Goal: Task Accomplishment & Management: Manage account settings

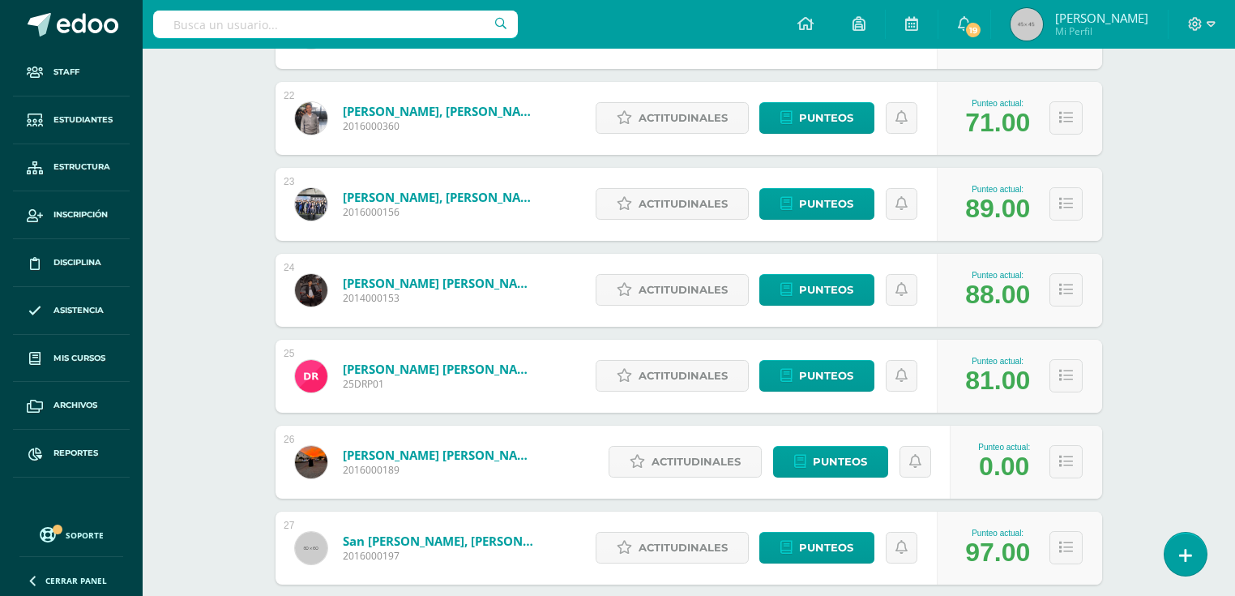
scroll to position [2139, 0]
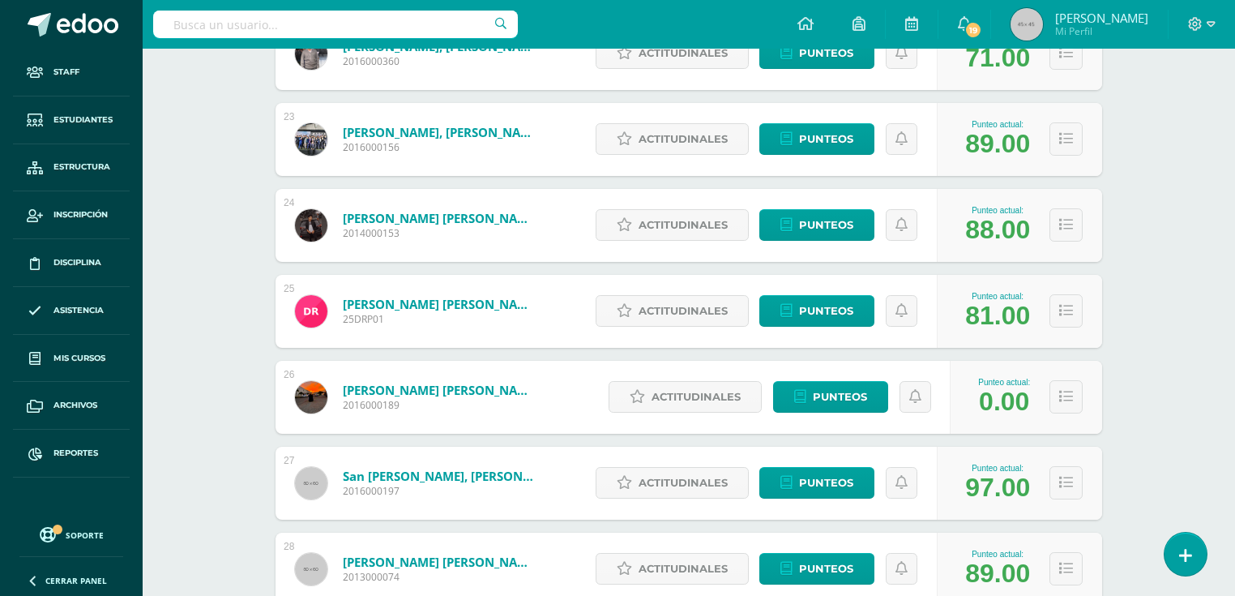
click at [454, 390] on link "Rojas Flores, Luis Fernando" at bounding box center [440, 390] width 194 height 16
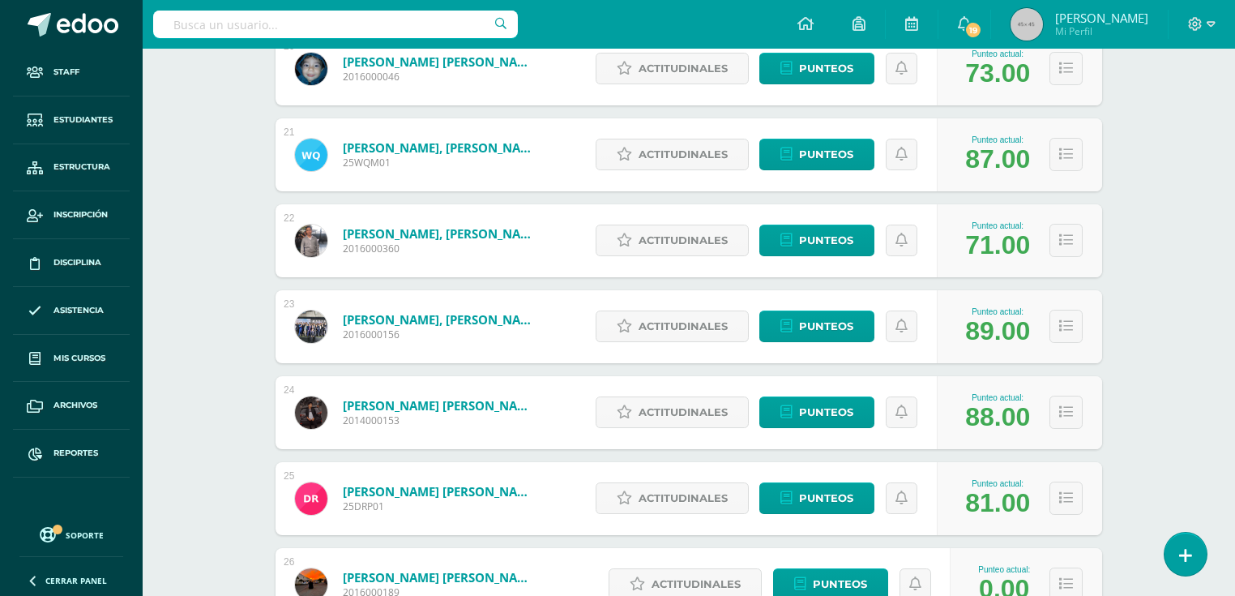
scroll to position [2147, 0]
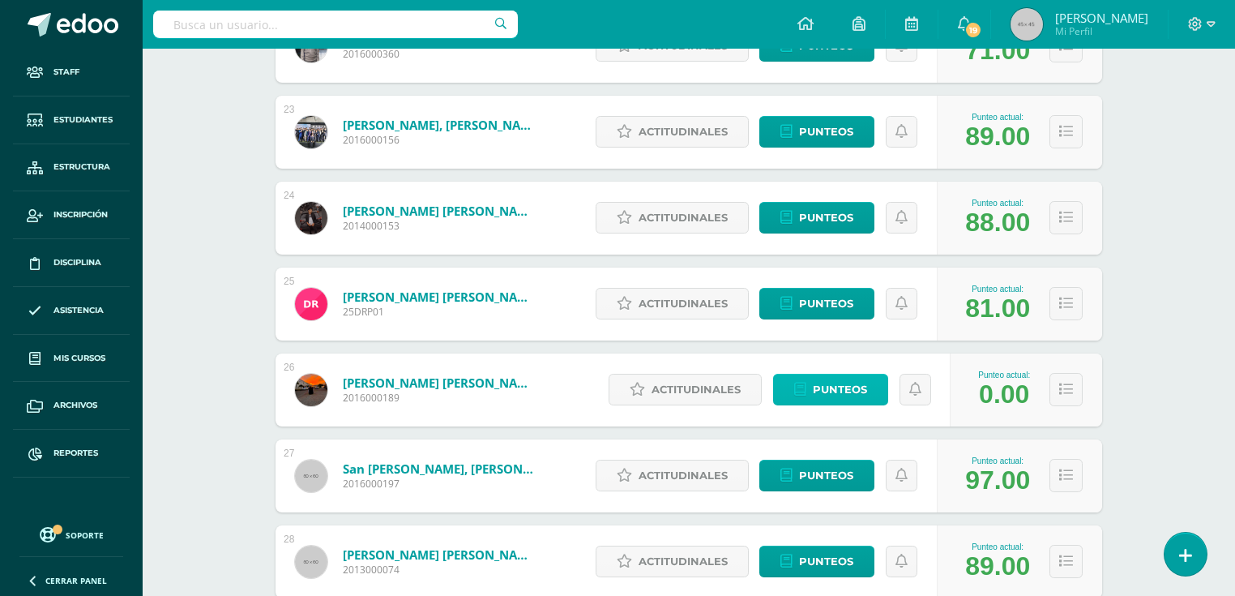
click at [825, 388] on span "Punteos" at bounding box center [840, 389] width 54 height 30
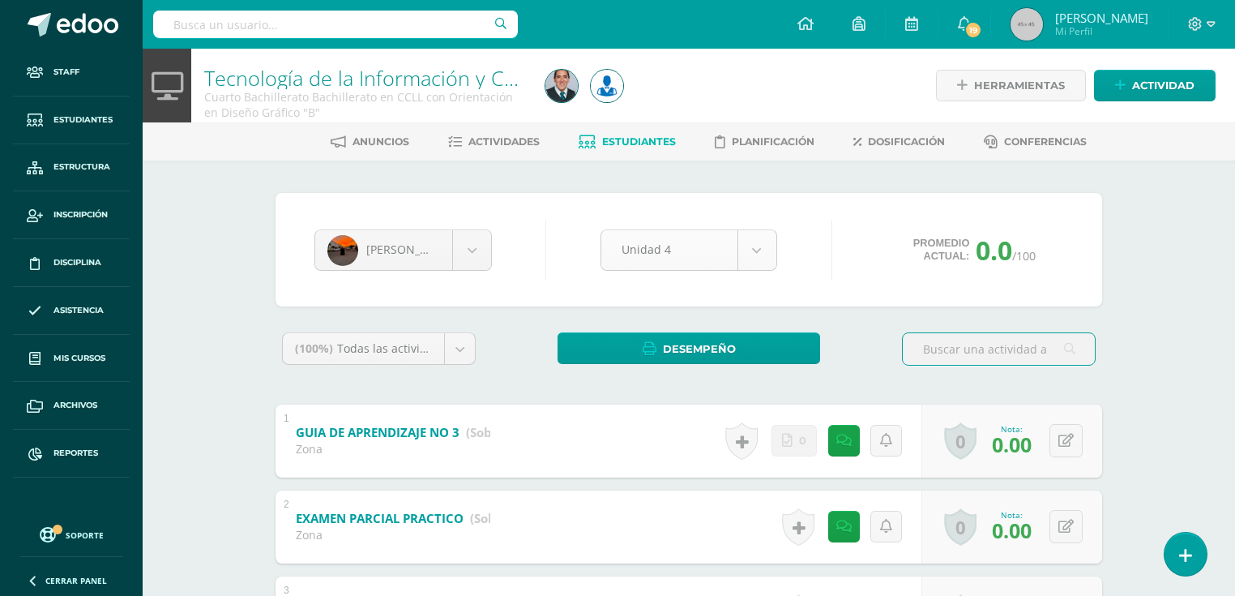
click at [766, 259] on body "Staff Estudiantes Estructura Inscripción Disciplina Asistencia Mis cursos Archi…" at bounding box center [617, 550] width 1235 height 1101
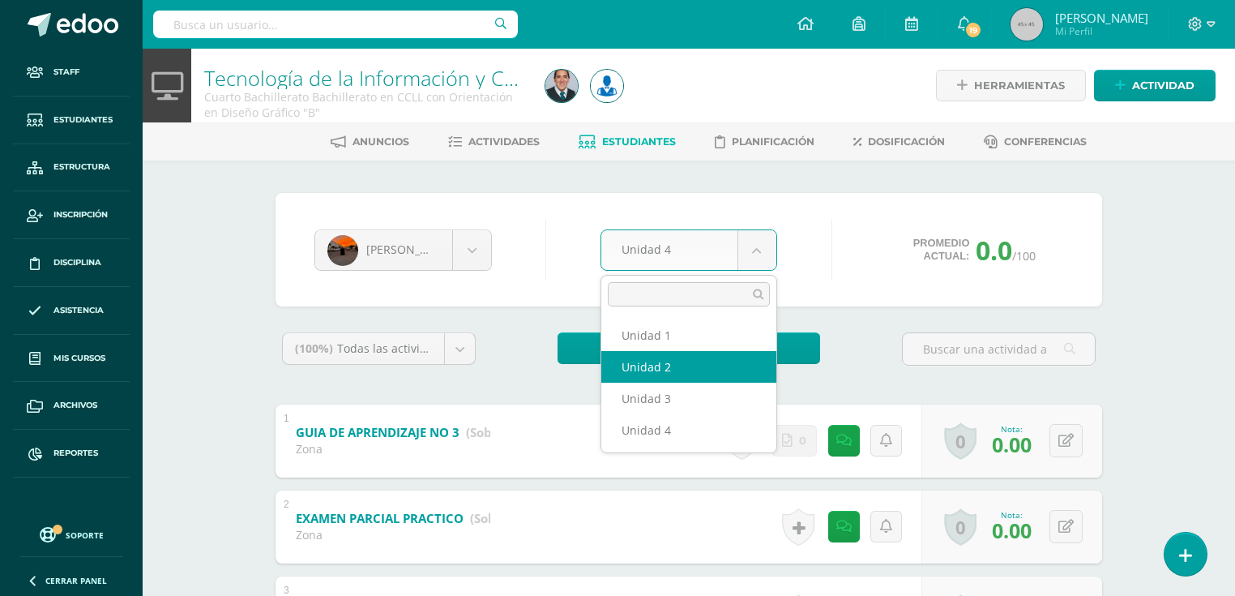
select select "Unidad 2"
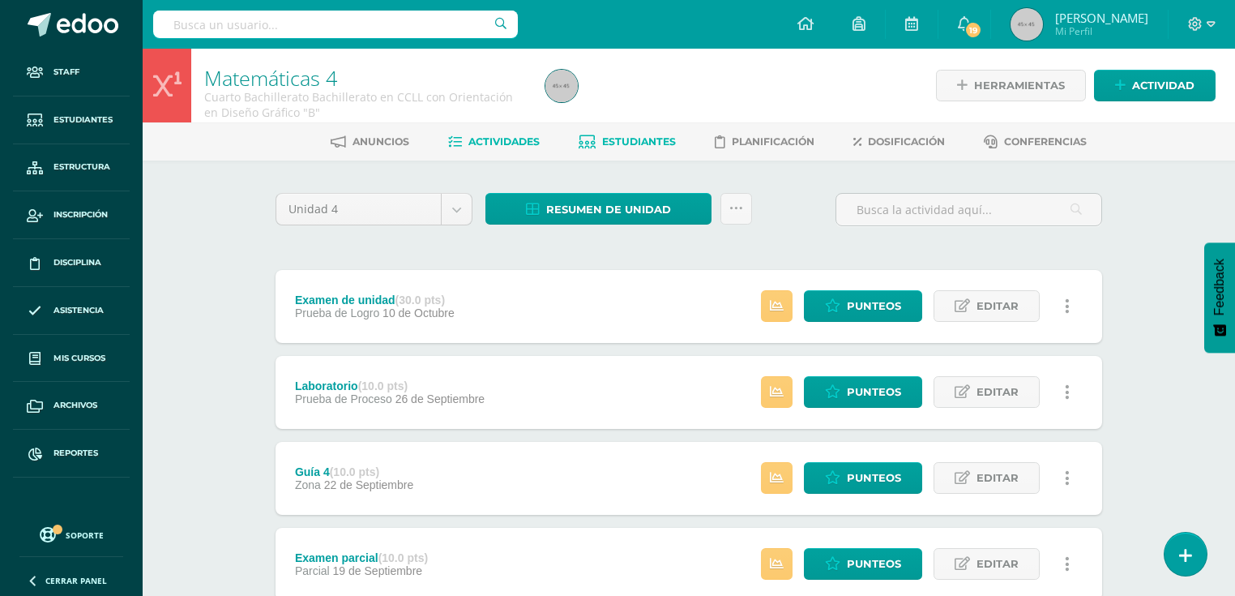
click at [610, 145] on span "Estudiantes" at bounding box center [639, 141] width 74 height 12
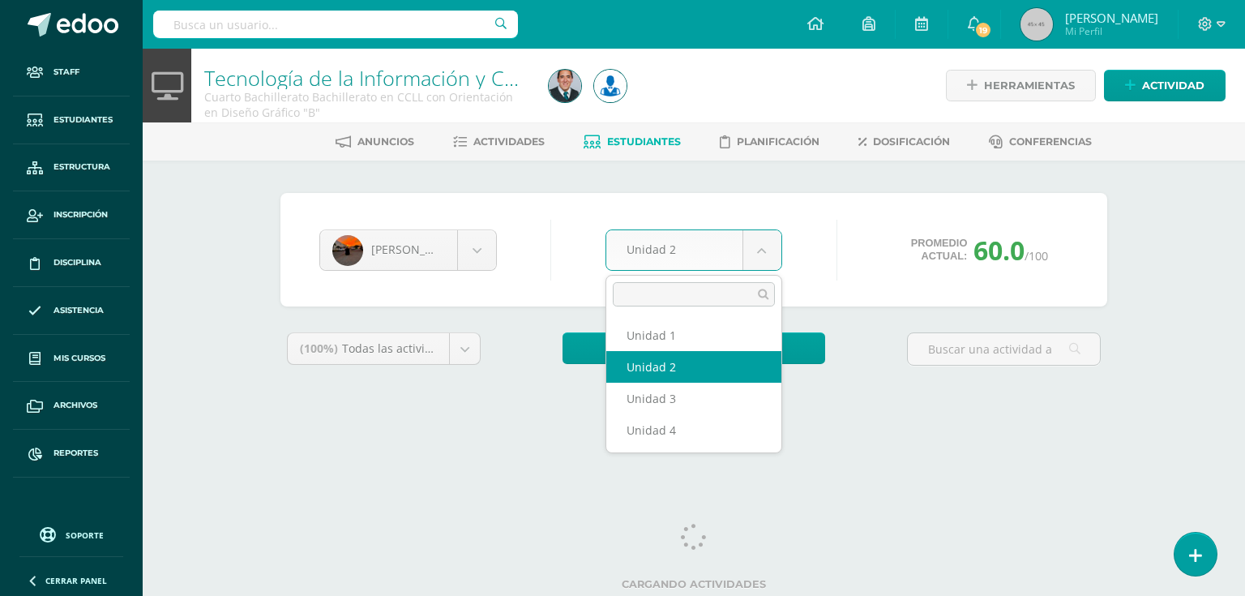
click at [768, 248] on body "Staff Estudiantes Estructura Inscripción Disciplina Asistencia Mis cursos Archi…" at bounding box center [622, 218] width 1245 height 437
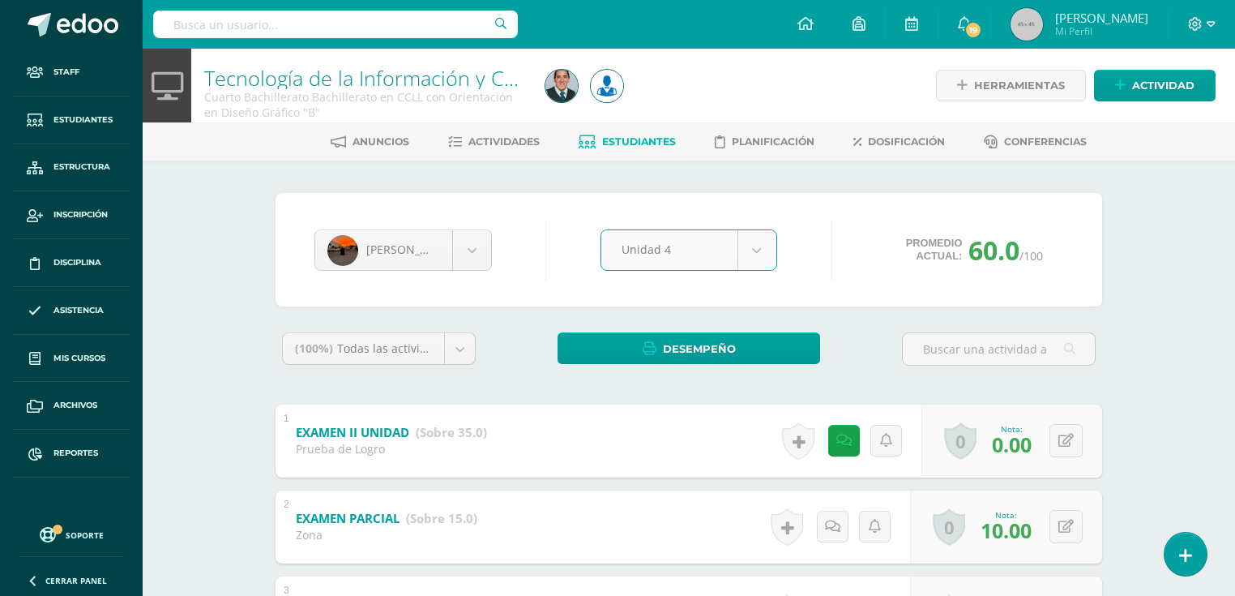
select select "Unidad 4"
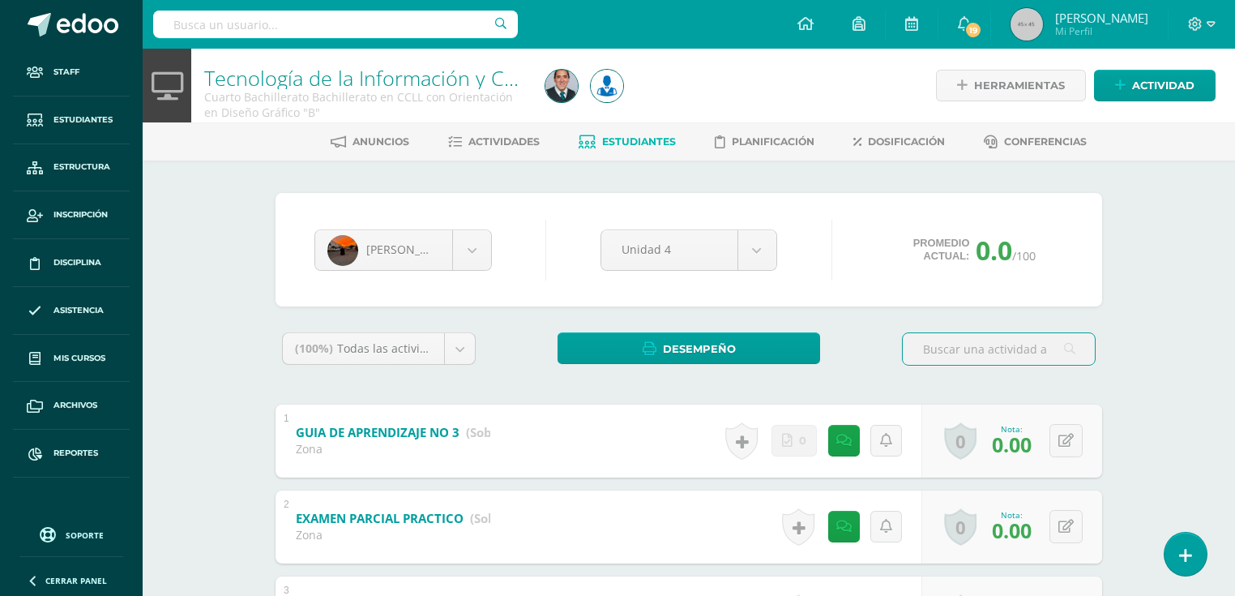
scroll to position [259, 0]
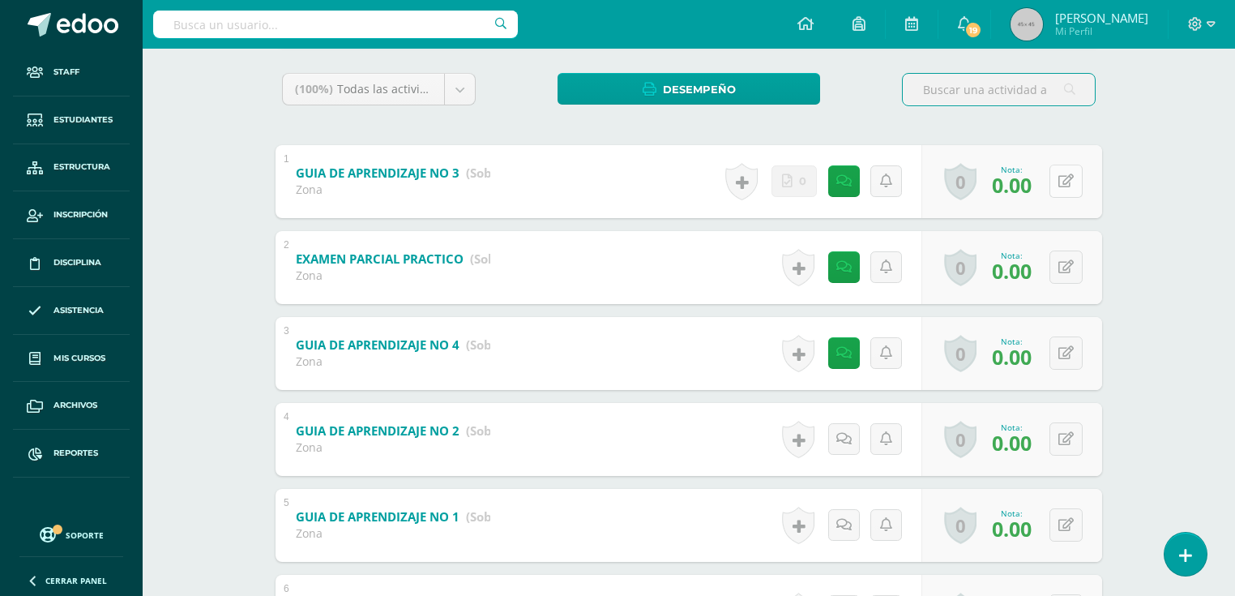
click at [1062, 177] on button at bounding box center [1065, 181] width 33 height 33
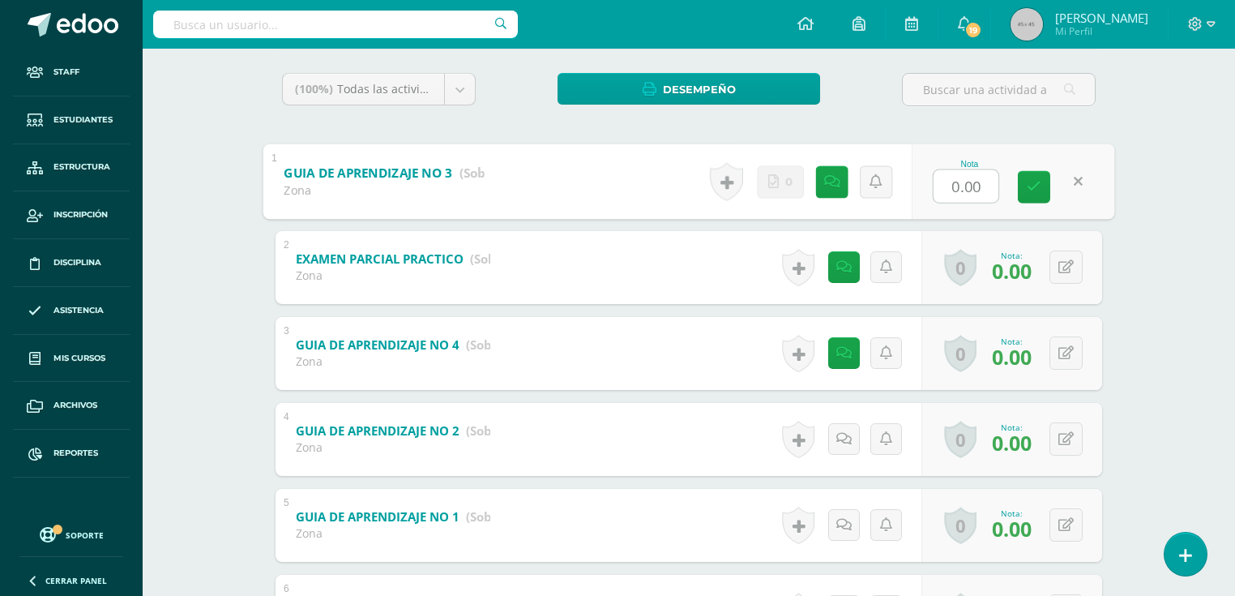
scroll to position [454, 0]
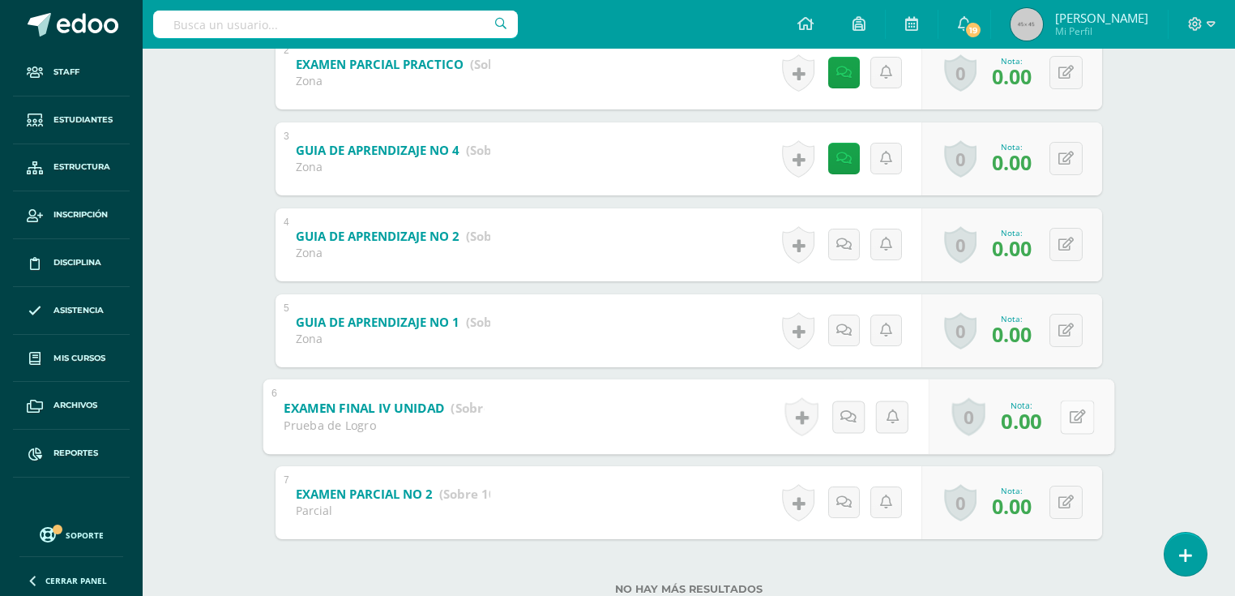
click at [1071, 412] on icon at bounding box center [1078, 416] width 16 height 14
type input "35"
click at [1069, 502] on icon at bounding box center [1065, 502] width 15 height 14
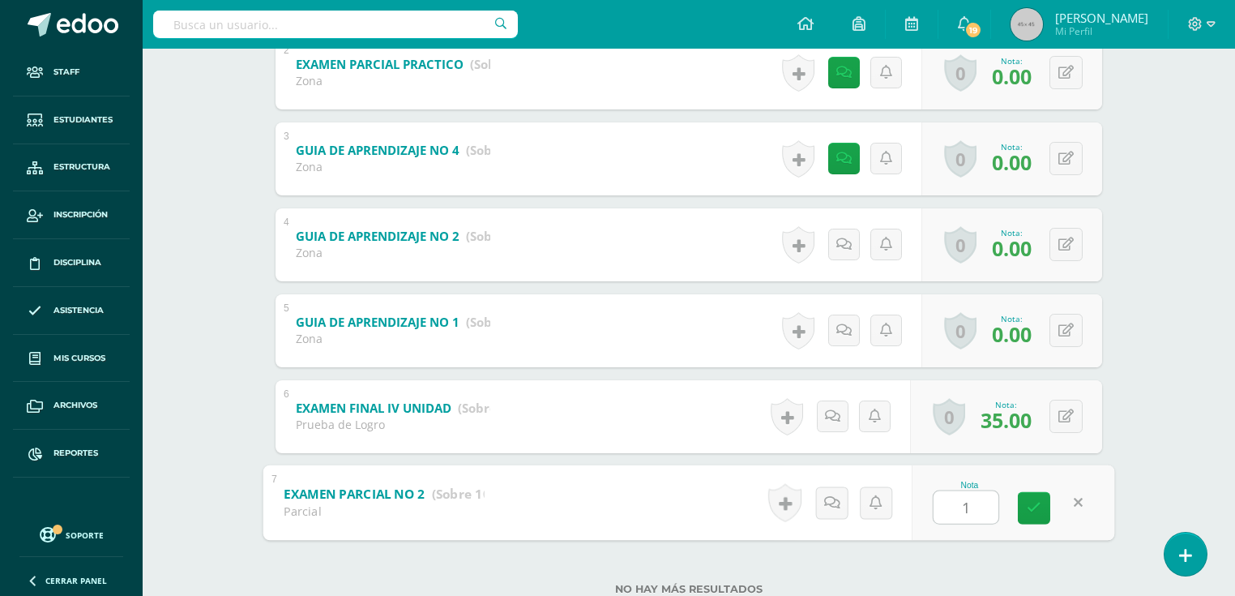
type input "10"
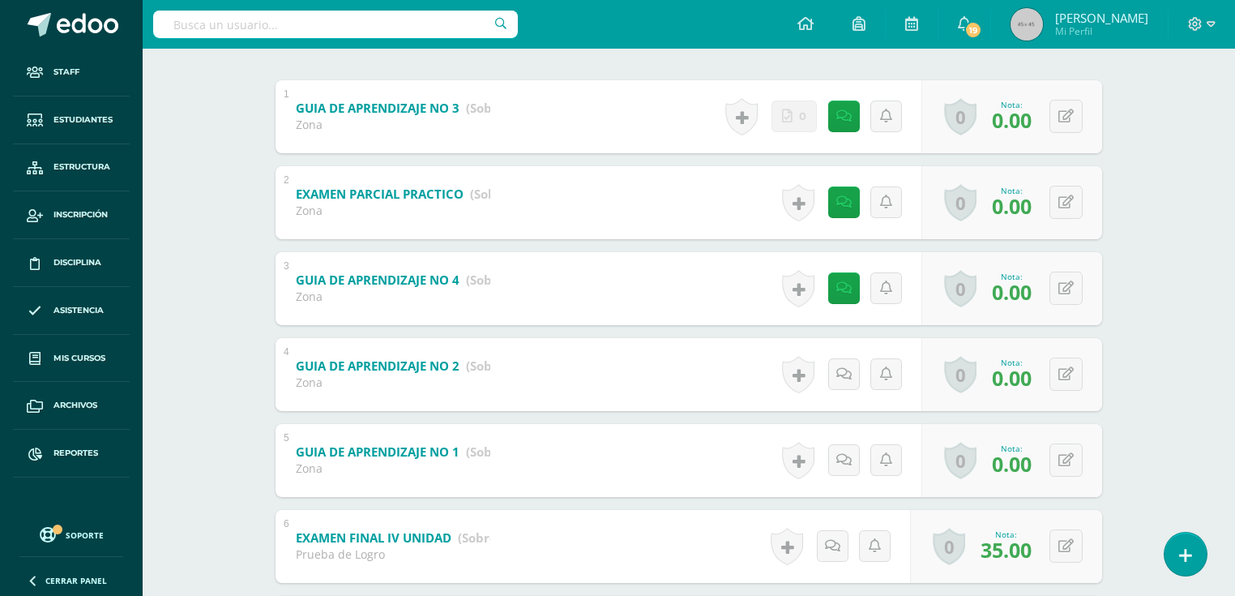
scroll to position [194, 0]
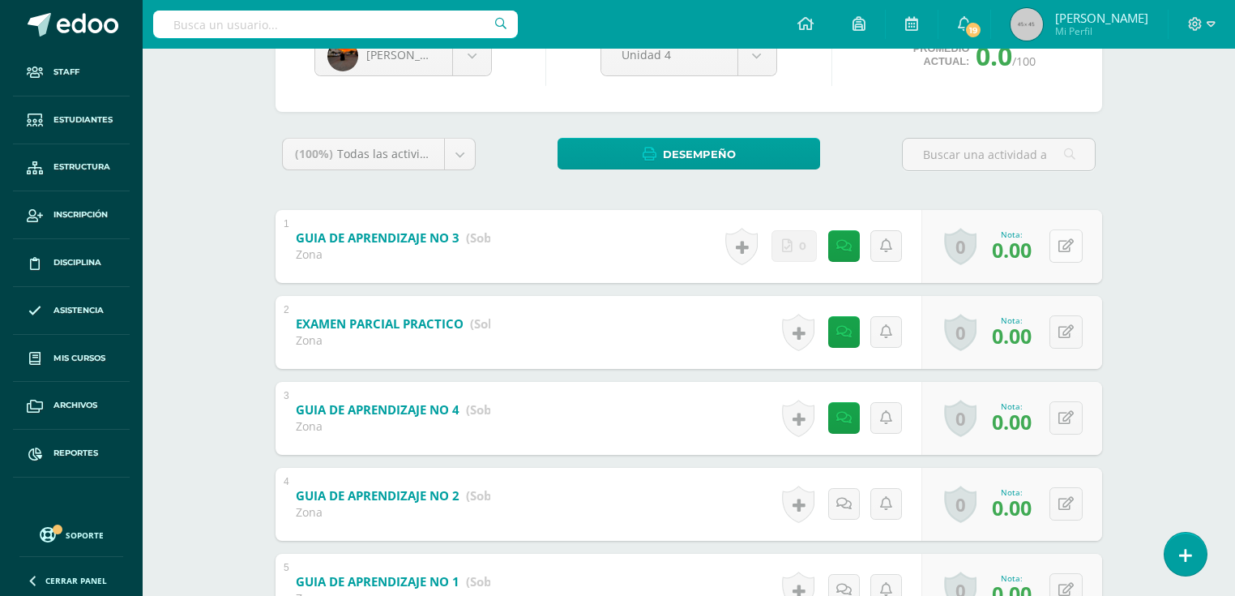
click at [1064, 243] on button at bounding box center [1065, 245] width 33 height 33
type input "10"
click at [1066, 326] on button at bounding box center [1065, 331] width 33 height 33
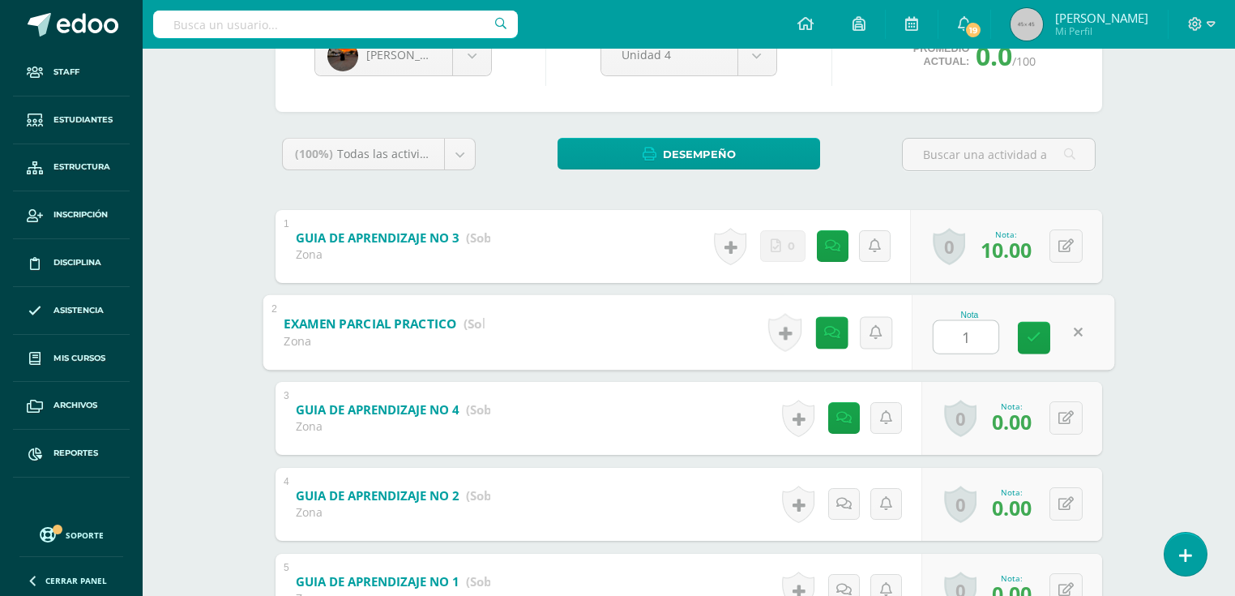
type input "10"
click at [1067, 413] on icon at bounding box center [1065, 418] width 15 height 14
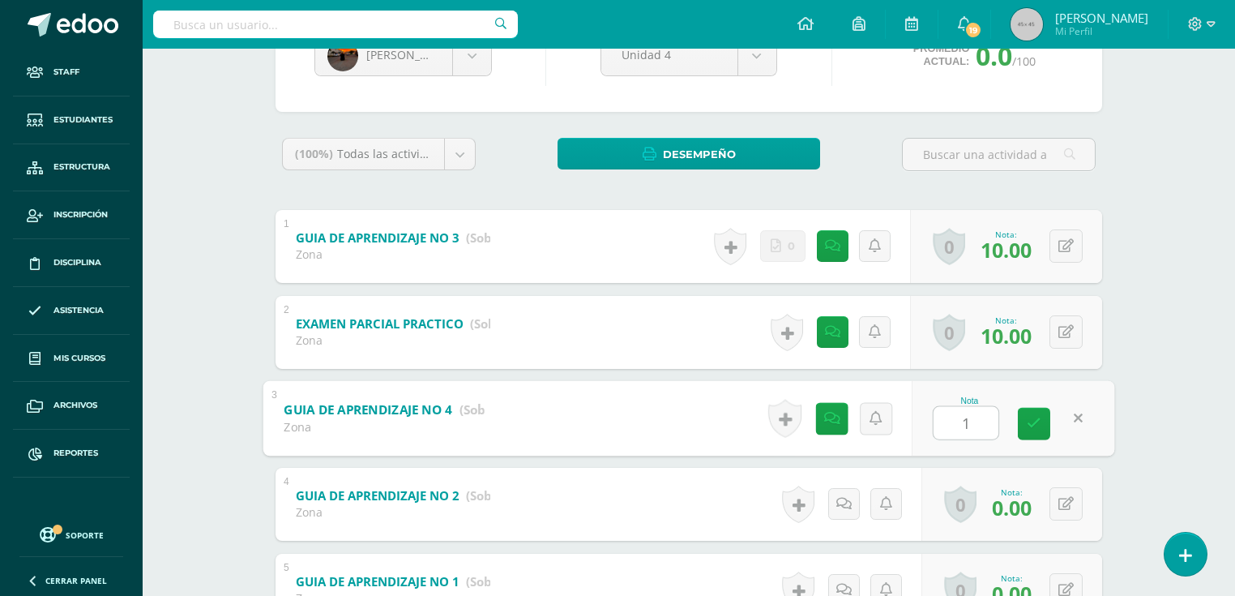
type input "10"
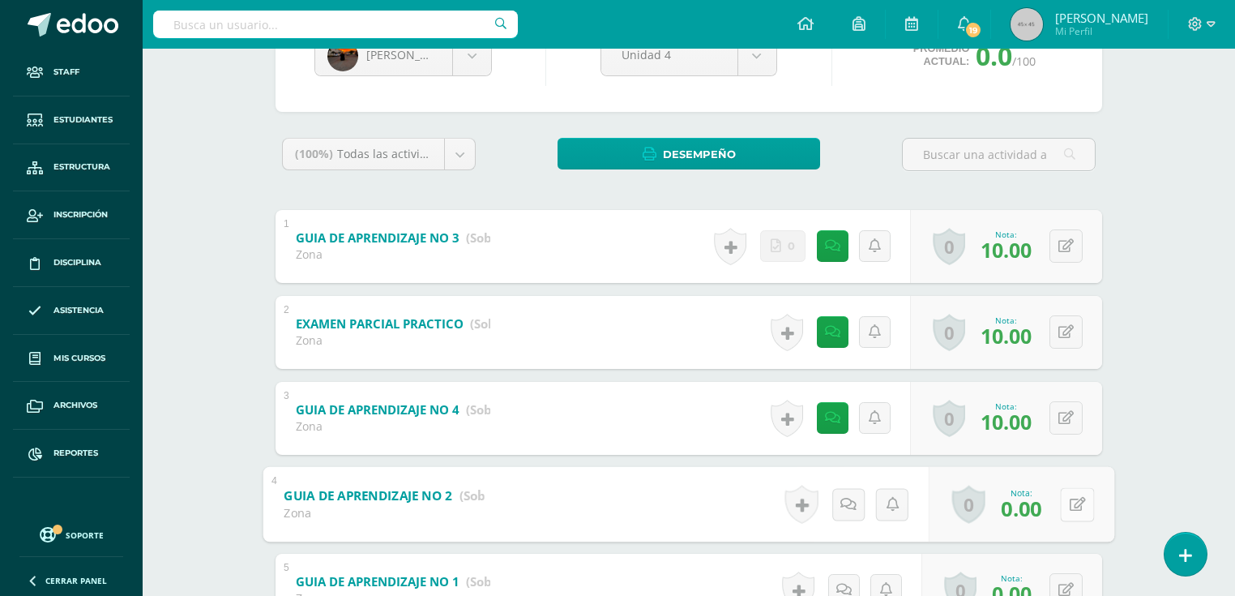
click at [1066, 506] on button at bounding box center [1077, 504] width 34 height 34
type input "10"
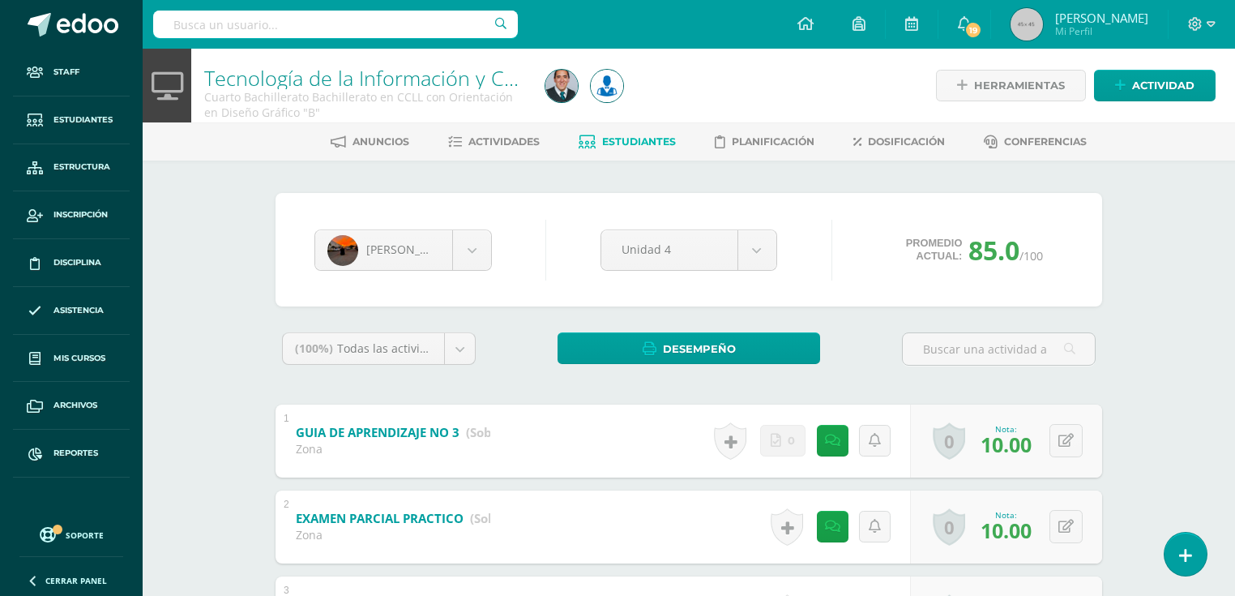
click at [643, 148] on link "Estudiantes" at bounding box center [627, 142] width 97 height 26
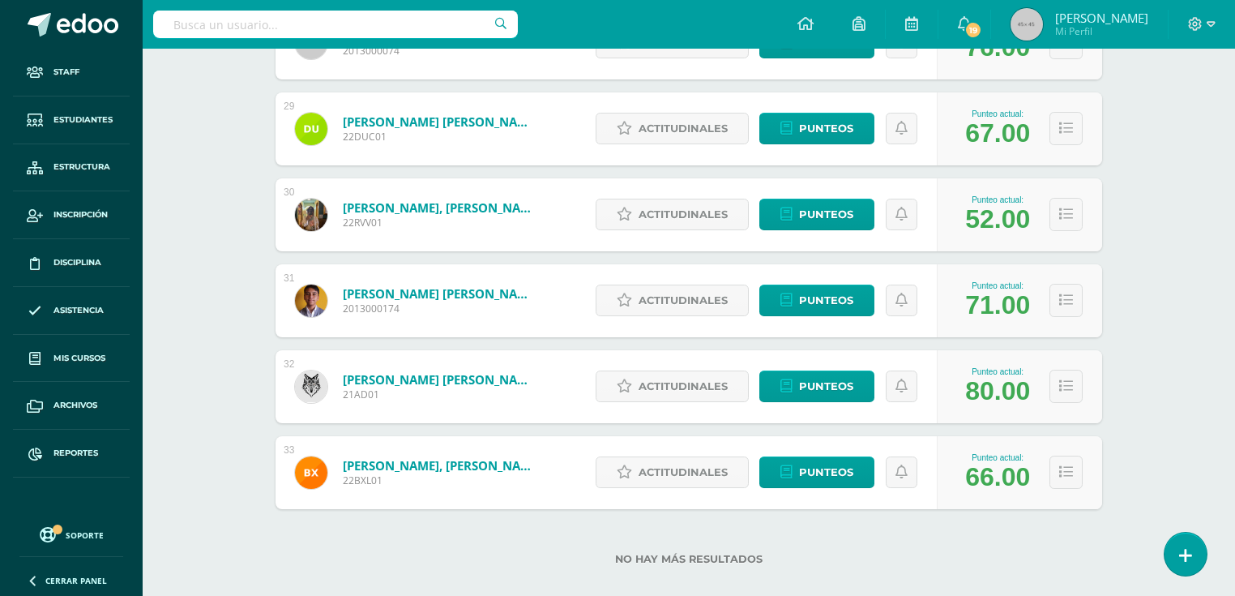
scroll to position [2212, 0]
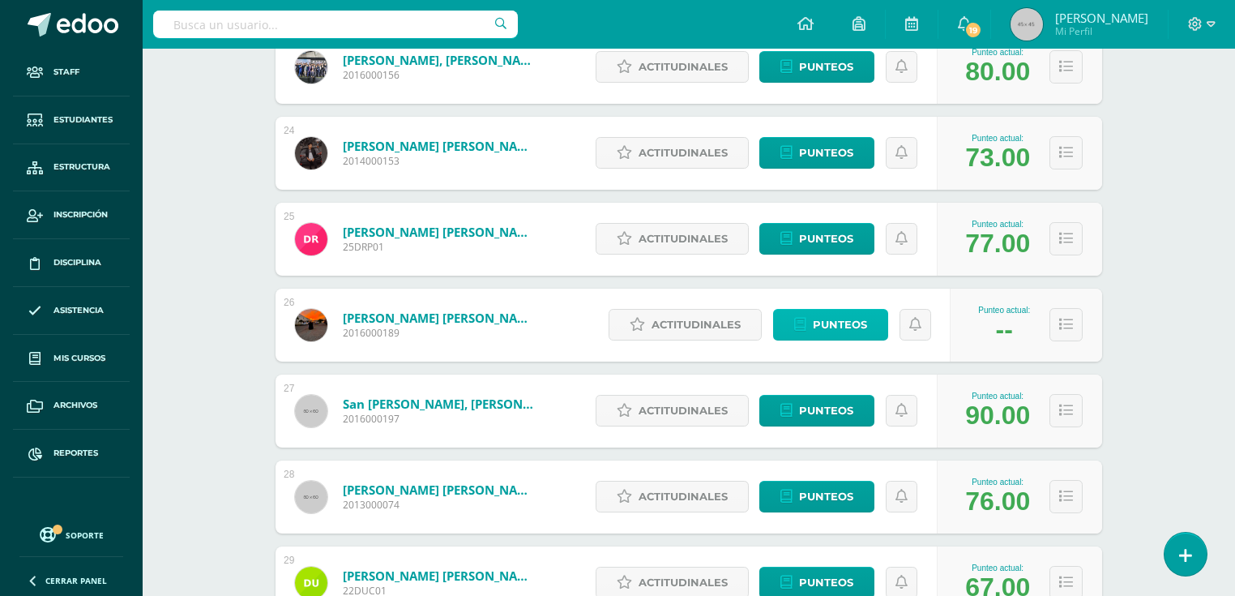
click at [801, 318] on icon at bounding box center [800, 325] width 12 height 14
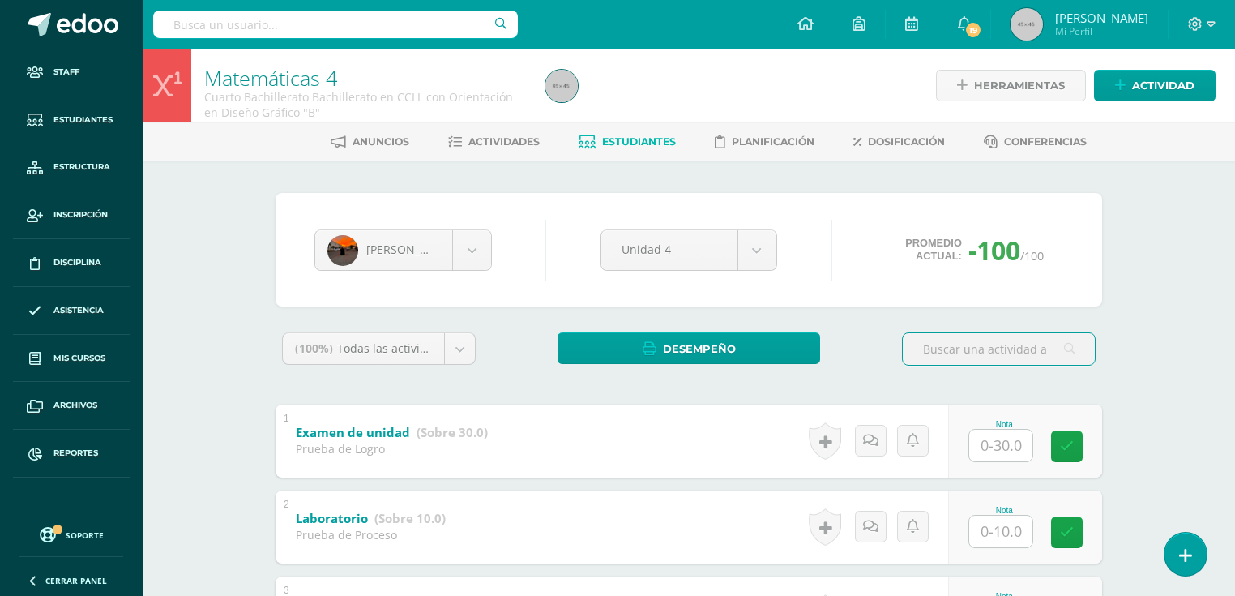
click at [1011, 431] on input "text" at bounding box center [1000, 446] width 63 height 32
type input "12"
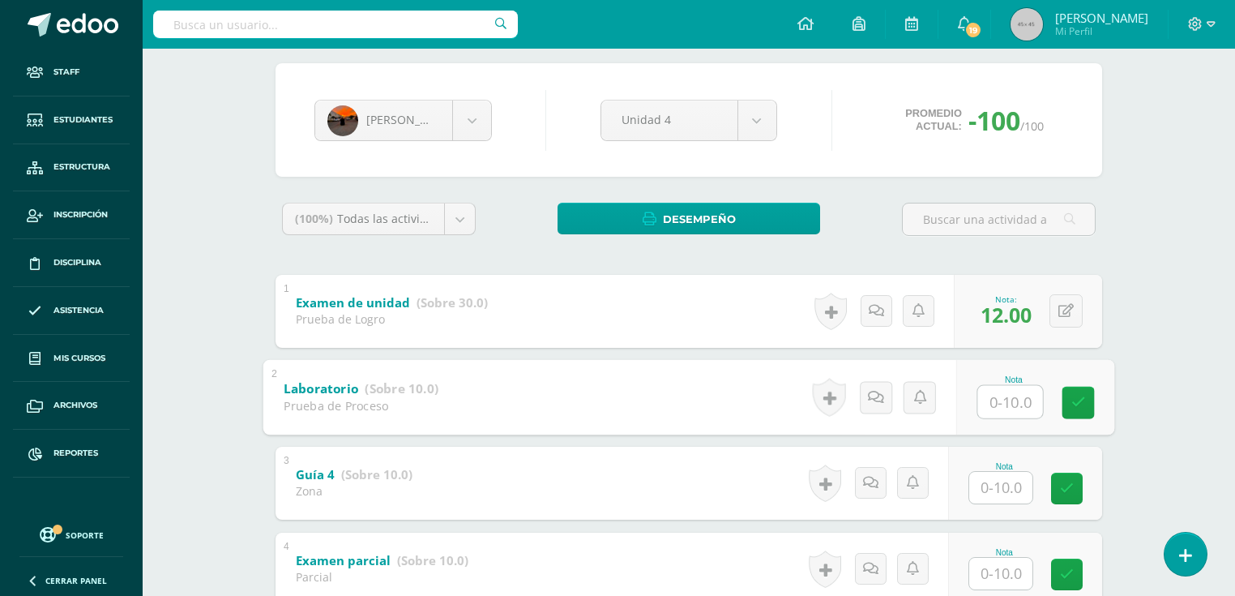
scroll to position [259, 0]
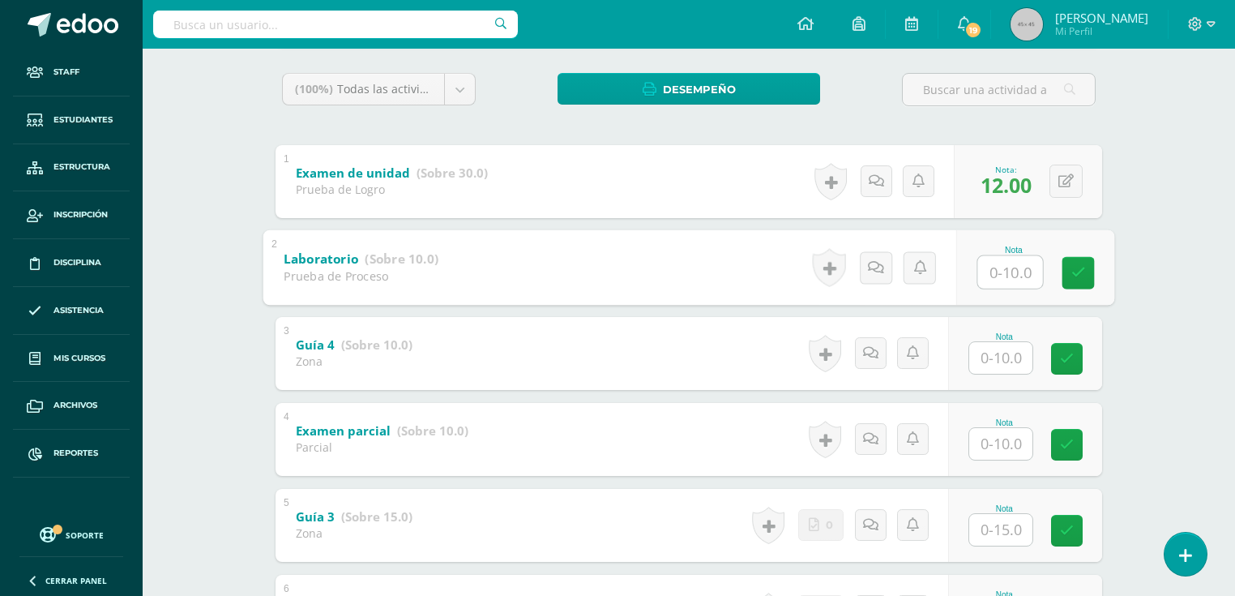
click at [1012, 452] on input "text" at bounding box center [1000, 444] width 63 height 32
type input "2"
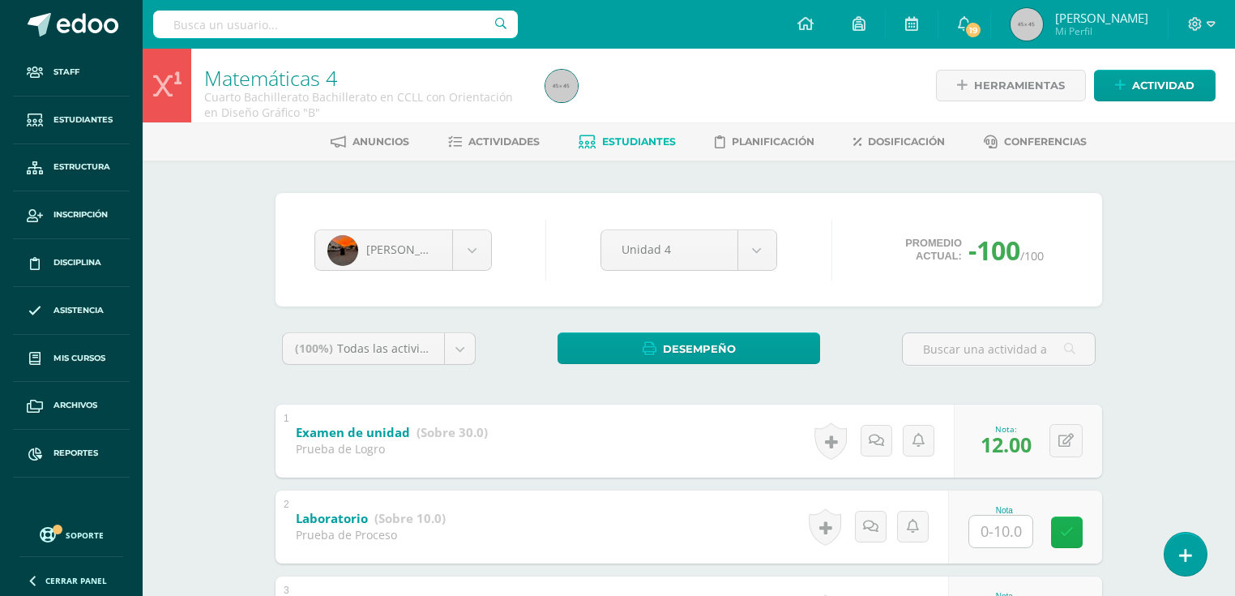
scroll to position [194, 0]
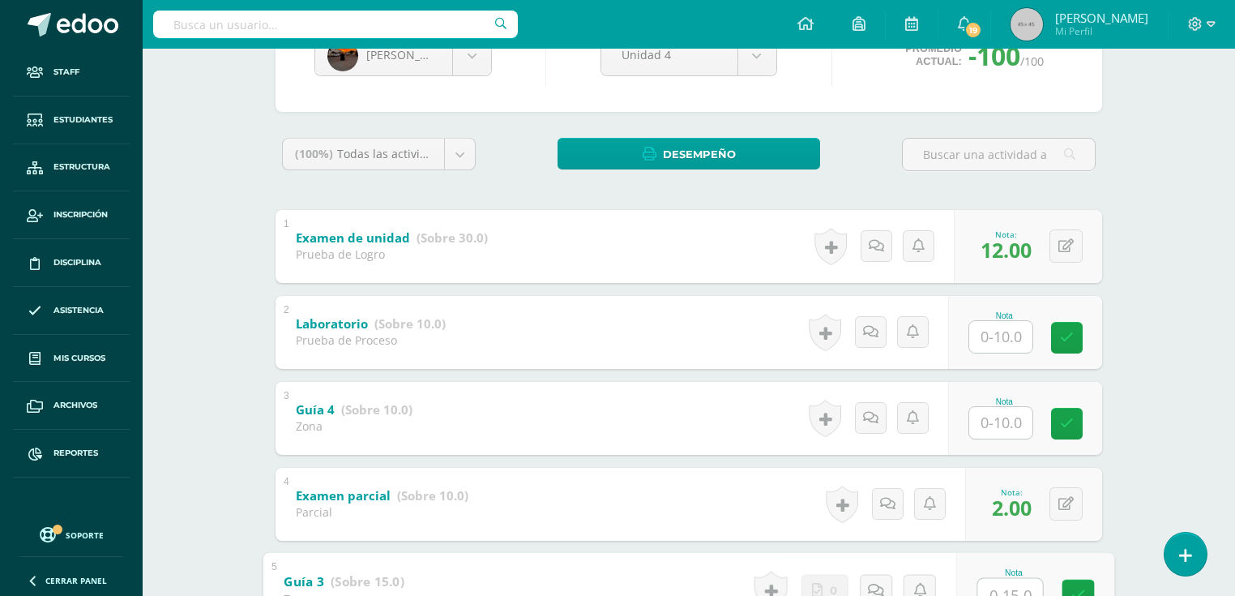
click at [1002, 432] on input "text" at bounding box center [1000, 423] width 63 height 32
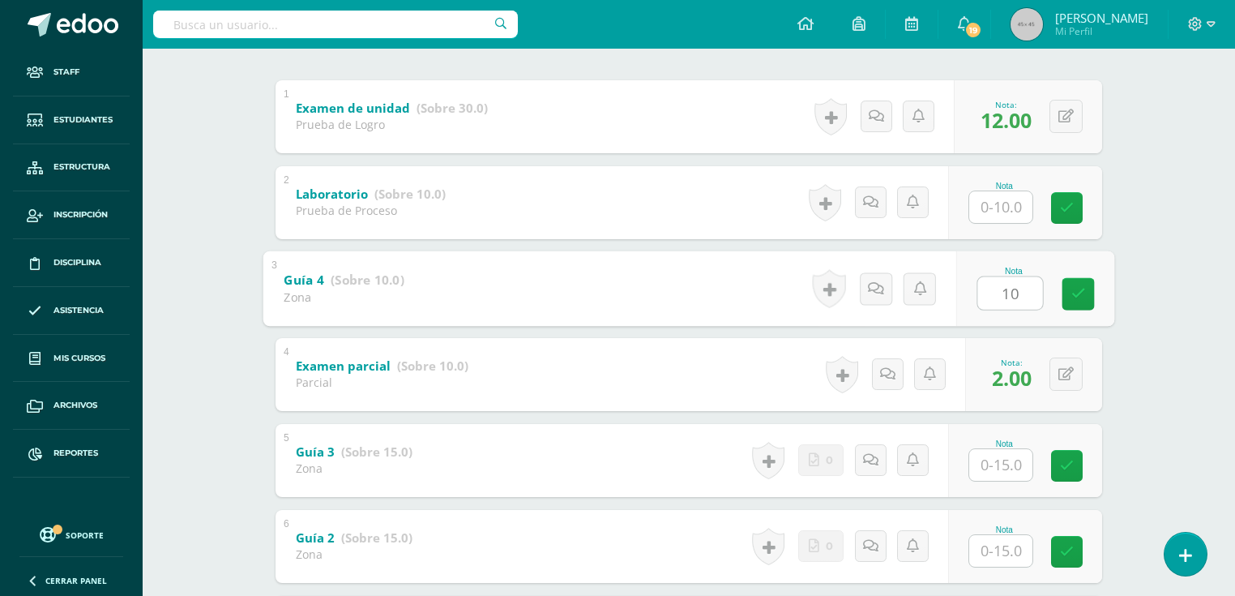
type input "10"
click at [1011, 460] on input "text" at bounding box center [1000, 465] width 63 height 32
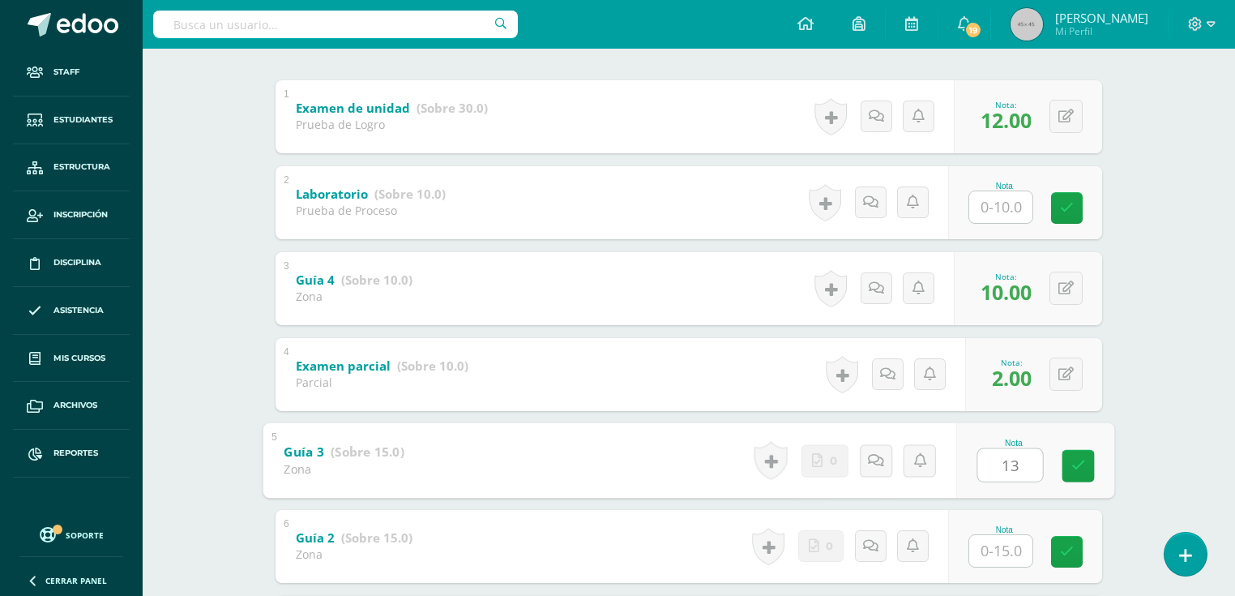
type input "13"
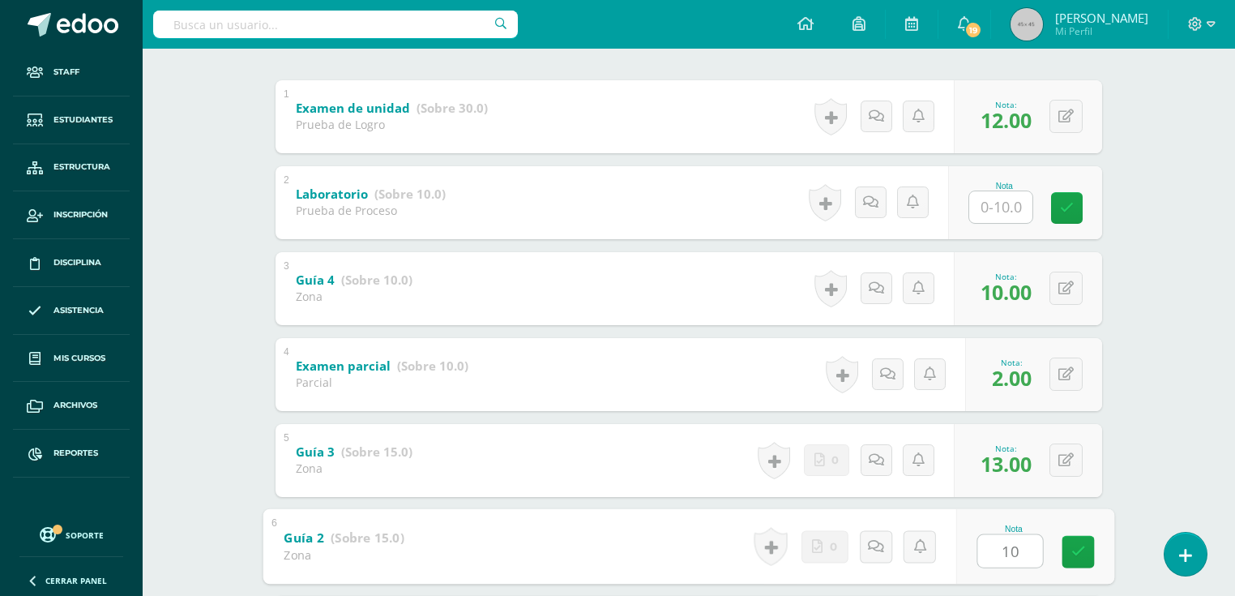
type input "10"
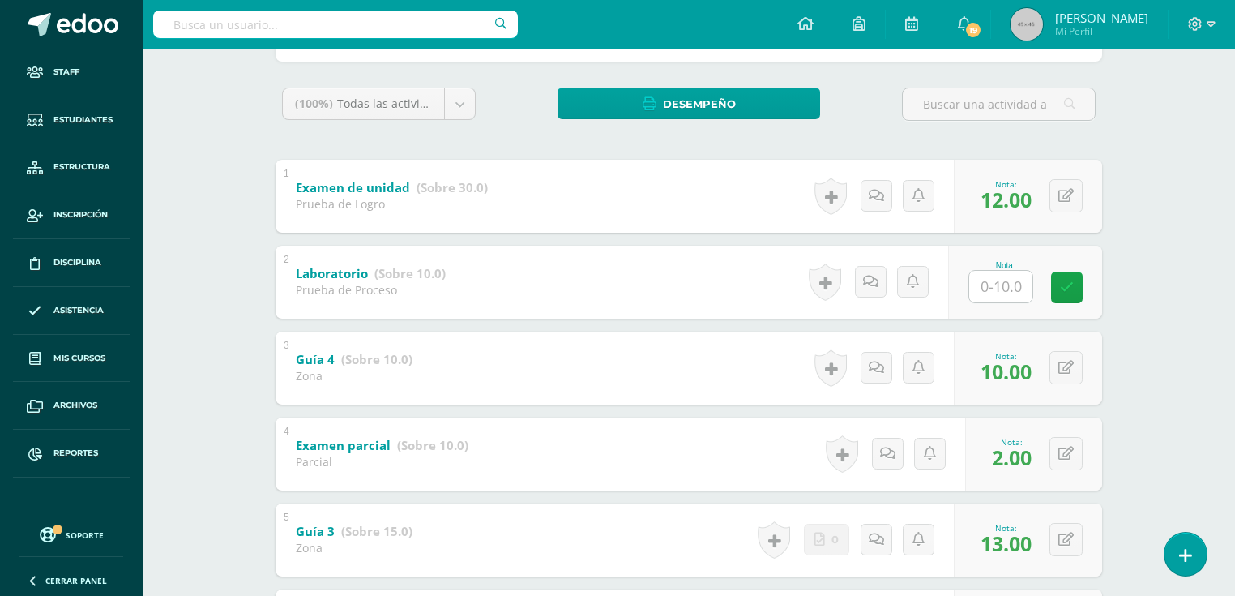
scroll to position [0, 0]
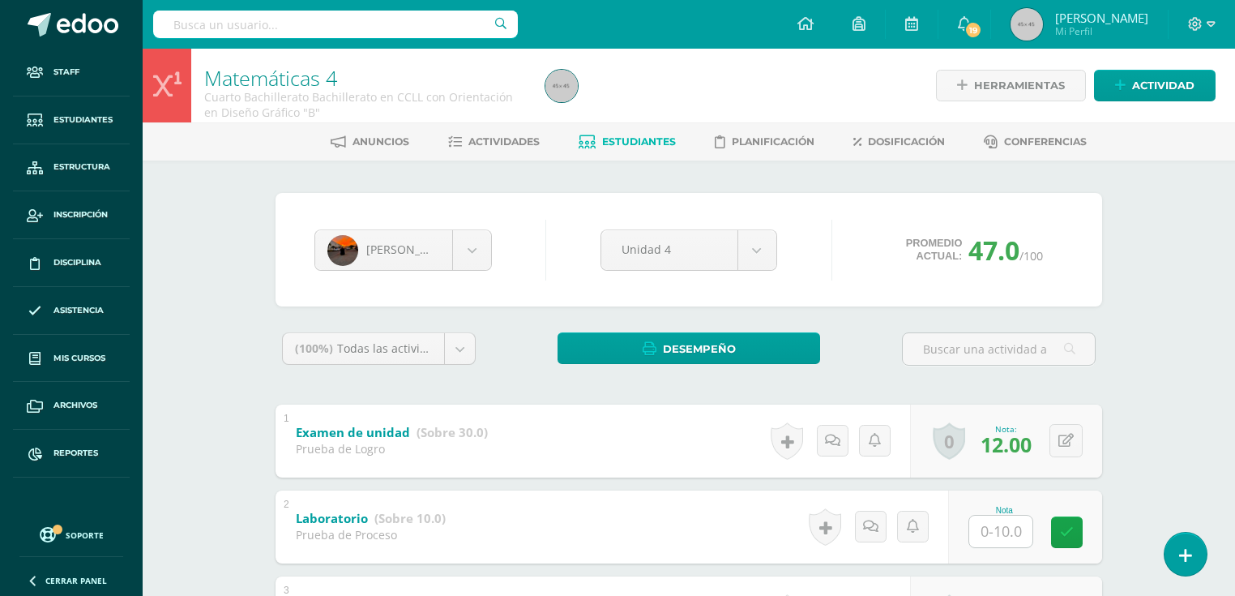
click at [249, 26] on input "text" at bounding box center [335, 25] width 365 height 28
click at [653, 143] on span "Estudiantes" at bounding box center [639, 141] width 74 height 12
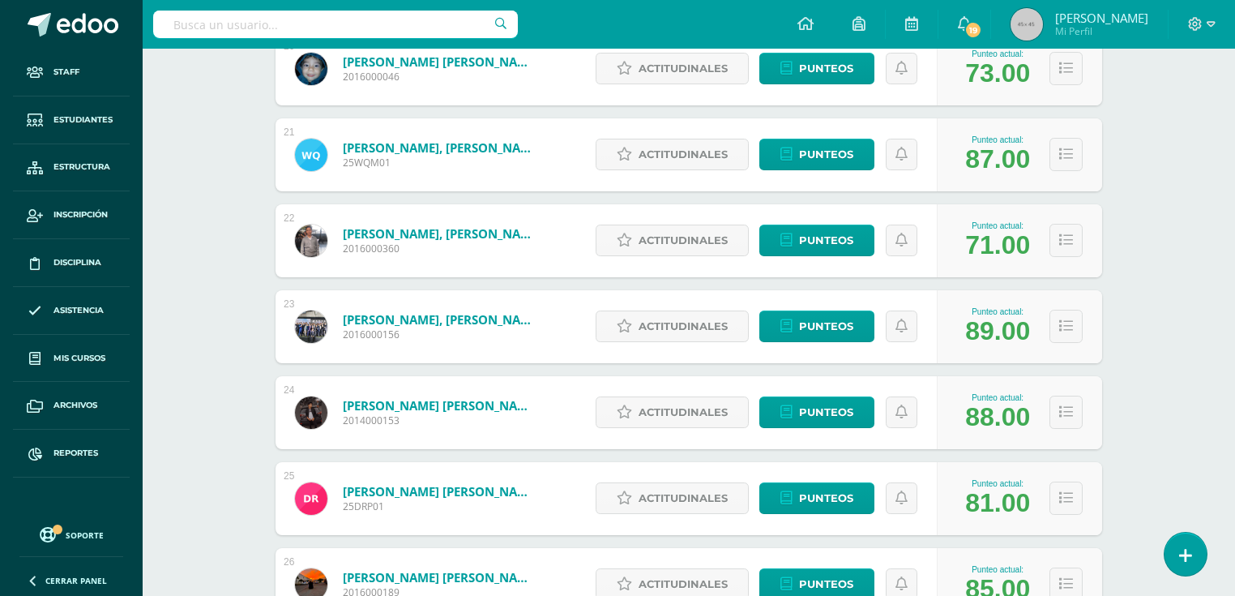
scroll to position [2147, 0]
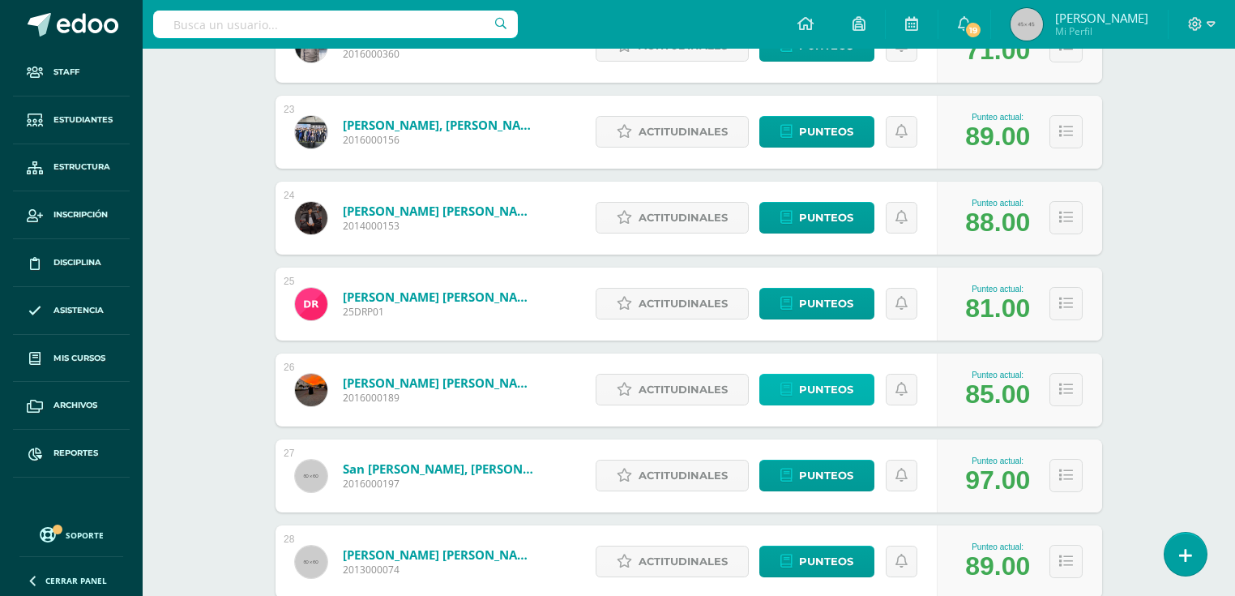
click at [849, 395] on span "Punteos" at bounding box center [826, 389] width 54 height 30
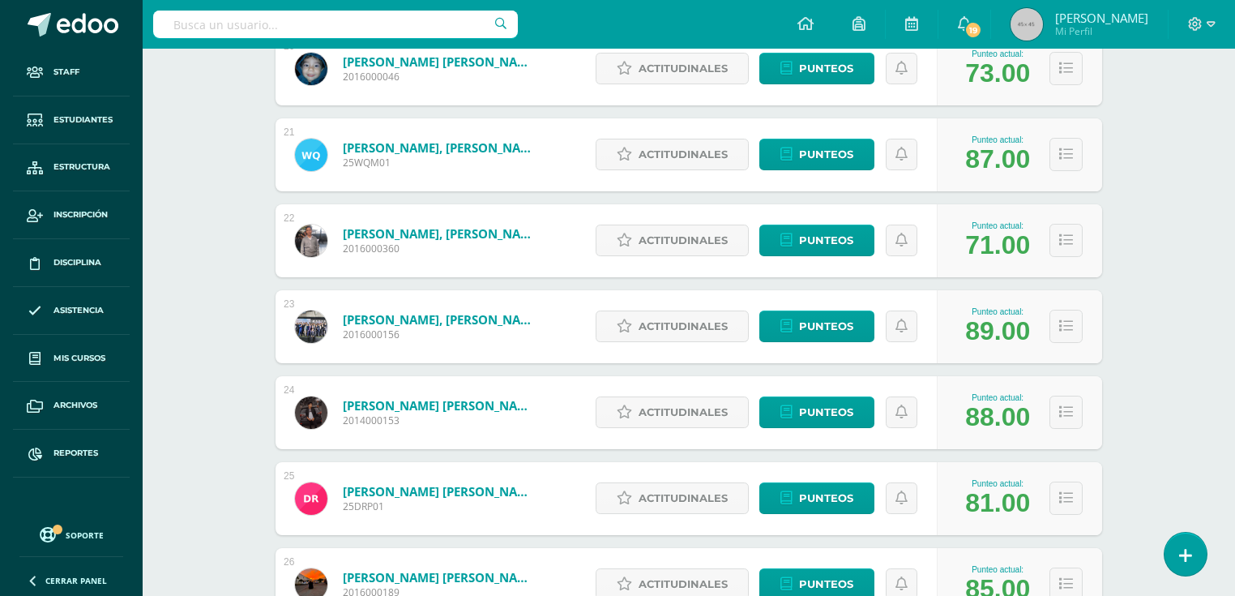
scroll to position [2212, 0]
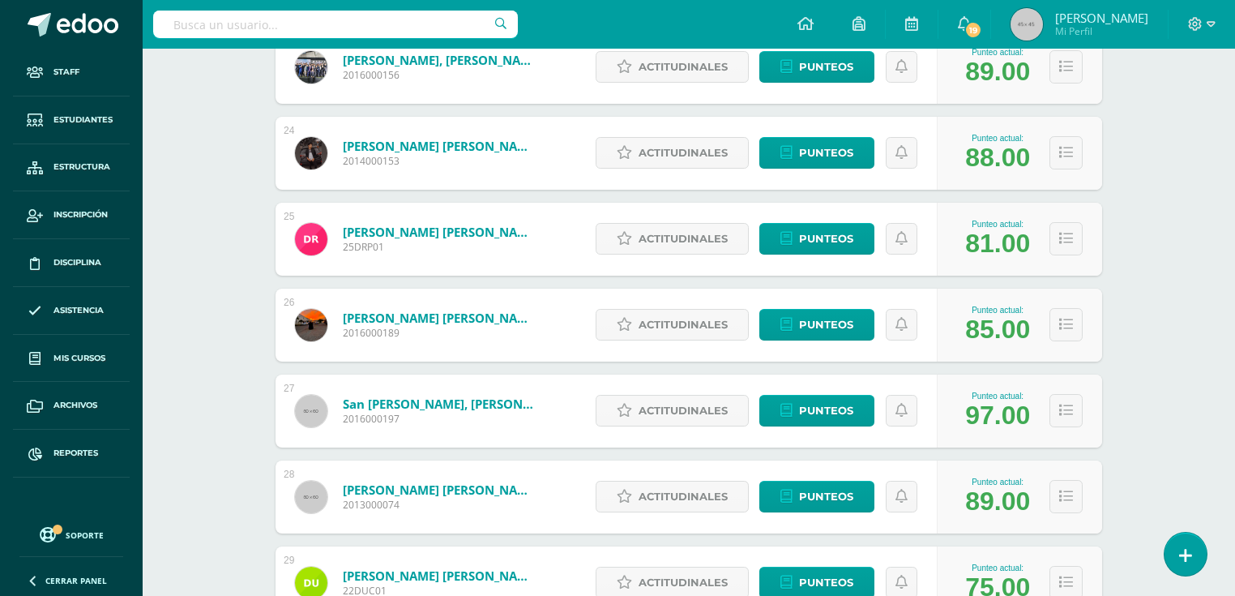
click at [382, 323] on link "[PERSON_NAME] [PERSON_NAME]" at bounding box center [440, 318] width 194 height 16
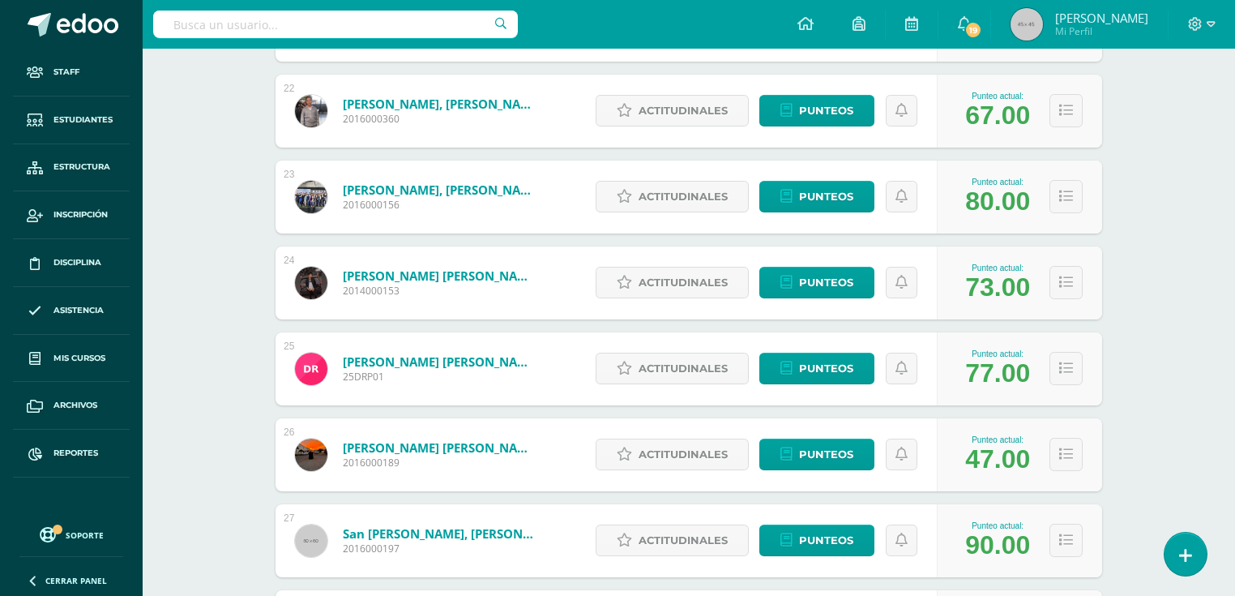
scroll to position [2212, 0]
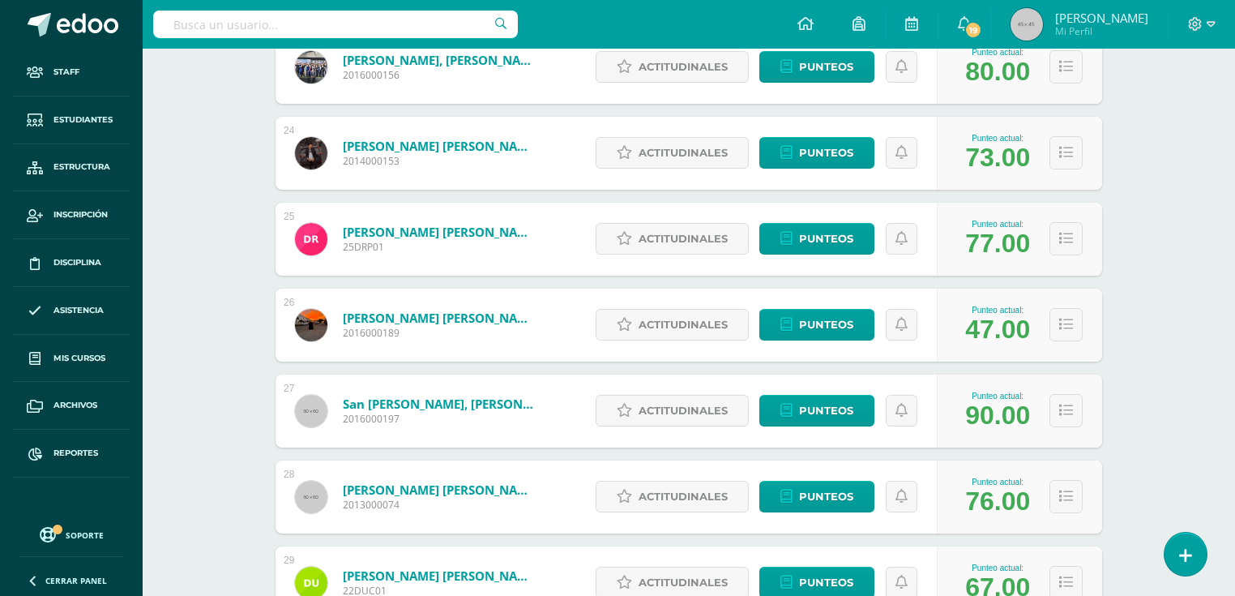
click at [476, 320] on link "Rojas Flores, Luis Fernando" at bounding box center [440, 318] width 194 height 16
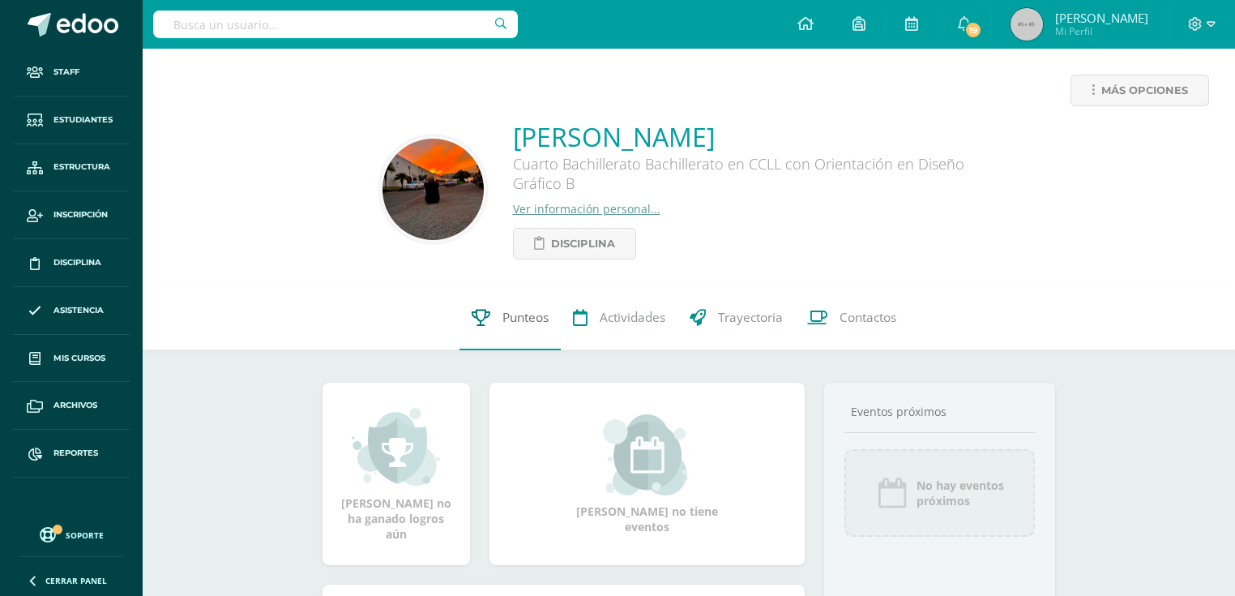
click at [522, 331] on link "Punteos" at bounding box center [509, 317] width 101 height 65
click at [523, 326] on span "Punteos" at bounding box center [525, 317] width 46 height 17
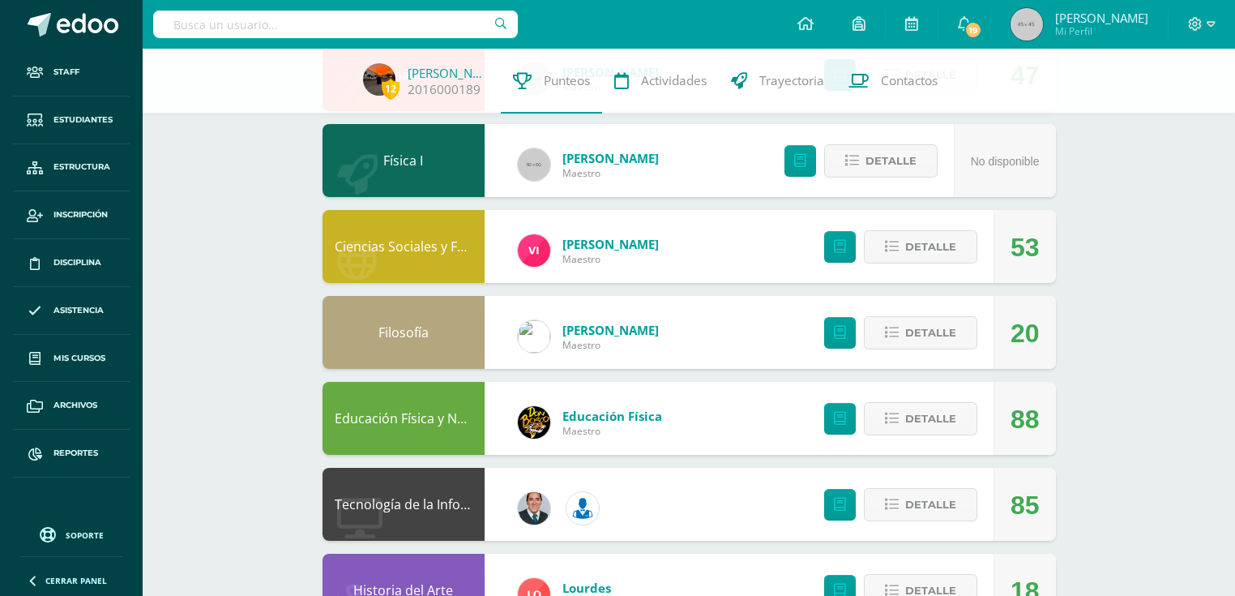
scroll to position [259, 0]
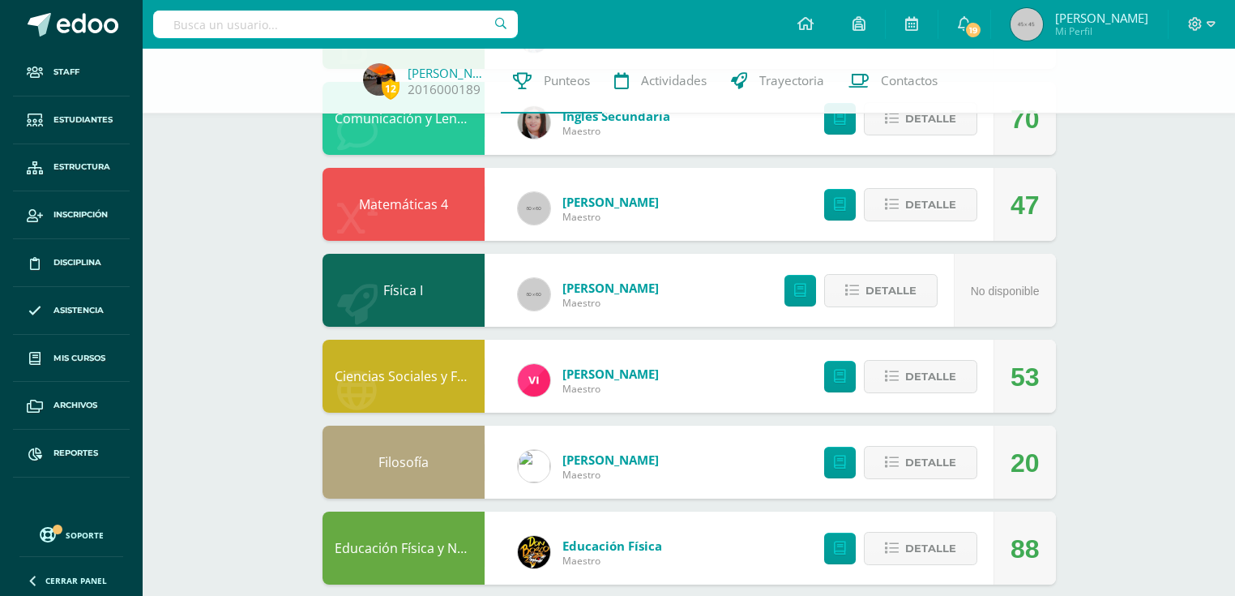
click at [412, 295] on link "Física I" at bounding box center [403, 290] width 40 height 18
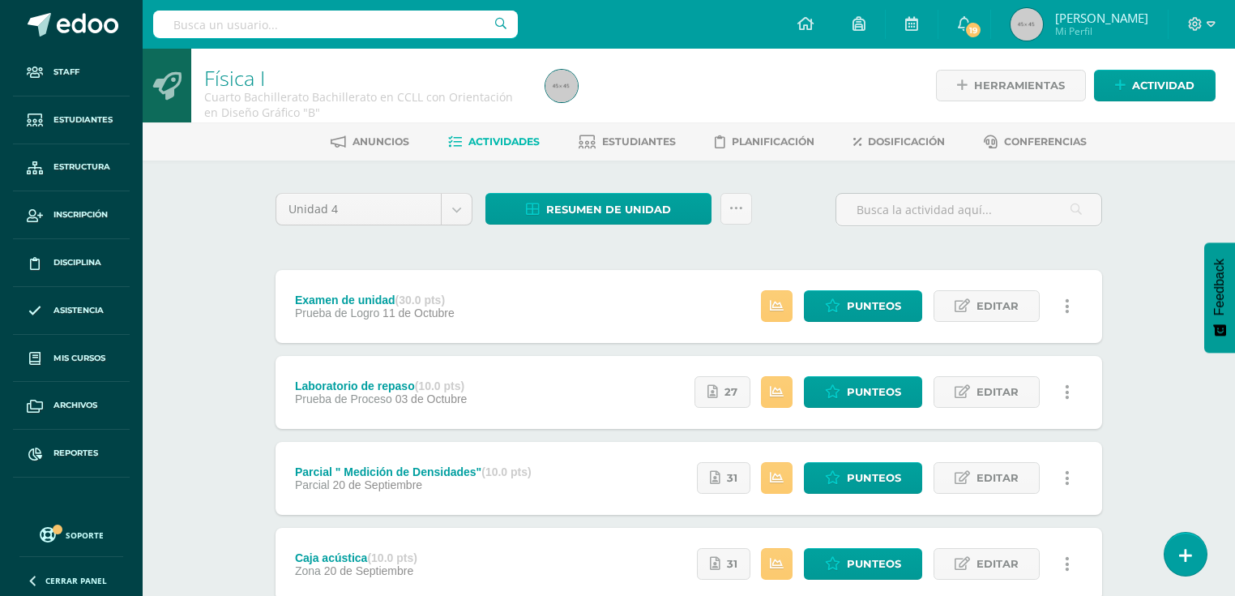
click at [619, 155] on div "Anuncios Actividades Estudiantes Planificación Dosificación Conferencias" at bounding box center [708, 141] width 1131 height 38
click at [625, 138] on span "Estudiantes" at bounding box center [639, 141] width 74 height 12
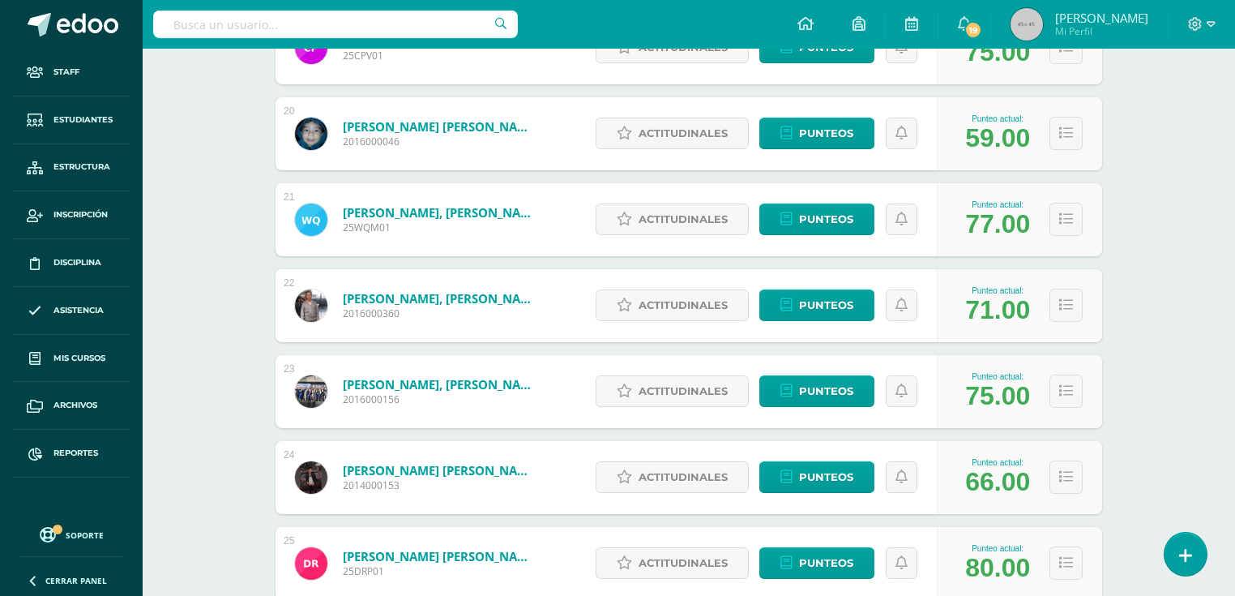
scroll to position [2082, 0]
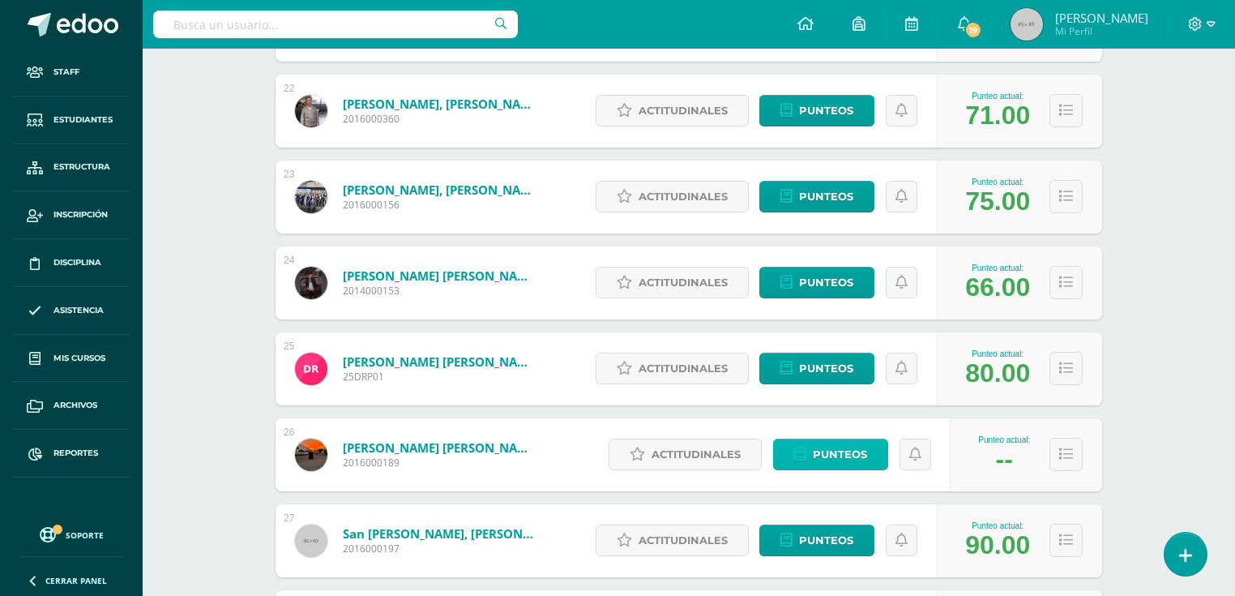
click at [854, 454] on span "Punteos" at bounding box center [840, 454] width 54 height 30
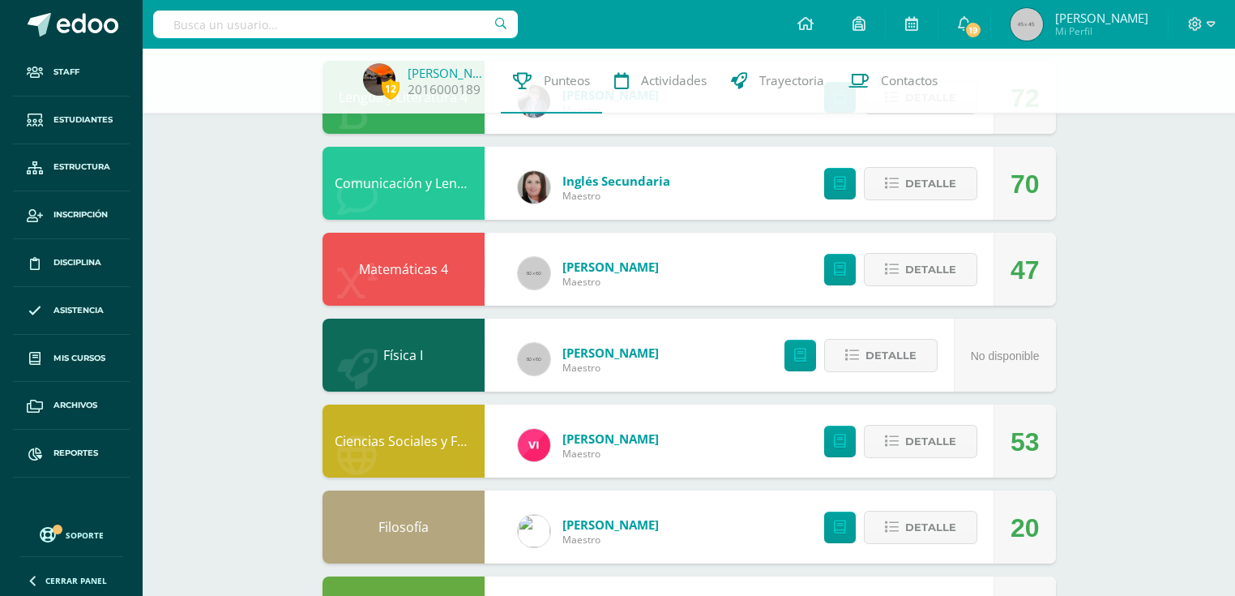
scroll to position [389, 0]
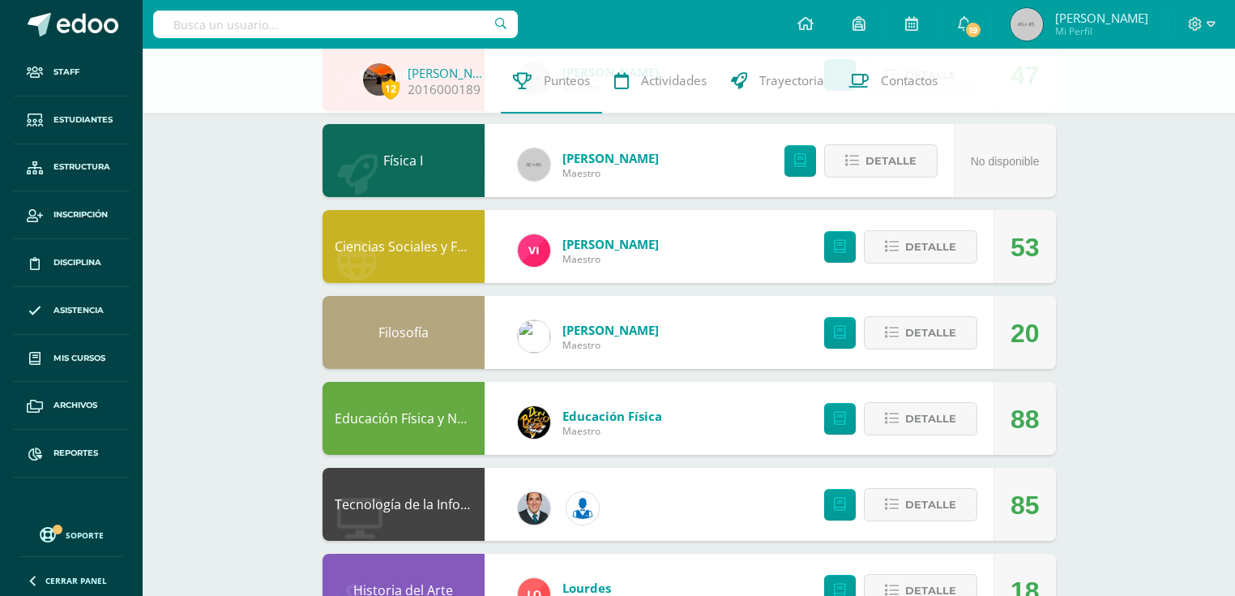
click at [418, 248] on link "Ciencias Sociales y Formación Ciudadana 4" at bounding box center [465, 246] width 261 height 18
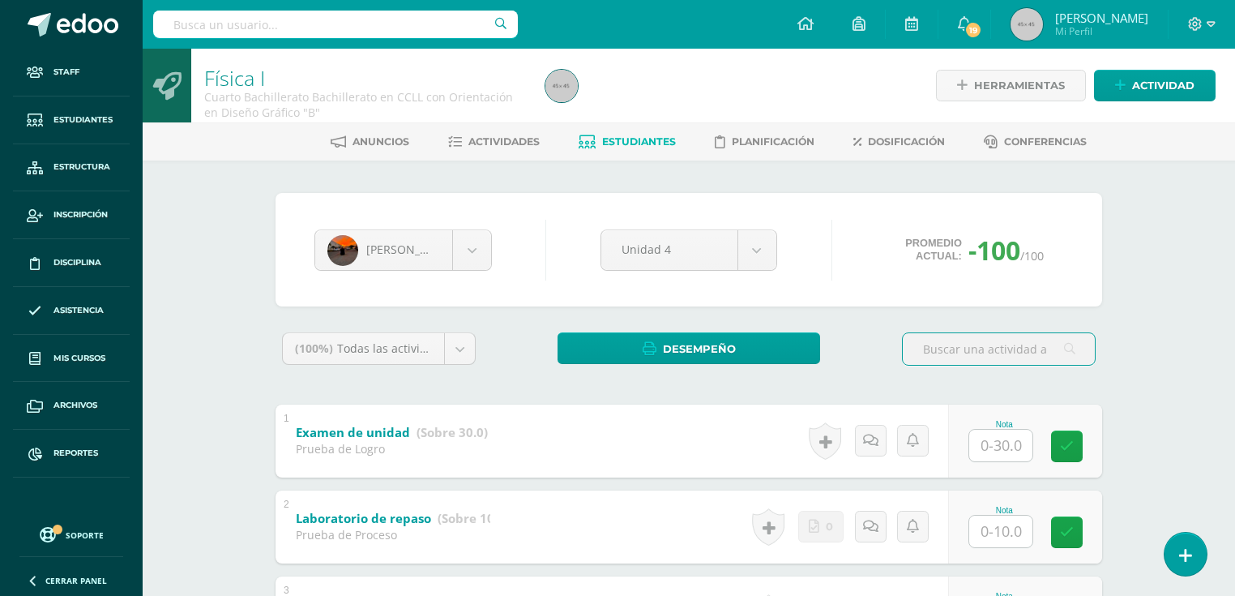
scroll to position [130, 0]
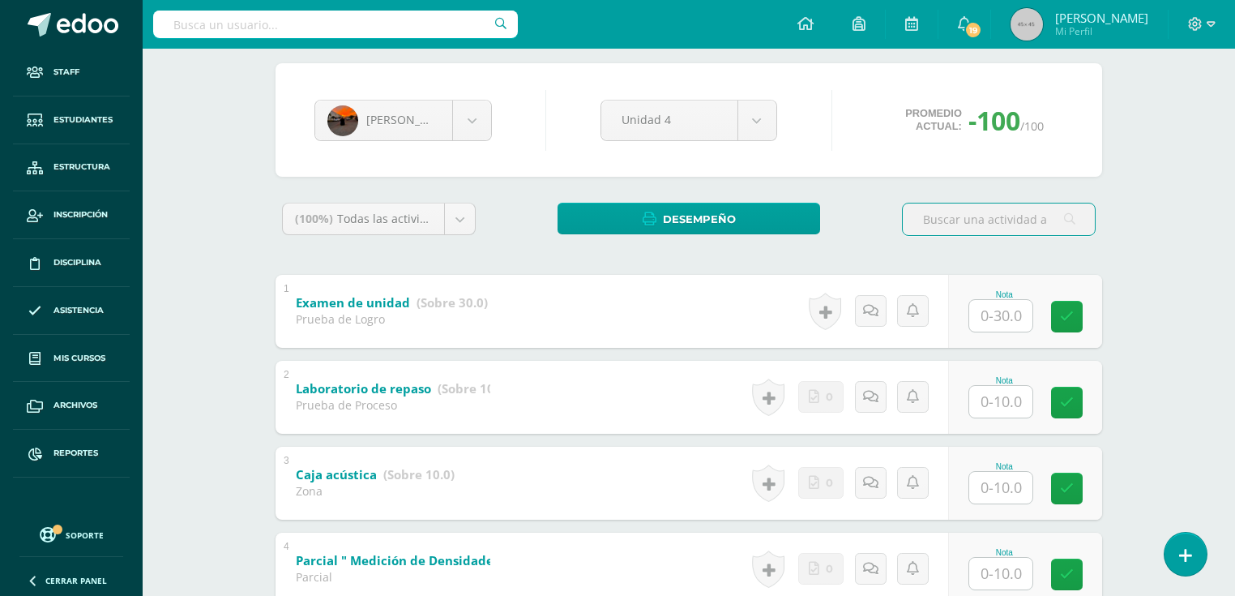
click at [865, 186] on div "Luis Rojas Leandro Auceda Gesler Caal Rodrigo Cardoza Ricardo Chávez Jose De El…" at bounding box center [689, 500] width 840 height 875
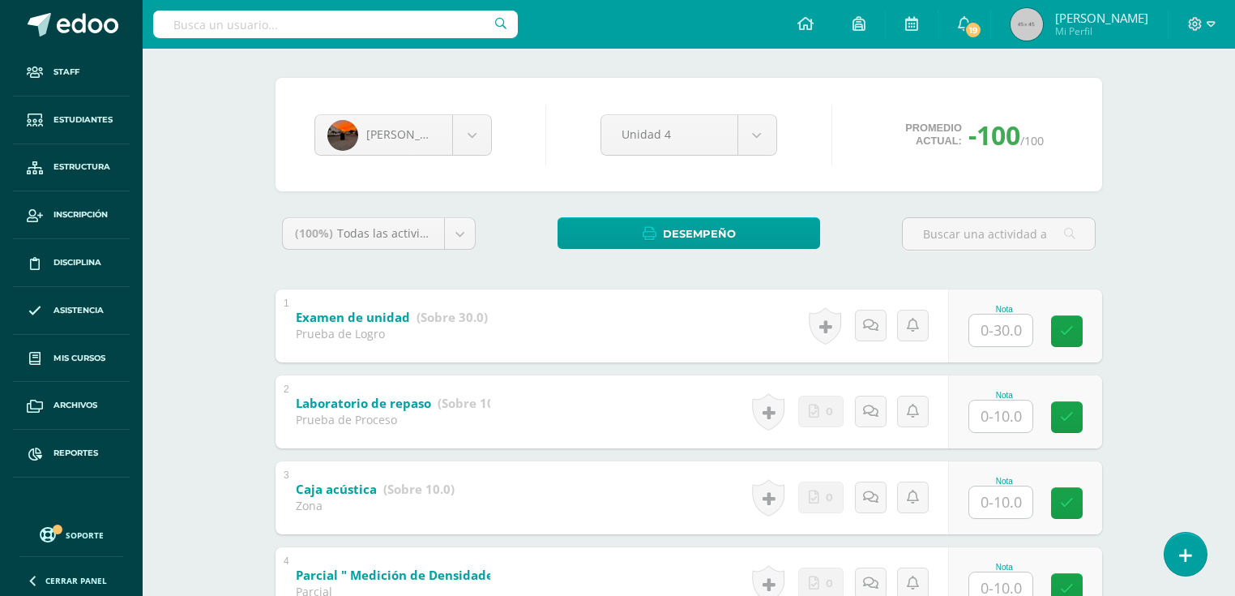
scroll to position [0, 0]
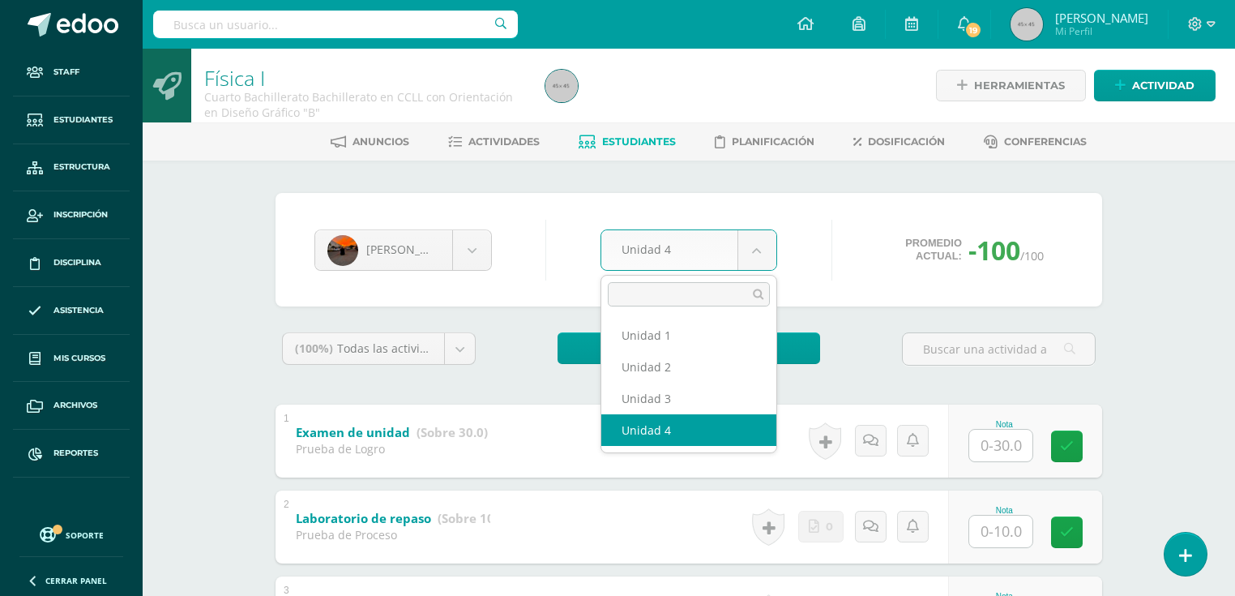
click at [750, 250] on body "Staff Estudiantes Estructura Inscripción Disciplina Asistencia Mis cursos Archi…" at bounding box center [617, 550] width 1235 height 1101
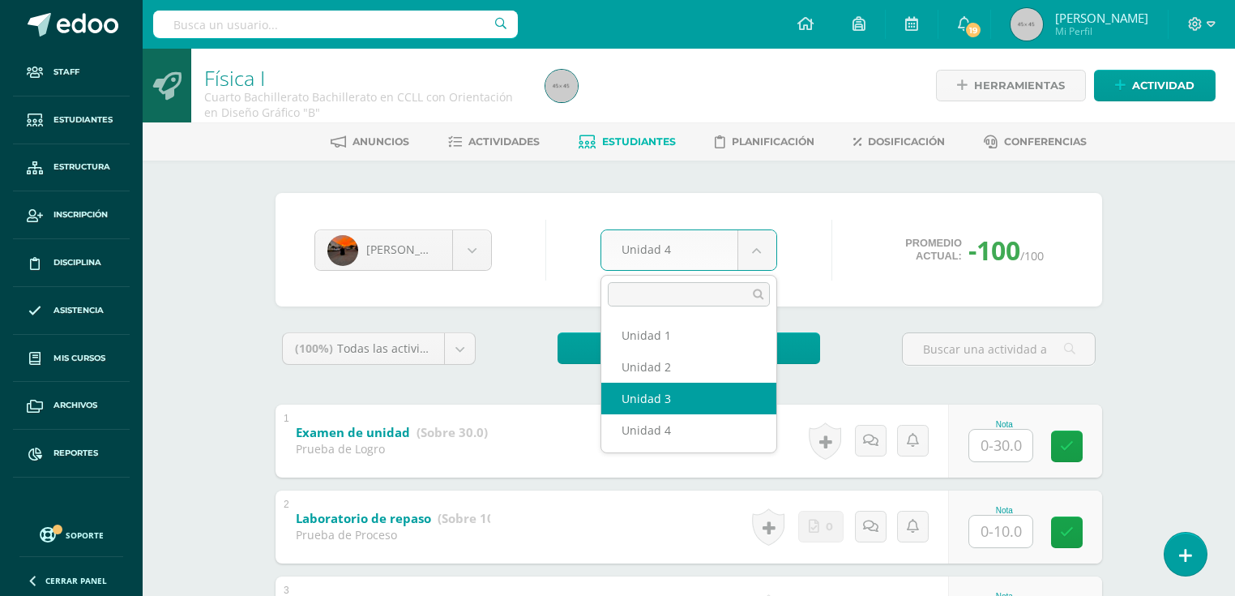
select select "Unidad 3"
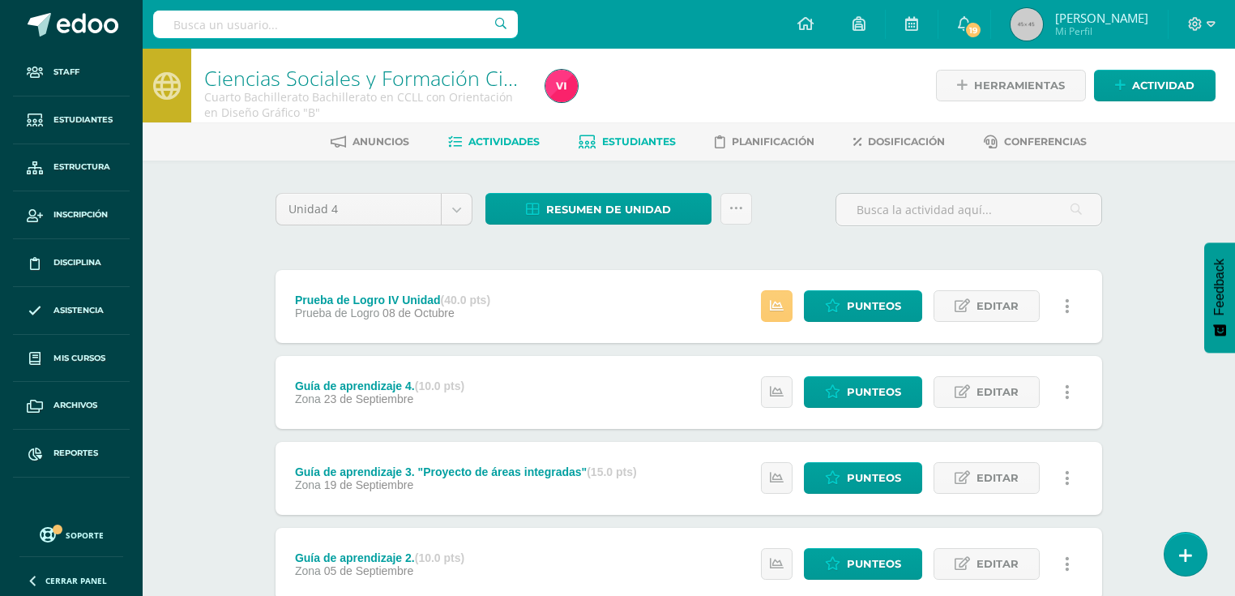
click at [648, 146] on span "Estudiantes" at bounding box center [639, 141] width 74 height 12
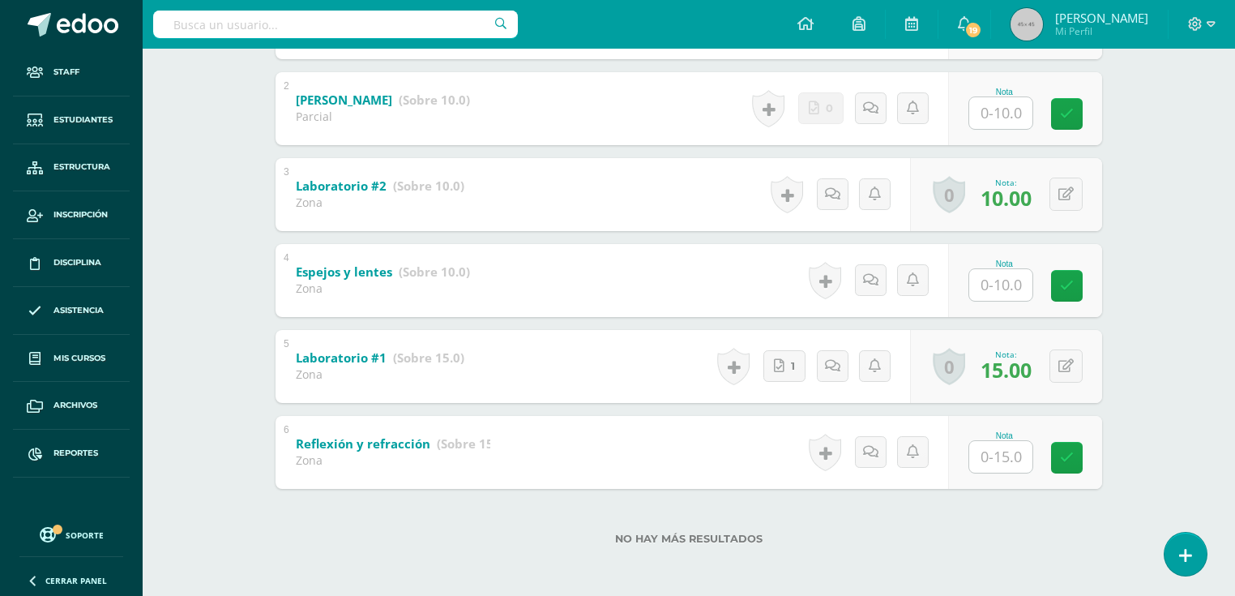
scroll to position [288, 0]
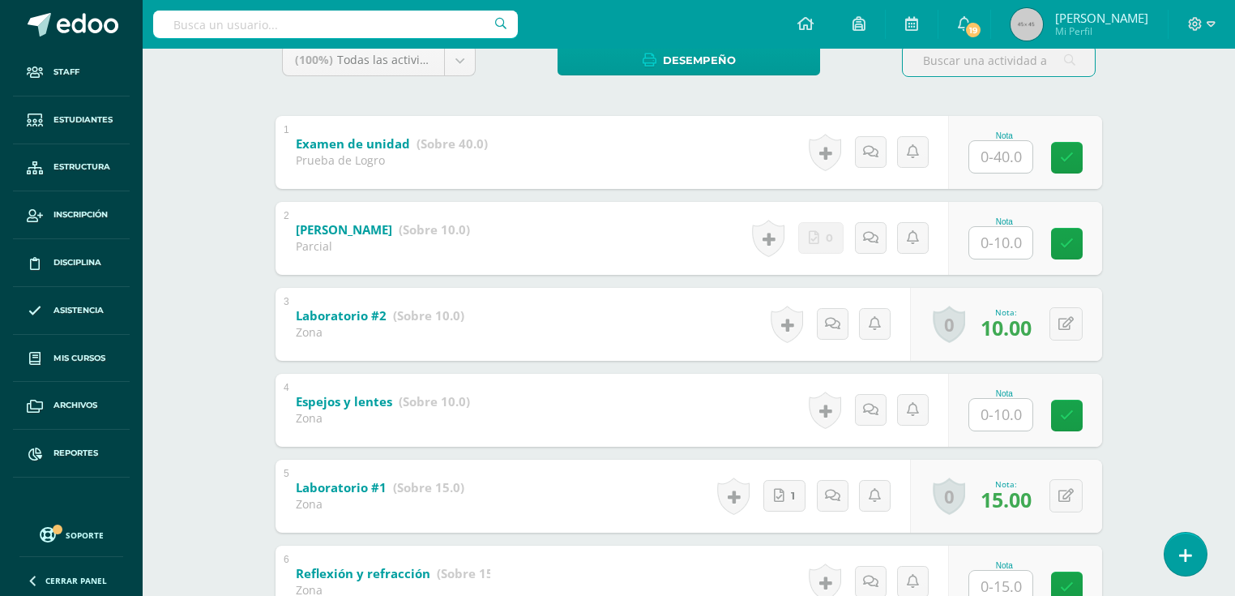
click at [1015, 250] on input "text" at bounding box center [1000, 243] width 63 height 32
type input "10"
click at [984, 154] on input "text" at bounding box center [1010, 156] width 65 height 32
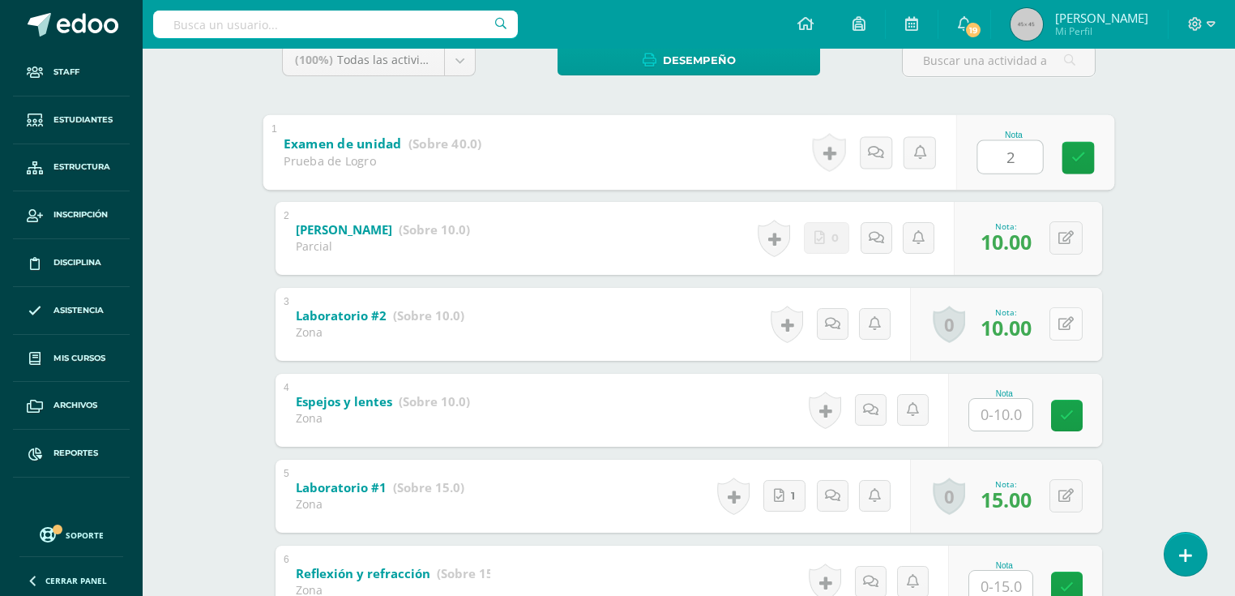
type input "20"
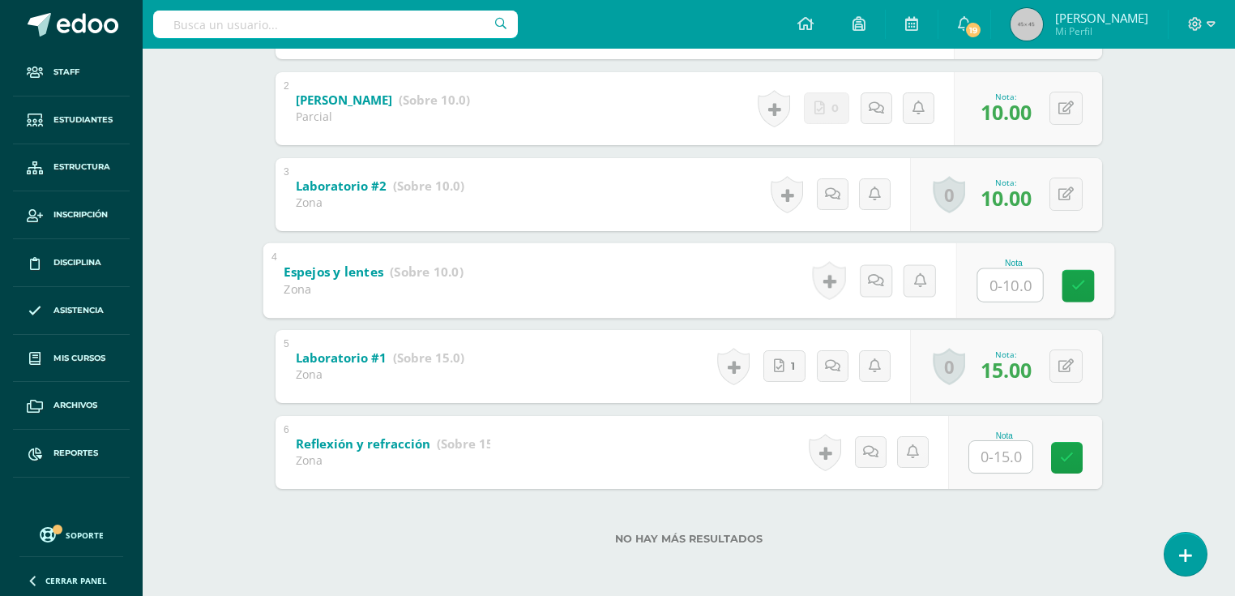
click at [1006, 285] on input "text" at bounding box center [1010, 284] width 65 height 32
type input "10"
click at [1001, 465] on input "text" at bounding box center [1000, 457] width 63 height 32
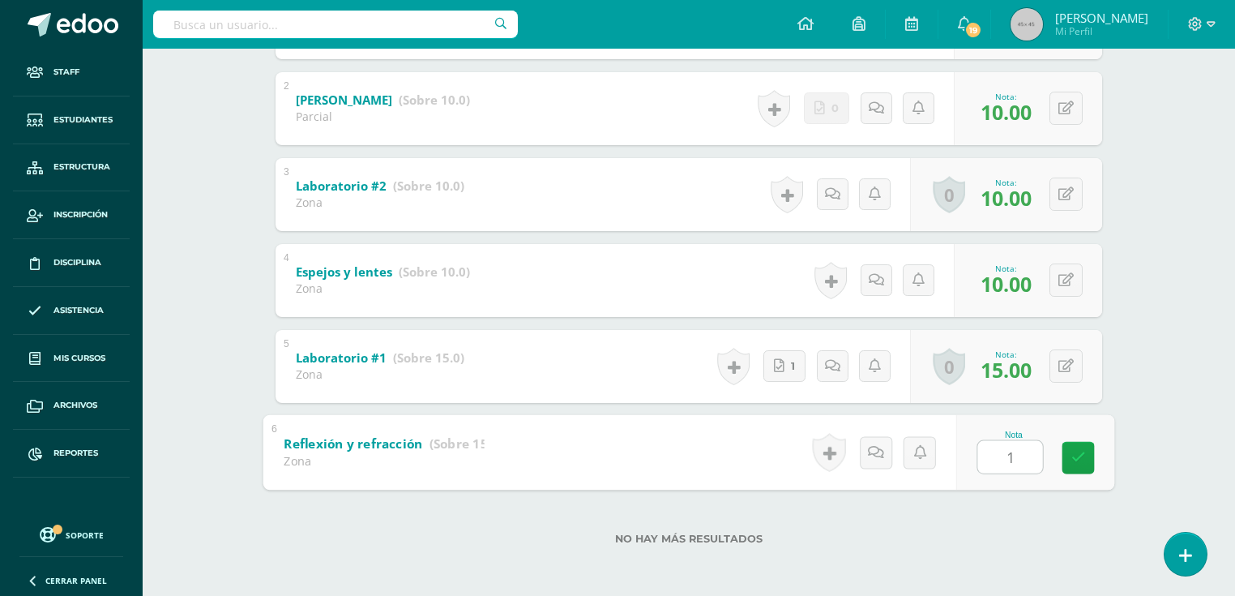
type input "15"
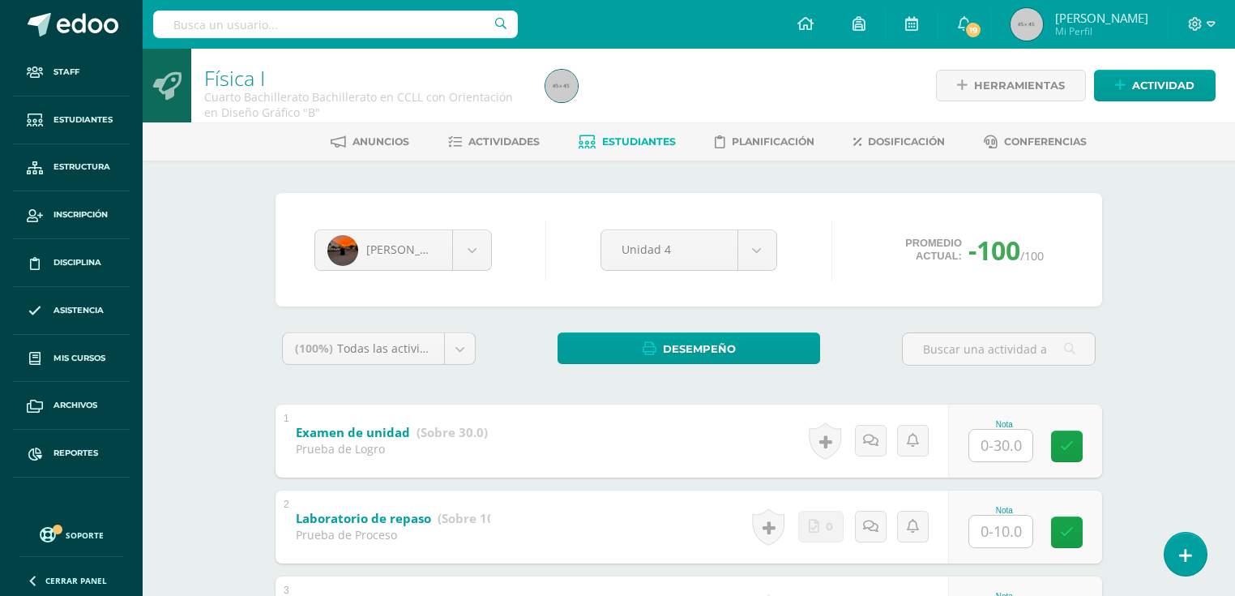
scroll to position [130, 0]
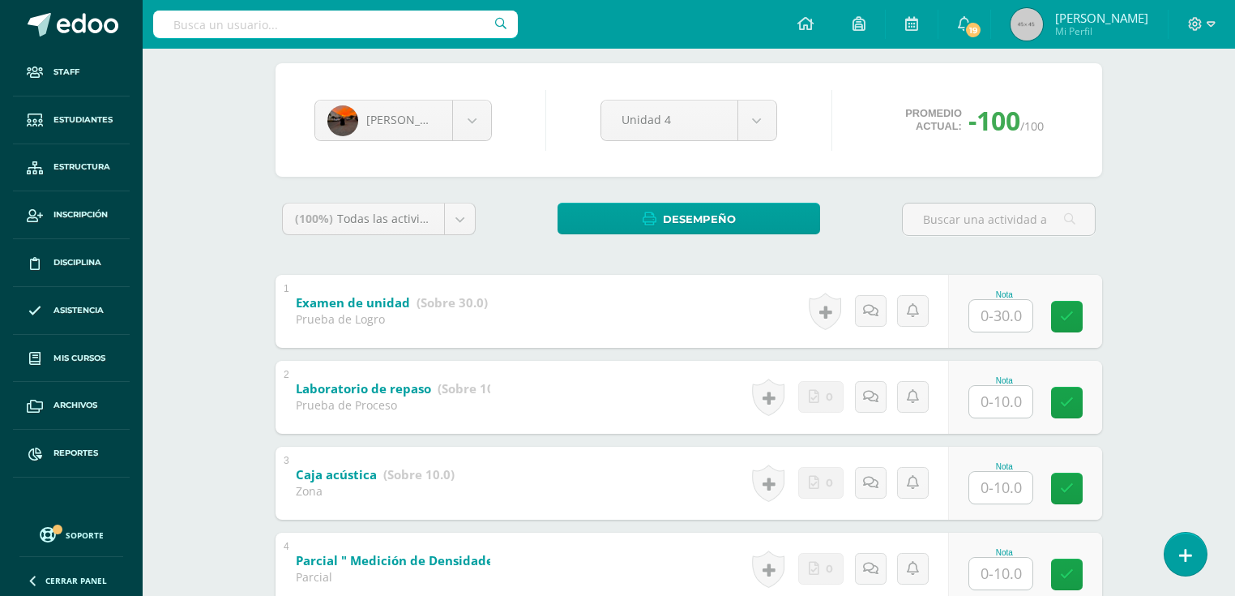
click at [1000, 310] on input "text" at bounding box center [1000, 316] width 63 height 32
type input "20"
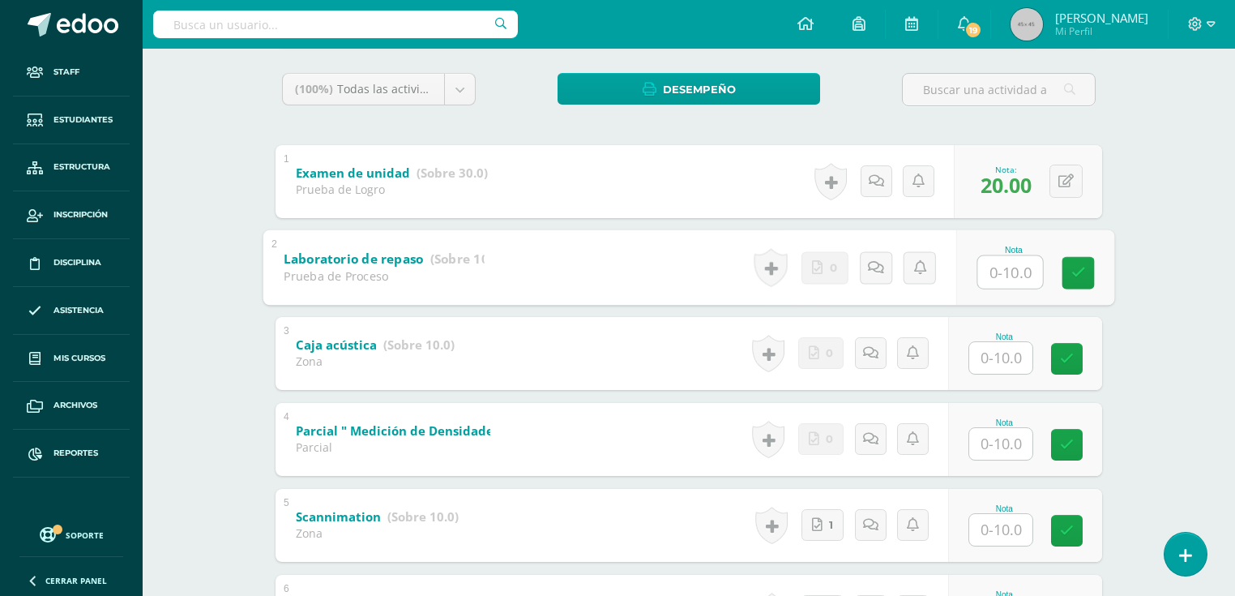
scroll to position [454, 0]
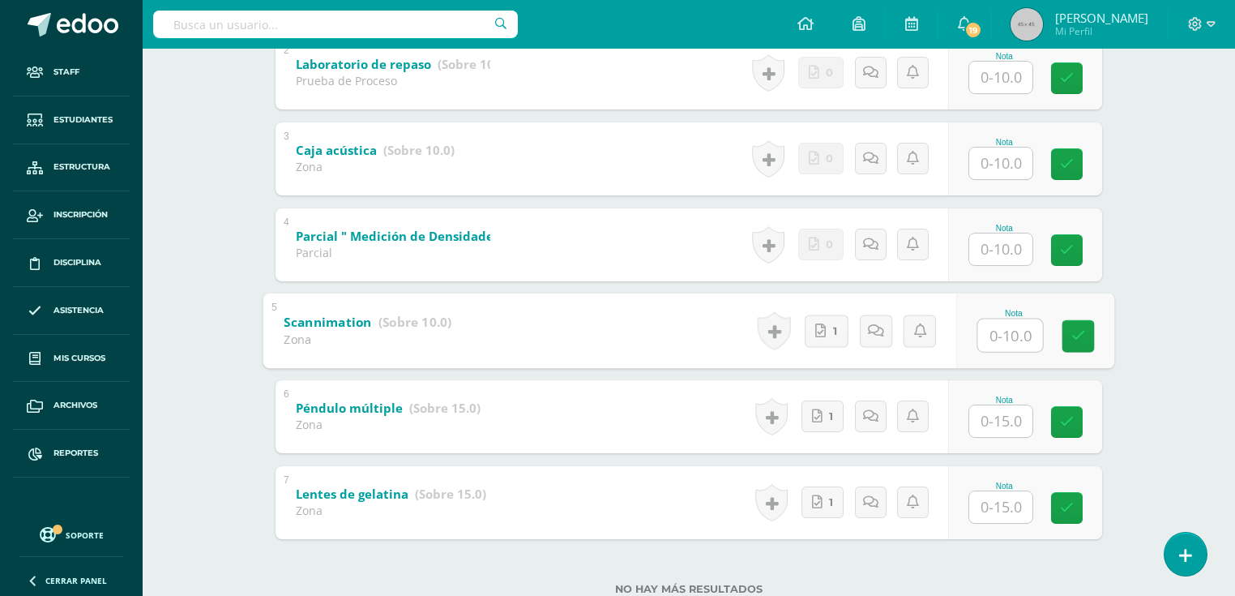
click at [1016, 336] on input "text" at bounding box center [1010, 334] width 65 height 32
type input "10"
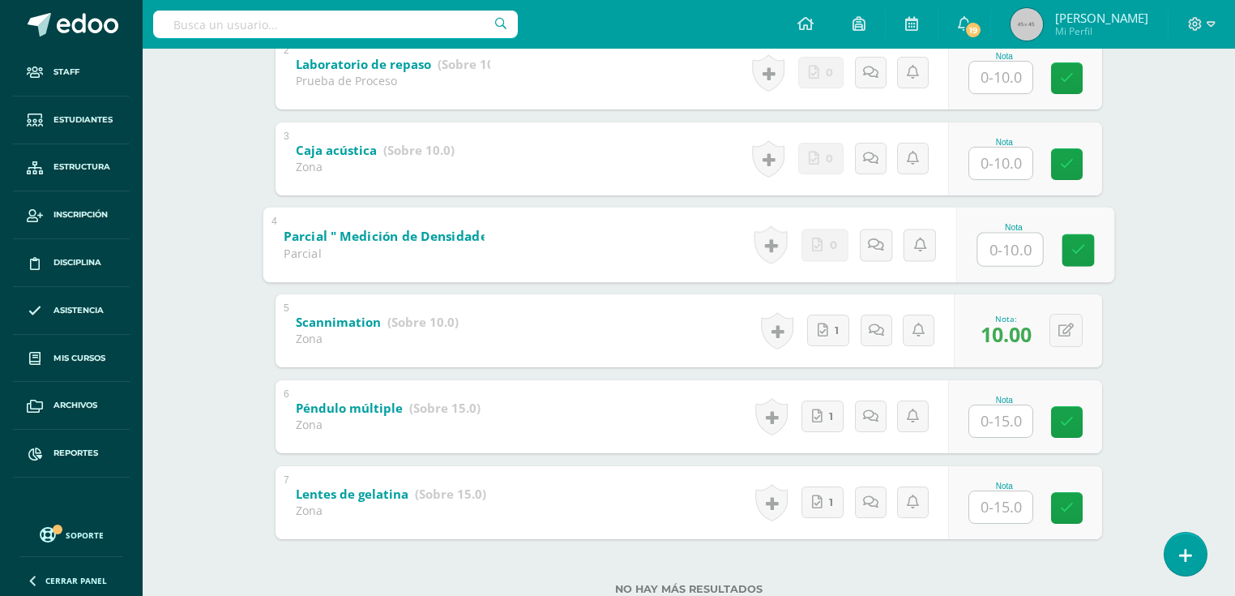
click at [998, 252] on input "text" at bounding box center [1010, 249] width 65 height 32
type input "10"
click at [983, 413] on input "text" at bounding box center [1000, 421] width 63 height 32
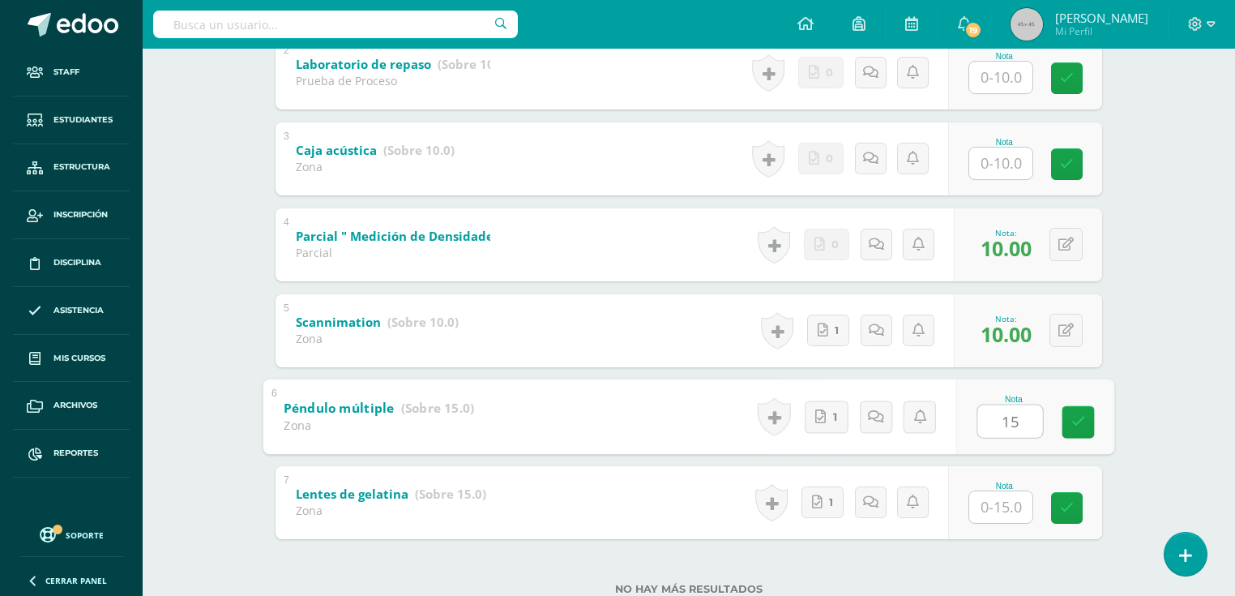
type input "15"
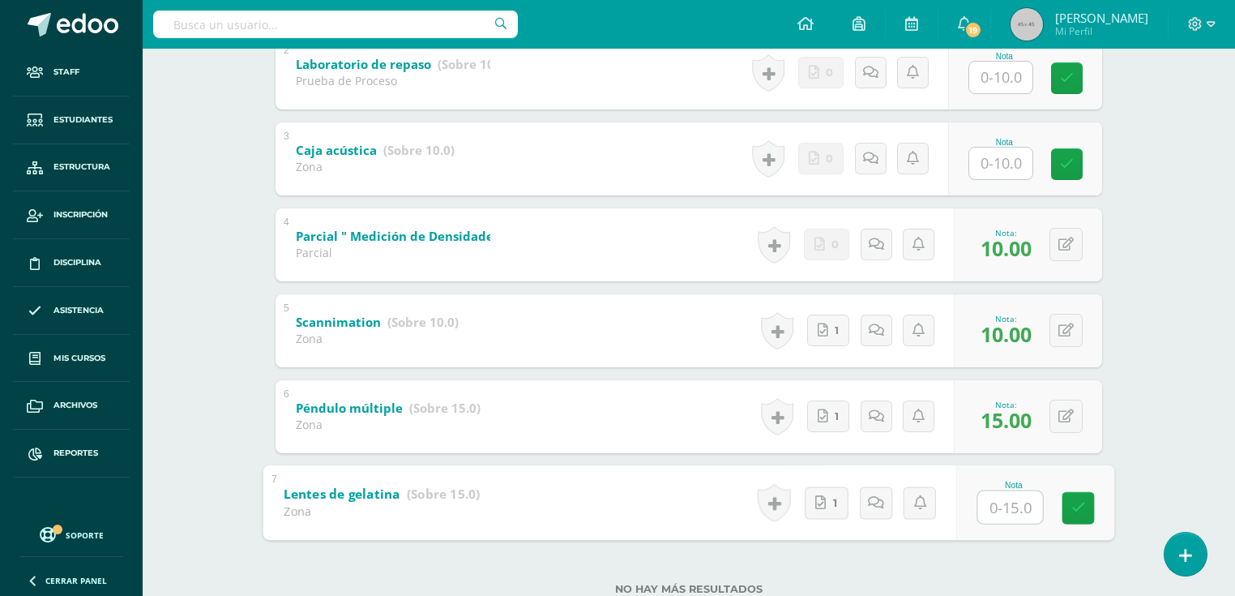
click at [1015, 505] on input "text" at bounding box center [1010, 506] width 65 height 32
type input "15"
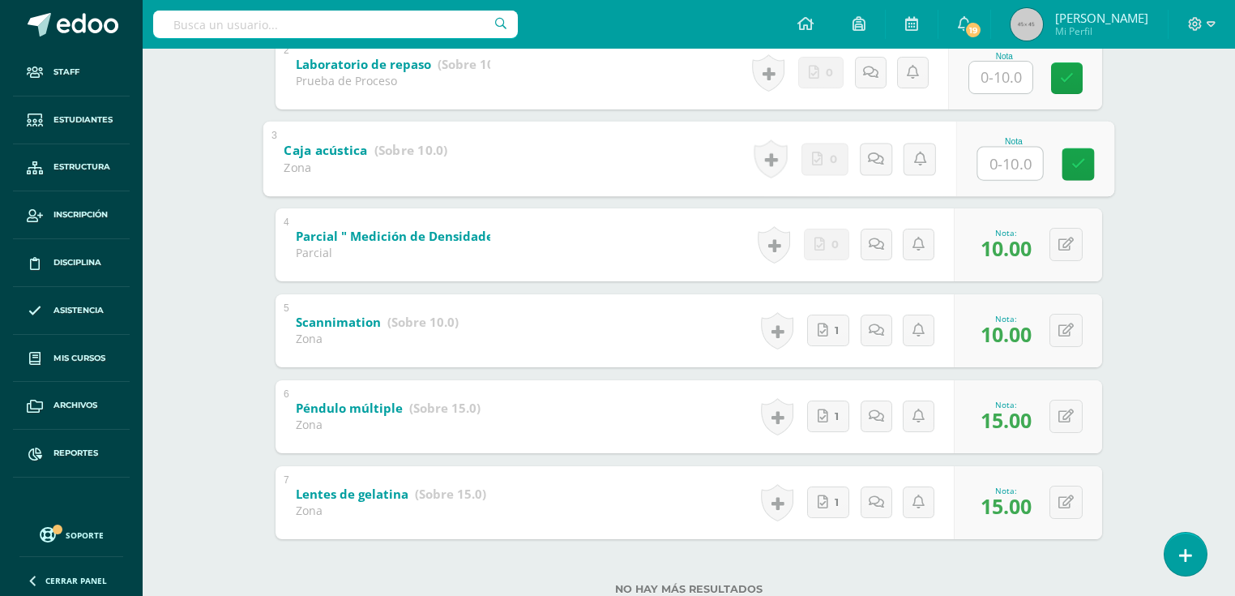
click at [979, 177] on input "text" at bounding box center [1010, 163] width 65 height 32
type input "10"
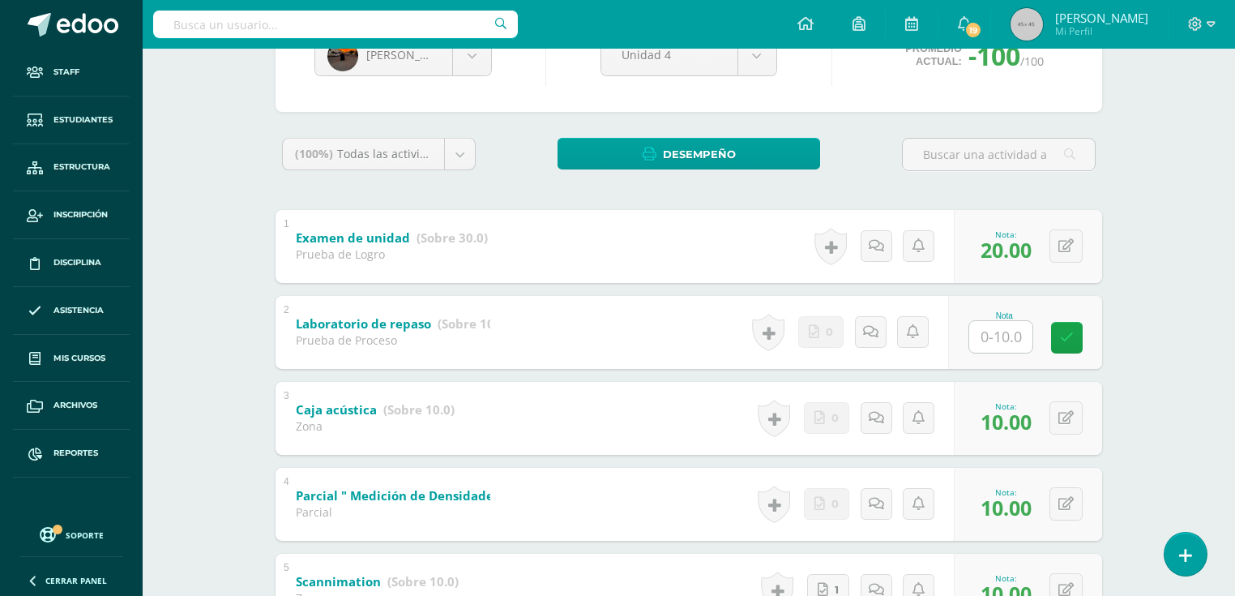
scroll to position [0, 0]
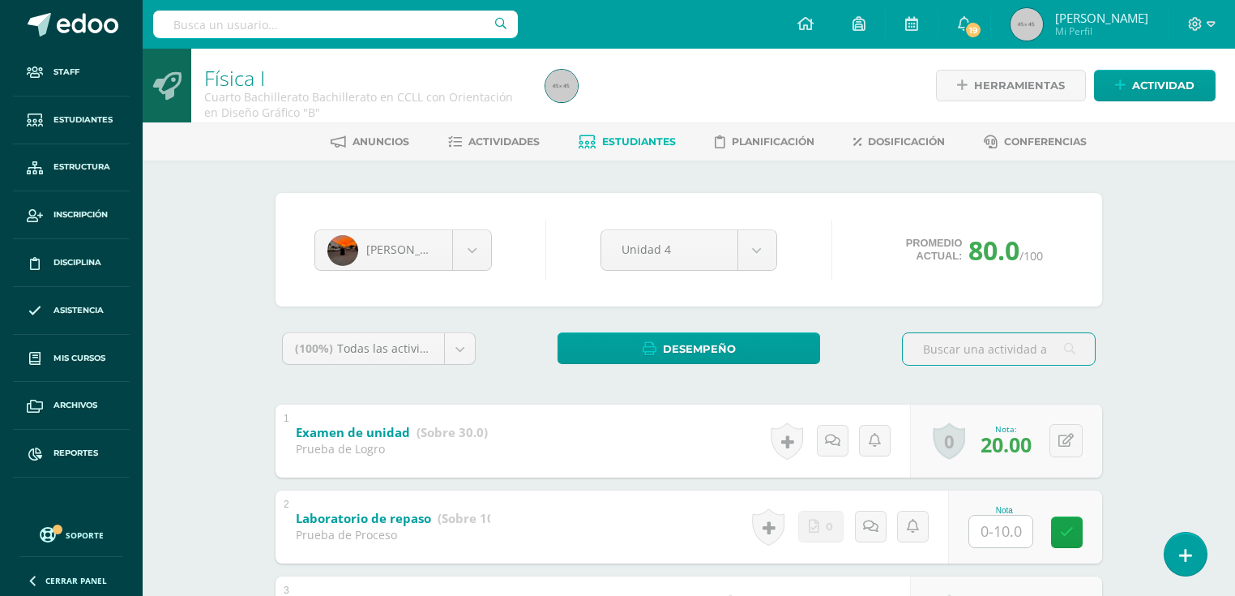
click at [647, 139] on span "Estudiantes" at bounding box center [639, 141] width 74 height 12
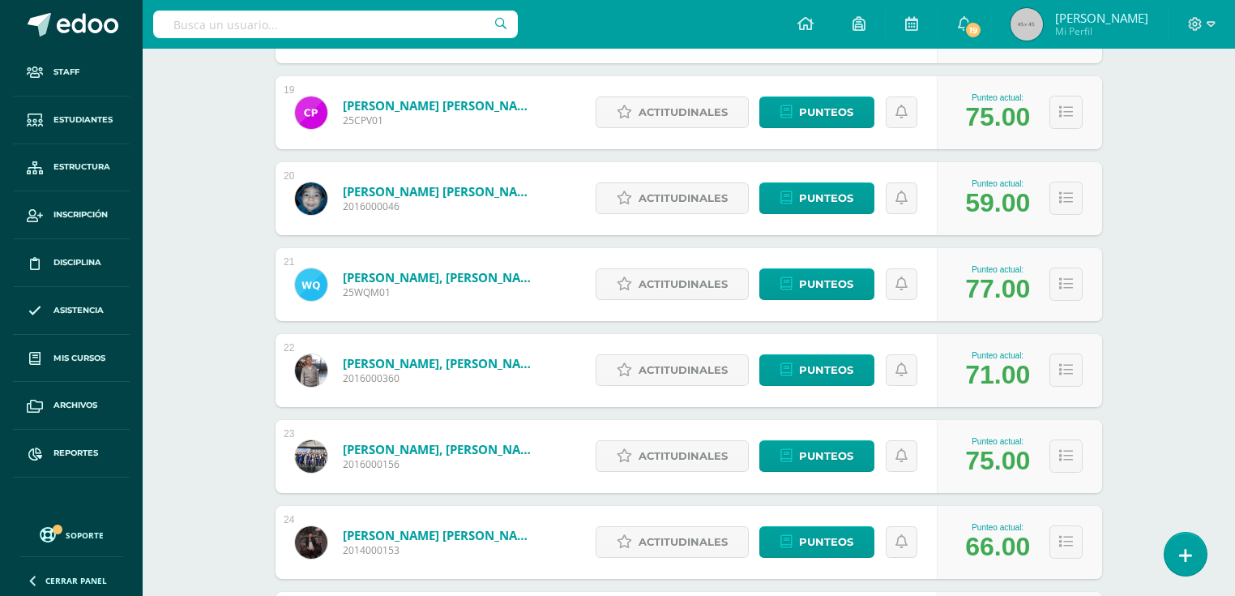
scroll to position [2082, 0]
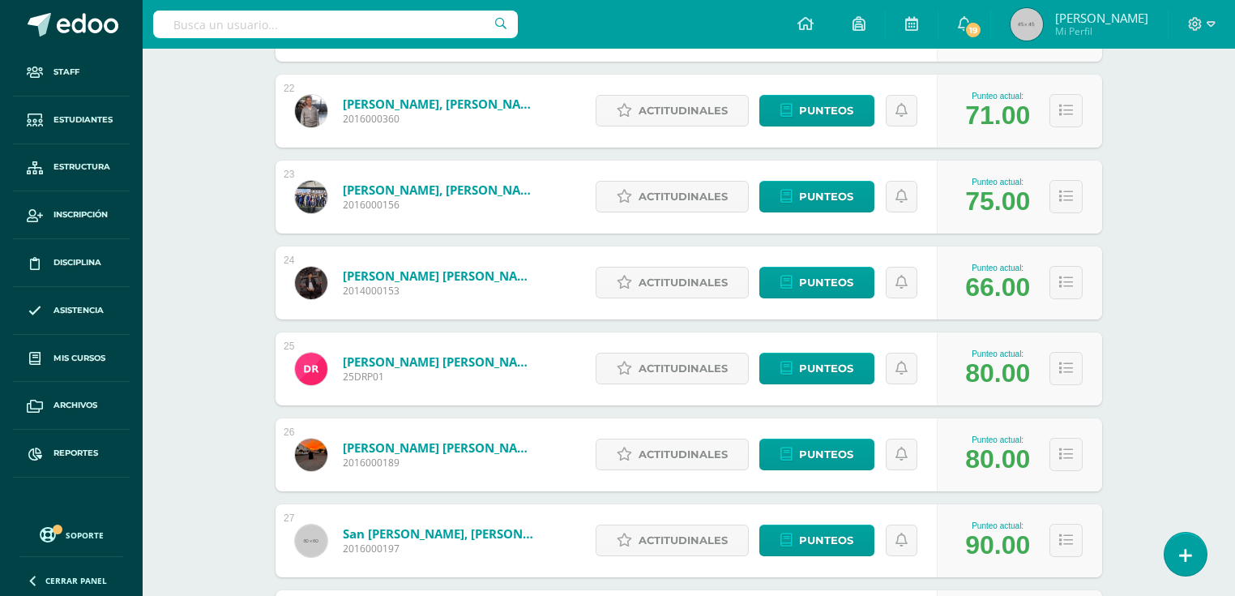
click at [480, 451] on link "[PERSON_NAME] [PERSON_NAME]" at bounding box center [440, 447] width 194 height 16
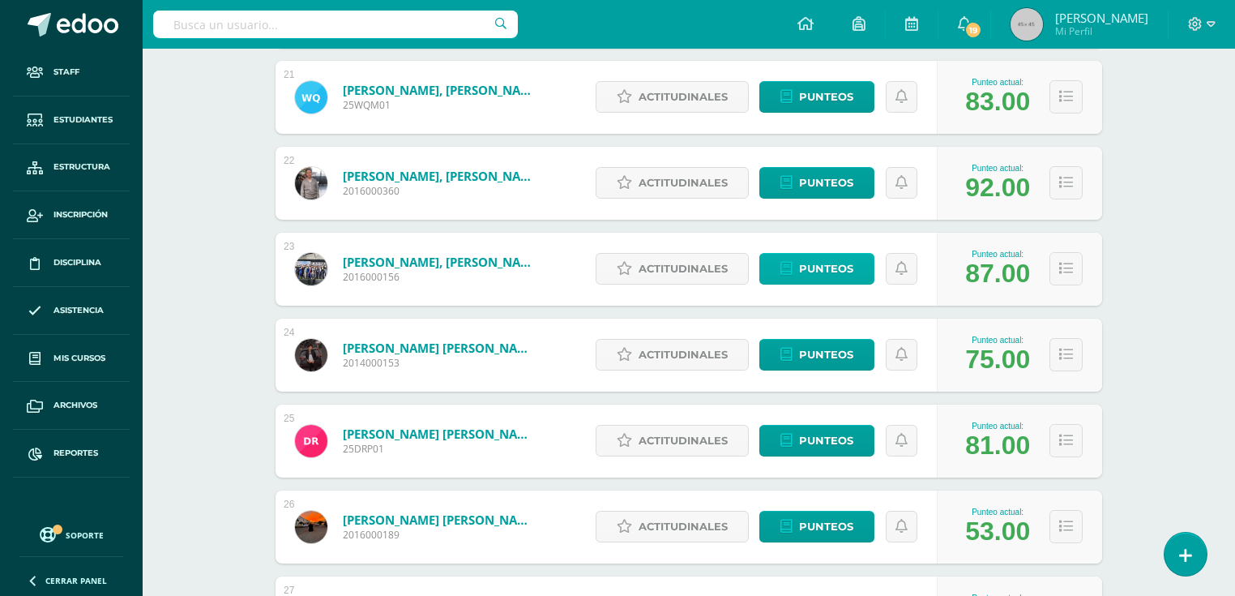
scroll to position [2139, 0]
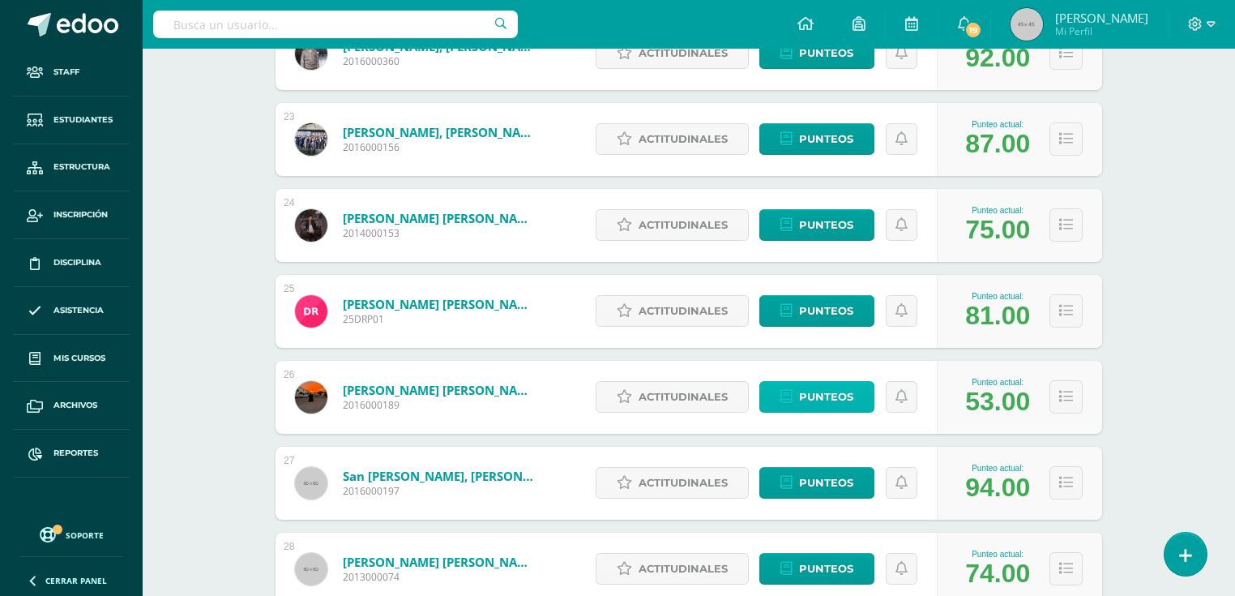
click at [858, 399] on link "Punteos" at bounding box center [816, 397] width 115 height 32
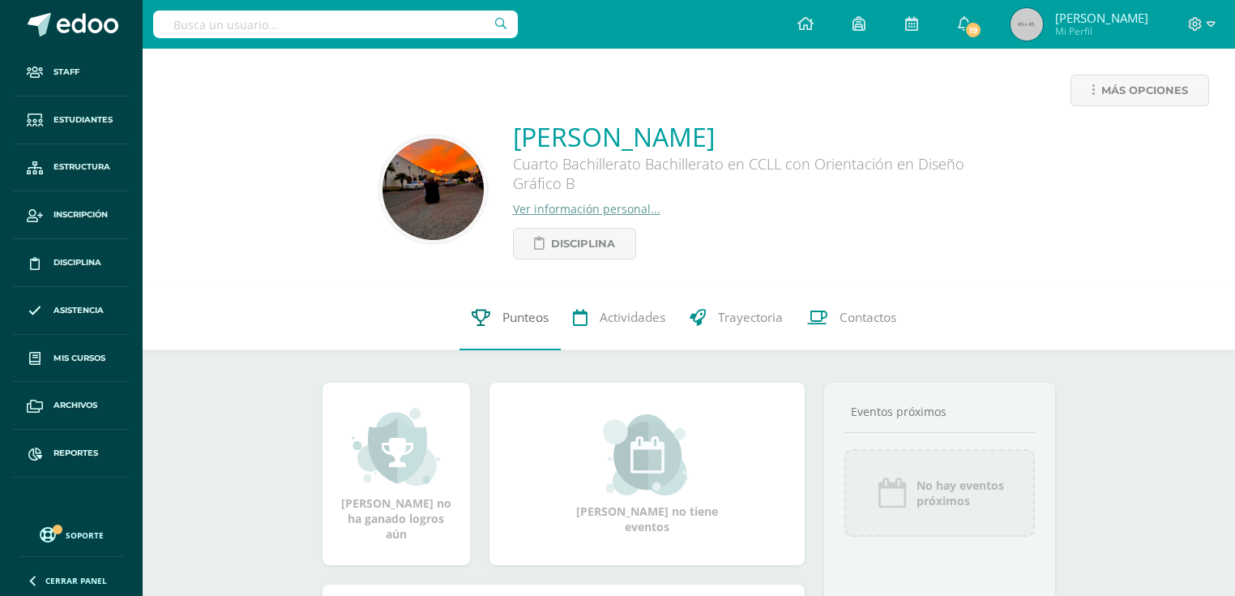
click at [506, 316] on span "Punteos" at bounding box center [525, 317] width 46 height 17
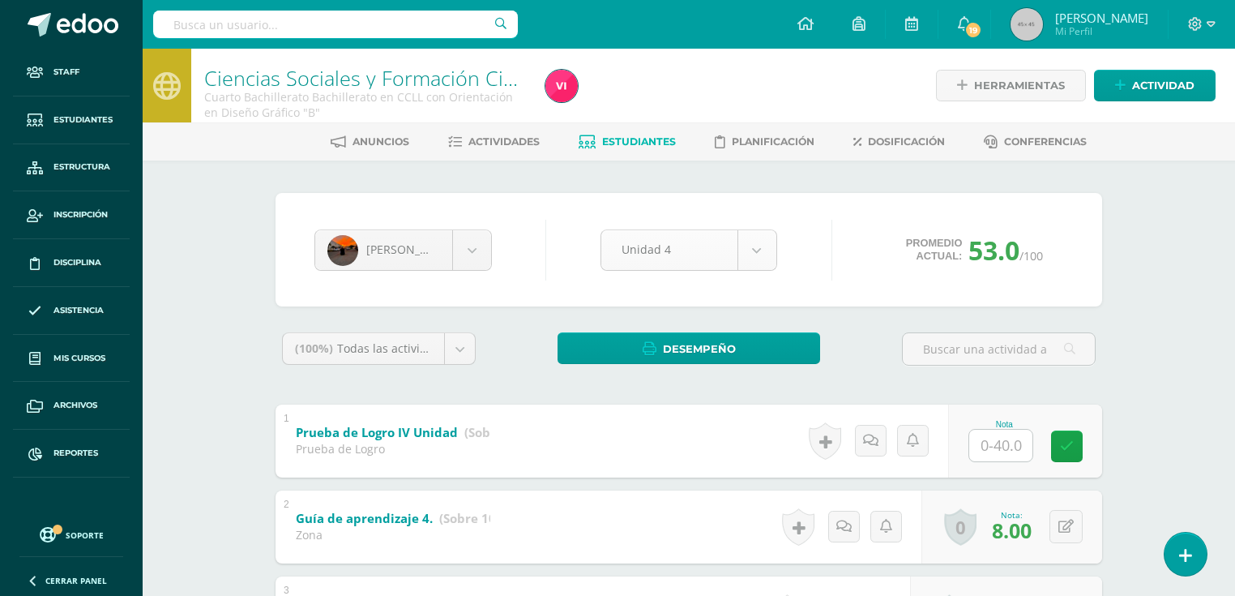
click at [748, 252] on body "Staff Estudiantes Estructura Inscripción Disciplina Asistencia Mis cursos Archi…" at bounding box center [617, 507] width 1235 height 1015
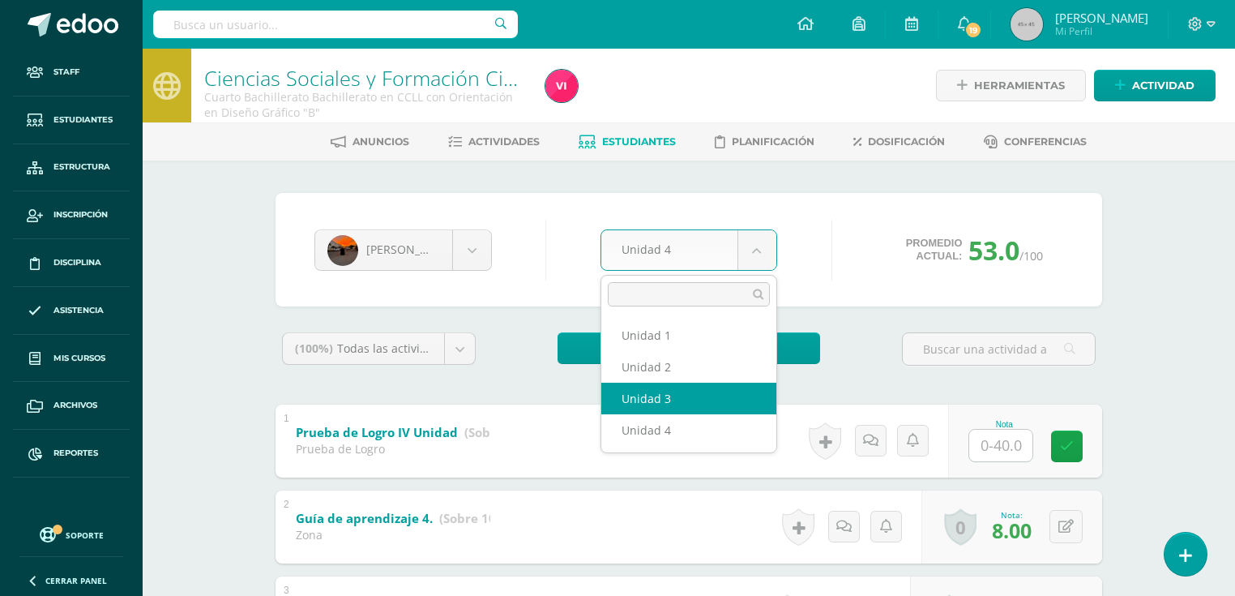
select select "Unidad 3"
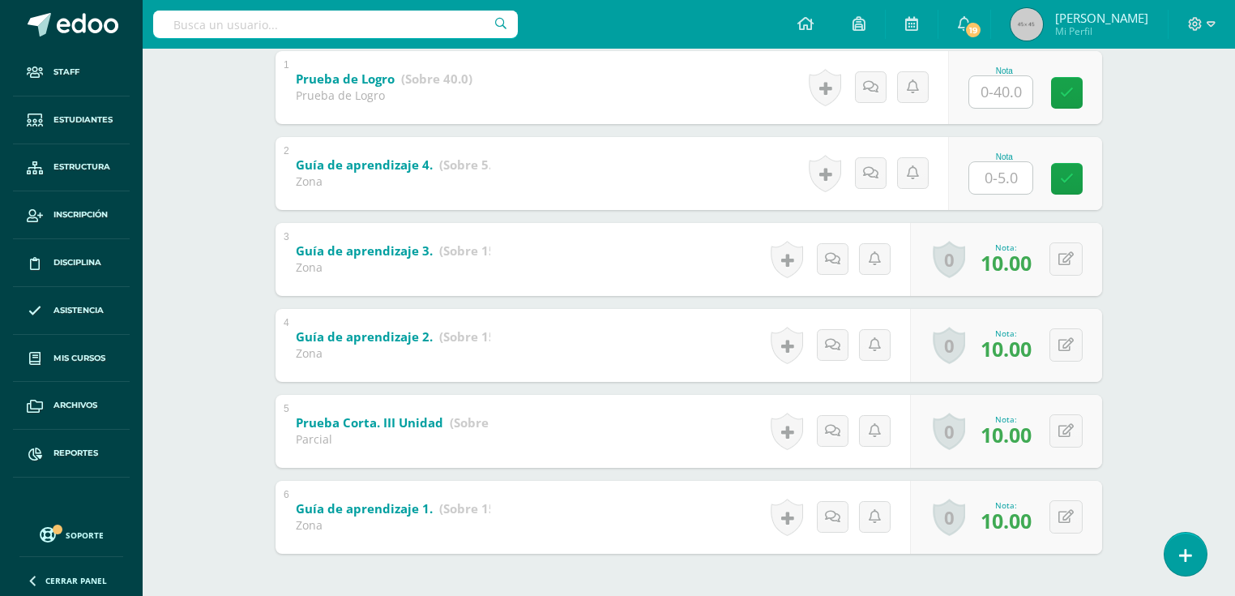
scroll to position [29, 0]
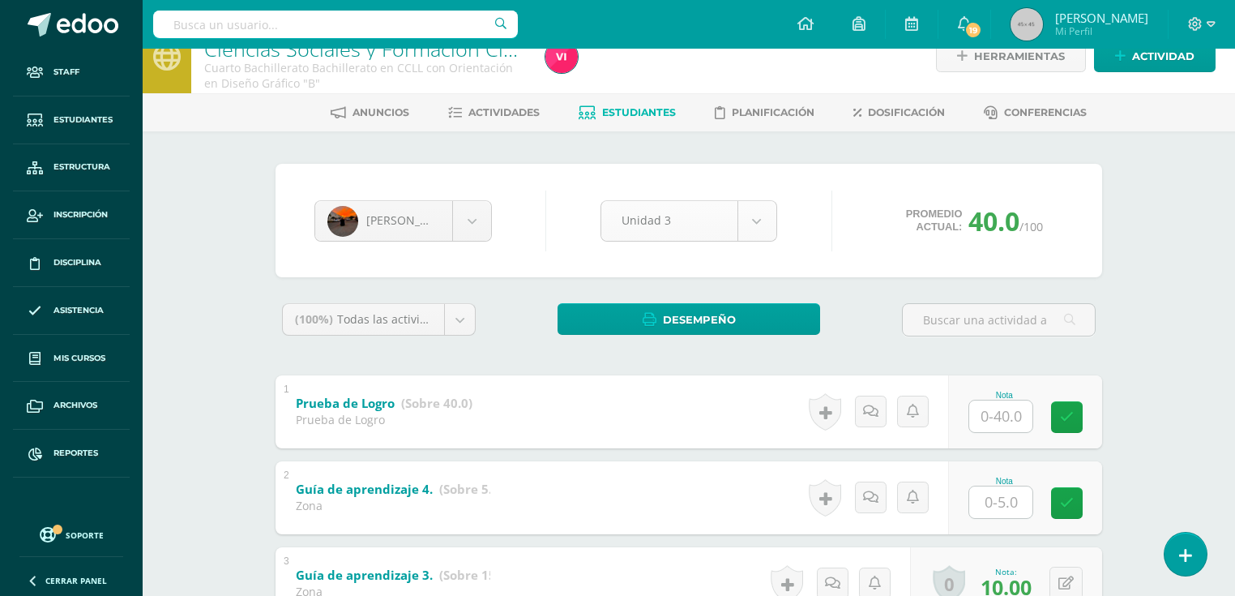
click at [748, 227] on body "Staff Estudiantes Estructura Inscripción Disciplina Asistencia Mis cursos Archi…" at bounding box center [617, 478] width 1235 height 1015
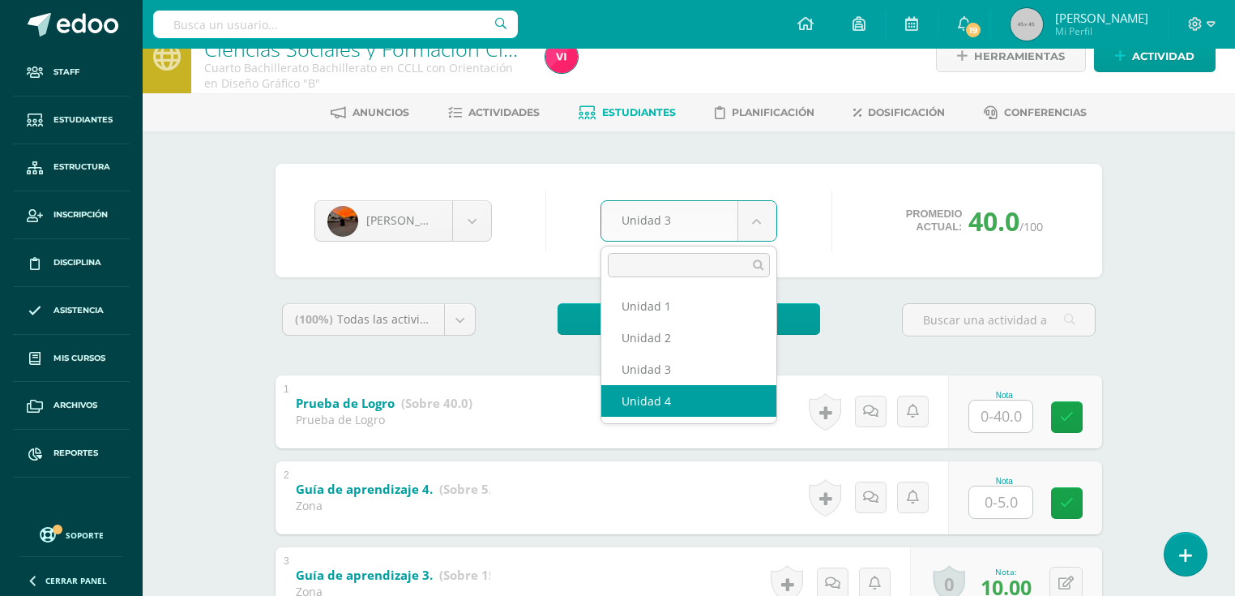
select select "Unidad 4"
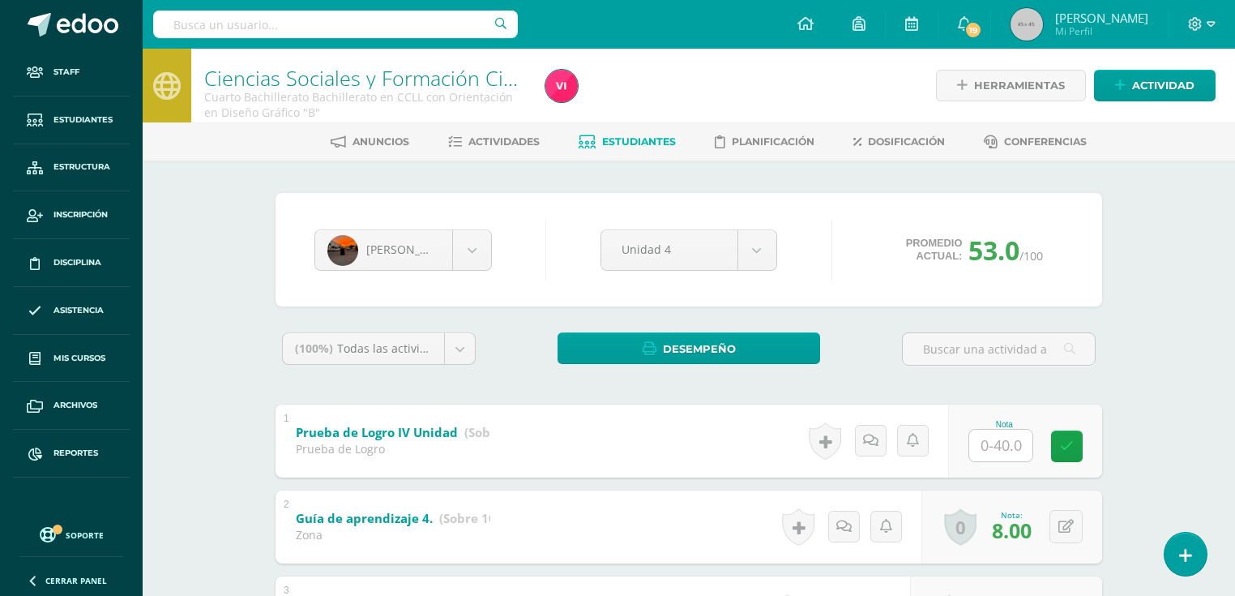
scroll to position [259, 0]
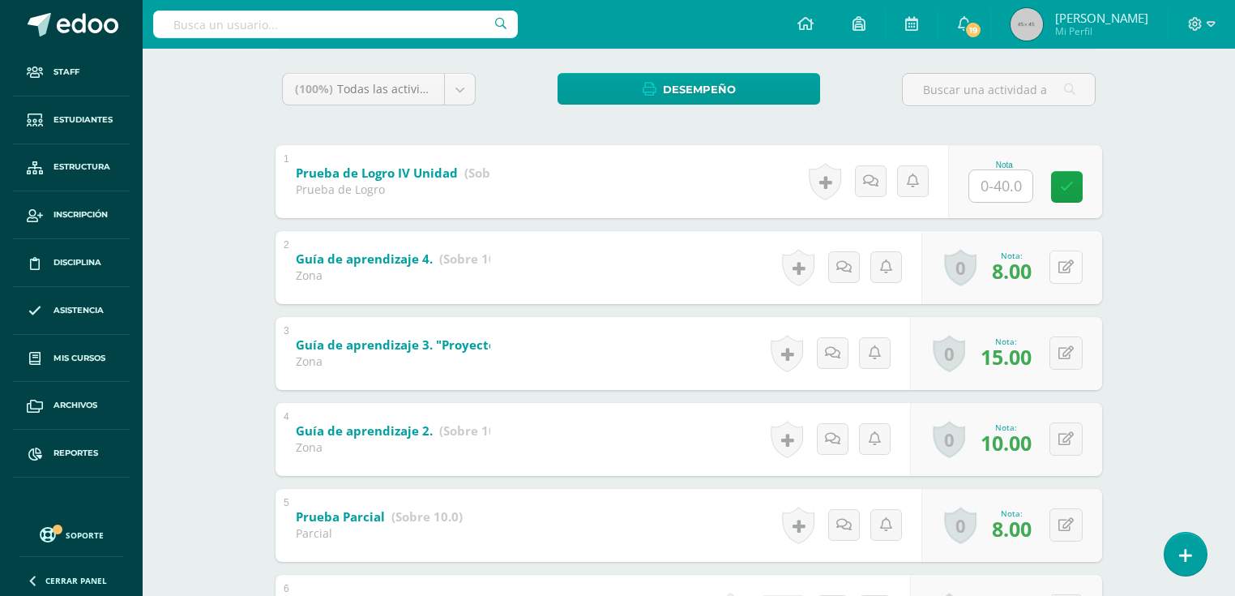
click at [1066, 271] on button at bounding box center [1065, 266] width 33 height 33
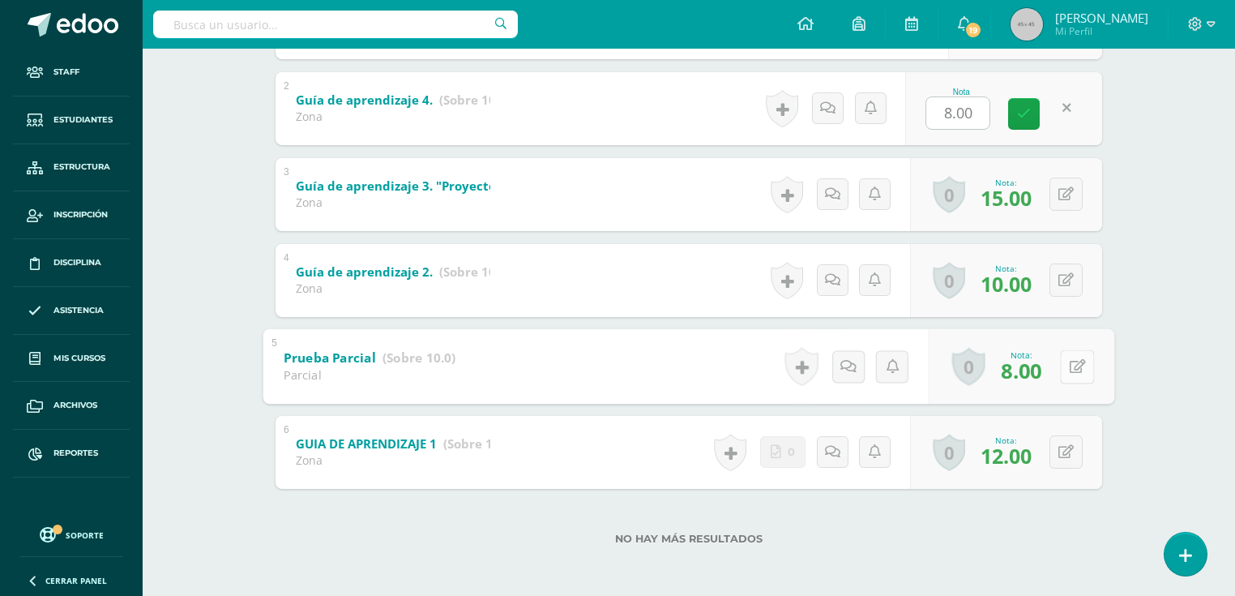
click at [1070, 367] on icon at bounding box center [1078, 366] width 16 height 14
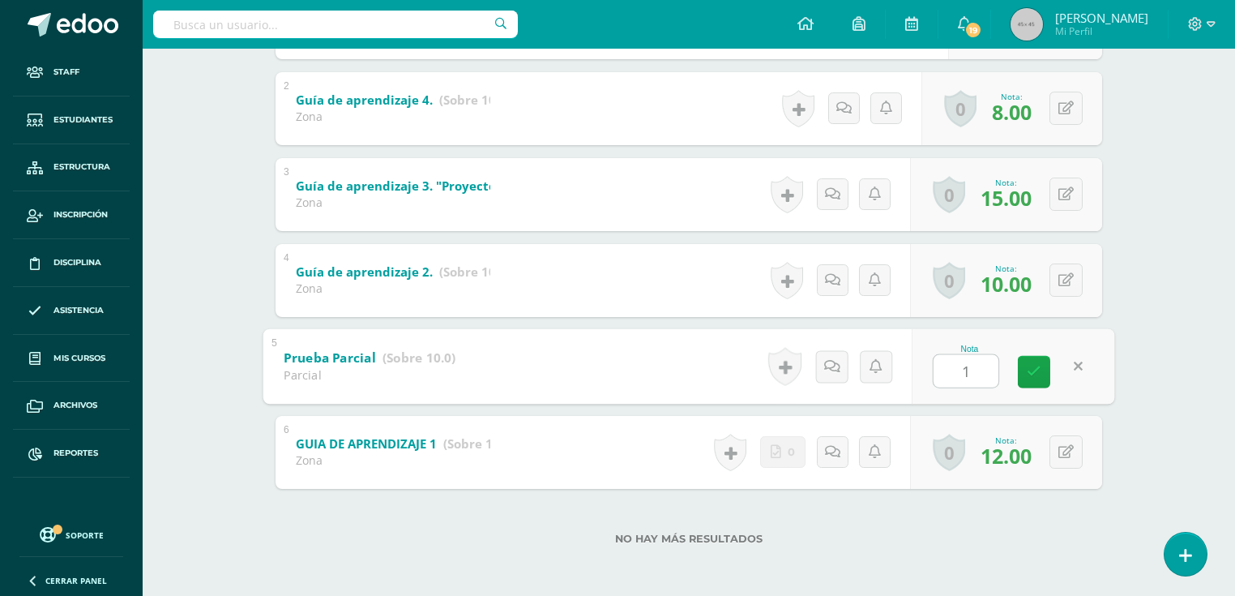
type input "10"
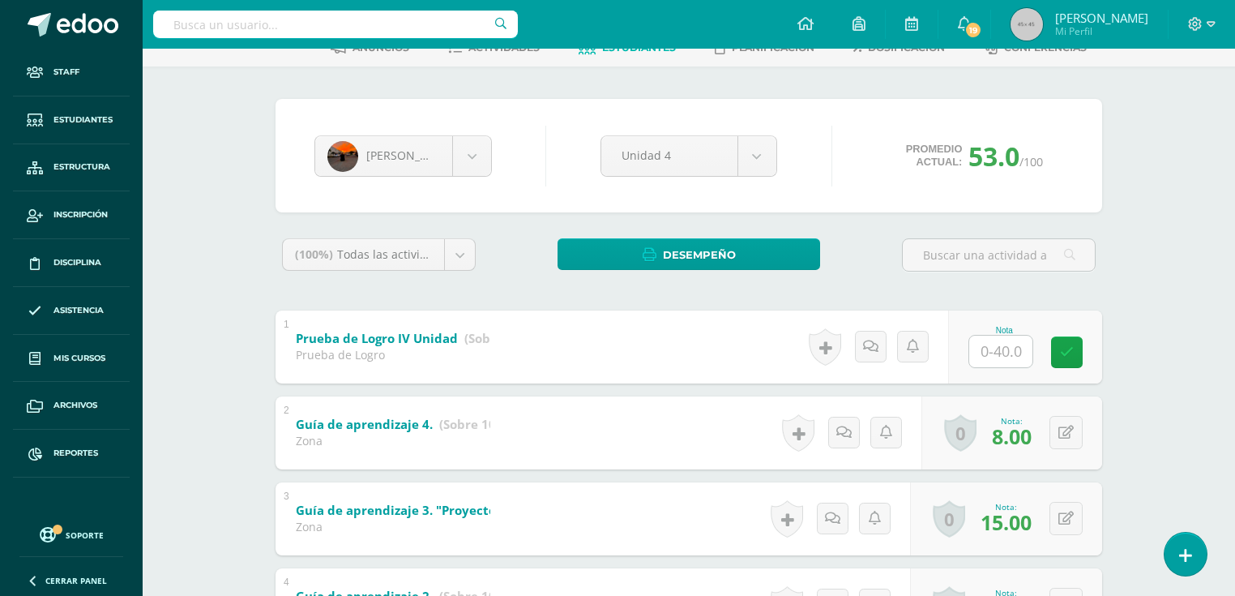
scroll to position [224, 0]
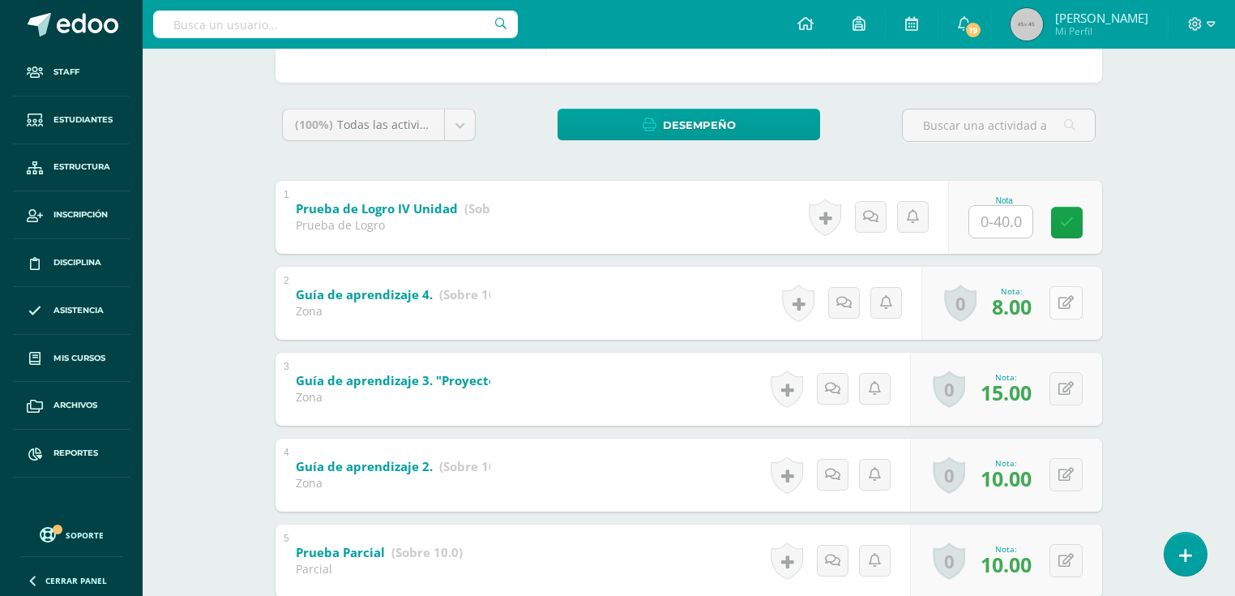
click at [1060, 298] on button at bounding box center [1065, 302] width 33 height 33
type input "0"
click at [1070, 306] on icon at bounding box center [1065, 303] width 15 height 14
click at [1037, 312] on icon at bounding box center [1034, 308] width 15 height 14
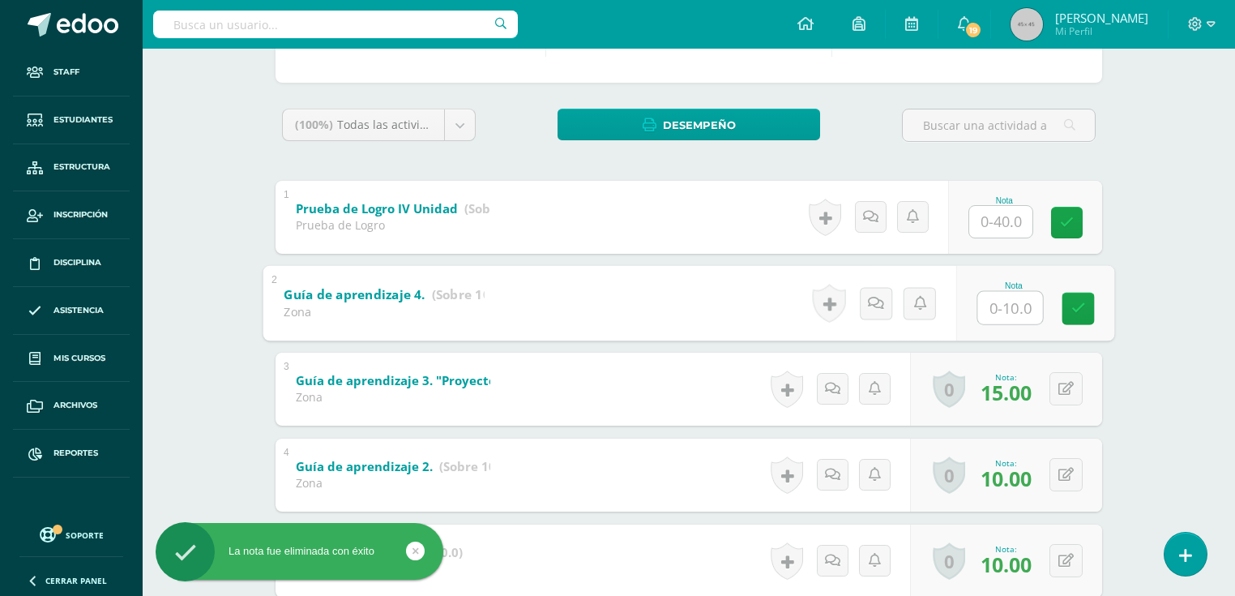
scroll to position [418, 0]
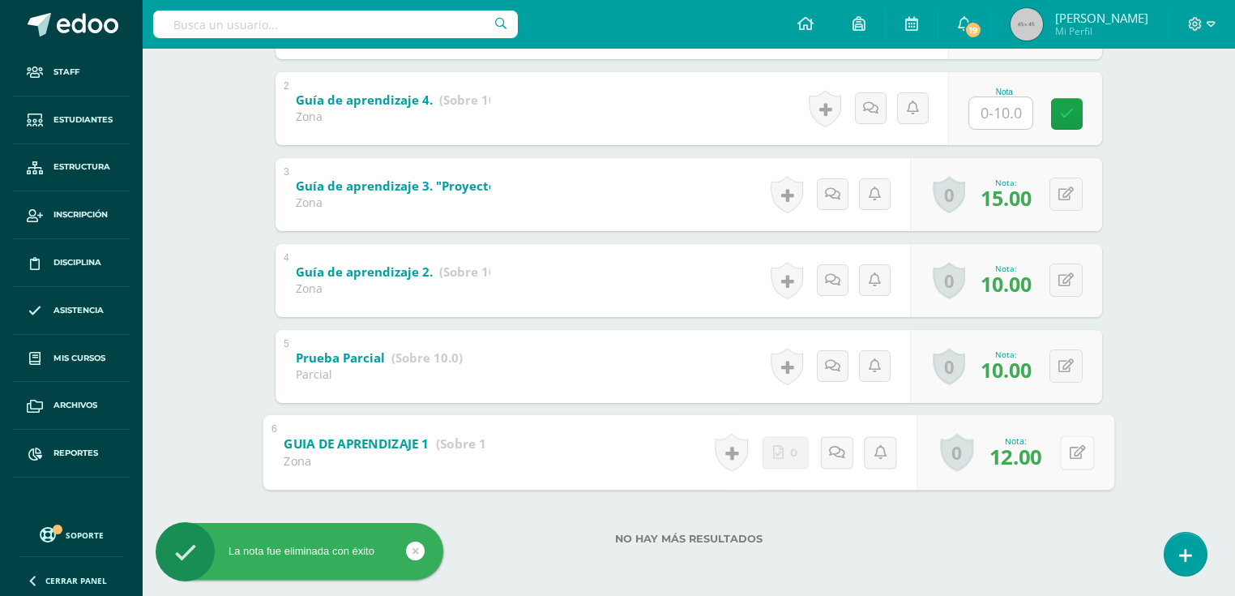
click at [1062, 457] on button at bounding box center [1077, 452] width 34 height 34
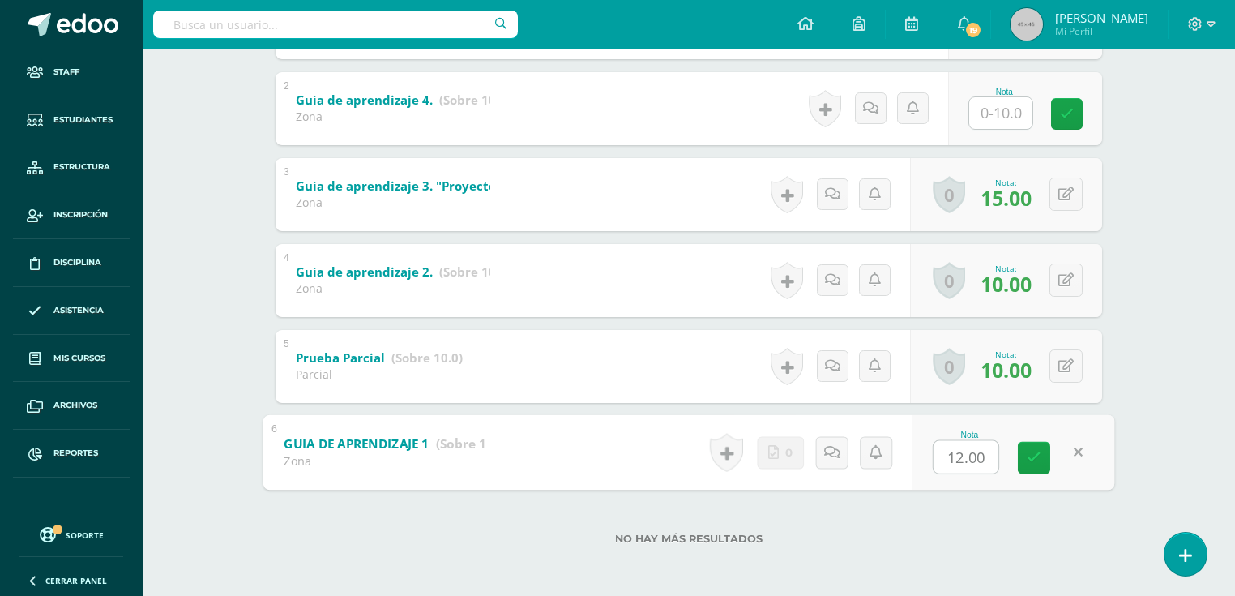
type input "5"
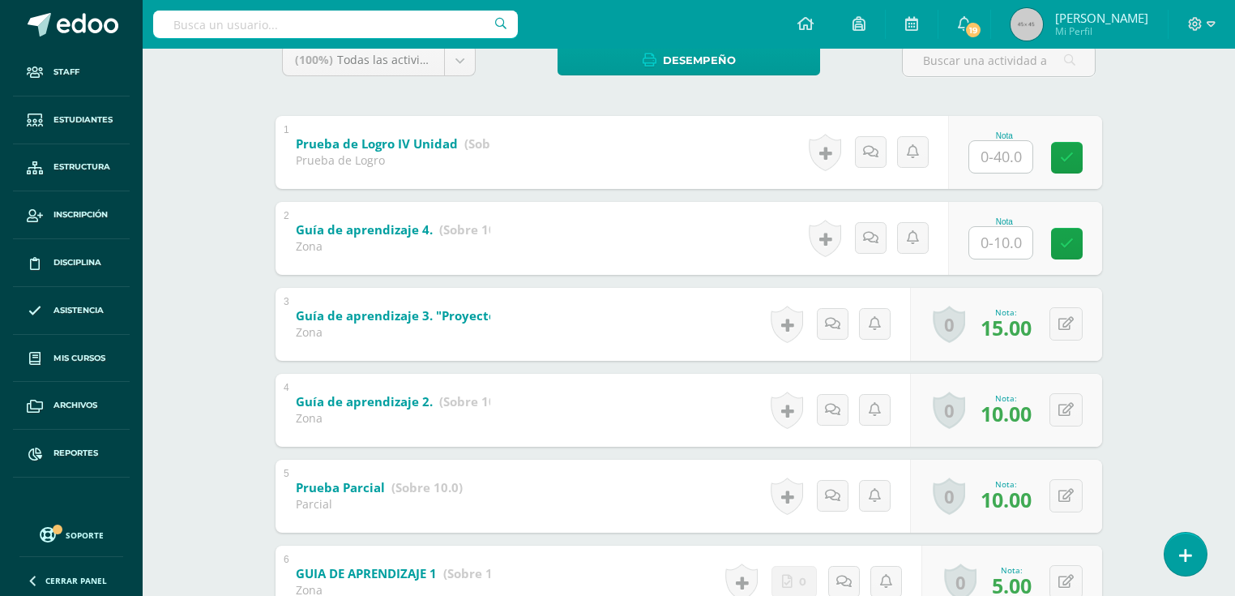
scroll to position [0, 0]
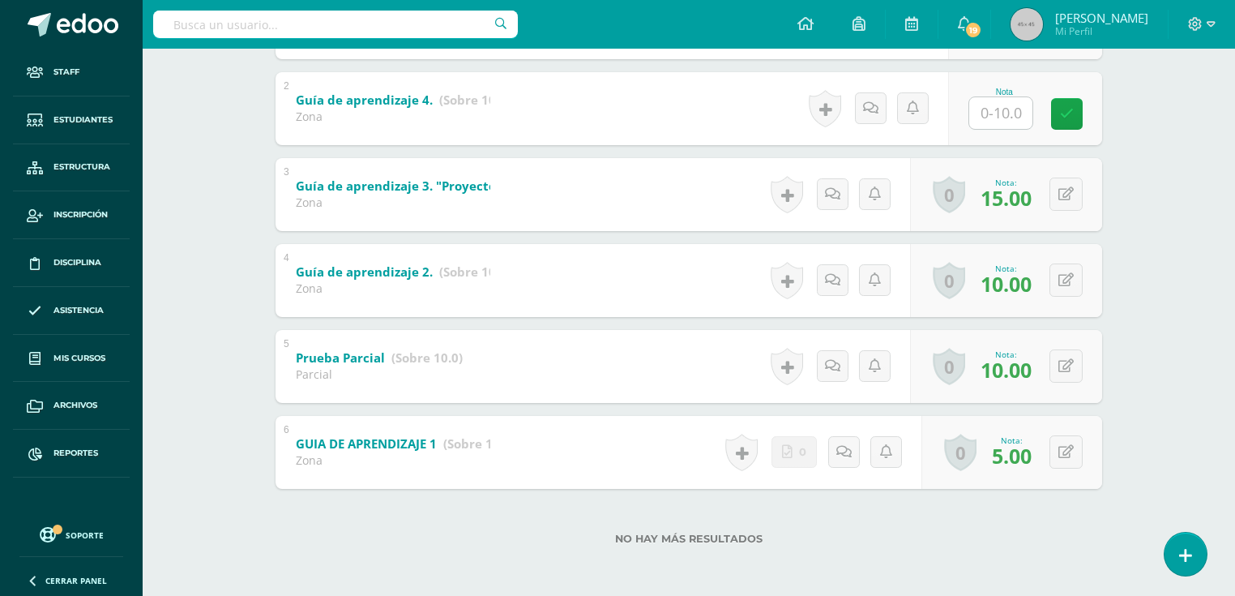
scroll to position [29, 0]
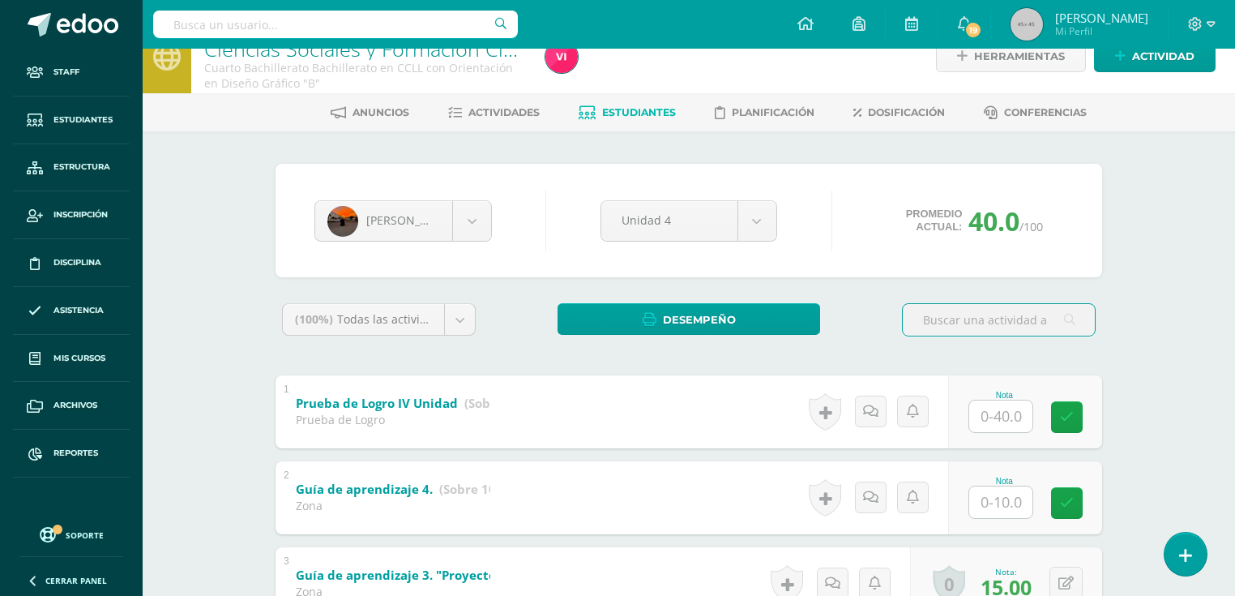
click at [642, 109] on span "Estudiantes" at bounding box center [639, 112] width 74 height 12
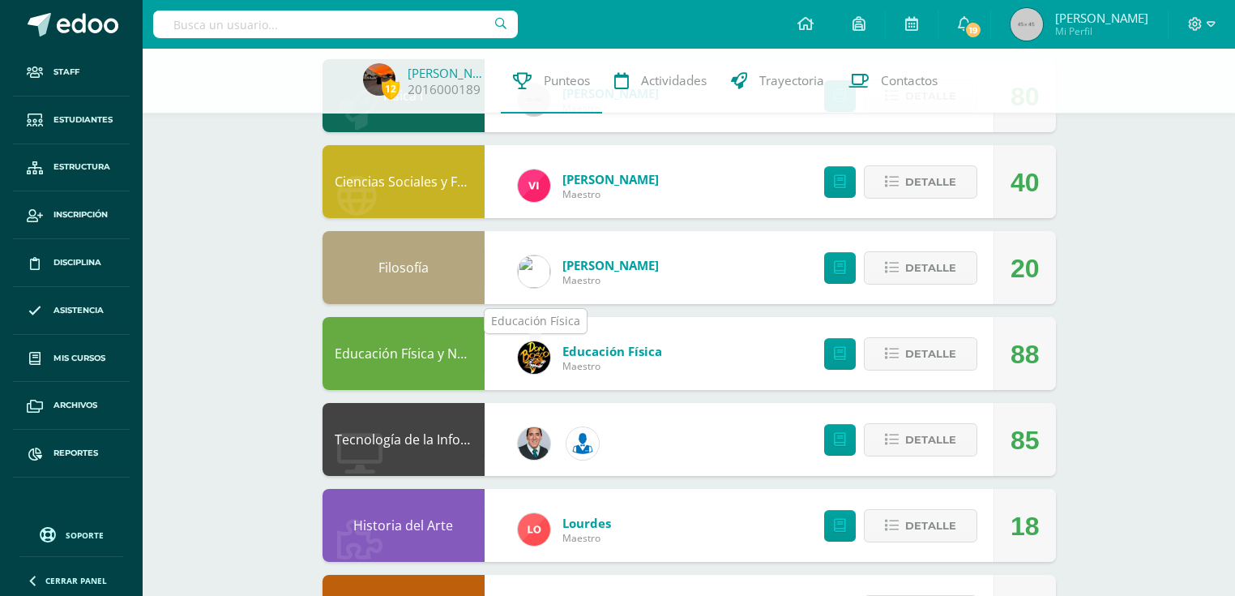
scroll to position [583, 0]
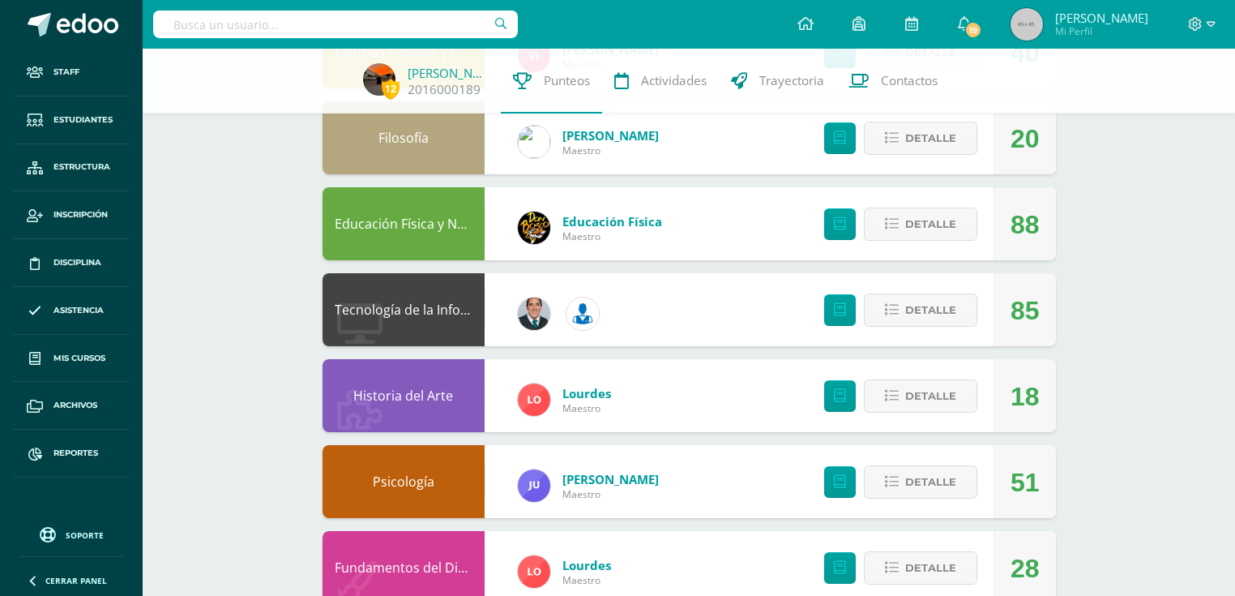
click at [434, 399] on link "Historia del Arte" at bounding box center [403, 396] width 100 height 18
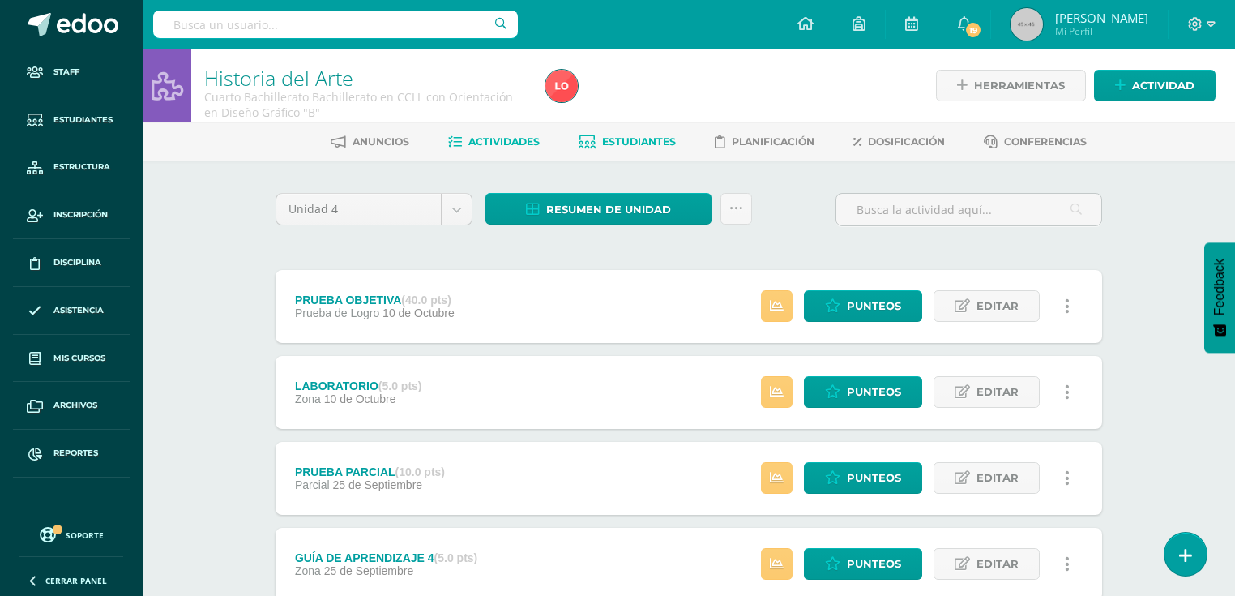
click at [626, 137] on span "Estudiantes" at bounding box center [639, 141] width 74 height 12
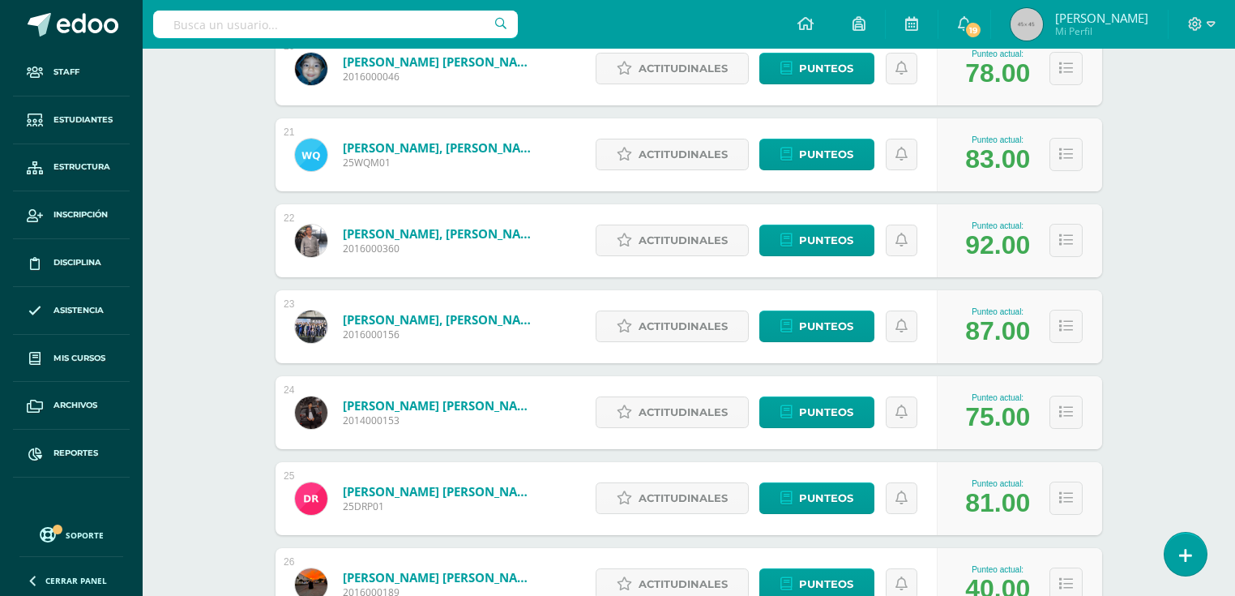
scroll to position [2147, 0]
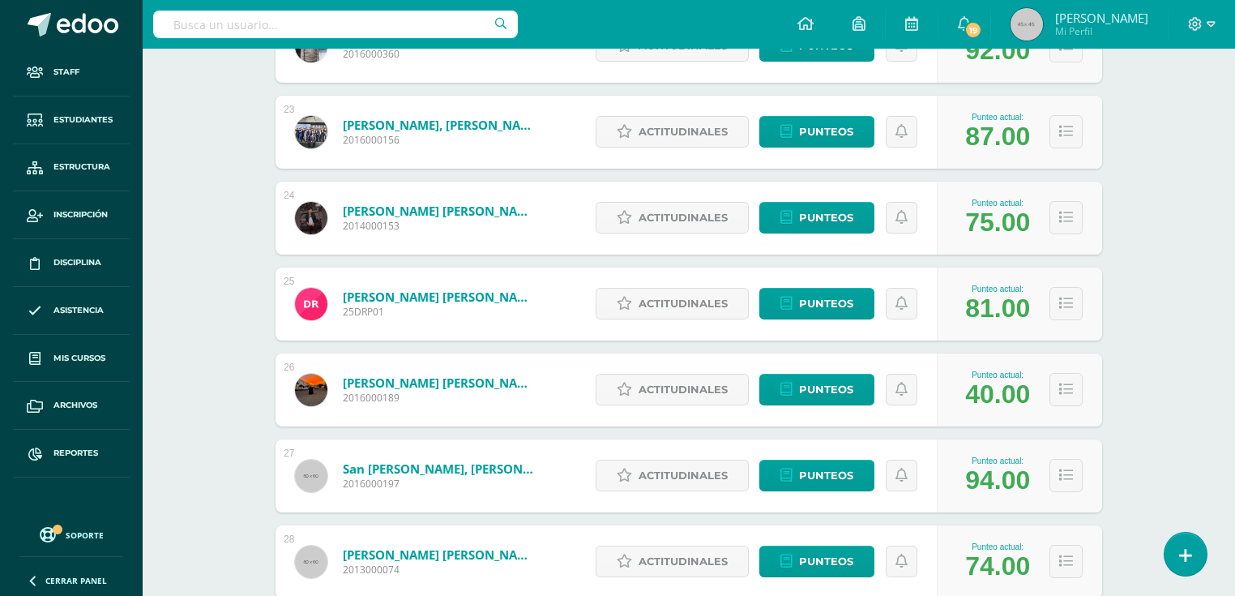
click at [474, 385] on link "[PERSON_NAME] [PERSON_NAME]" at bounding box center [440, 382] width 194 height 16
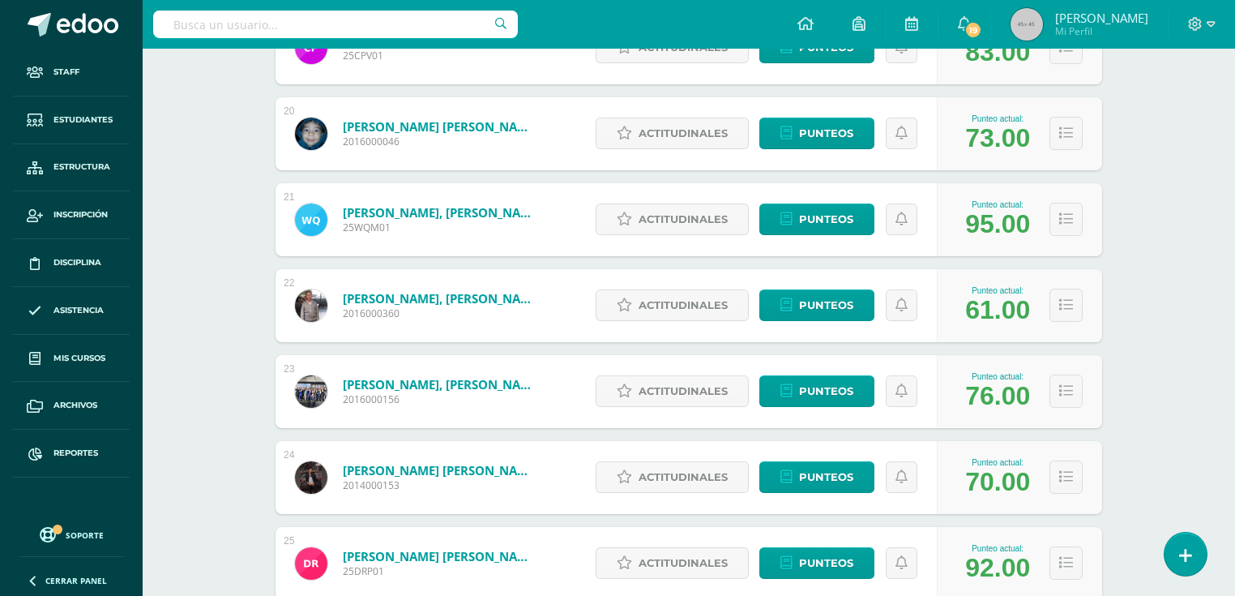
scroll to position [2082, 0]
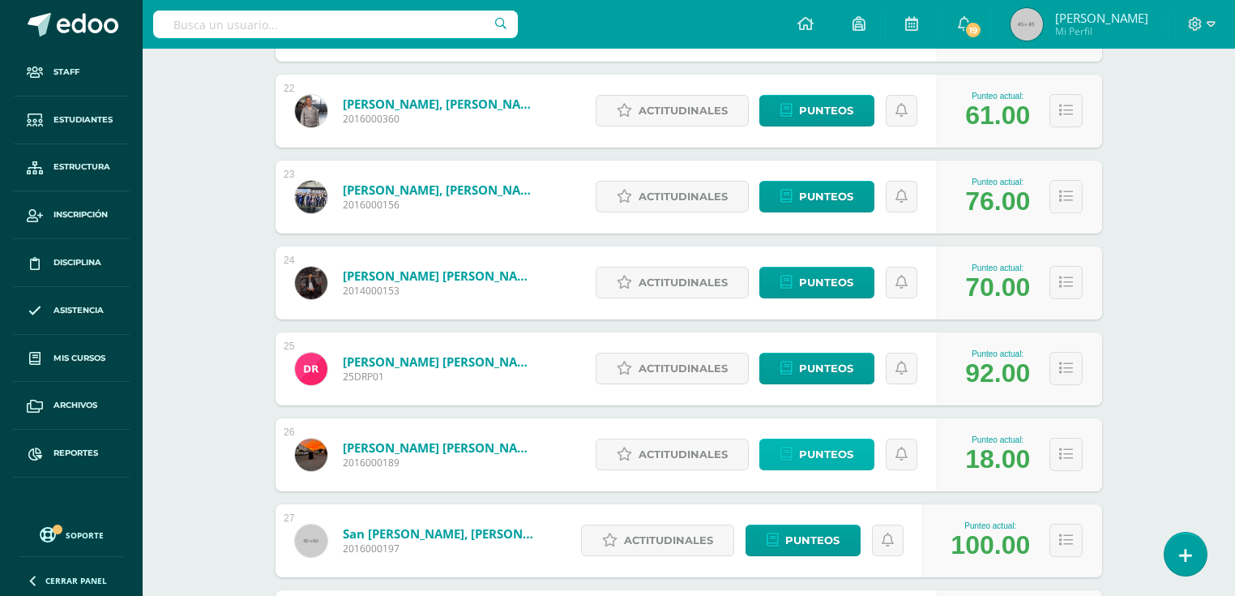
click at [844, 460] on span "Punteos" at bounding box center [826, 454] width 54 height 30
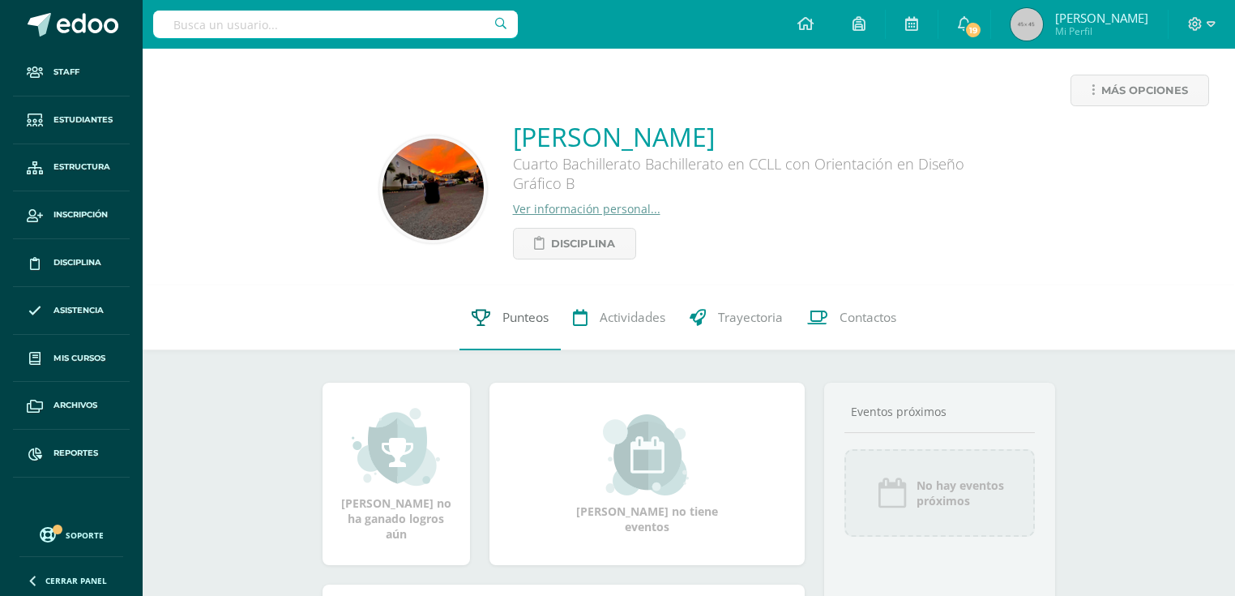
drag, startPoint x: 539, startPoint y: 331, endPoint x: 522, endPoint y: 331, distance: 17.0
click at [538, 331] on link "Punteos" at bounding box center [509, 317] width 101 height 65
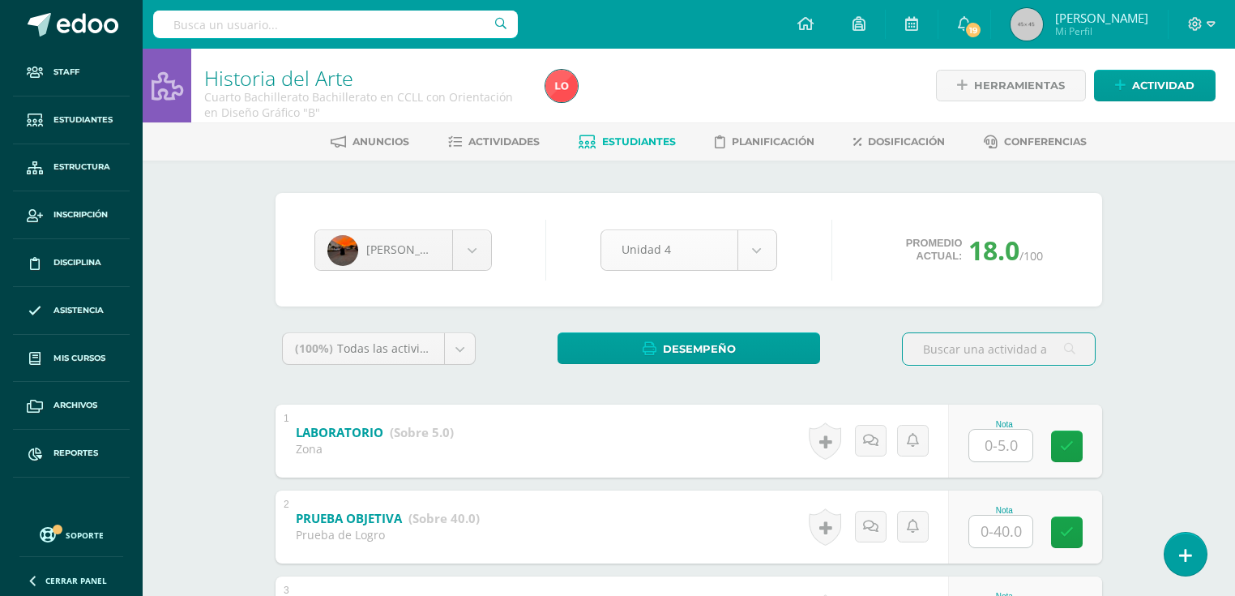
click at [760, 253] on body "Staff Estudiantes Estructura Inscripción Disciplina Asistencia Mis cursos Archi…" at bounding box center [617, 550] width 1235 height 1101
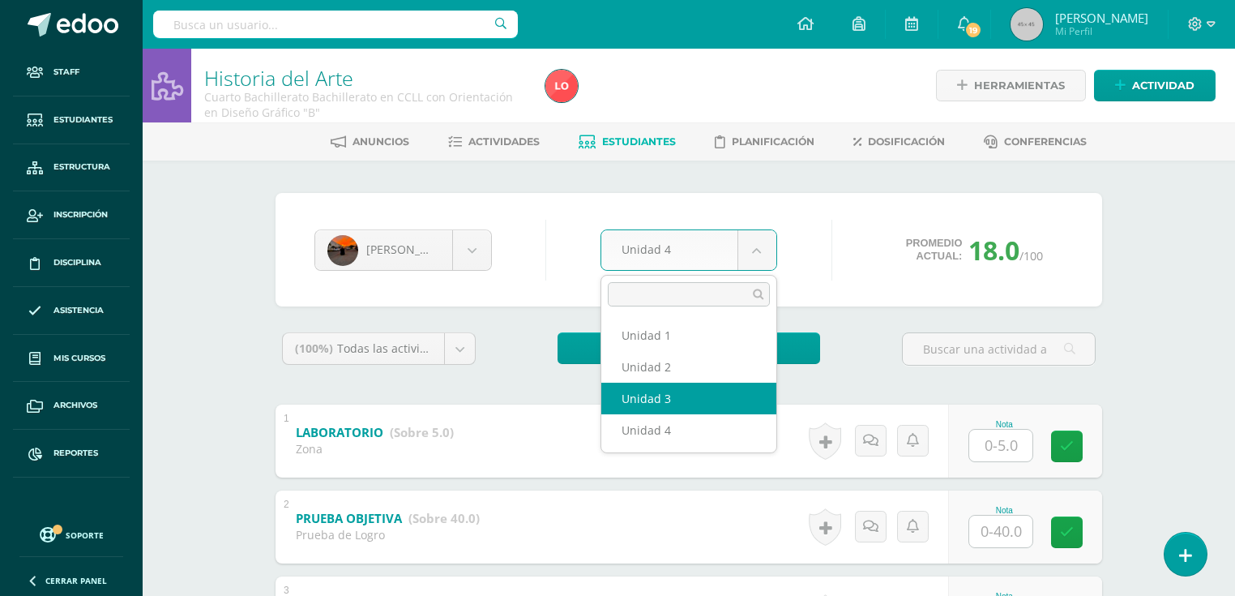
select select "Unidad 3"
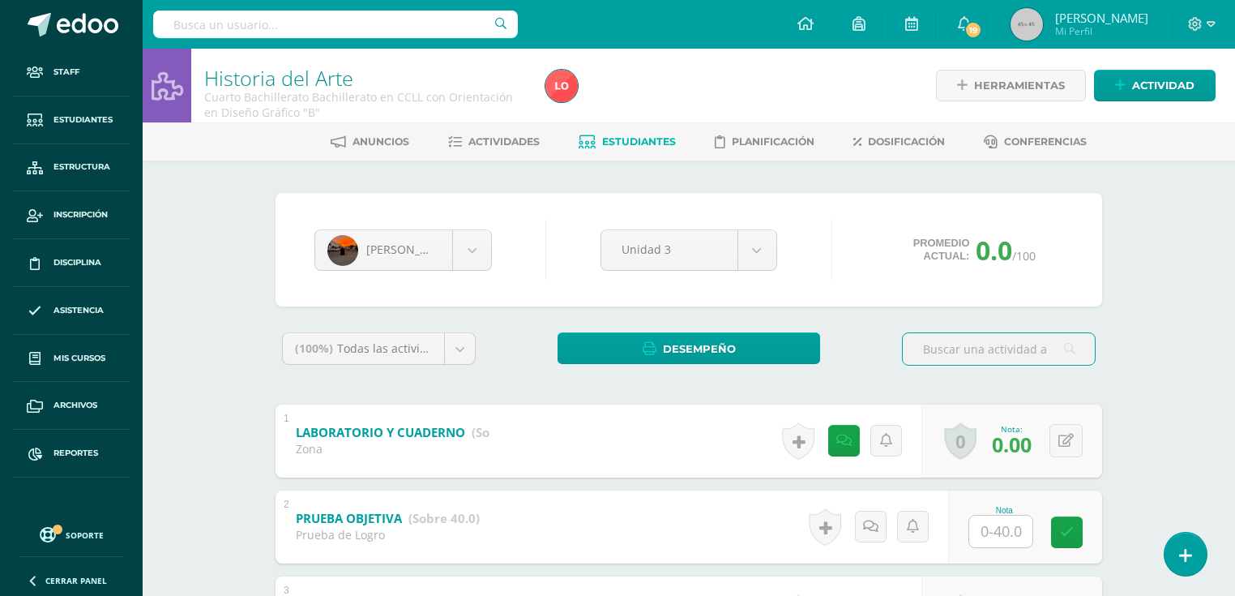
scroll to position [65, 0]
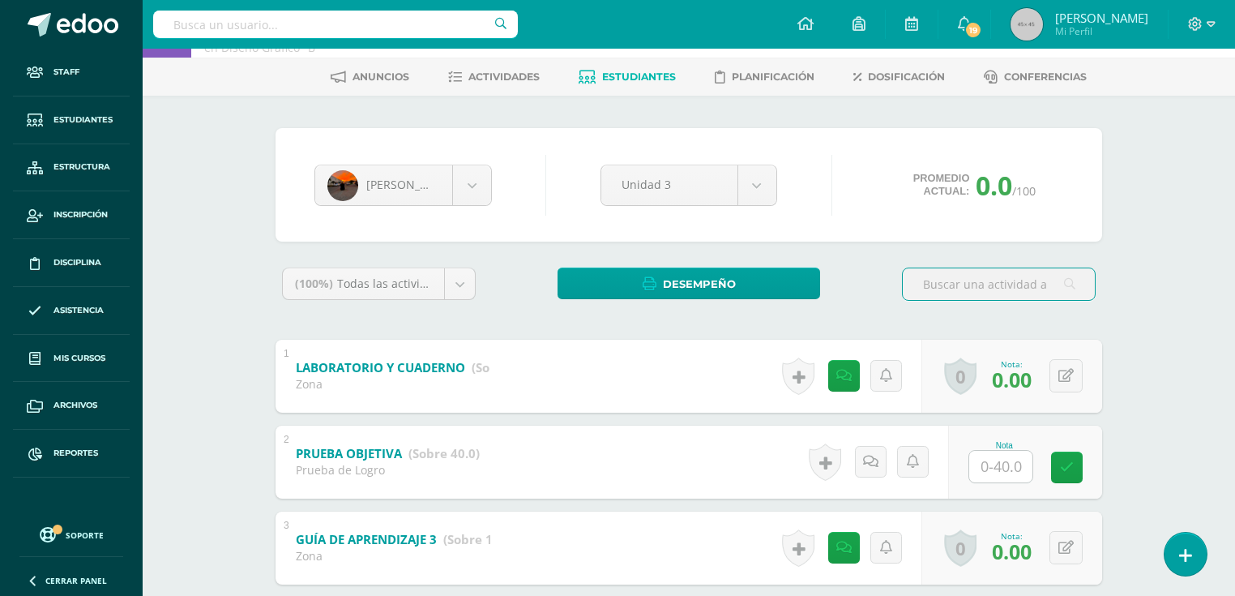
click at [1000, 460] on input "text" at bounding box center [1000, 467] width 63 height 32
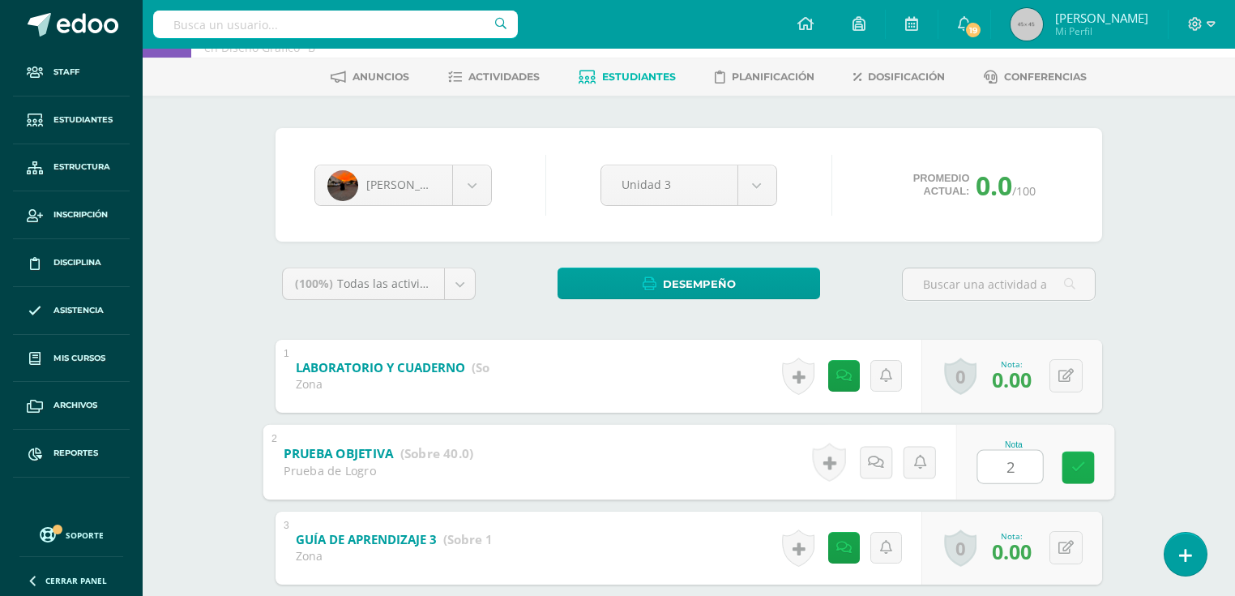
type input "28"
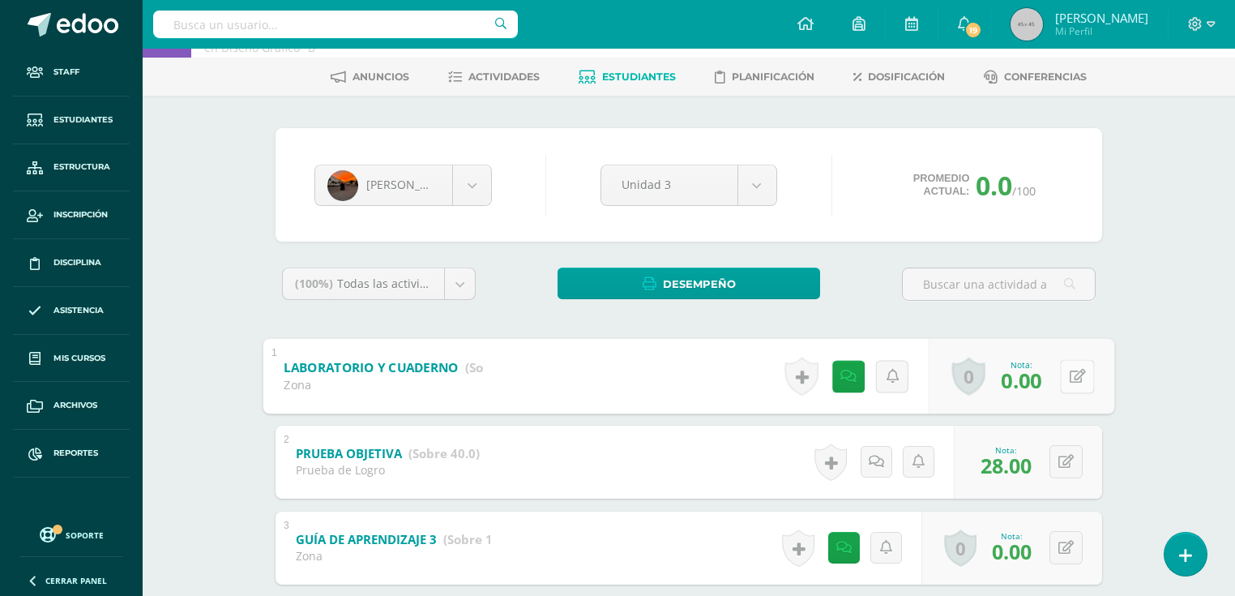
click at [1066, 374] on button at bounding box center [1077, 376] width 34 height 34
type input "10"
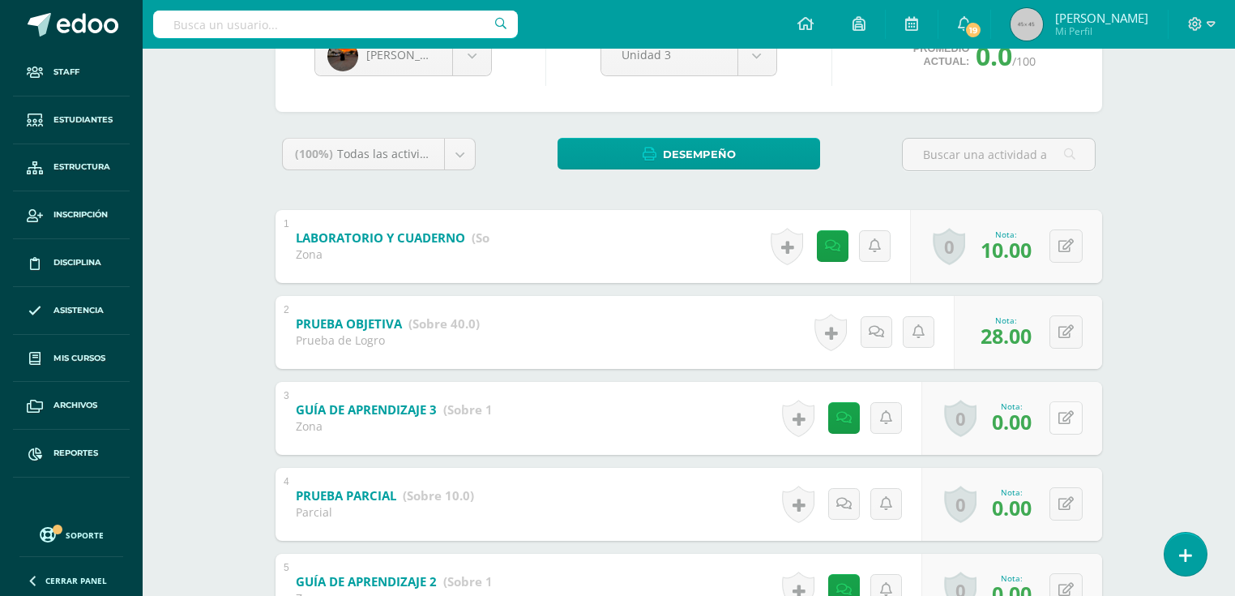
click at [1054, 415] on div "0 Logros Logros obtenidos Aún no hay logros agregados Nota: 0.00" at bounding box center [1011, 418] width 181 height 73
click at [1076, 411] on icon at bounding box center [1078, 418] width 16 height 14
type input "10"
click at [1073, 502] on button at bounding box center [1065, 503] width 33 height 33
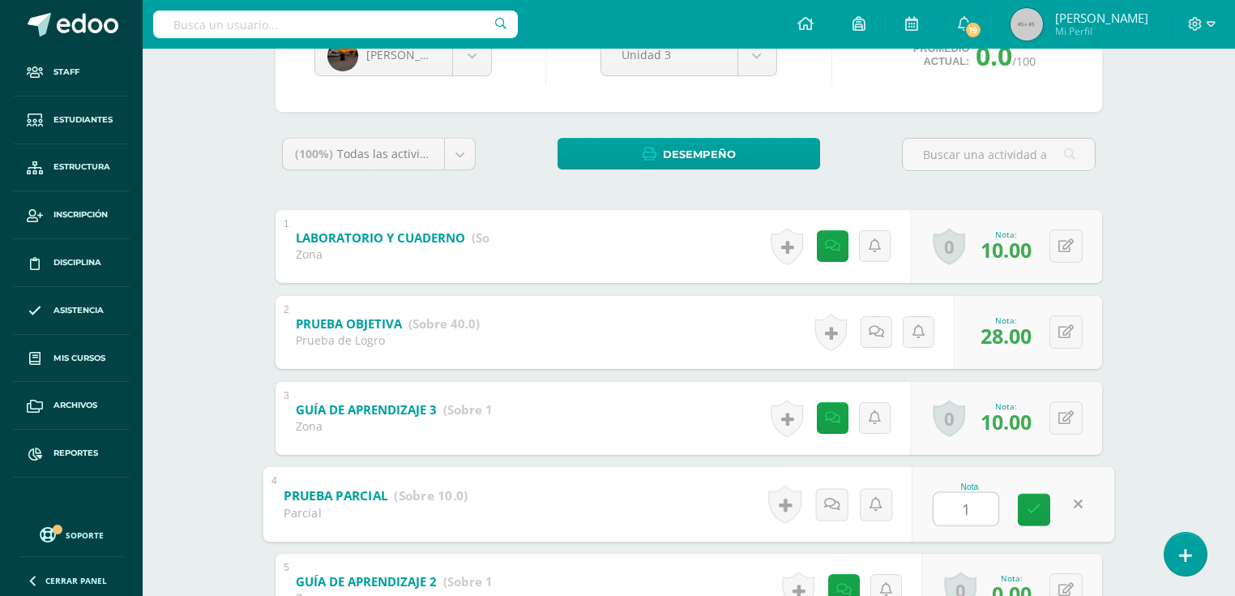
type input "10"
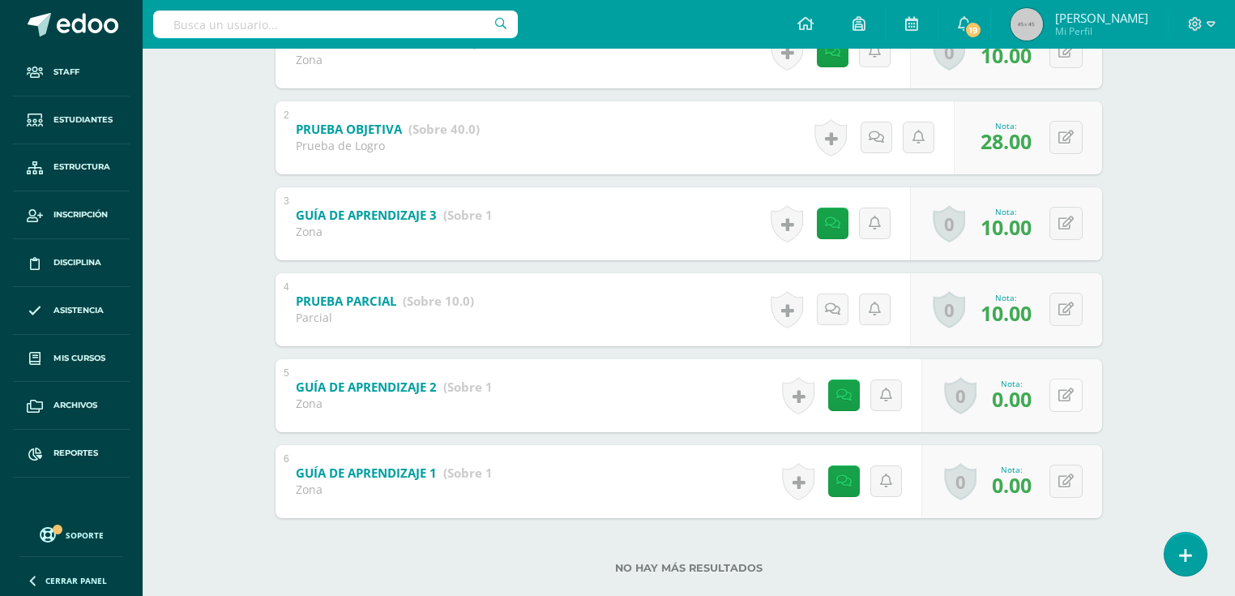
click at [1063, 397] on icon at bounding box center [1065, 395] width 15 height 14
type input "5"
click at [1070, 312] on icon at bounding box center [1078, 309] width 16 height 14
drag, startPoint x: 1036, startPoint y: 329, endPoint x: 1036, endPoint y: 347, distance: 17.8
click at [1037, 330] on link at bounding box center [1034, 314] width 32 height 32
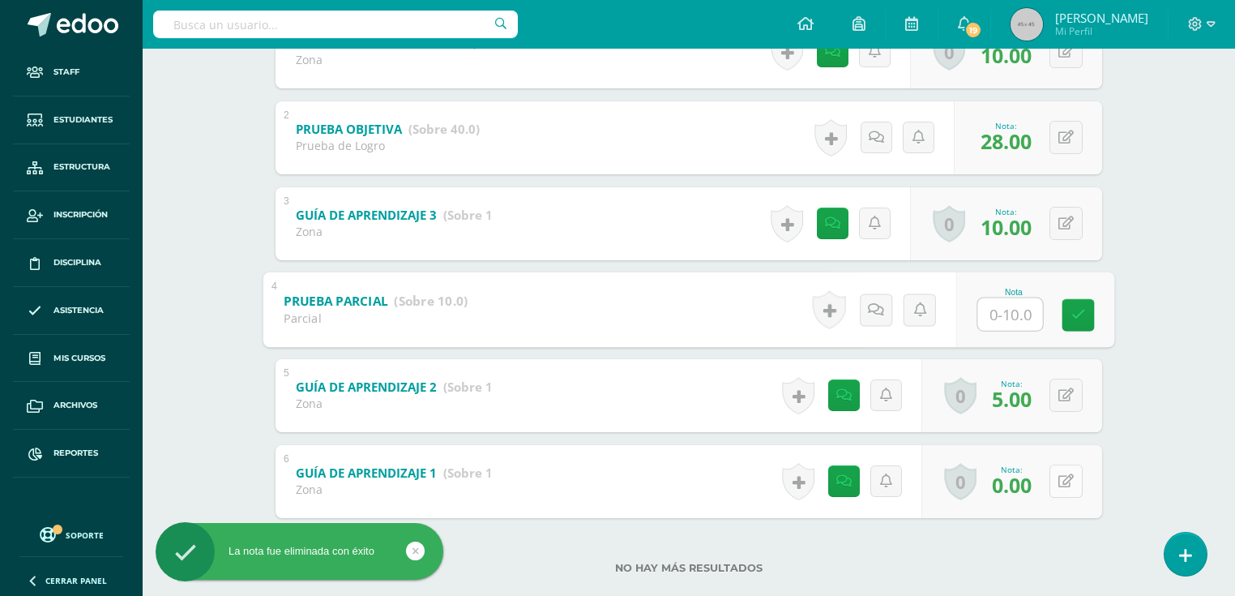
click at [1055, 483] on div "0 Logros Logros obtenidos Aún no hay logros agregados Nota: 0.00" at bounding box center [1011, 481] width 181 height 73
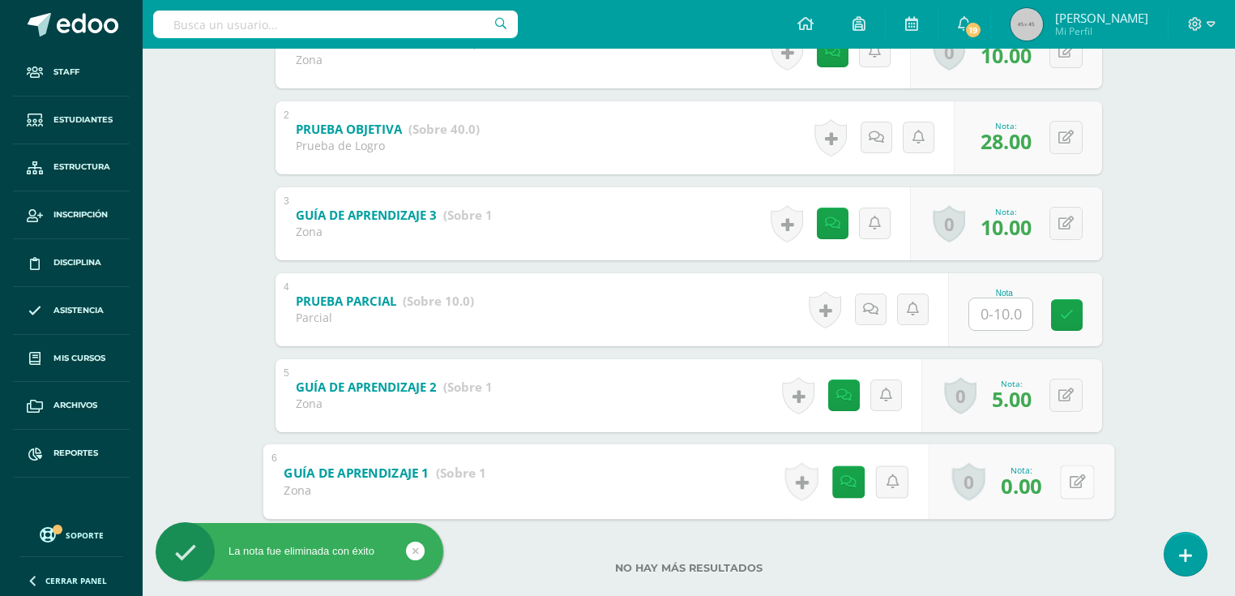
click at [1079, 485] on icon at bounding box center [1078, 481] width 16 height 14
type input "10"
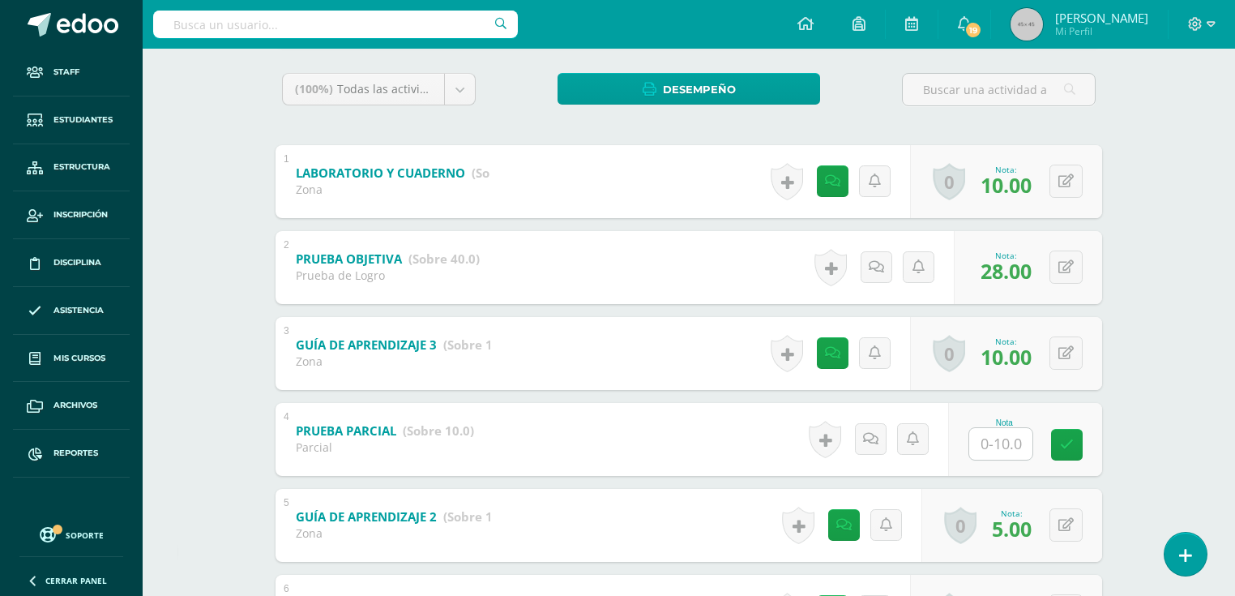
scroll to position [0, 0]
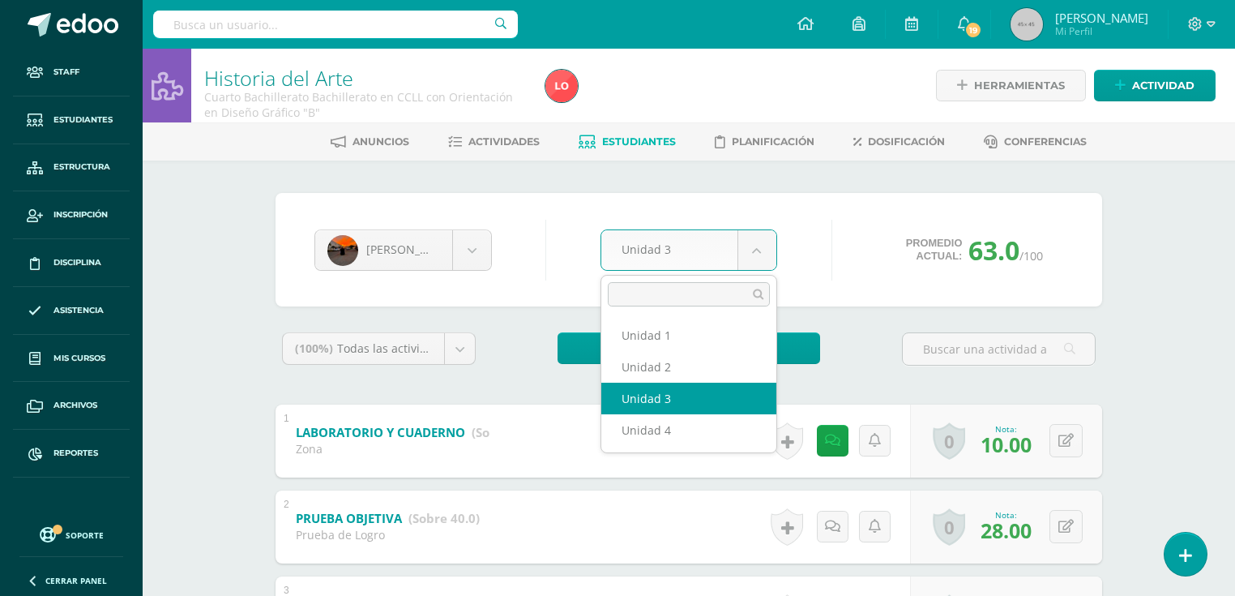
click at [750, 241] on body "Staff Estudiantes Estructura Inscripción Disciplina Asistencia Mis cursos Archi…" at bounding box center [617, 507] width 1235 height 1015
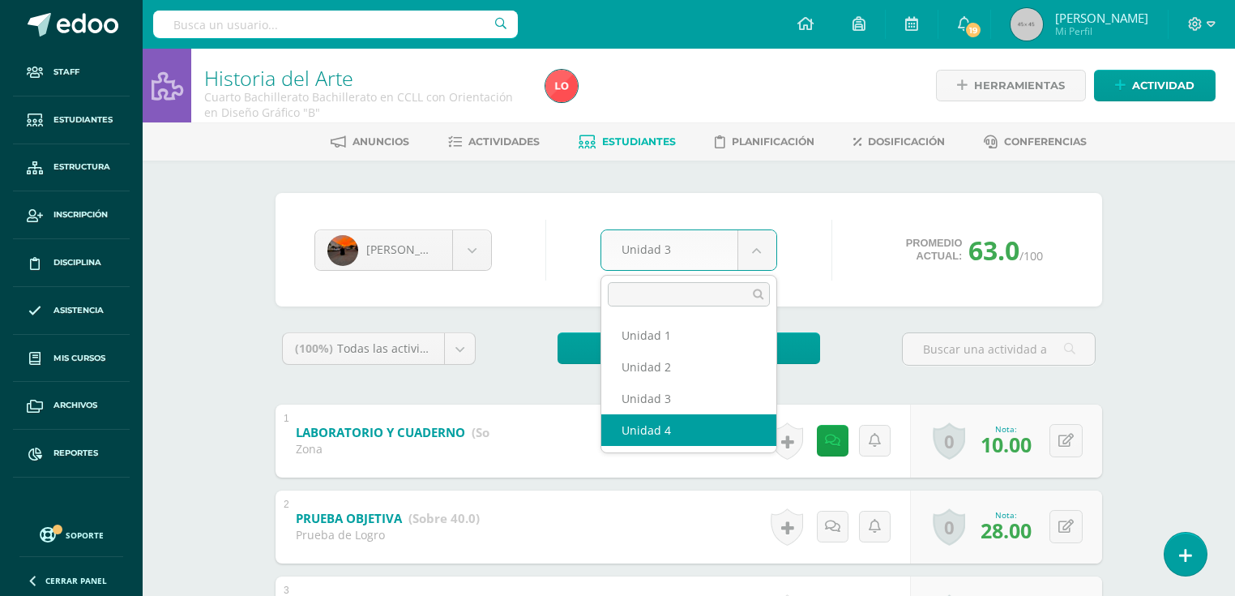
select select "Unidad 4"
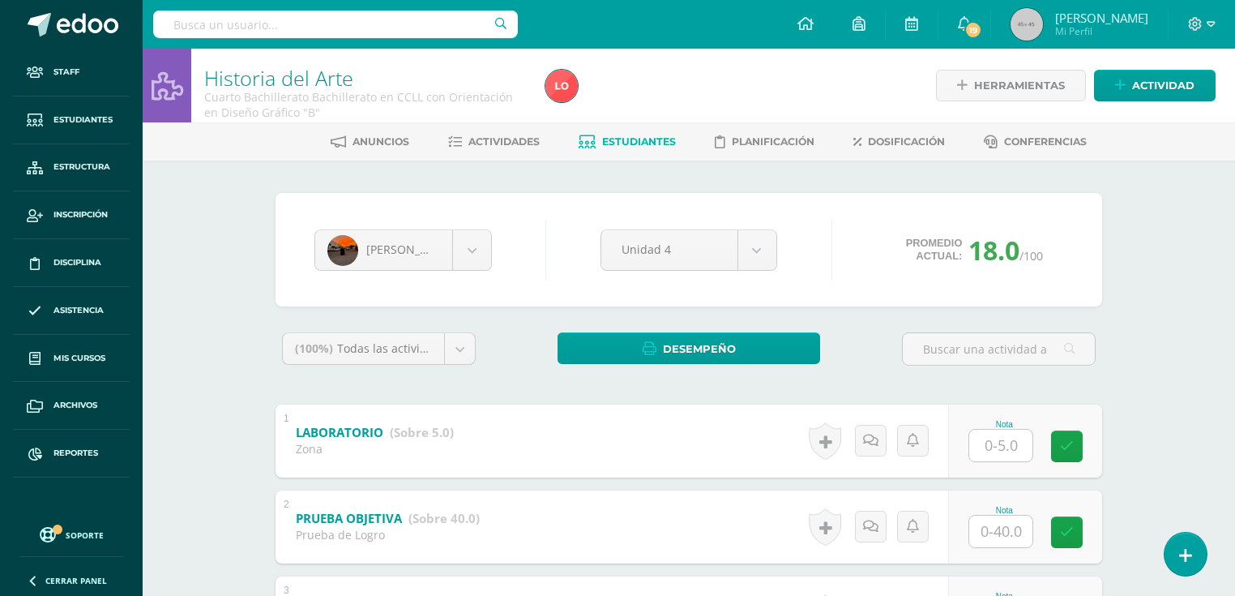
scroll to position [130, 0]
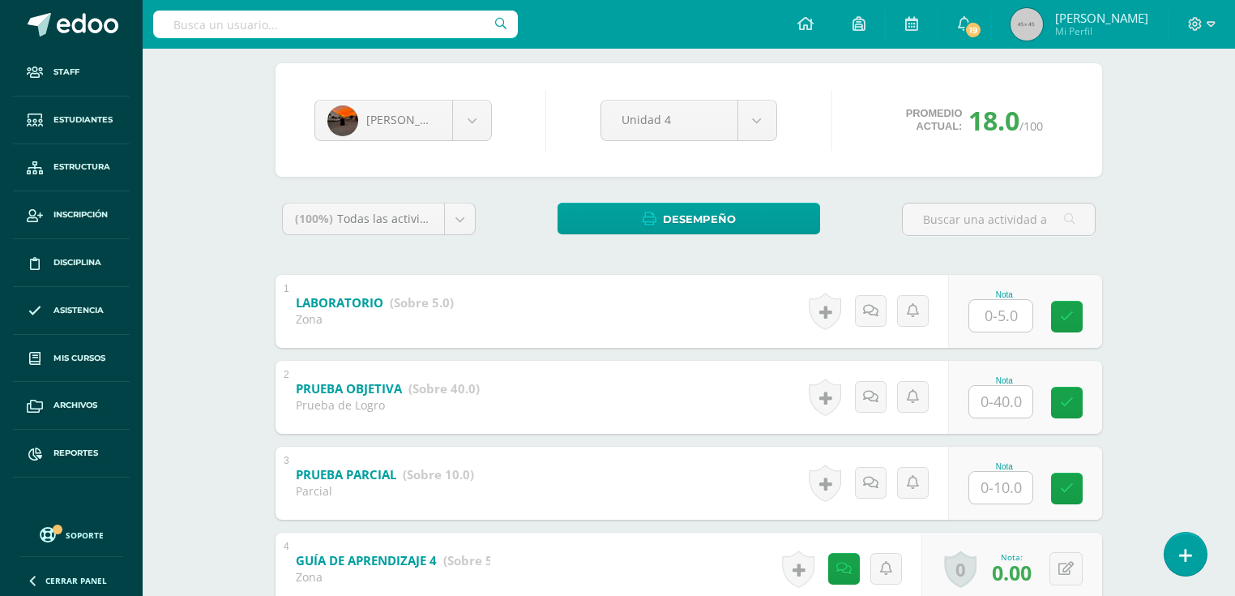
click at [1007, 404] on input "text" at bounding box center [1000, 402] width 63 height 32
type input "28"
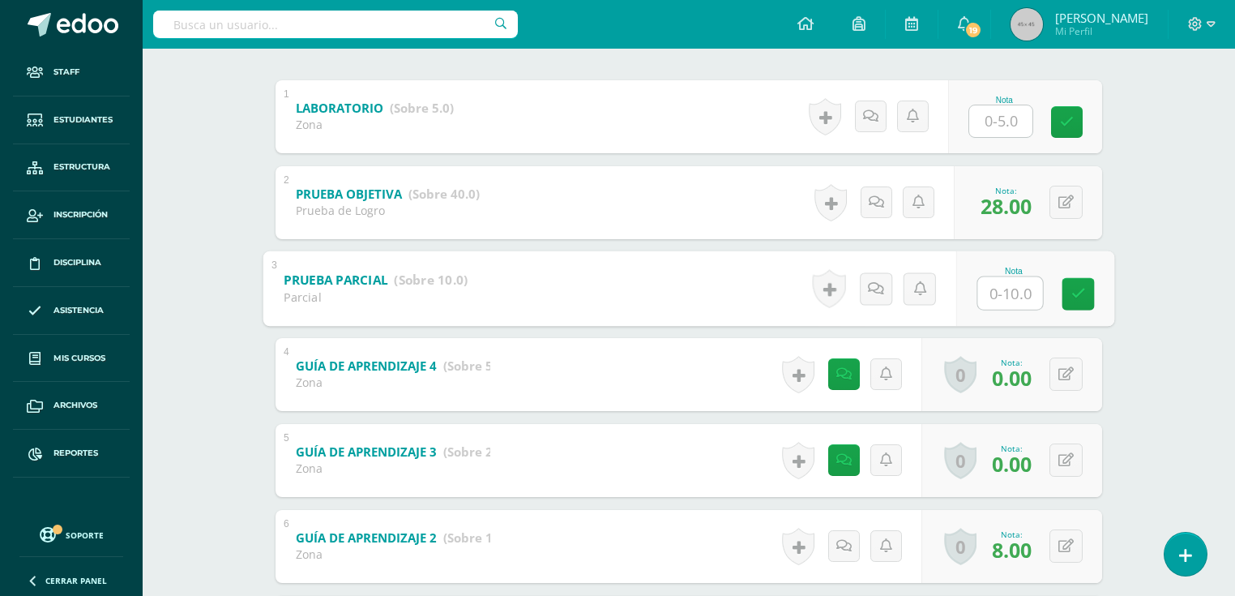
scroll to position [454, 0]
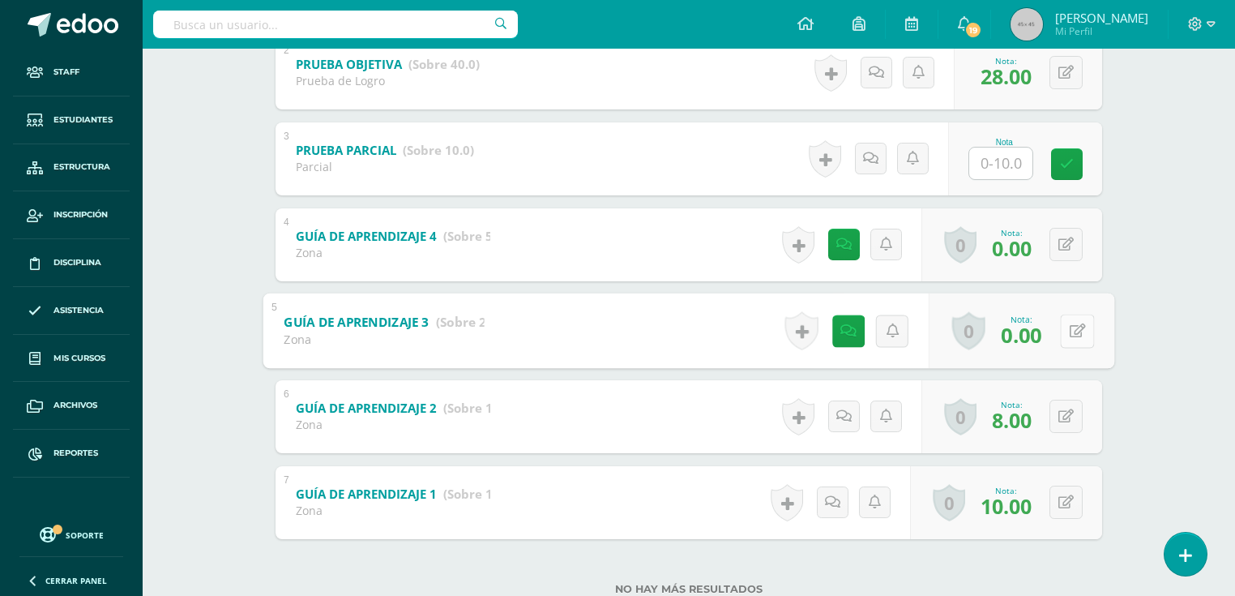
click at [1070, 330] on icon at bounding box center [1078, 330] width 16 height 14
type input "17"
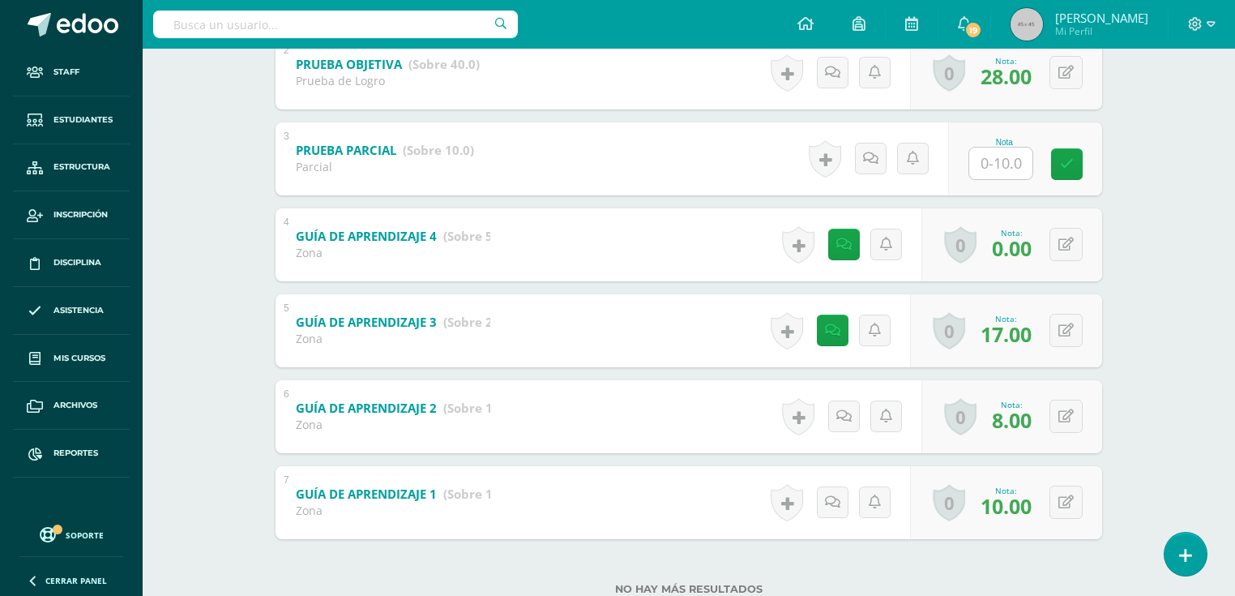
scroll to position [194, 0]
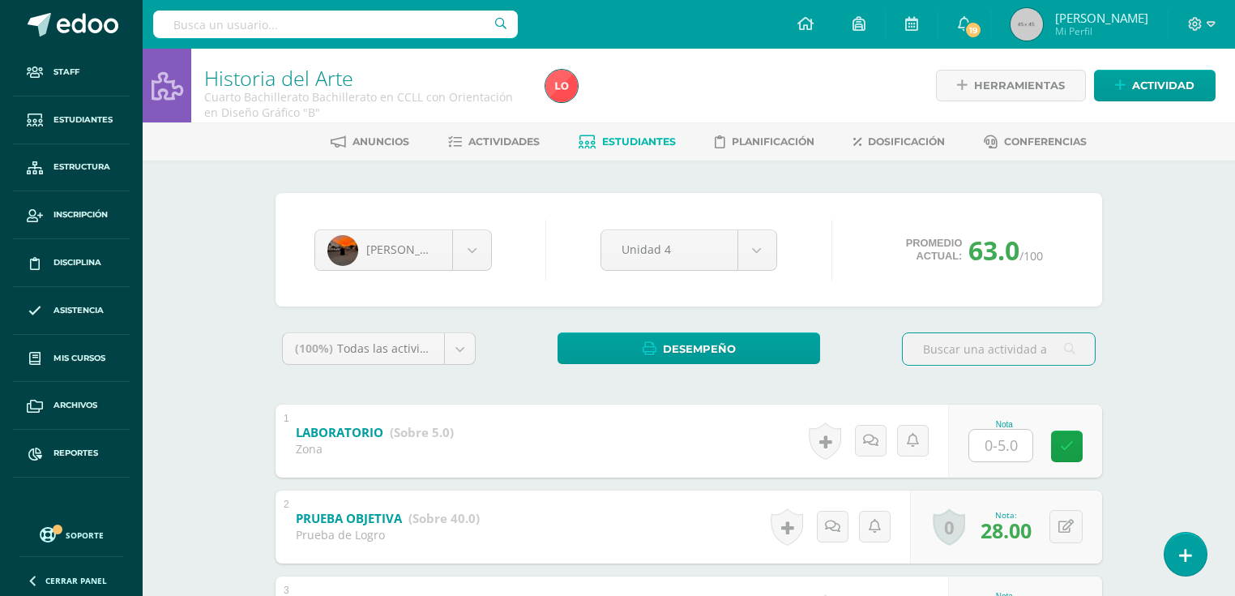
click at [656, 145] on span "Estudiantes" at bounding box center [639, 141] width 74 height 12
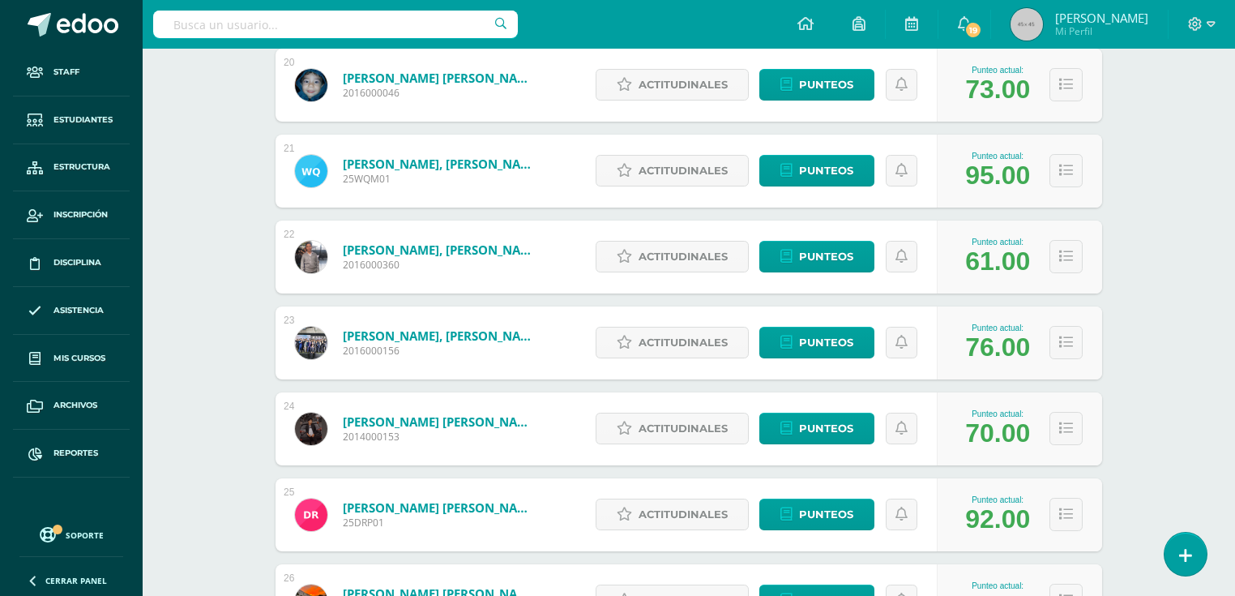
scroll to position [2131, 0]
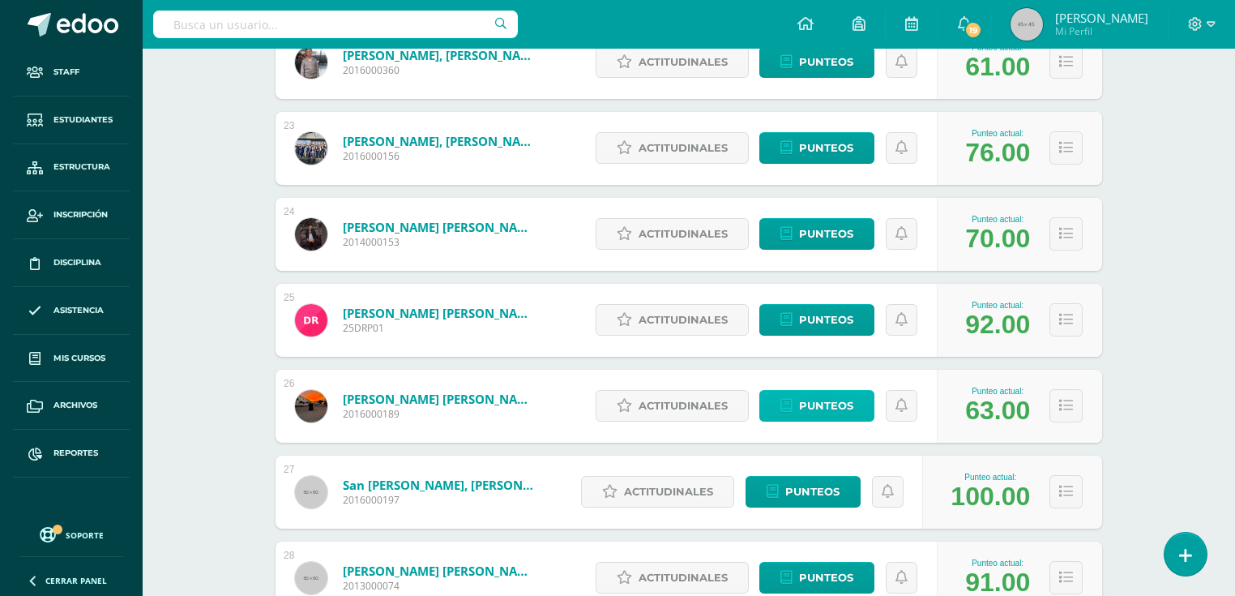
click at [804, 415] on span "Punteos" at bounding box center [826, 406] width 54 height 30
click at [361, 398] on link "Rojas Flores, Luis Fernando" at bounding box center [440, 399] width 194 height 16
click at [361, 398] on link "[PERSON_NAME] [PERSON_NAME]" at bounding box center [440, 399] width 194 height 16
click at [361, 398] on link "Rojas Flores, Luis Fernando" at bounding box center [440, 399] width 194 height 16
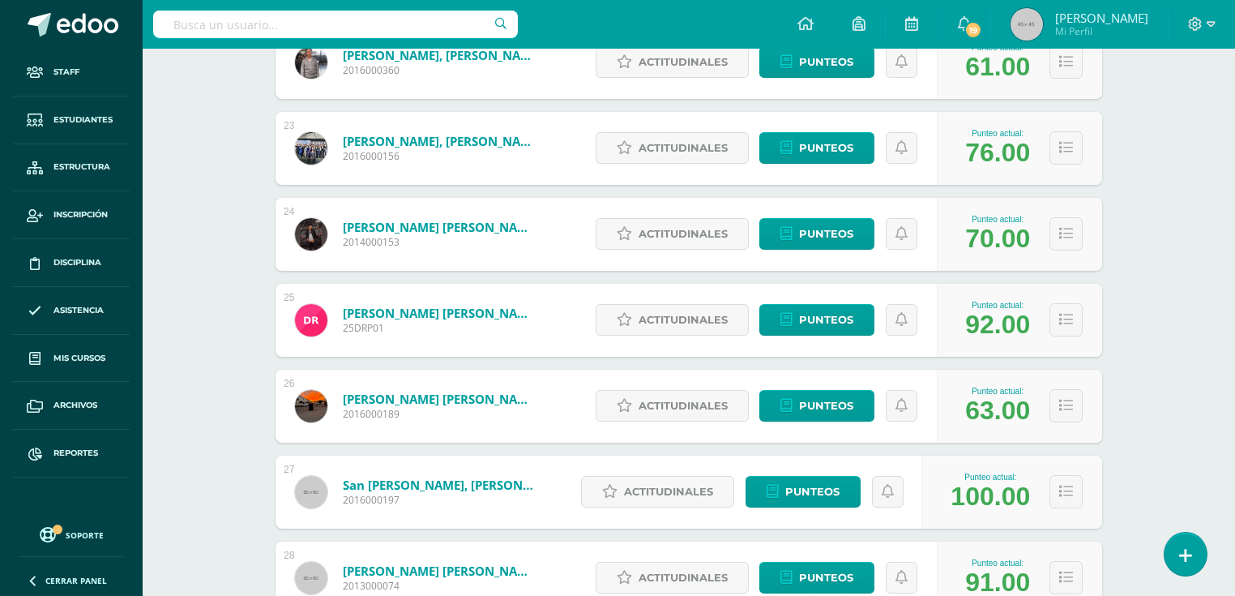
drag, startPoint x: 361, startPoint y: 398, endPoint x: 306, endPoint y: 393, distance: 55.3
click at [358, 398] on link "[PERSON_NAME] [PERSON_NAME]" at bounding box center [440, 399] width 194 height 16
click at [318, 408] on img at bounding box center [311, 406] width 32 height 32
click at [318, 409] on img at bounding box center [311, 406] width 32 height 32
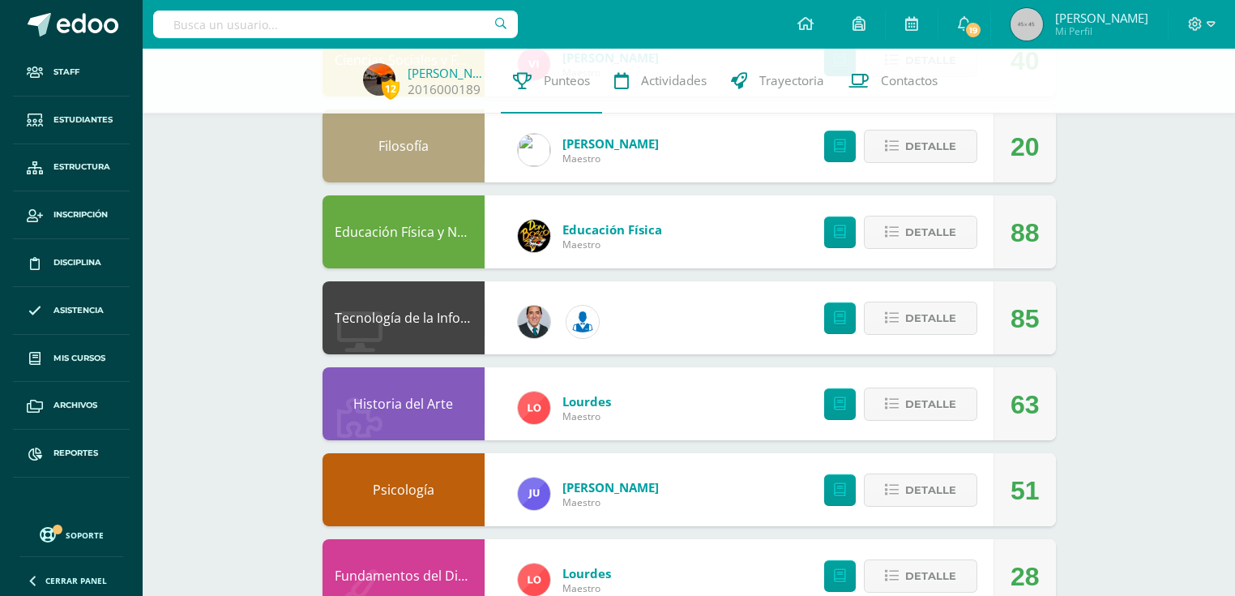
scroll to position [381, 0]
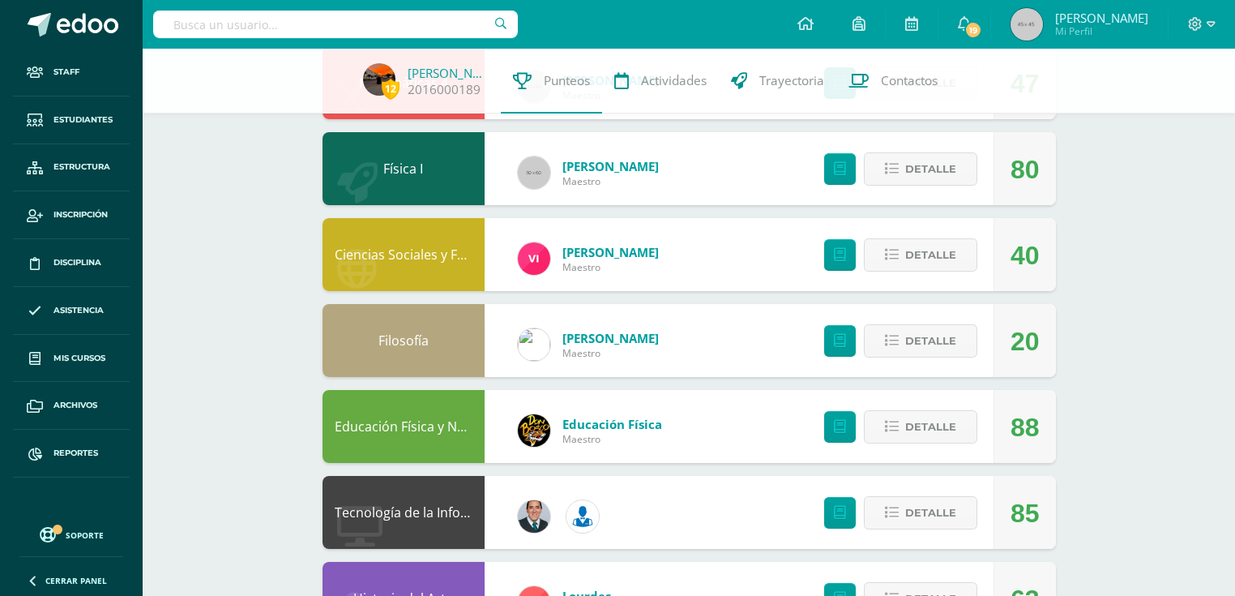
click at [434, 427] on link "Educación Física y Natación" at bounding box center [419, 426] width 168 height 18
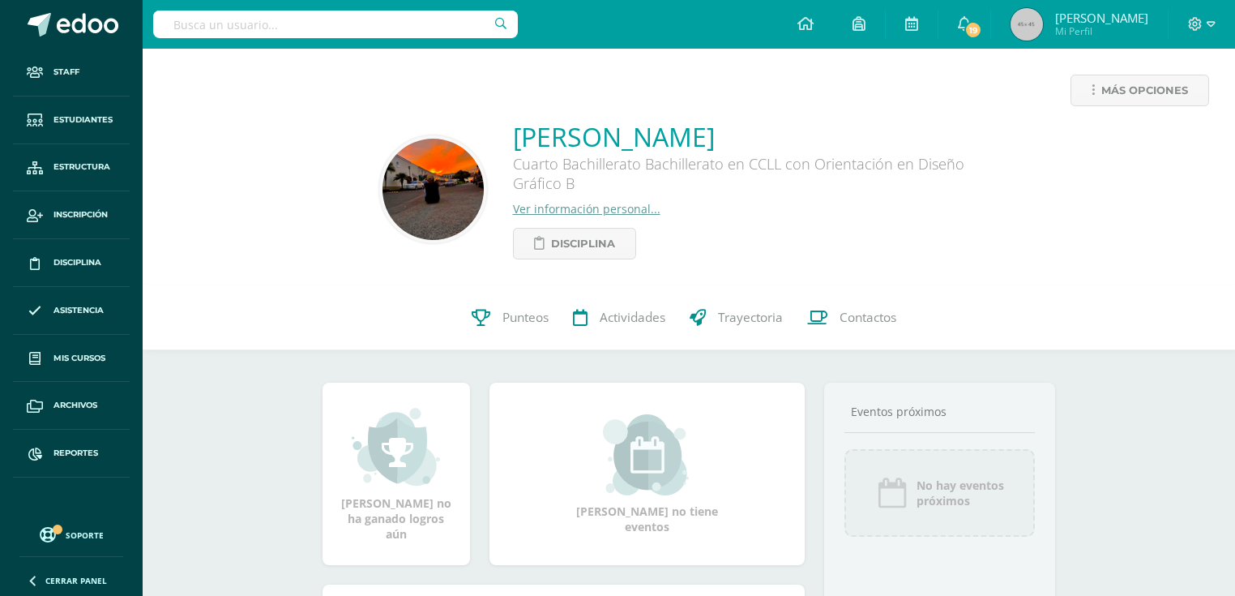
drag, startPoint x: 516, startPoint y: 327, endPoint x: 452, endPoint y: 216, distance: 127.5
click at [515, 324] on span "Punteos" at bounding box center [525, 317] width 46 height 17
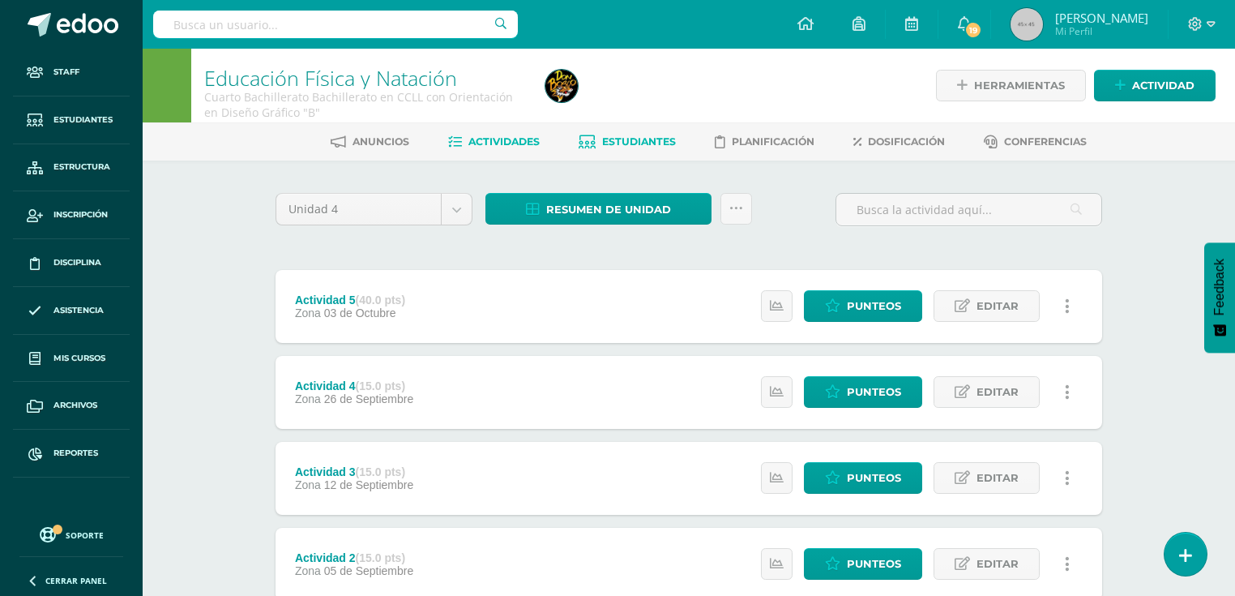
click at [628, 144] on span "Estudiantes" at bounding box center [639, 141] width 74 height 12
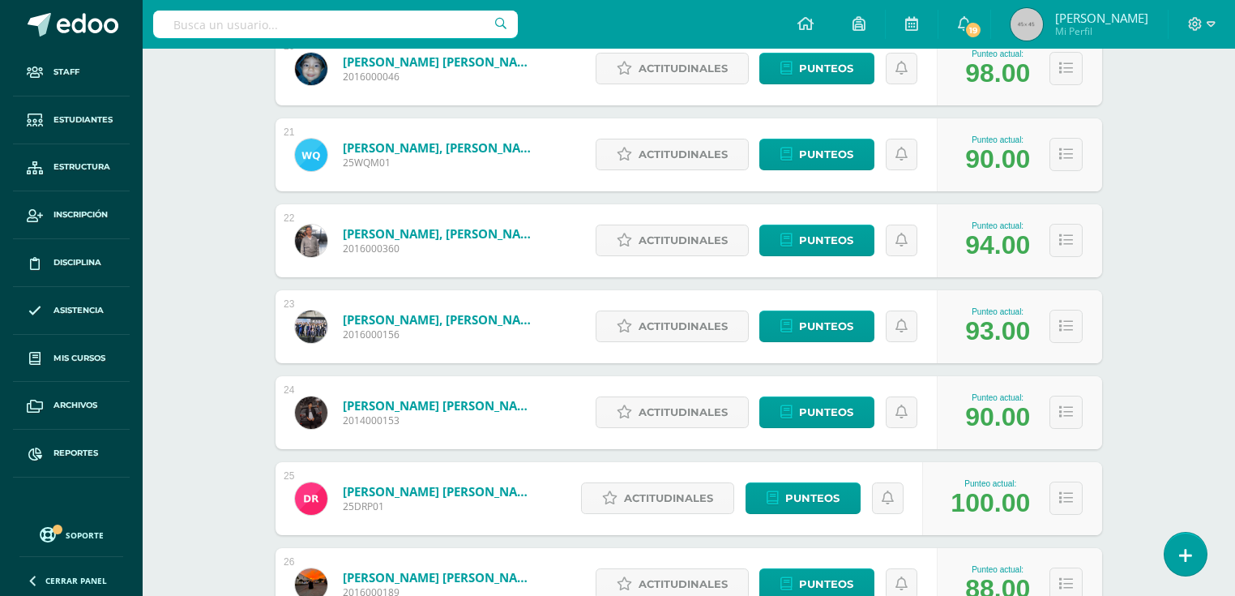
scroll to position [2017, 0]
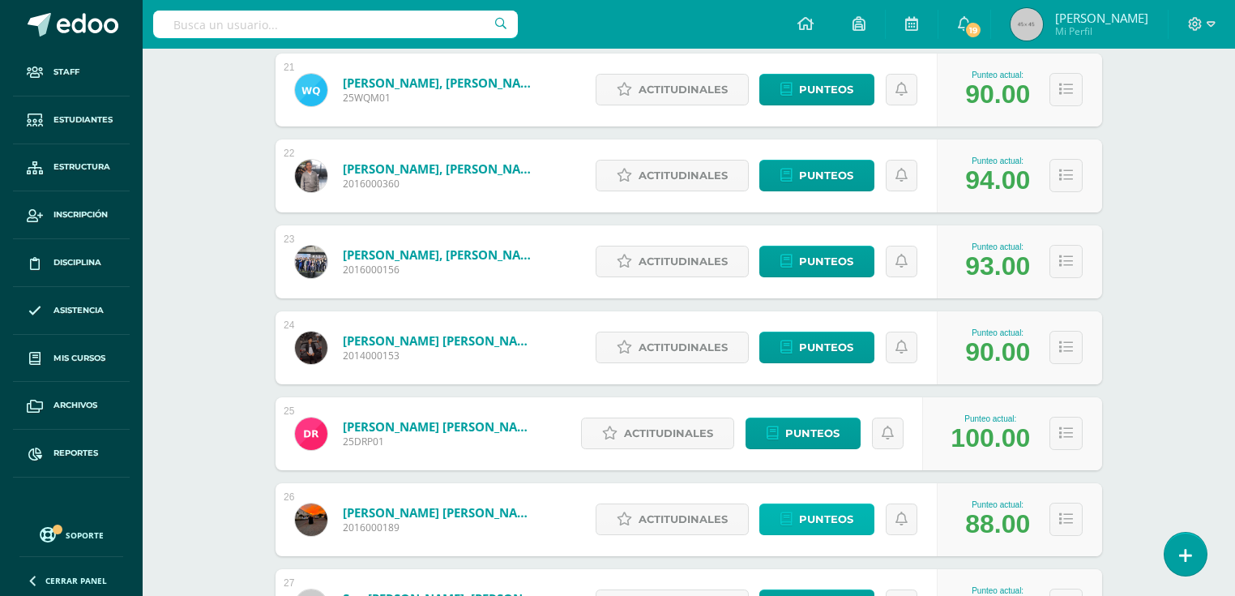
click at [830, 522] on span "Punteos" at bounding box center [826, 519] width 54 height 30
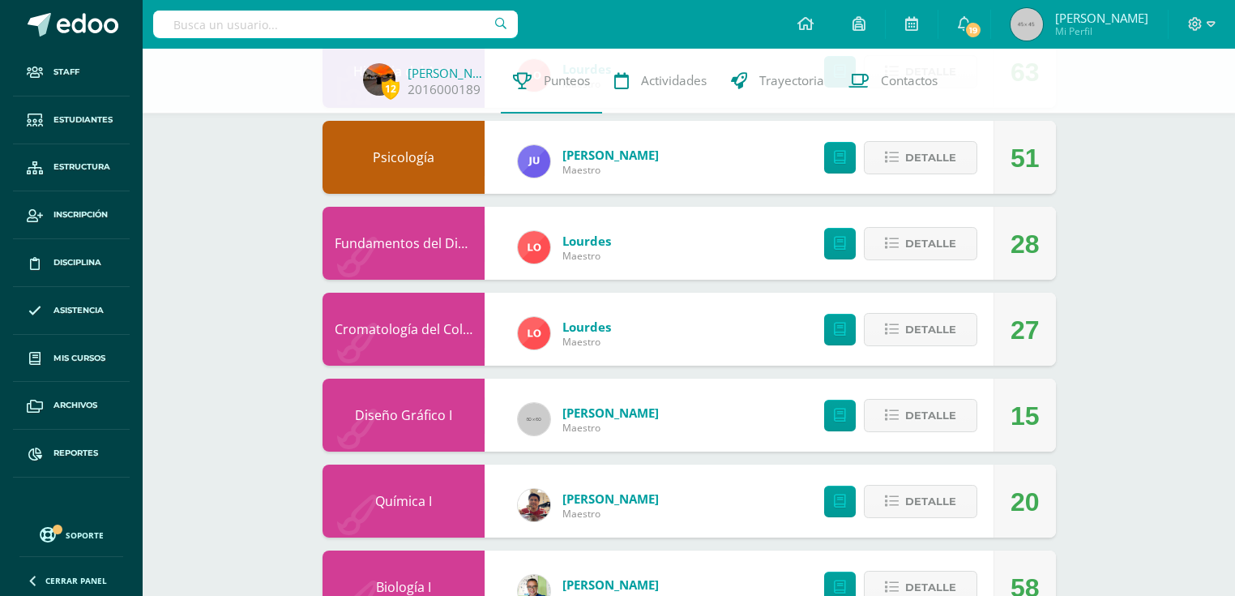
scroll to position [843, 0]
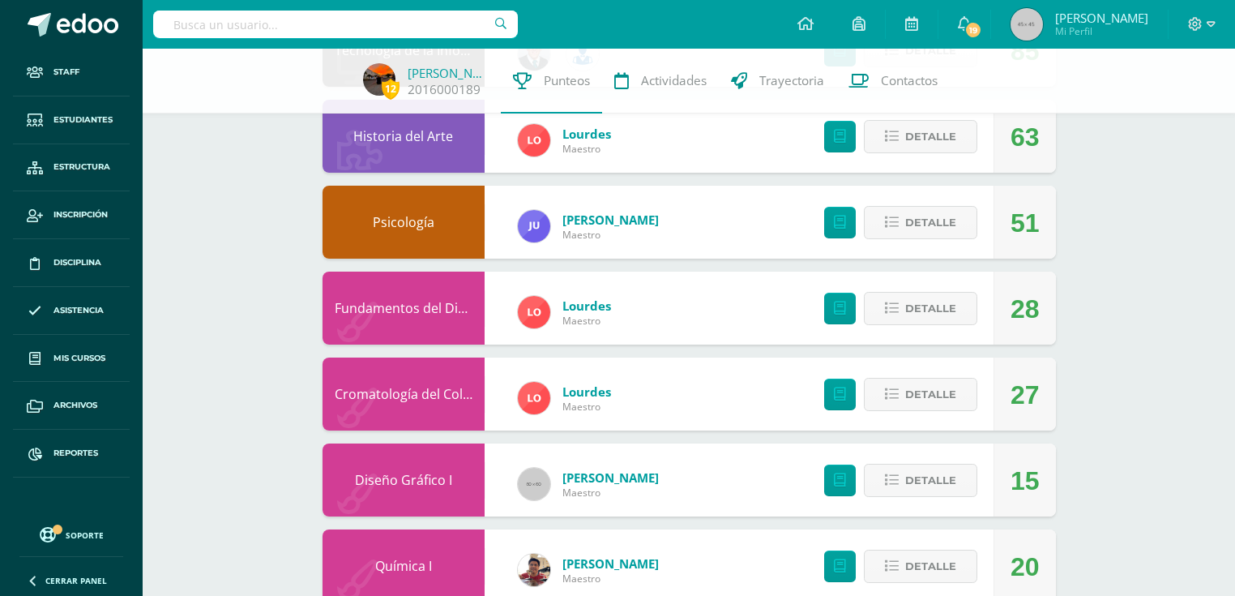
click at [406, 308] on link "Fundamentos del Diseño" at bounding box center [411, 308] width 153 height 18
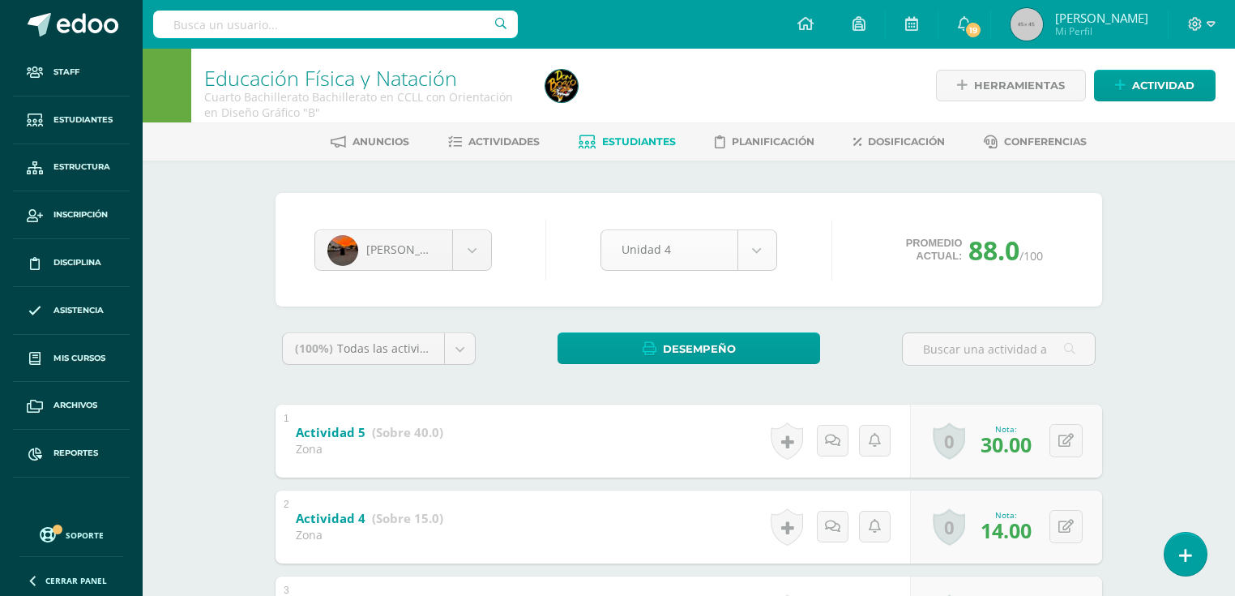
click at [738, 250] on body "Staff Estudiantes Estructura Inscripción Disciplina Asistencia Mis cursos Archi…" at bounding box center [617, 464] width 1235 height 929
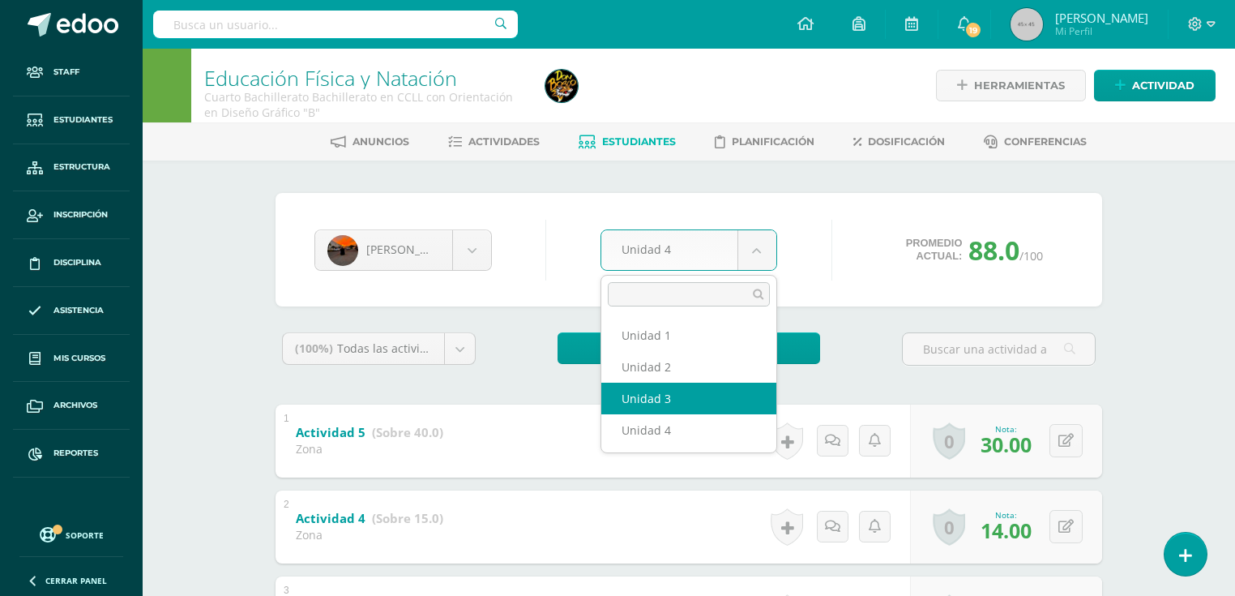
select select "Unidad 3"
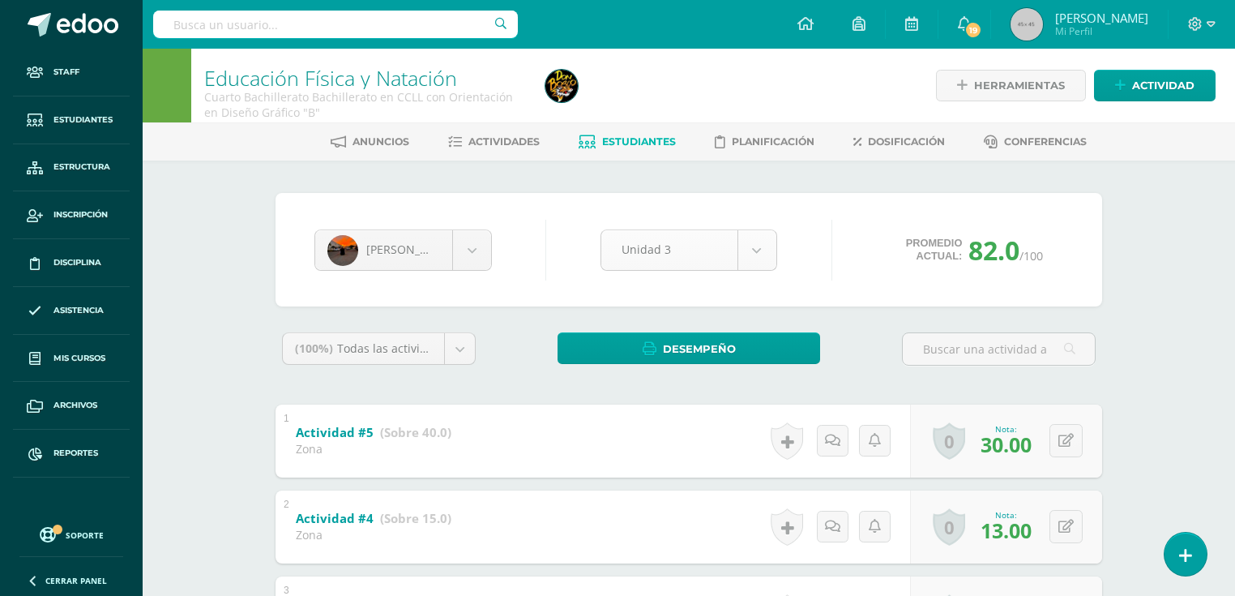
click at [758, 256] on body "Staff Estudiantes Estructura Inscripción Disciplina Asistencia Mis cursos Archi…" at bounding box center [617, 464] width 1235 height 929
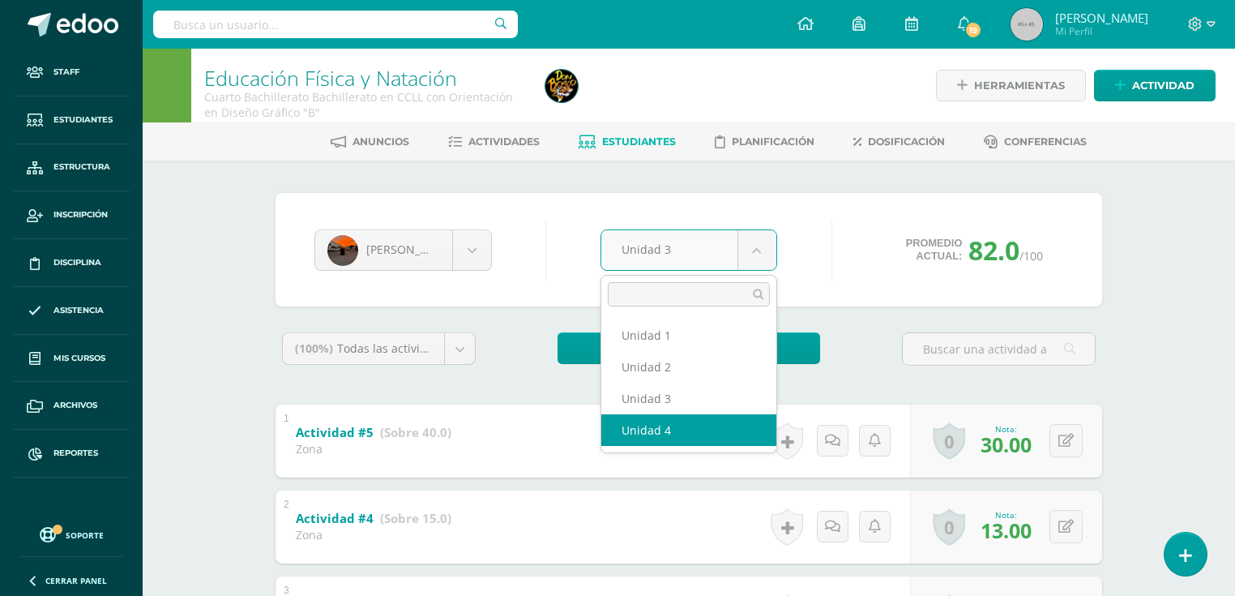
select select "Unidad 4"
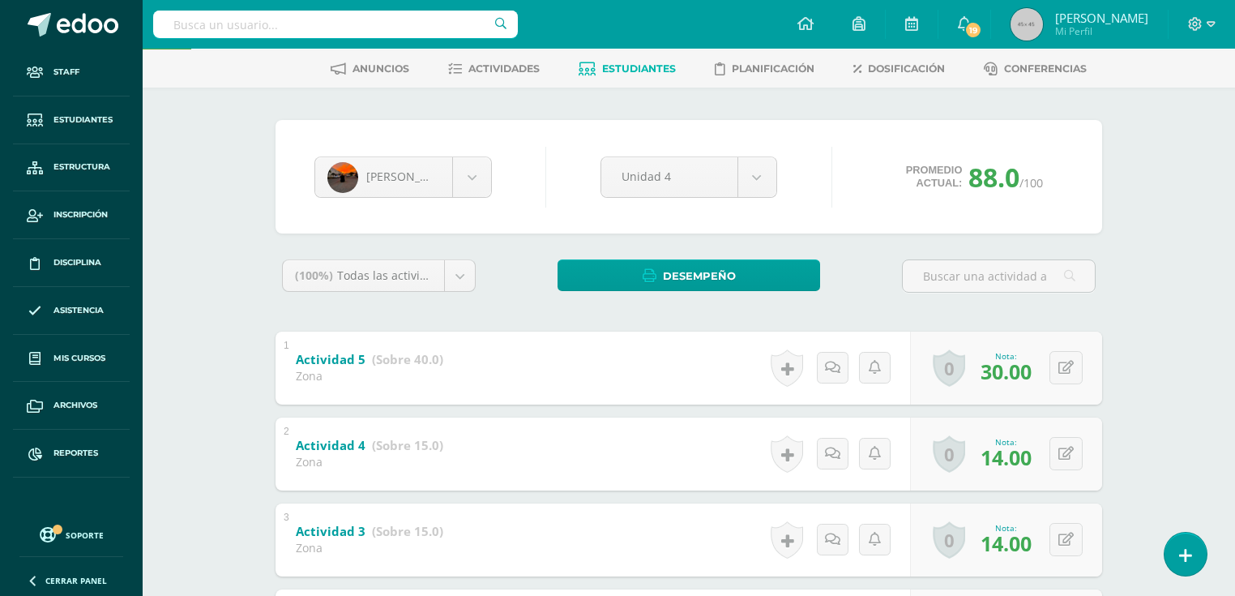
scroll to position [267, 0]
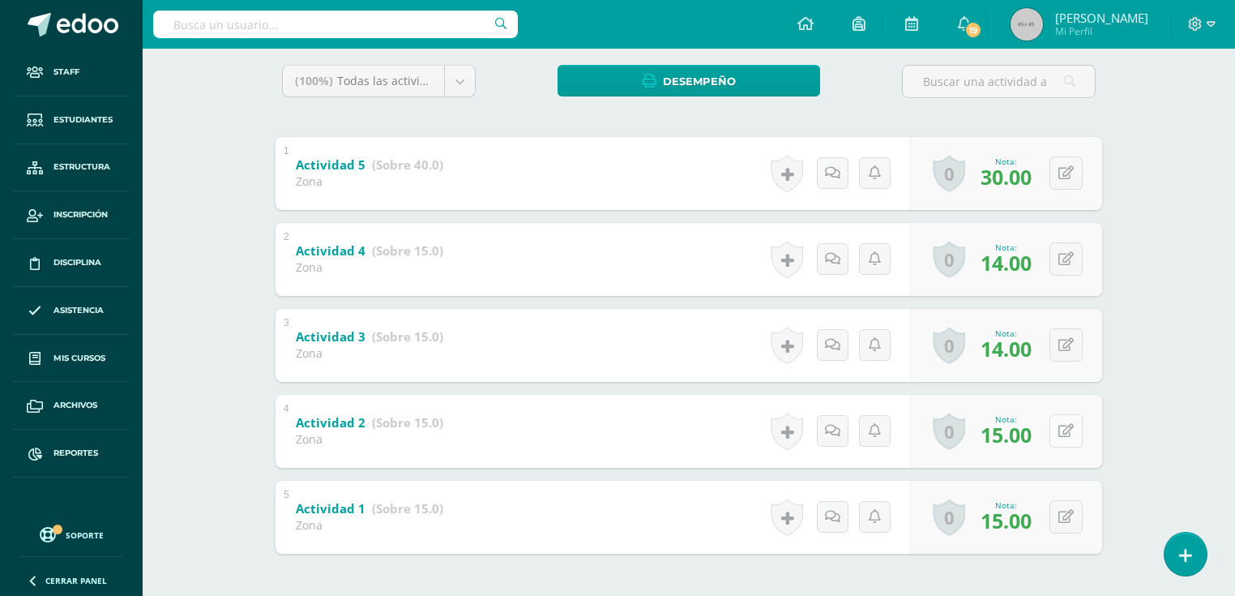
click at [1058, 426] on div "0 Logros Logros obtenidos Aún no hay logros agregados Nota: 15.00" at bounding box center [1006, 431] width 192 height 73
click at [1081, 431] on icon at bounding box center [1078, 431] width 16 height 14
type input "9"
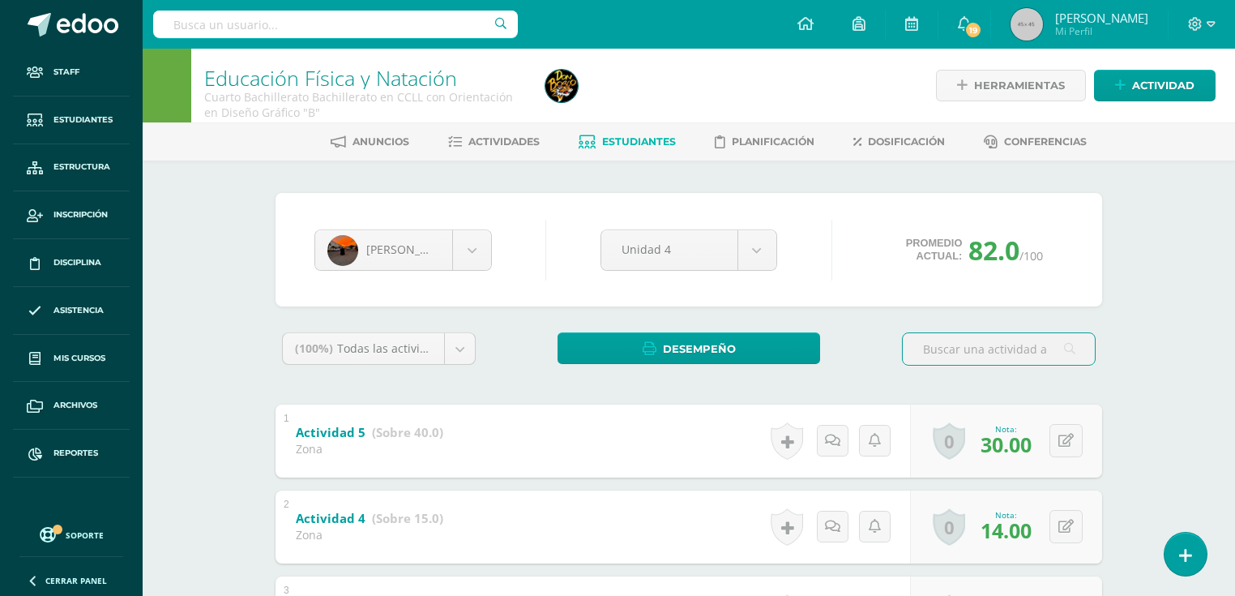
click at [653, 147] on span "Estudiantes" at bounding box center [639, 141] width 74 height 12
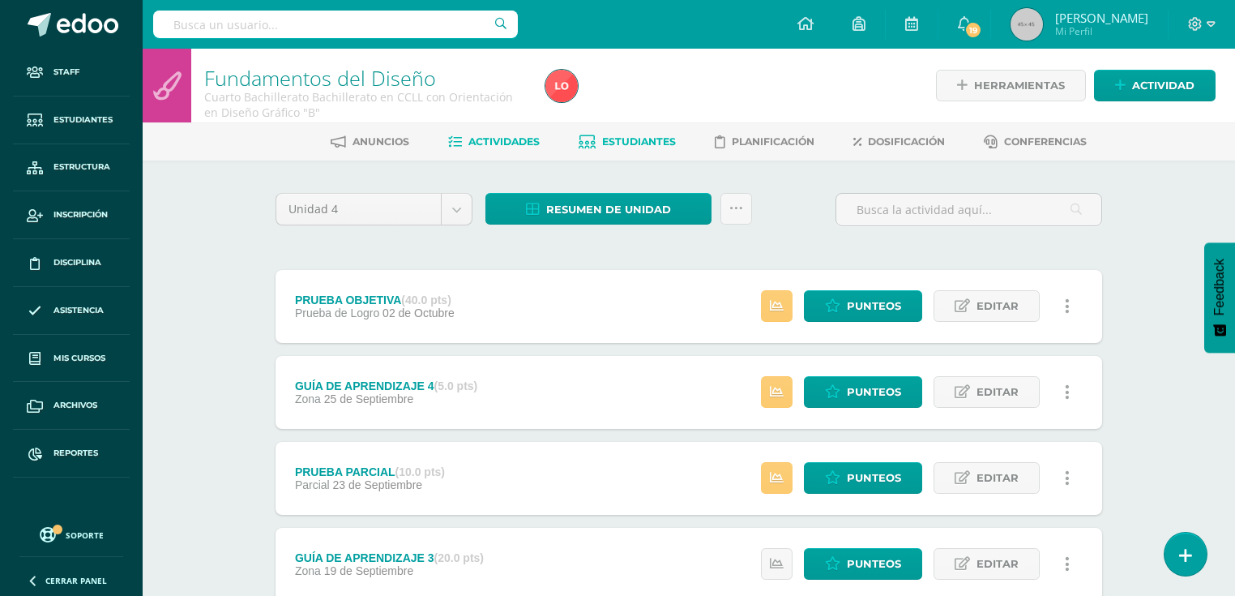
click at [625, 139] on span "Estudiantes" at bounding box center [639, 141] width 74 height 12
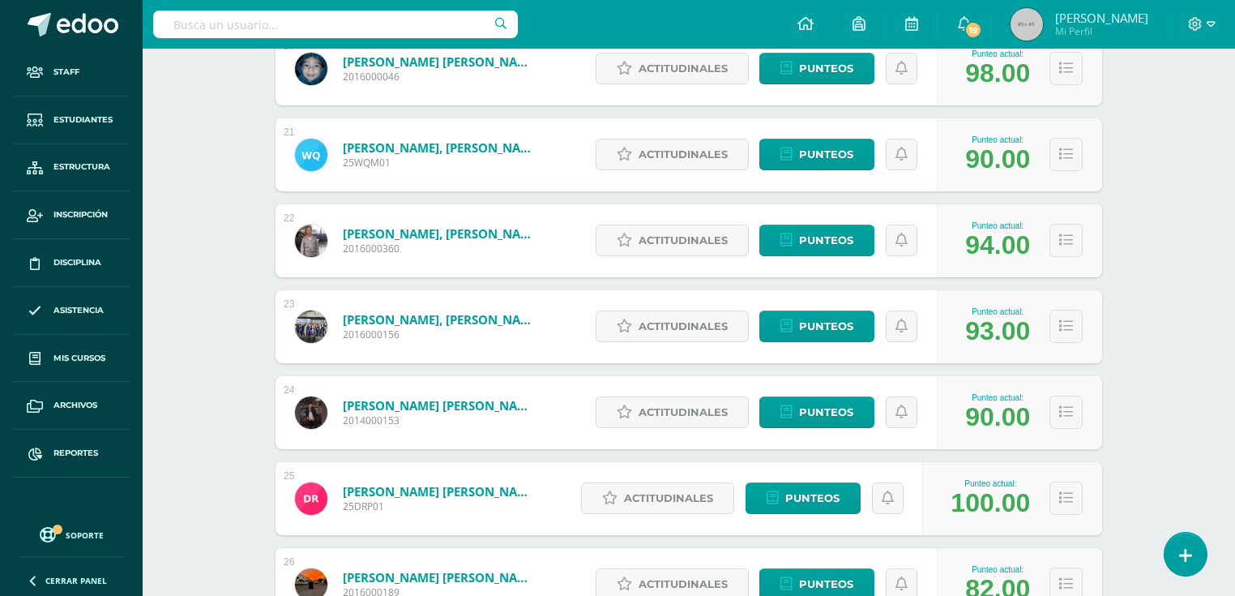
scroll to position [2147, 0]
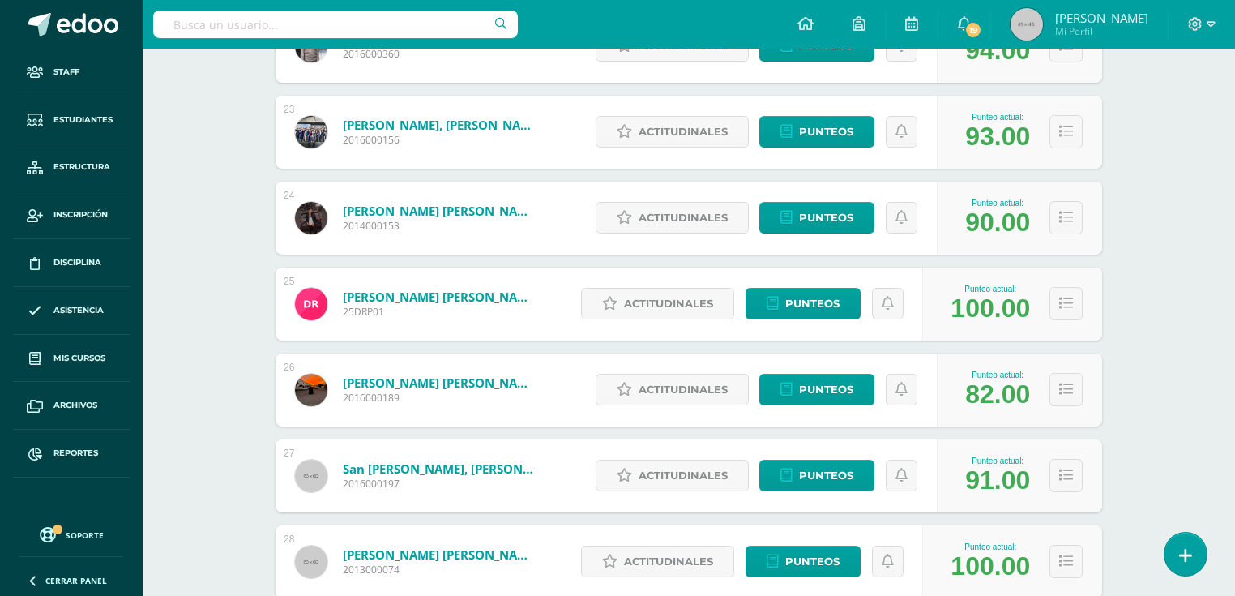
click at [433, 381] on link "[PERSON_NAME] [PERSON_NAME]" at bounding box center [440, 382] width 194 height 16
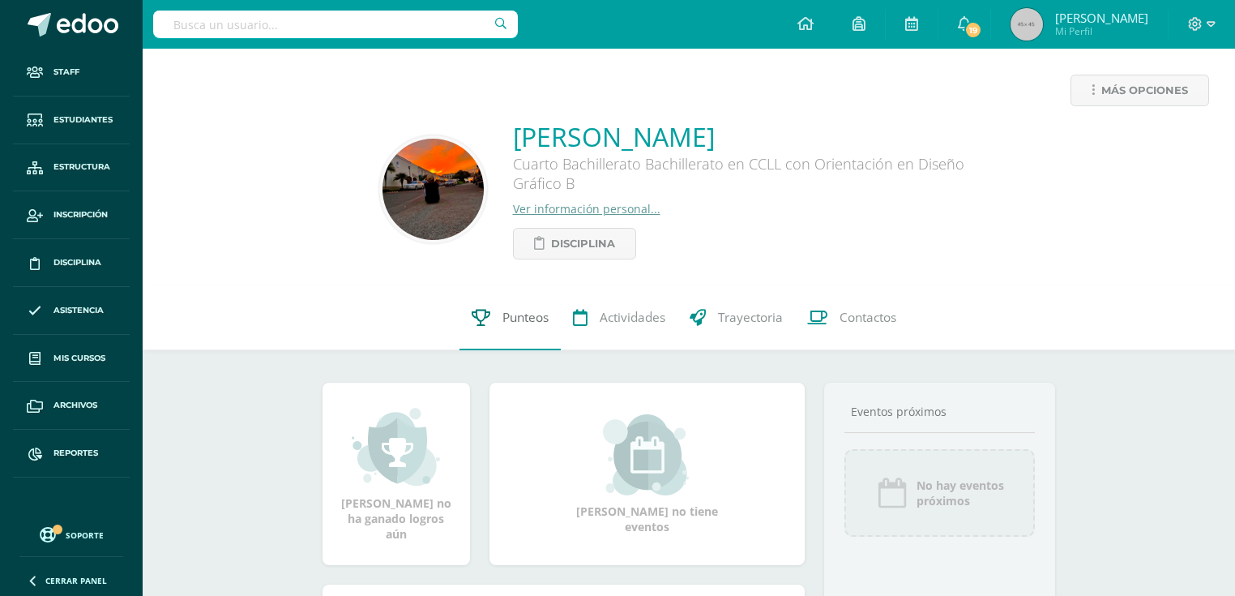
click at [550, 328] on link "Punteos" at bounding box center [509, 317] width 101 height 65
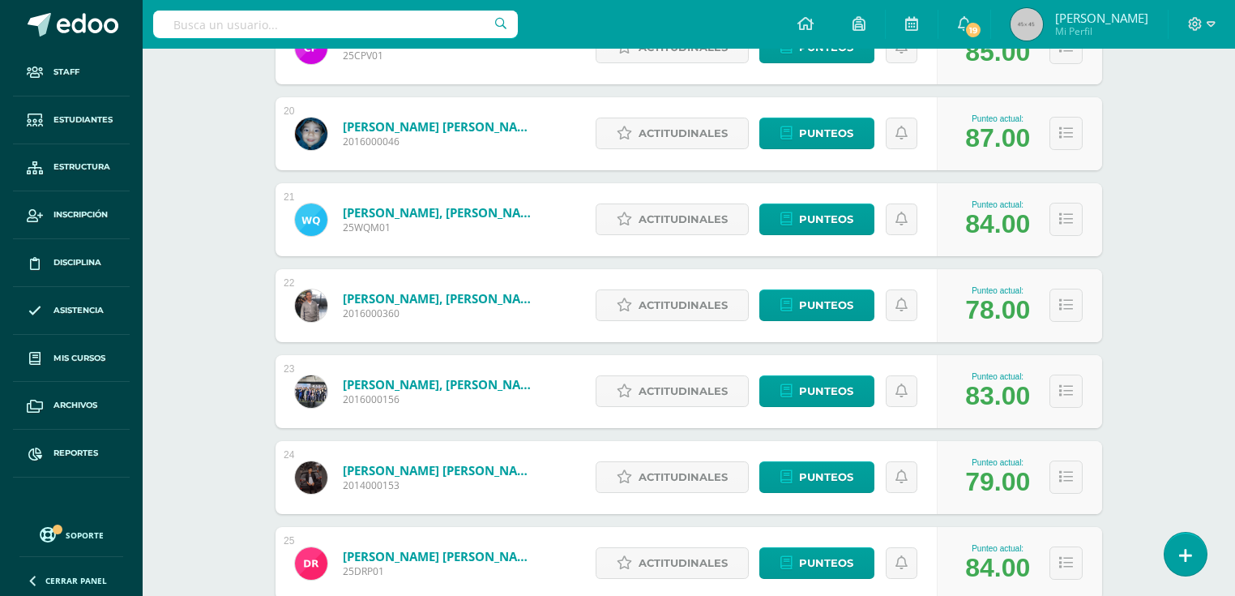
scroll to position [2082, 0]
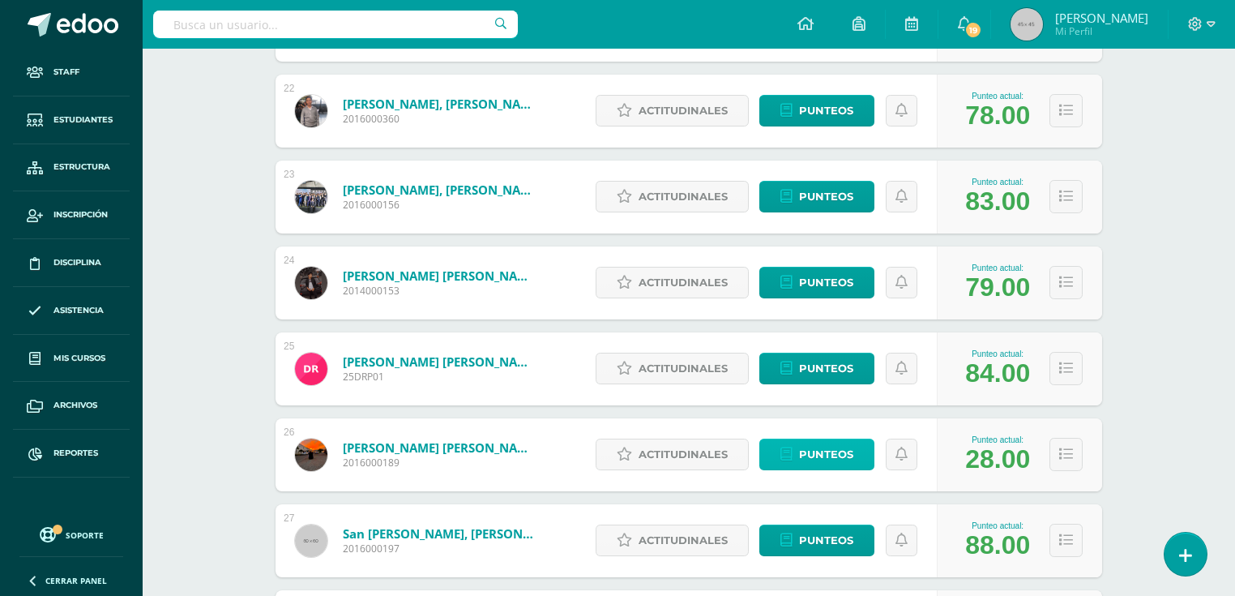
click at [812, 454] on span "Punteos" at bounding box center [826, 454] width 54 height 30
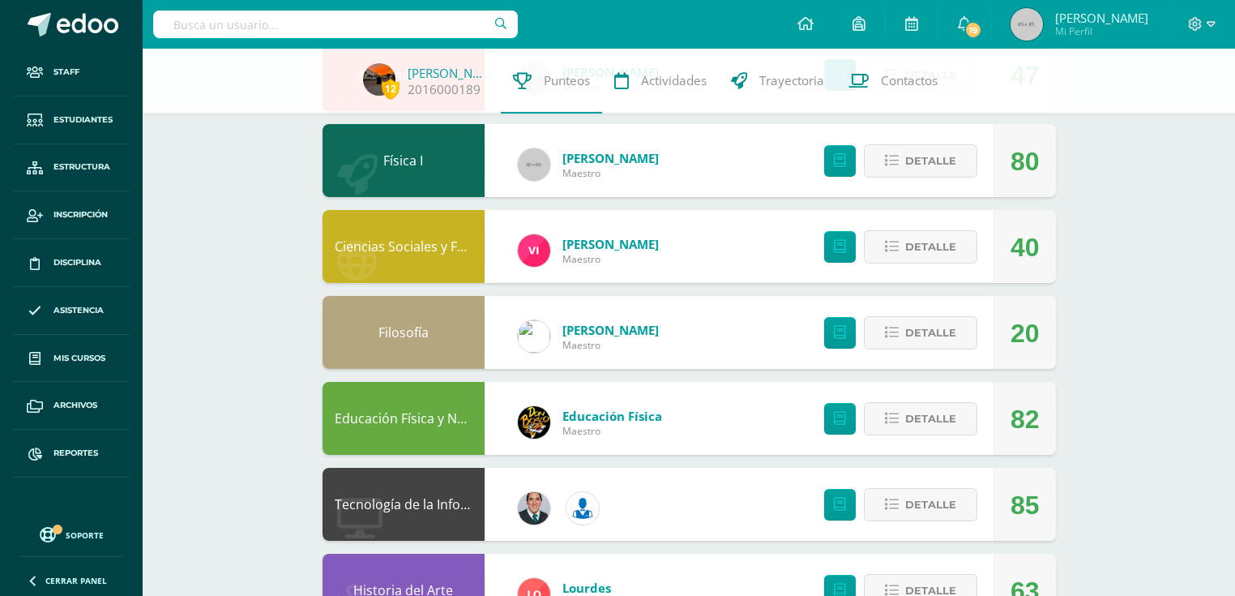
scroll to position [778, 0]
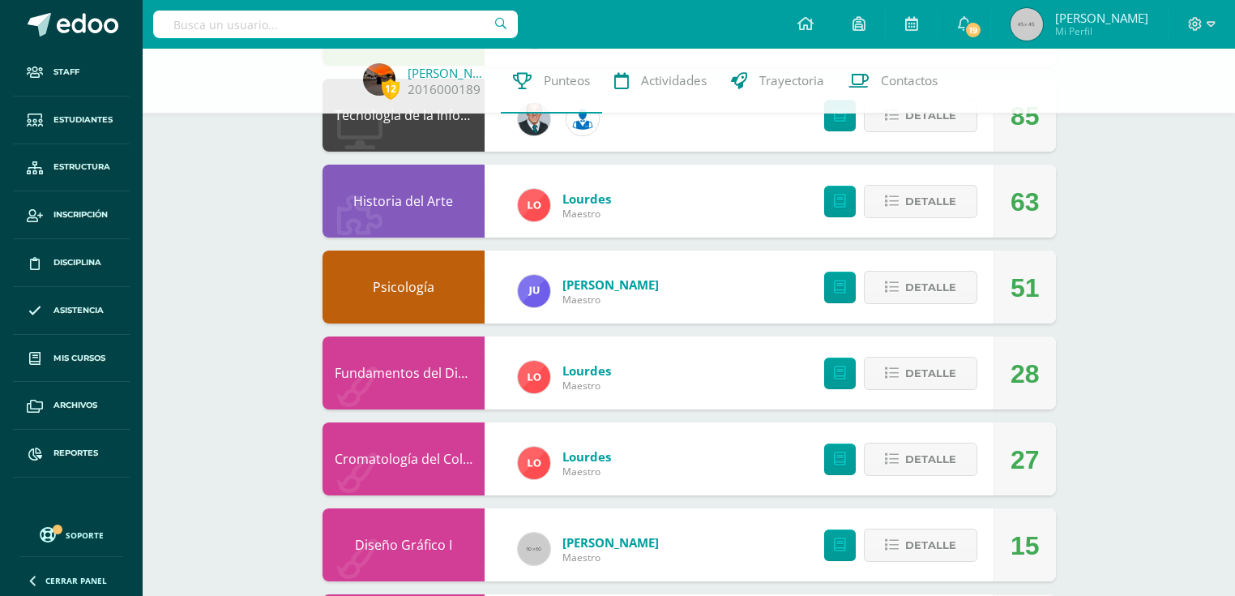
click at [450, 460] on link "Cromatología del Color" at bounding box center [406, 459] width 142 height 18
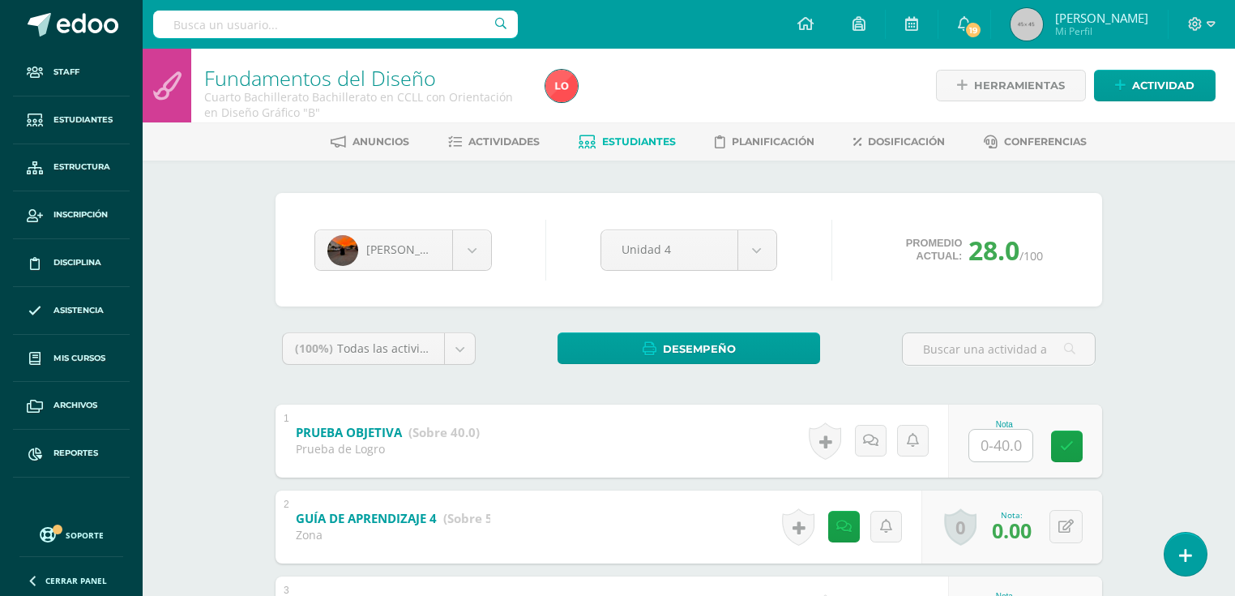
scroll to position [130, 0]
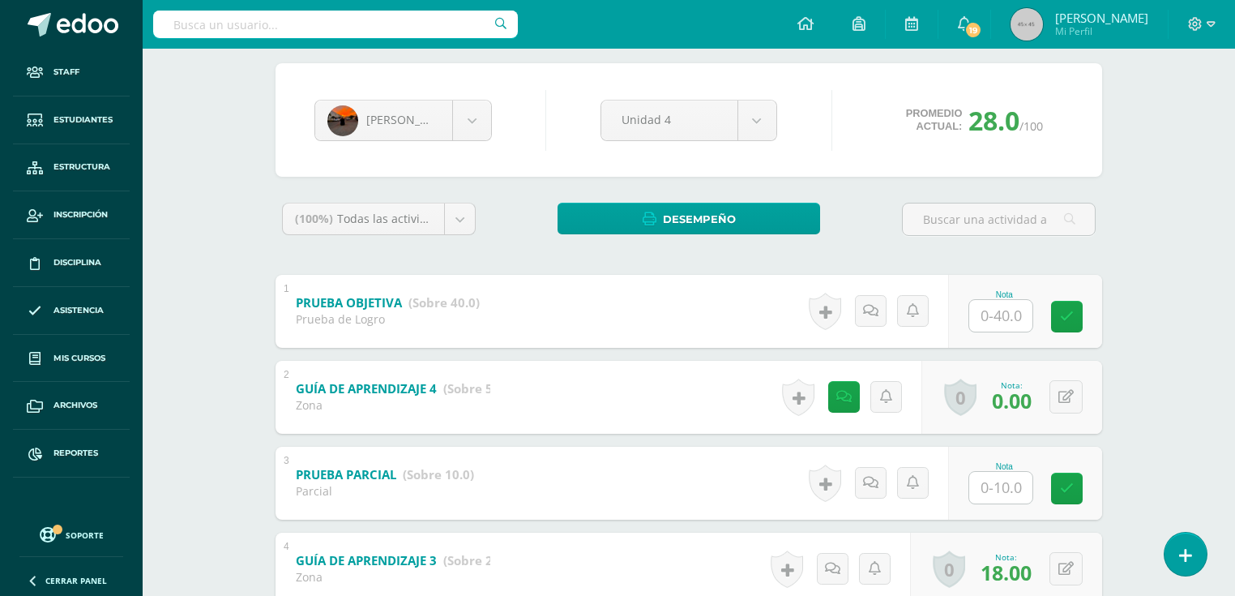
click at [981, 301] on input "text" at bounding box center [1000, 316] width 63 height 32
type input "35"
click at [1075, 310] on icon at bounding box center [1078, 317] width 15 height 14
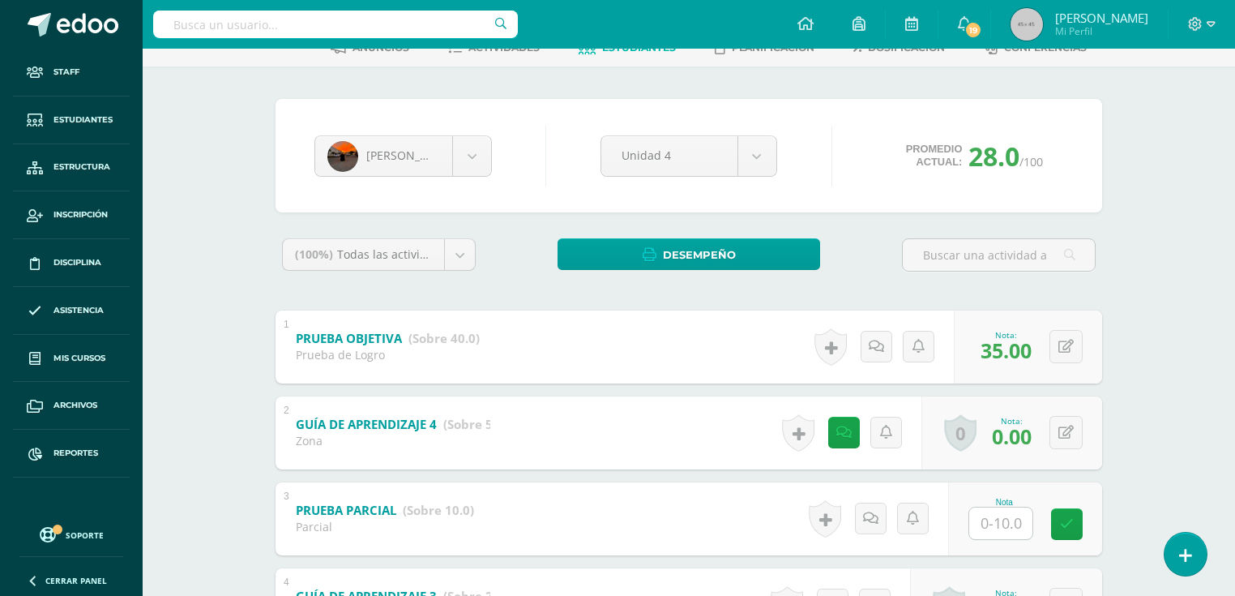
scroll to position [159, 0]
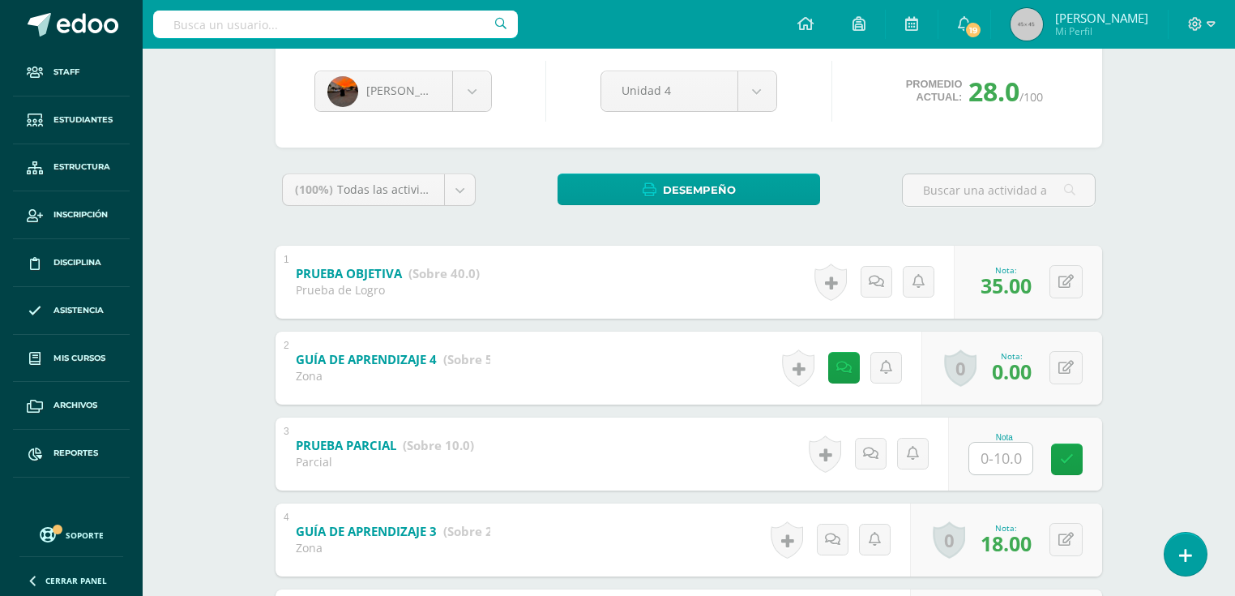
click at [1000, 454] on input "text" at bounding box center [1000, 458] width 63 height 32
type input "10"
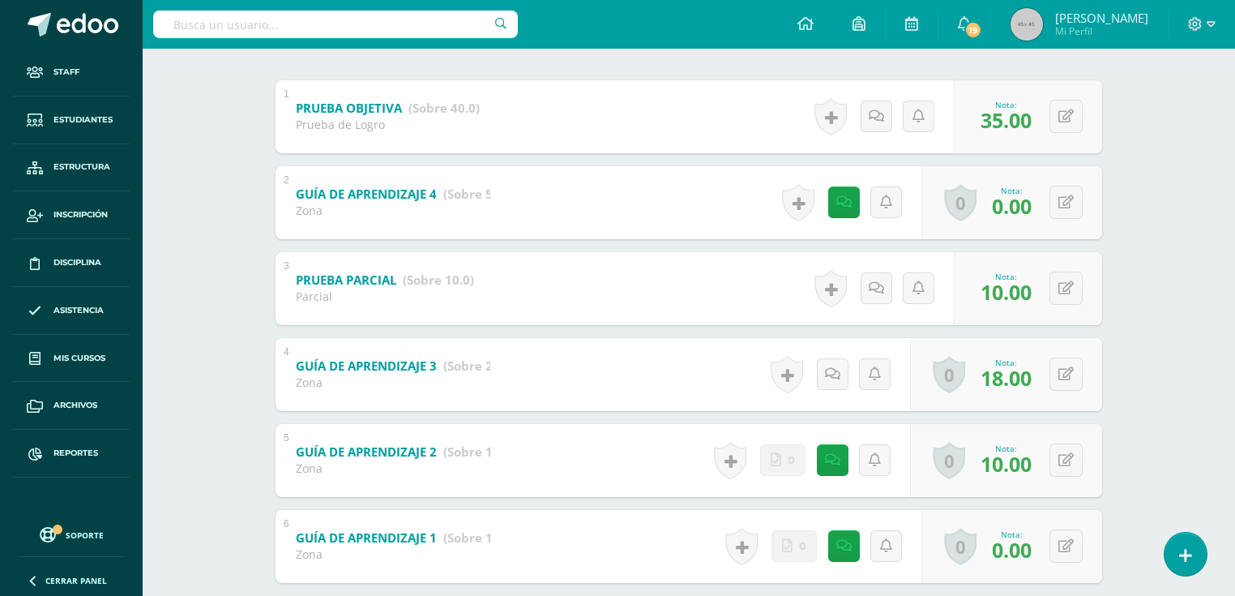
scroll to position [418, 0]
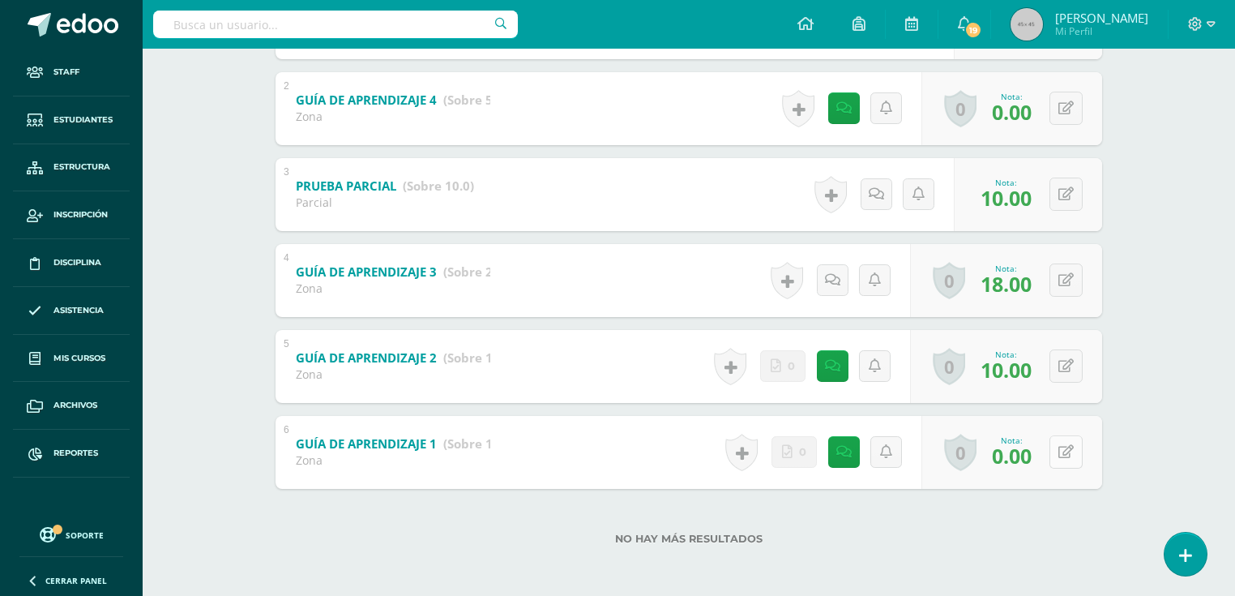
click at [1057, 457] on div "0 Logros Logros obtenidos Aún no hay logros agregados Nota: 0.00" at bounding box center [1011, 452] width 181 height 73
click at [1073, 453] on icon at bounding box center [1078, 452] width 16 height 14
type input "7"
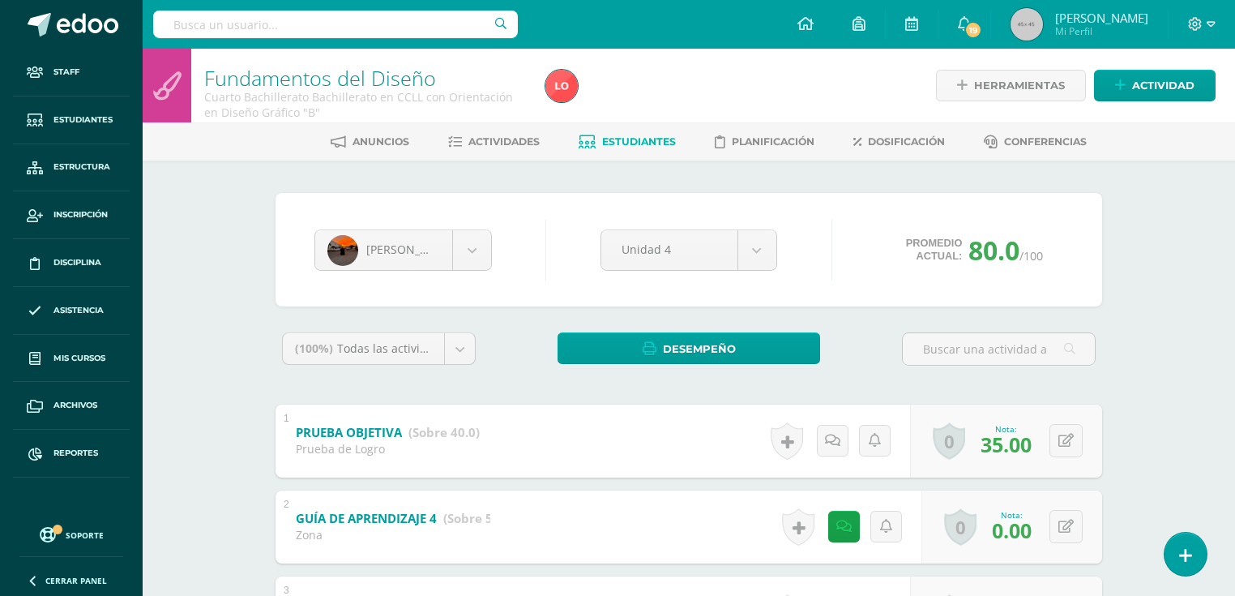
click at [611, 146] on span "Estudiantes" at bounding box center [639, 141] width 74 height 12
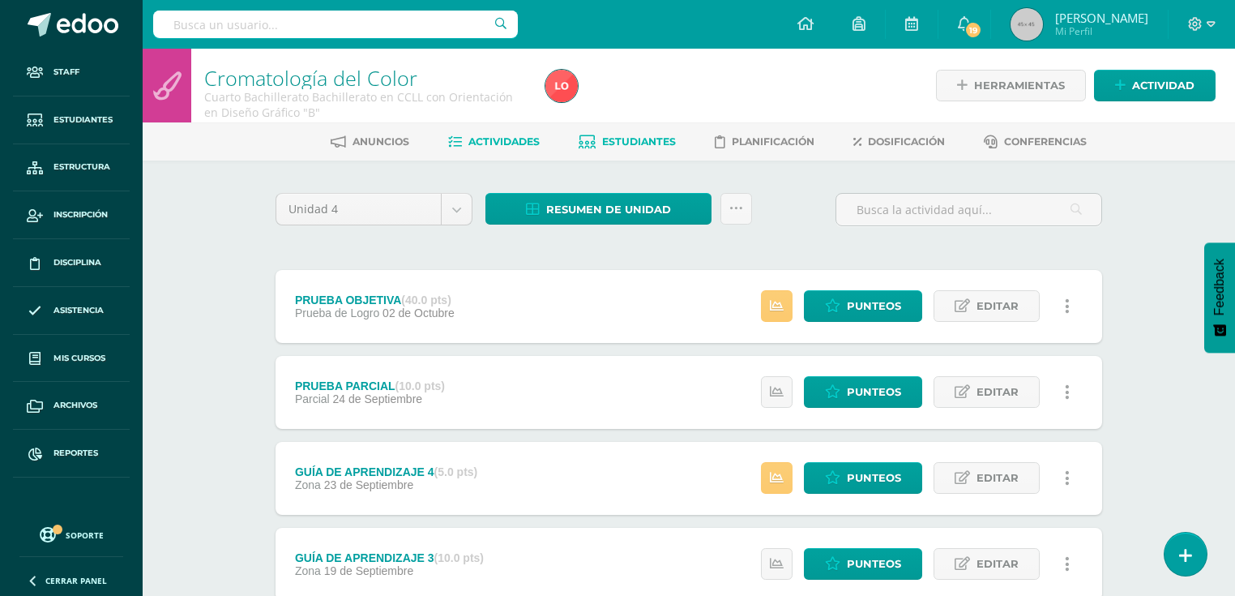
click at [604, 146] on span "Estudiantes" at bounding box center [639, 141] width 74 height 12
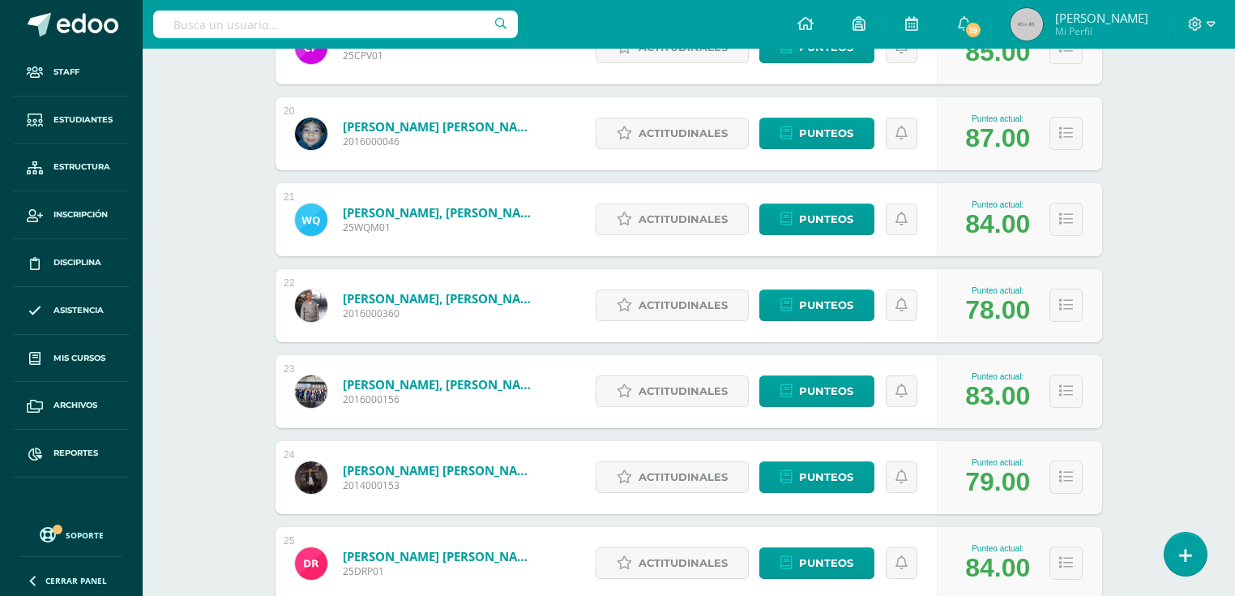
scroll to position [2082, 0]
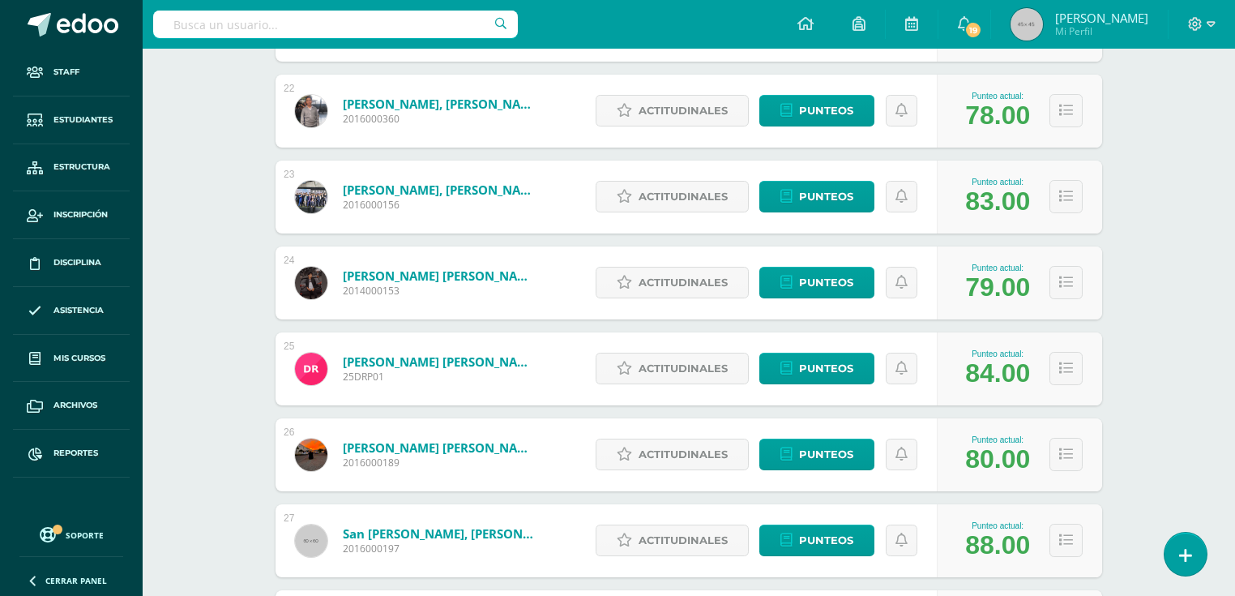
click at [496, 446] on link "Rojas Flores, Luis Fernando" at bounding box center [440, 447] width 194 height 16
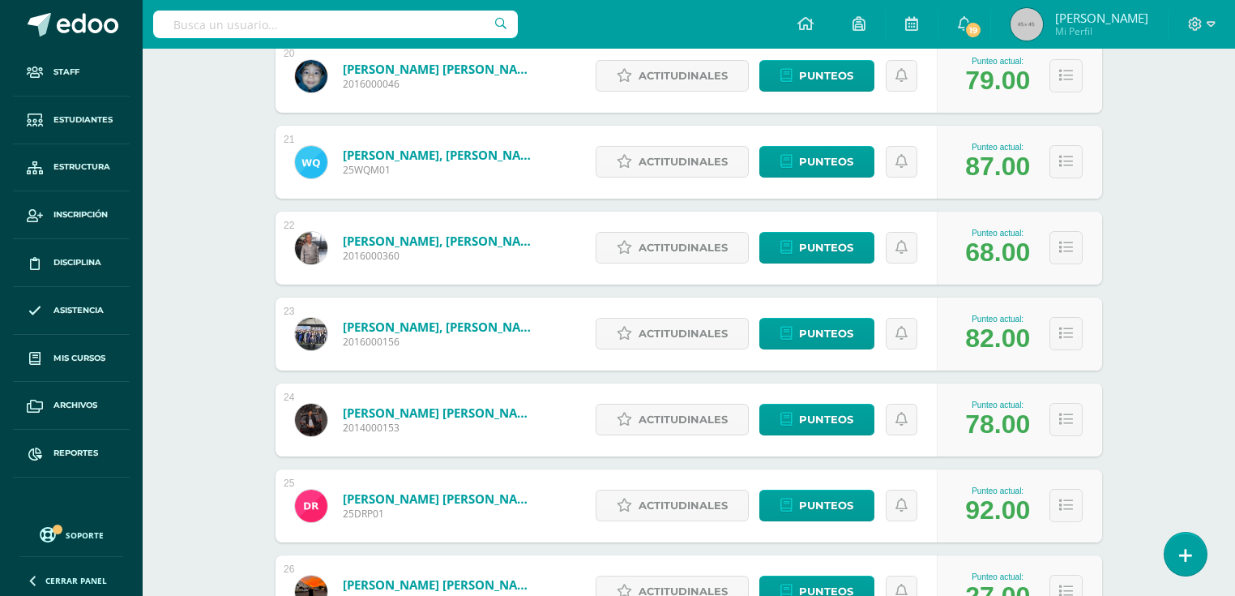
scroll to position [2139, 0]
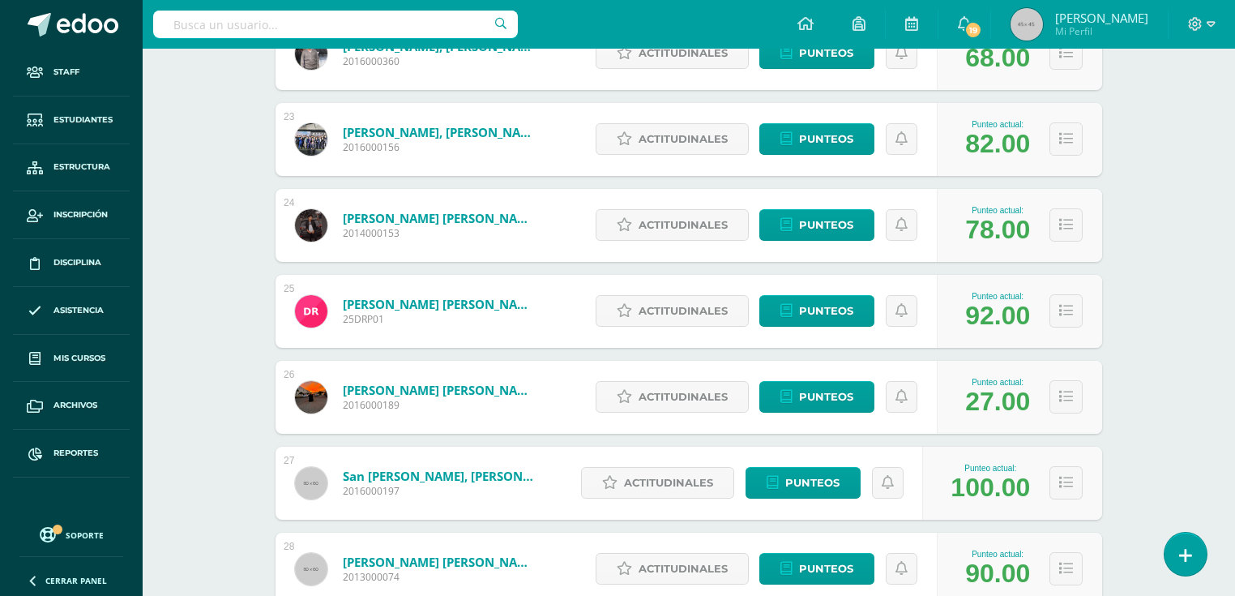
click at [435, 387] on link "[PERSON_NAME] [PERSON_NAME]" at bounding box center [440, 390] width 194 height 16
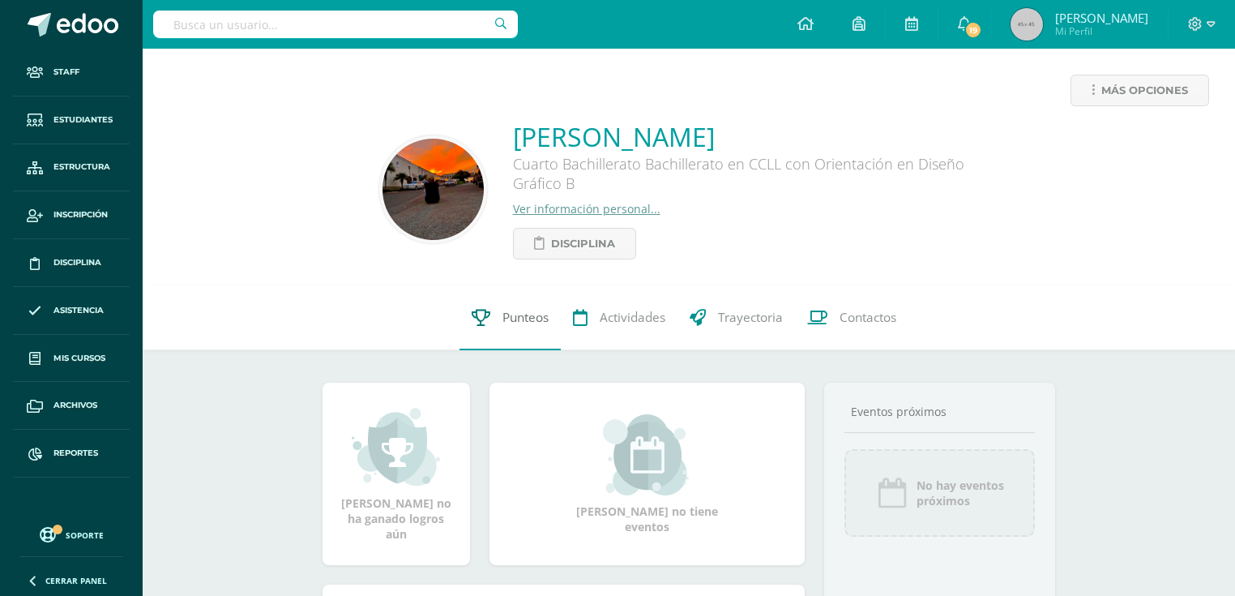
click at [518, 336] on link "Punteos" at bounding box center [509, 317] width 101 height 65
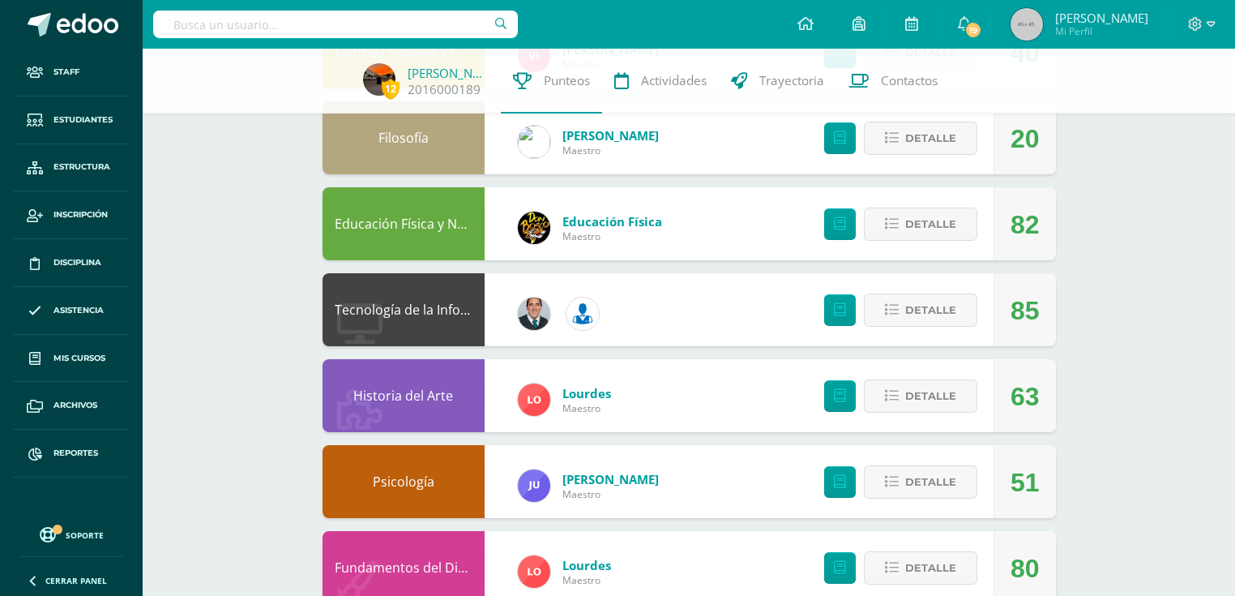
scroll to position [843, 0]
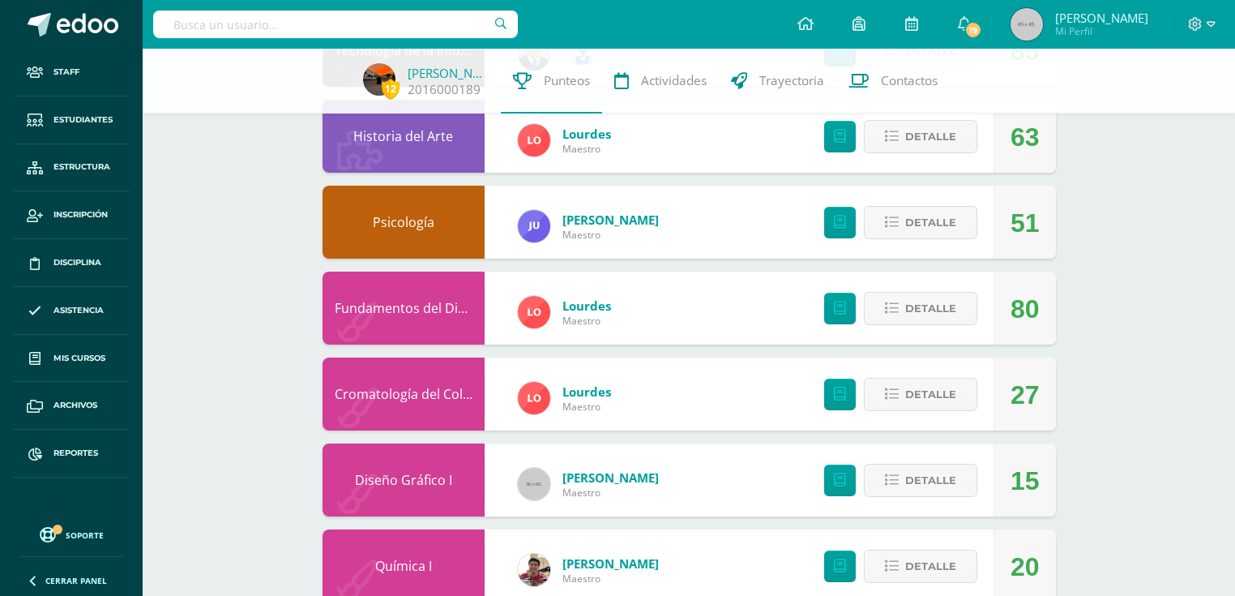
click at [431, 483] on link "Diseño Gráfico I" at bounding box center [403, 480] width 97 height 18
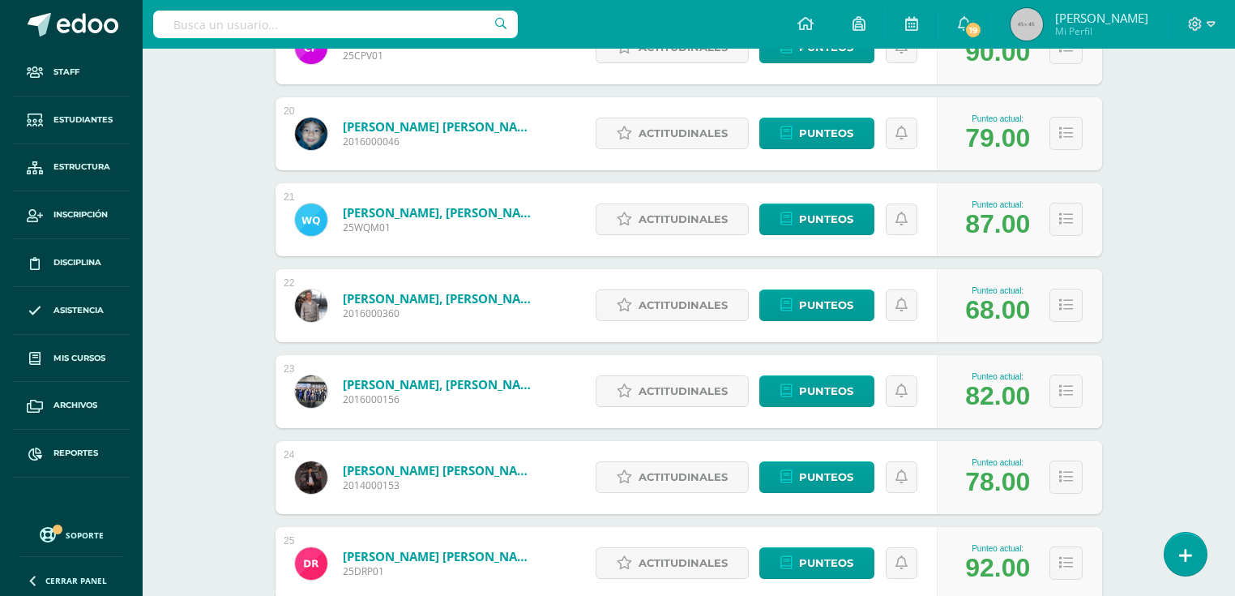
scroll to position [2082, 0]
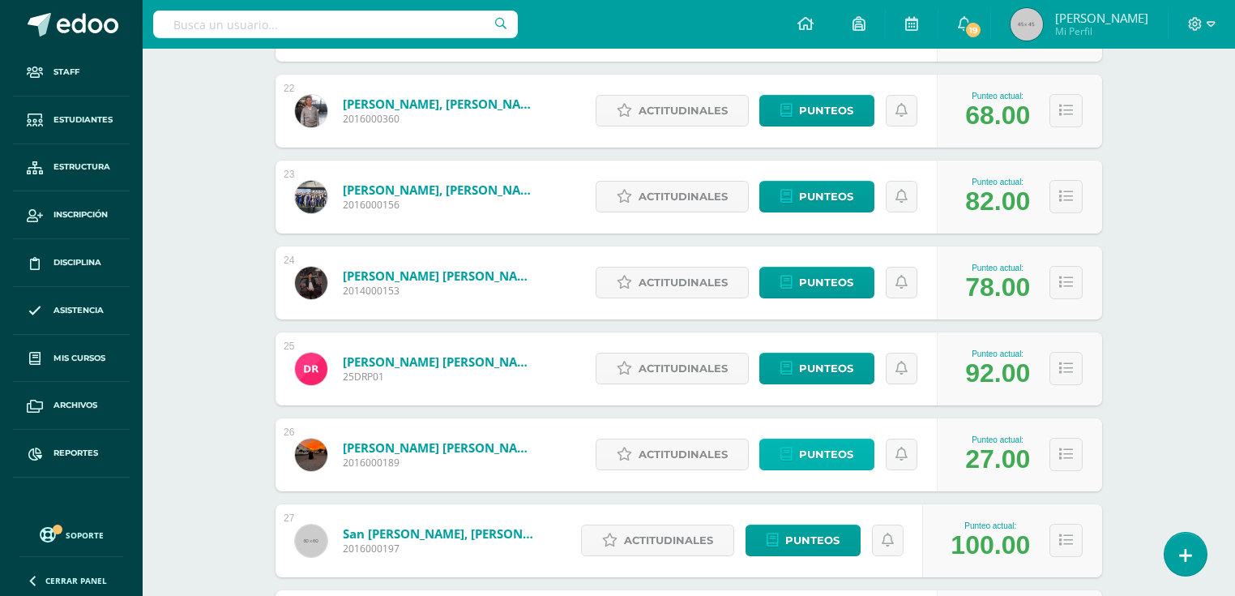
click at [813, 452] on span "Punteos" at bounding box center [826, 454] width 54 height 30
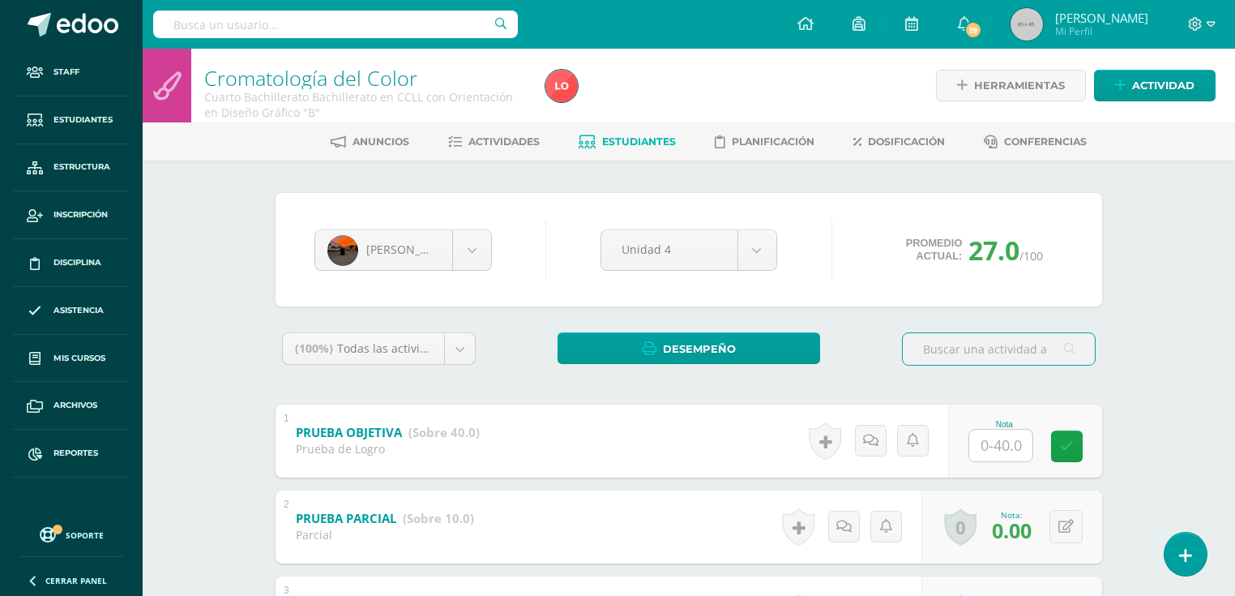
scroll to position [65, 0]
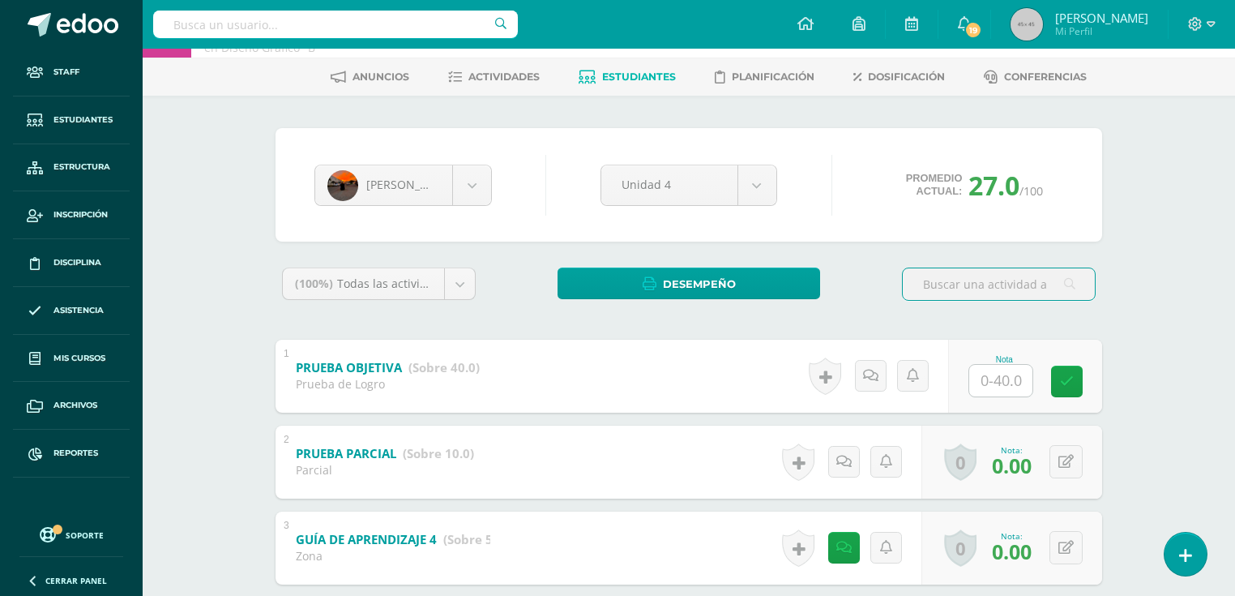
click at [1002, 370] on input "text" at bounding box center [1000, 381] width 63 height 32
click at [1060, 371] on button at bounding box center [1065, 375] width 33 height 33
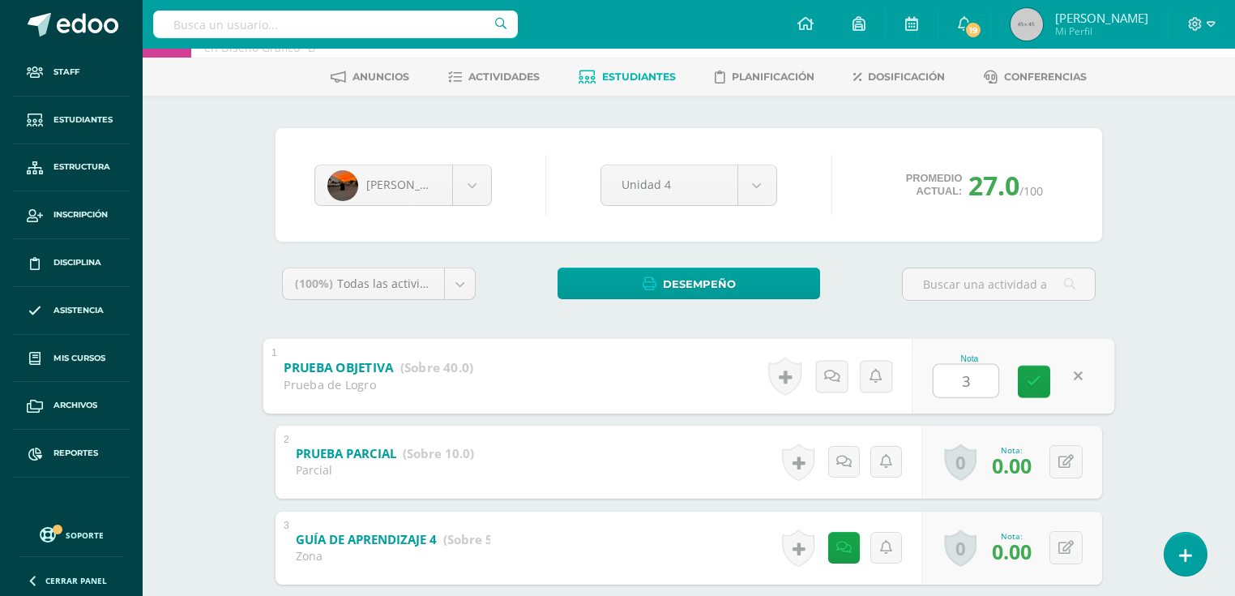
type input "31"
click at [1068, 464] on icon at bounding box center [1065, 462] width 15 height 14
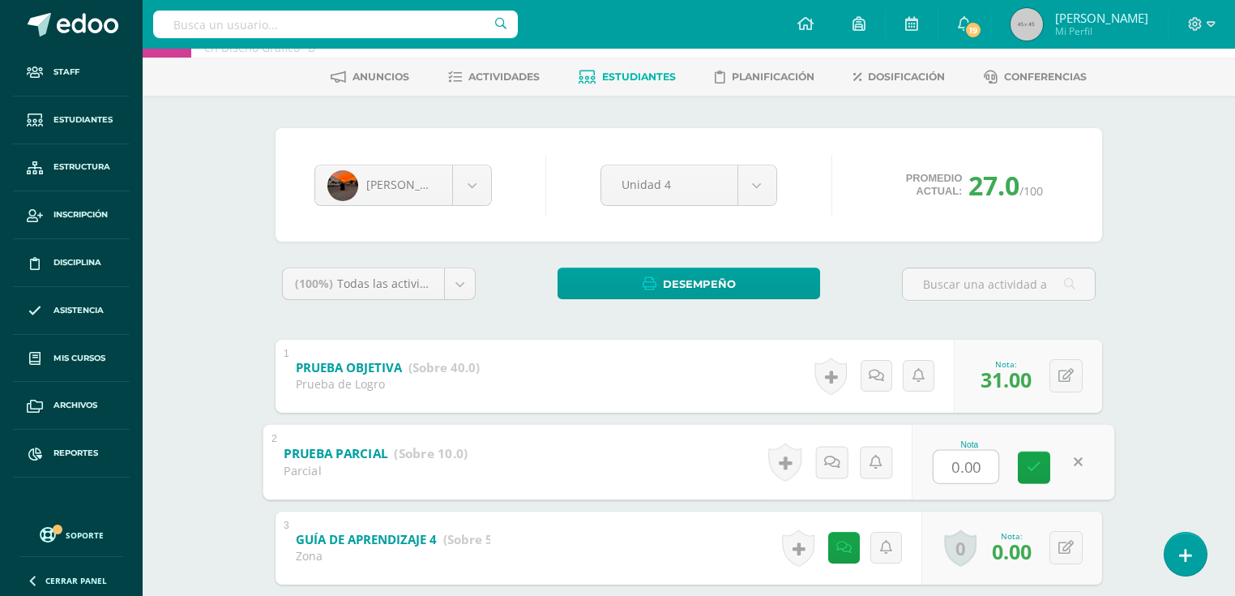
type input "9"
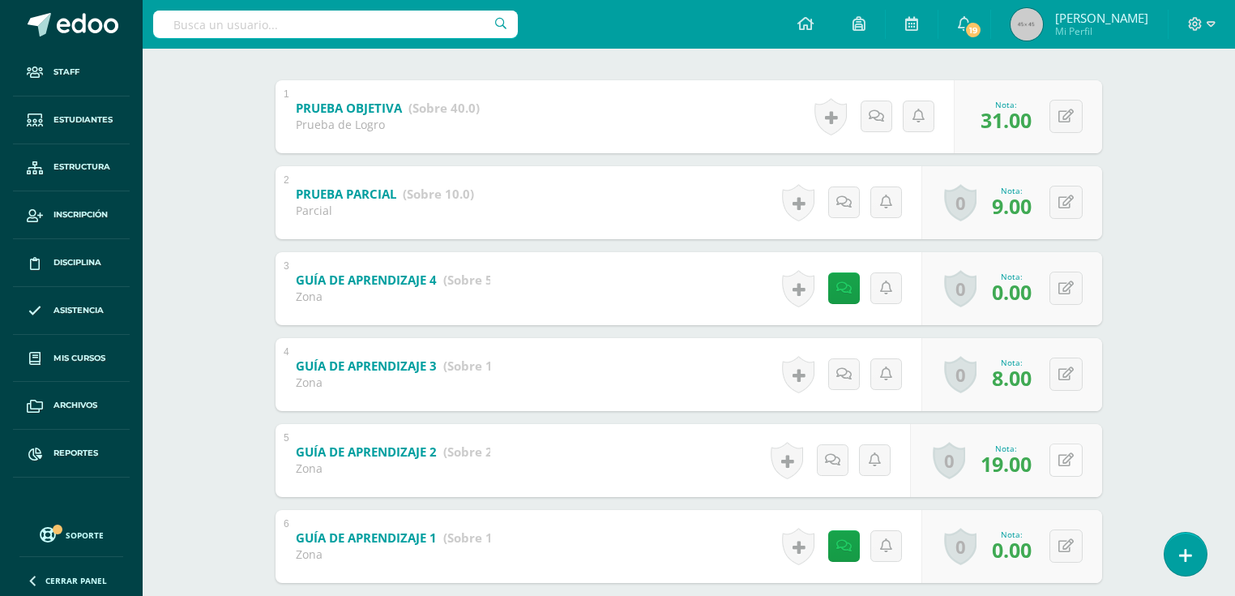
click at [1068, 463] on icon at bounding box center [1065, 460] width 15 height 14
type input "12"
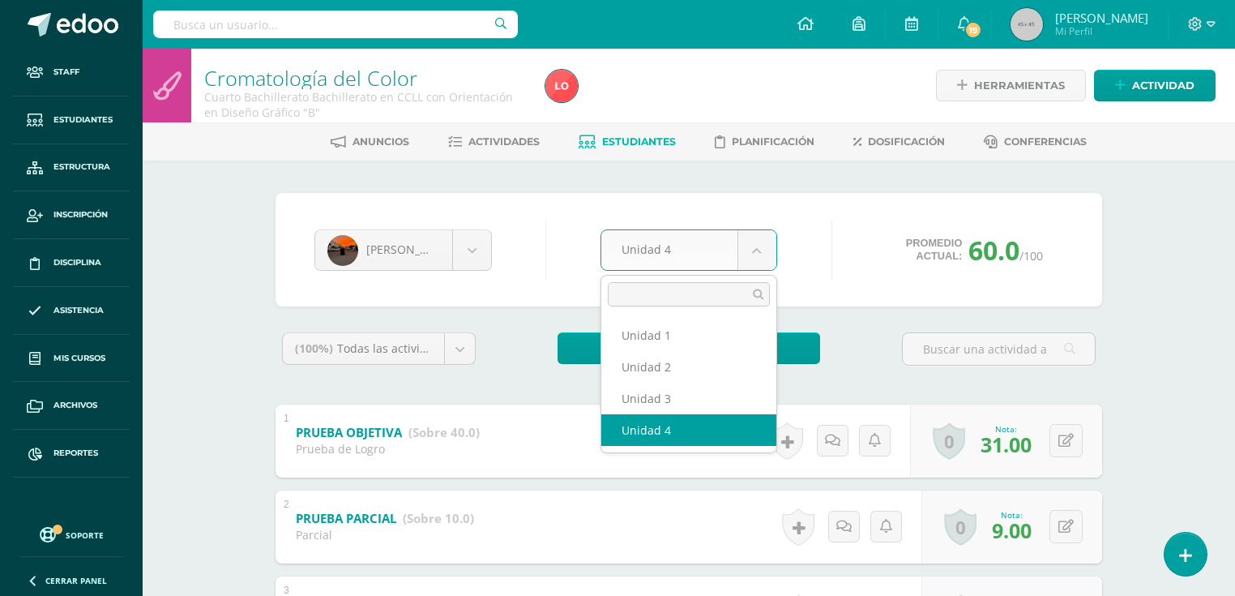
click at [738, 245] on body "Staff Estudiantes Estructura Inscripción Disciplina Asistencia Mis cursos Archi…" at bounding box center [617, 507] width 1235 height 1015
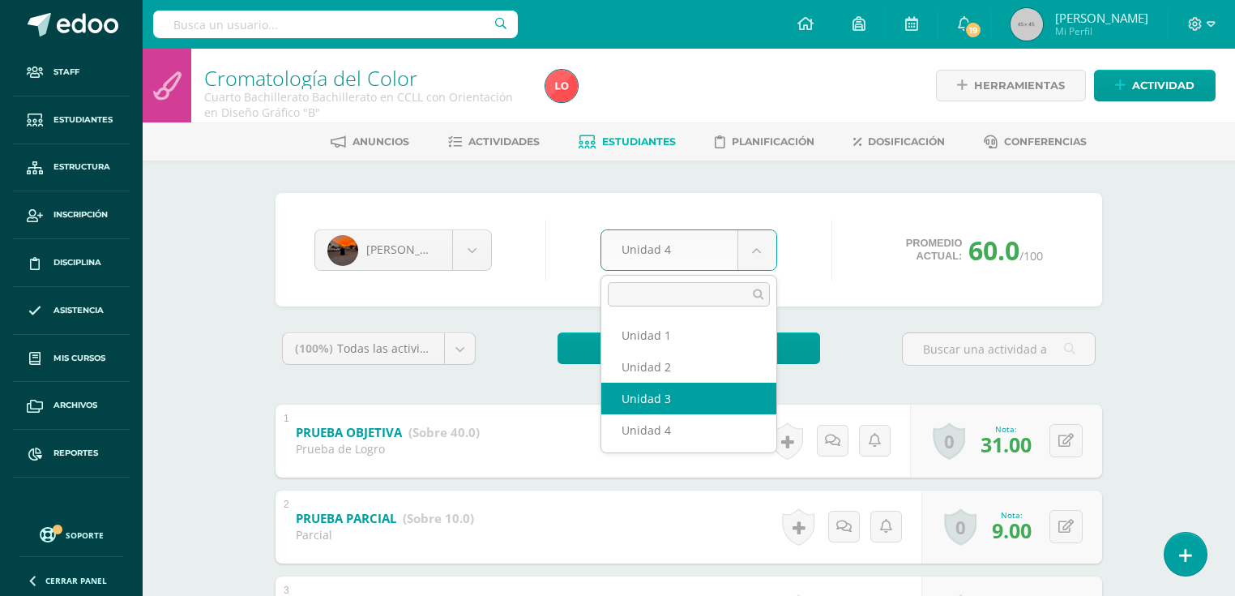
select select "Unidad 3"
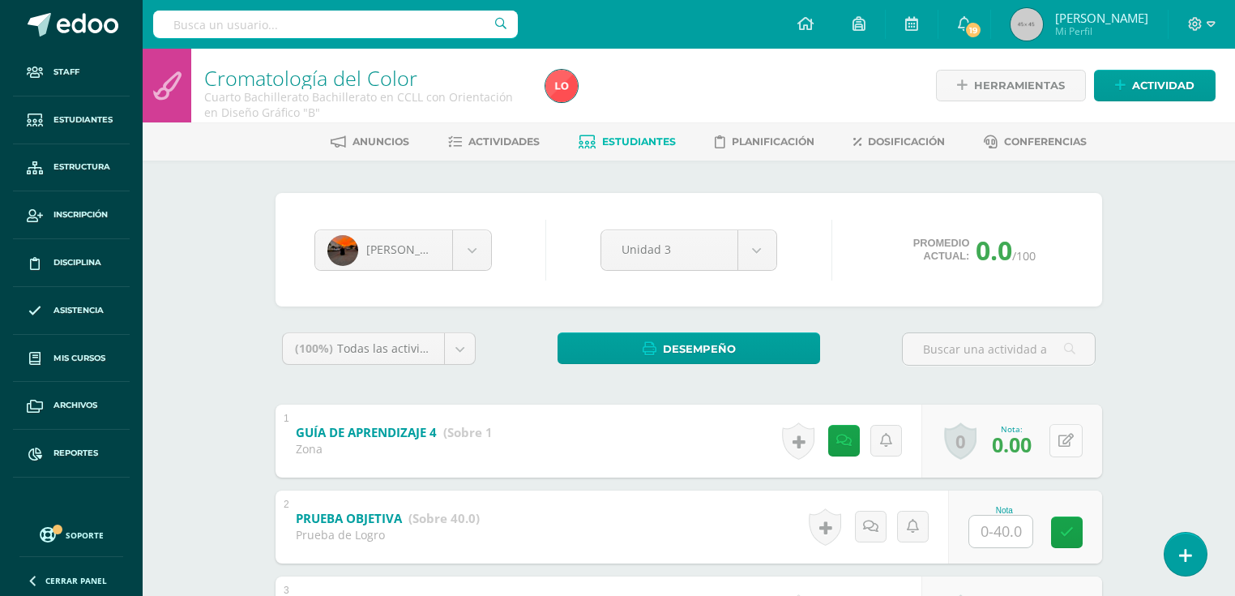
click at [1061, 443] on button at bounding box center [1065, 440] width 33 height 33
type input "10"
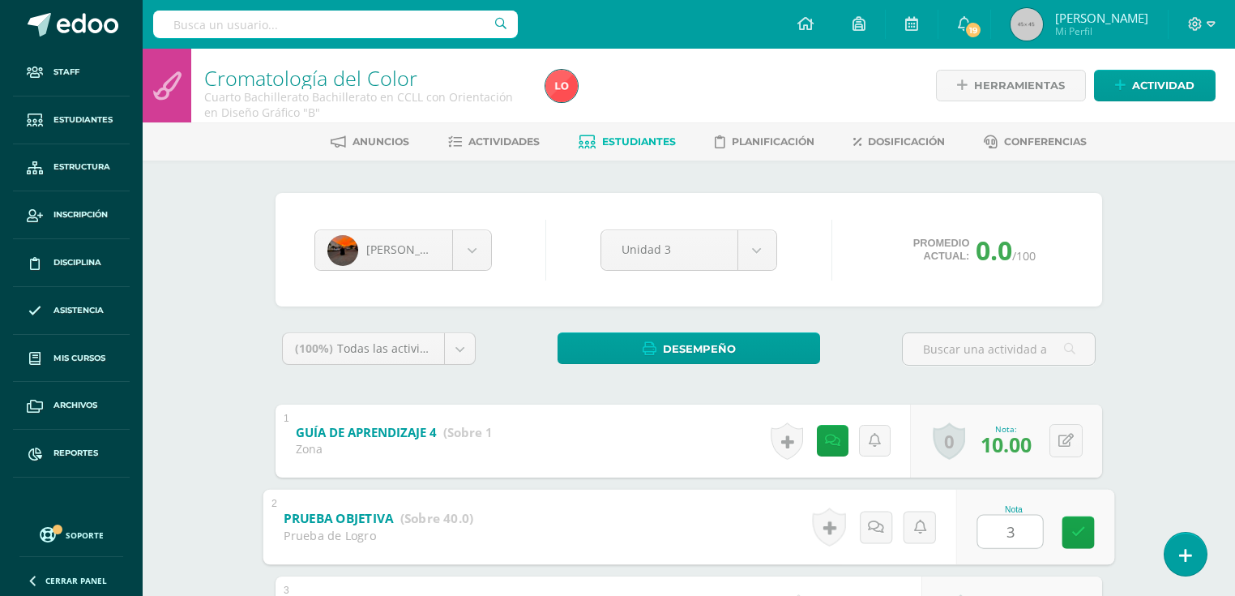
type input "31"
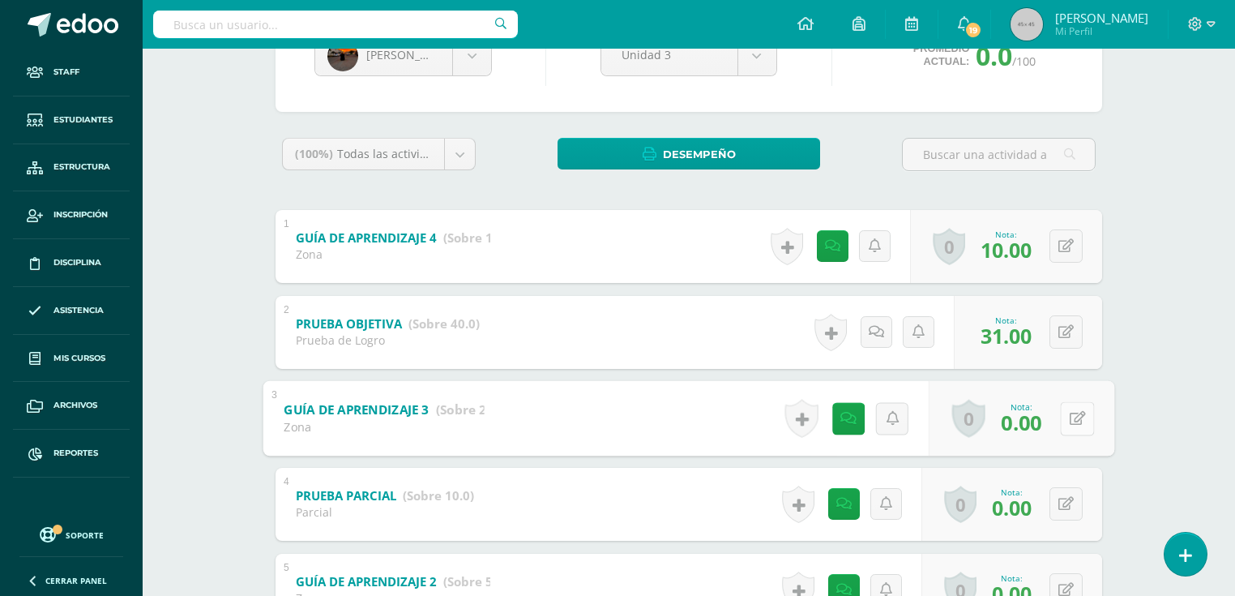
click at [1062, 415] on button at bounding box center [1077, 418] width 34 height 34
type input "10"
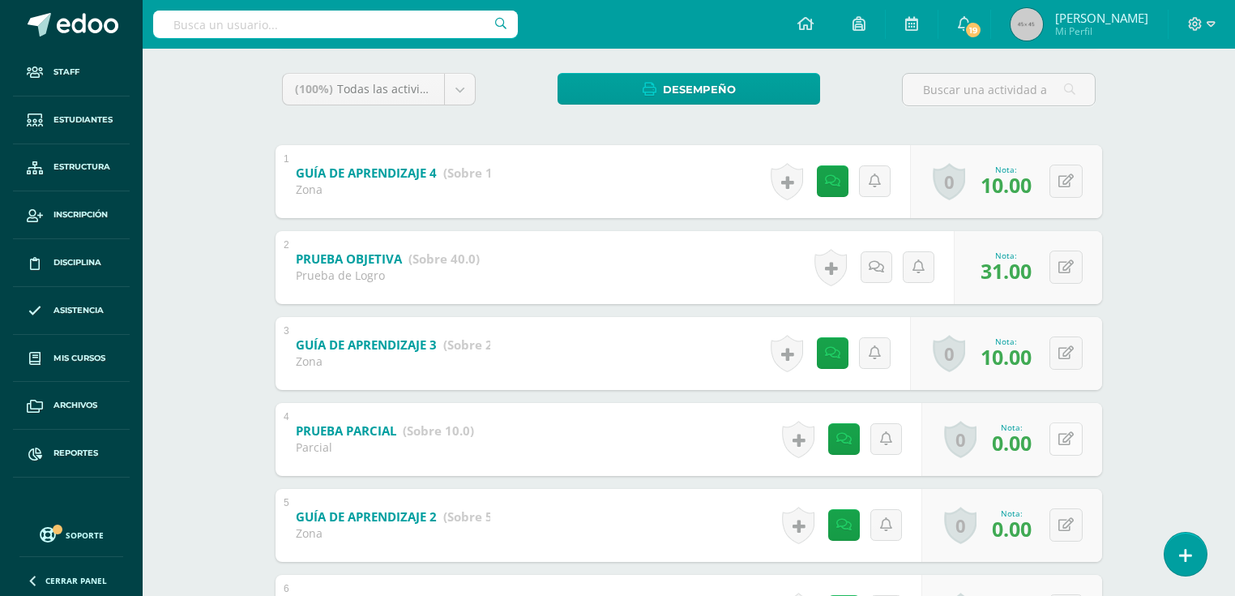
click at [1063, 440] on icon at bounding box center [1065, 439] width 15 height 14
type input "9"
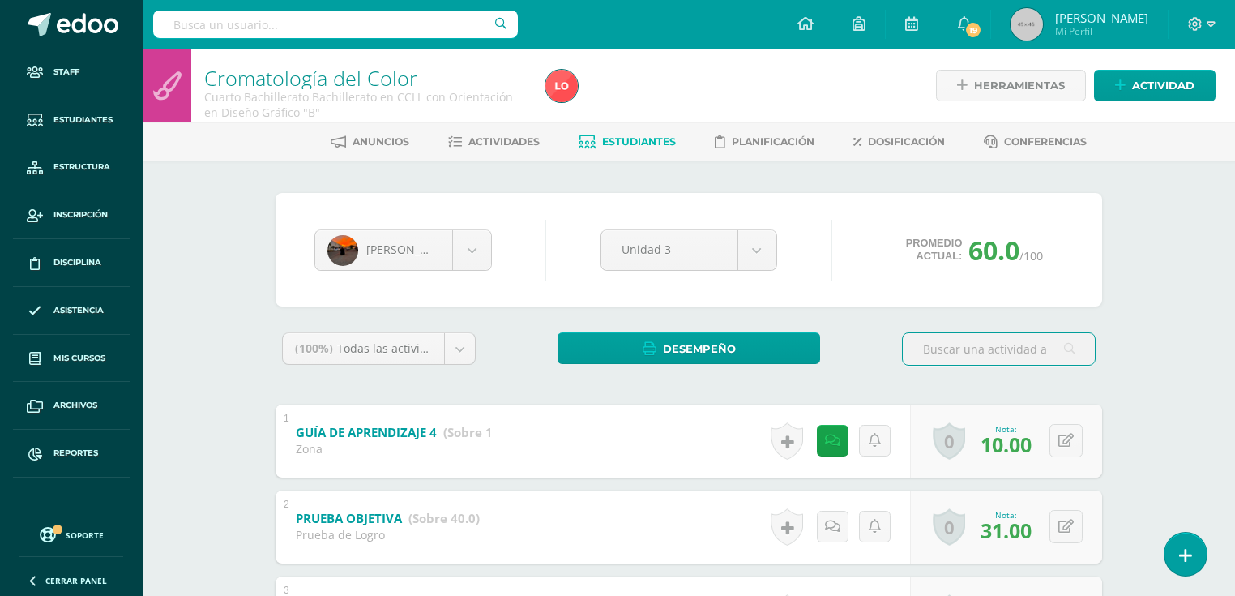
click at [619, 143] on span "Estudiantes" at bounding box center [639, 141] width 74 height 12
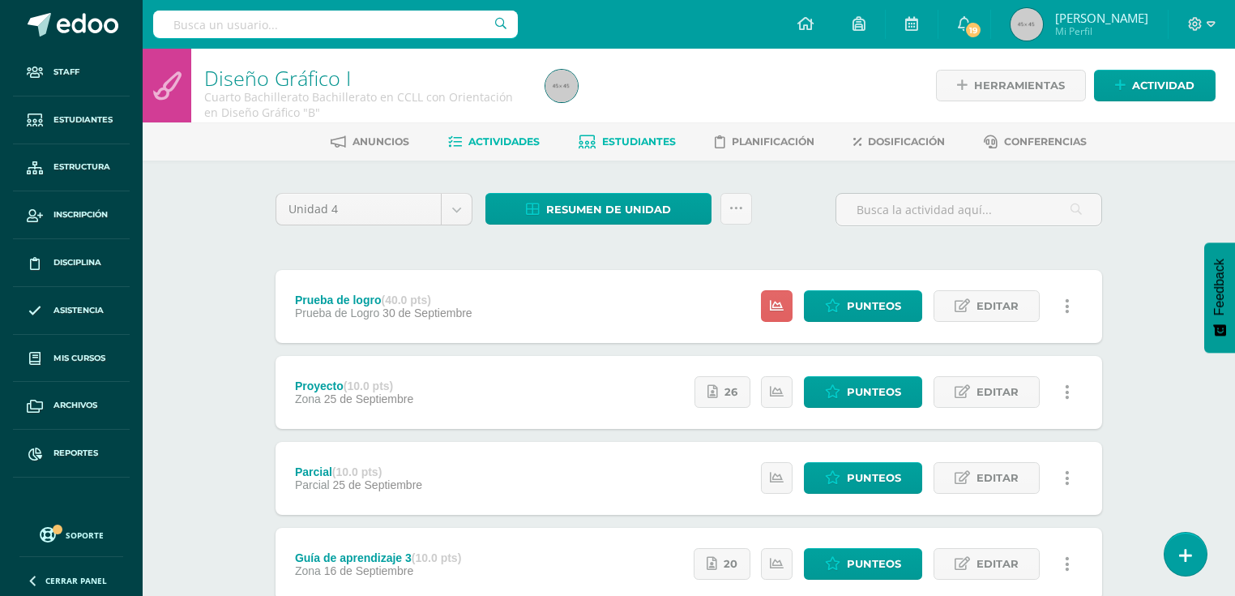
click at [650, 147] on span "Estudiantes" at bounding box center [639, 141] width 74 height 12
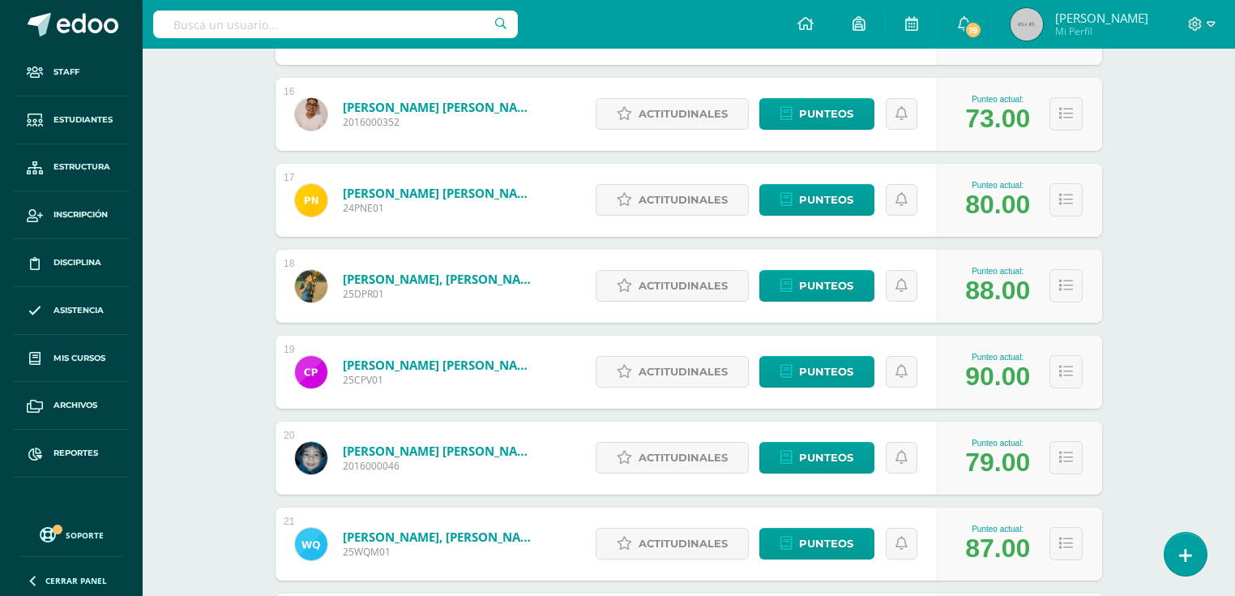
scroll to position [2017, 0]
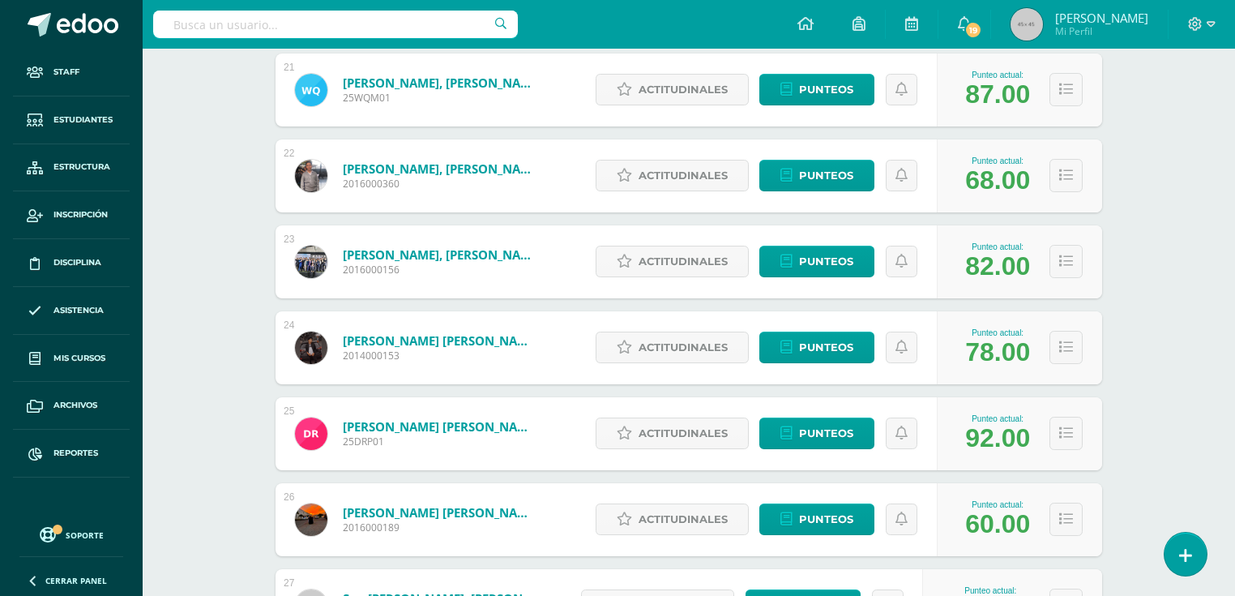
click at [414, 506] on link "Rojas Flores, Luis Fernando" at bounding box center [440, 512] width 194 height 16
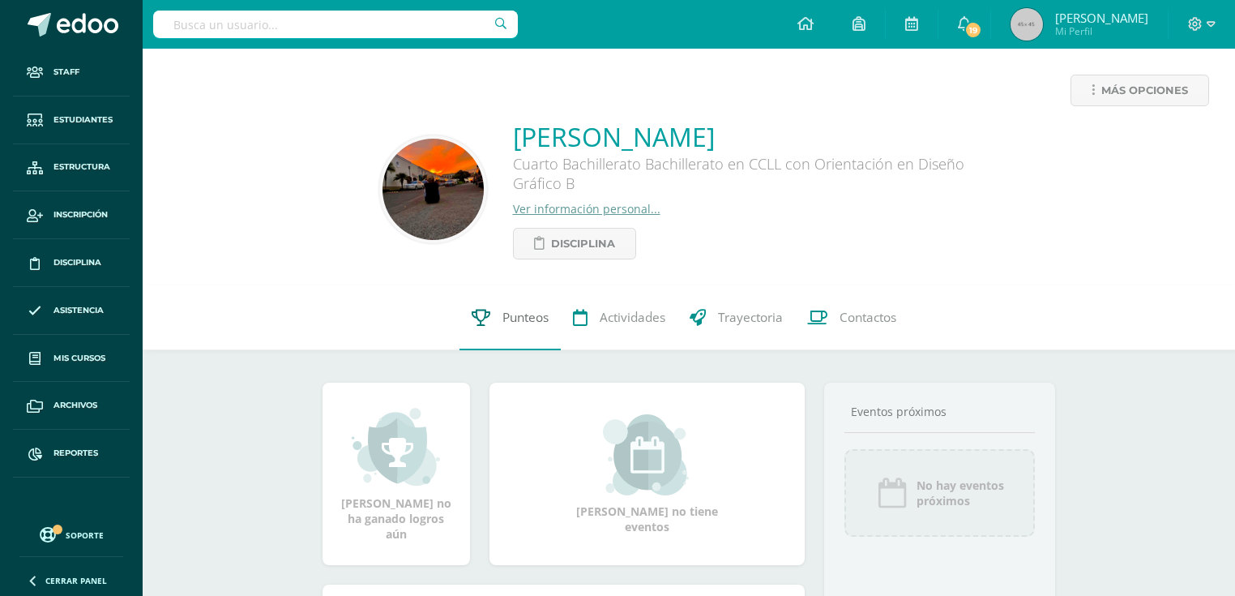
click at [509, 329] on link "Punteos" at bounding box center [509, 317] width 101 height 65
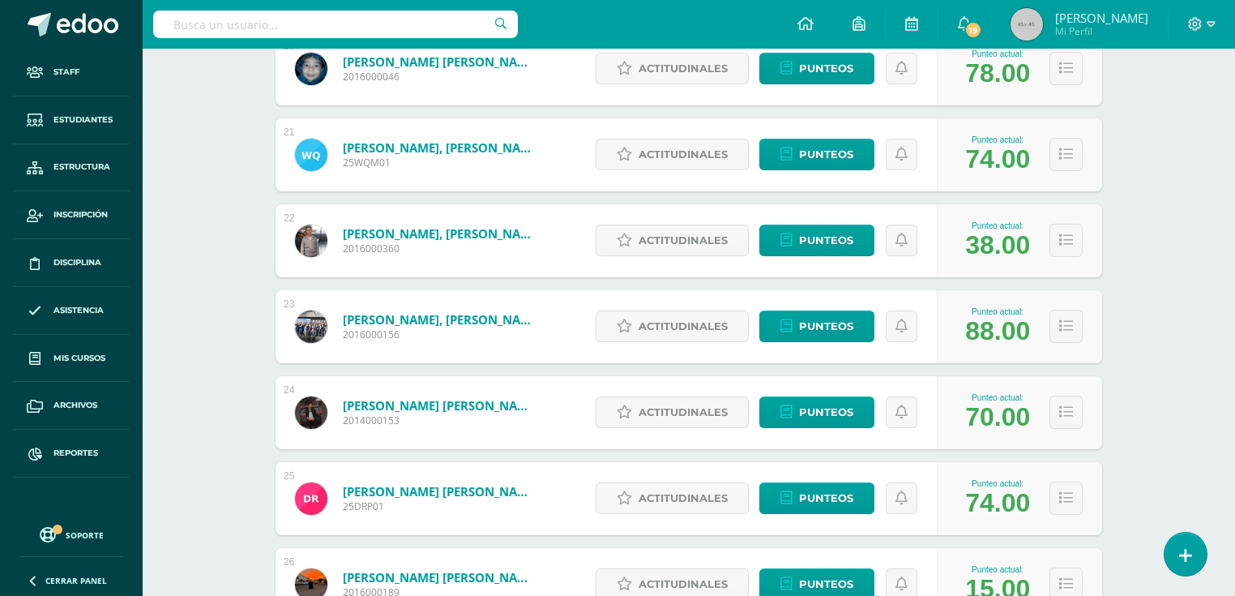
scroll to position [2212, 0]
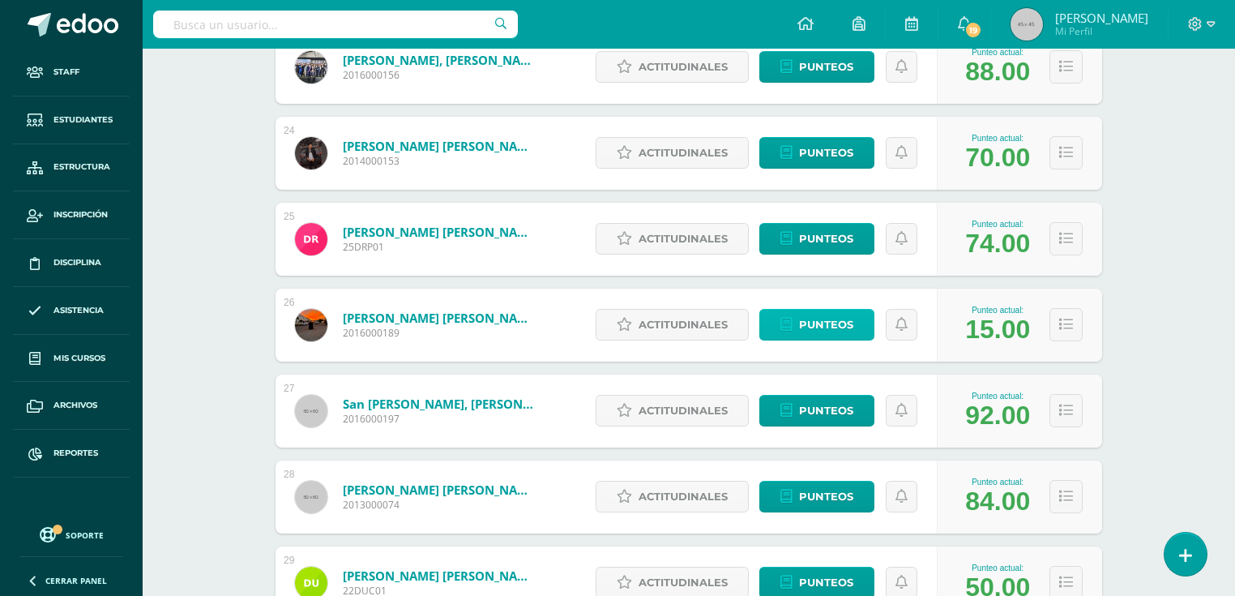
click at [823, 320] on span "Punteos" at bounding box center [826, 325] width 54 height 30
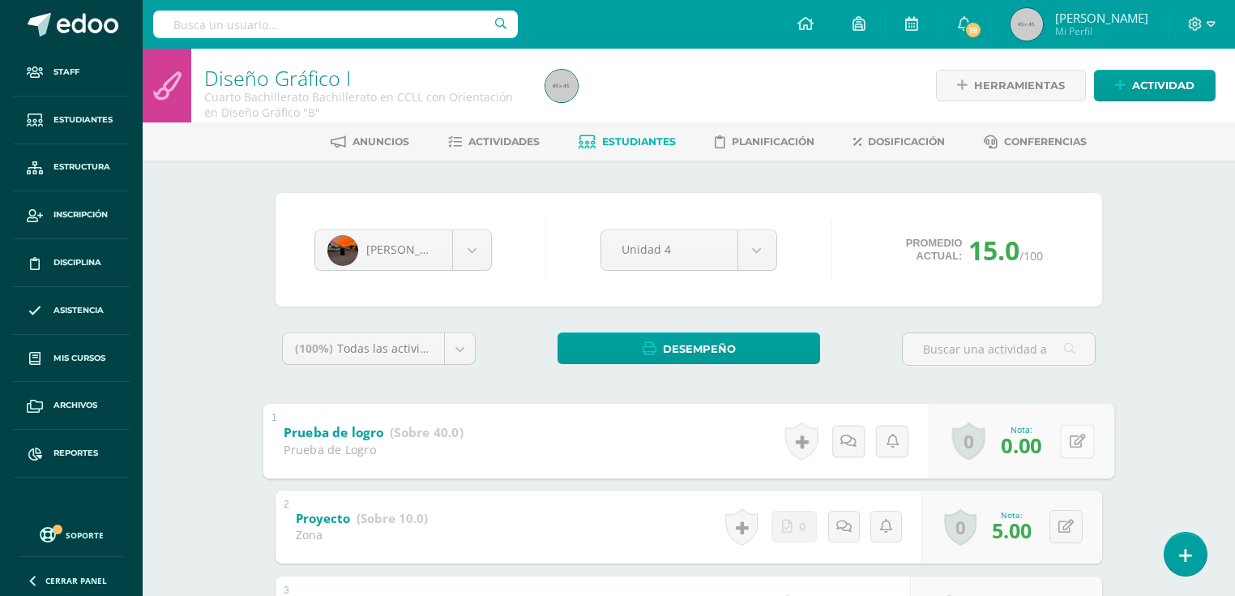
click at [1061, 437] on button at bounding box center [1077, 441] width 34 height 34
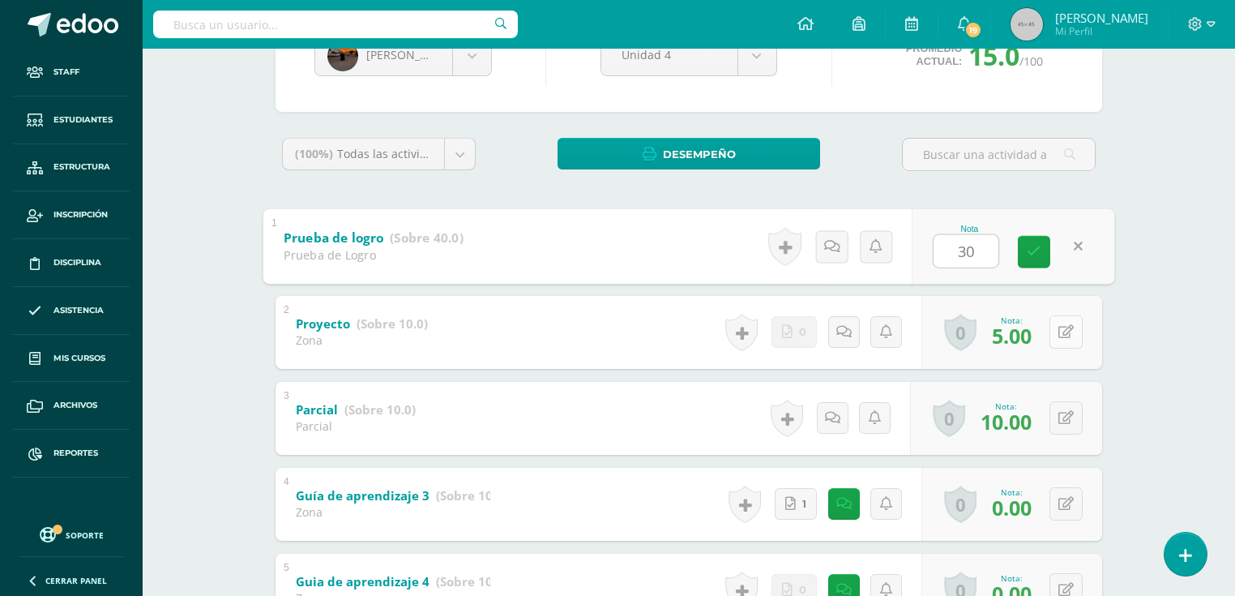
type input "30"
click at [1065, 325] on button at bounding box center [1077, 332] width 34 height 34
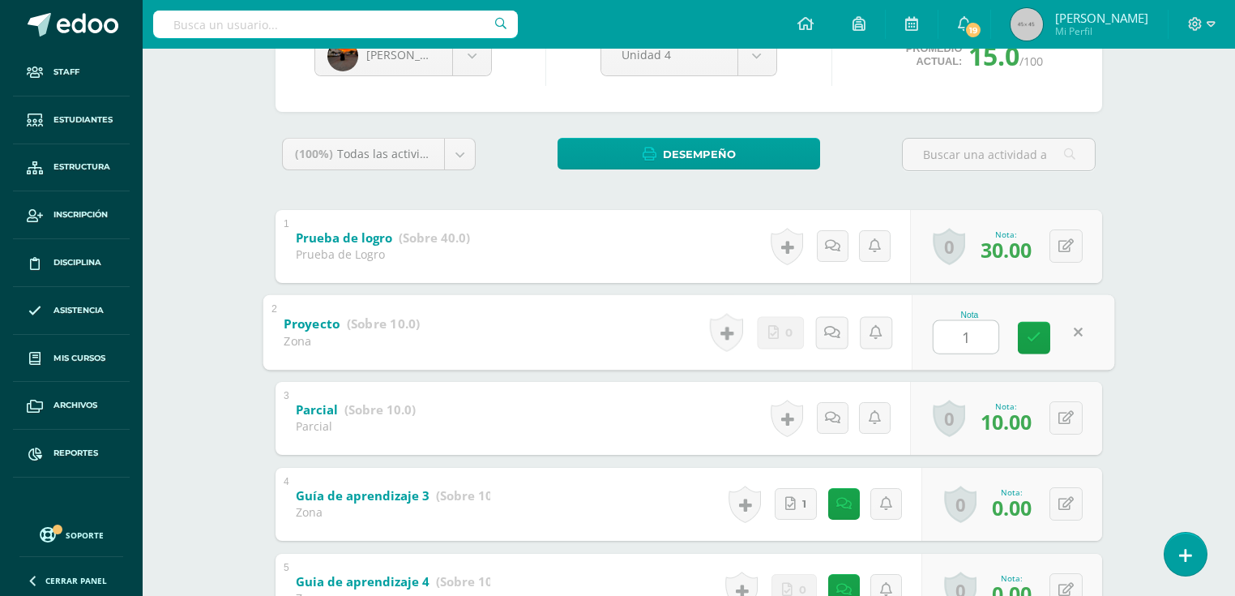
type input "10"
click at [1065, 503] on button at bounding box center [1065, 503] width 33 height 33
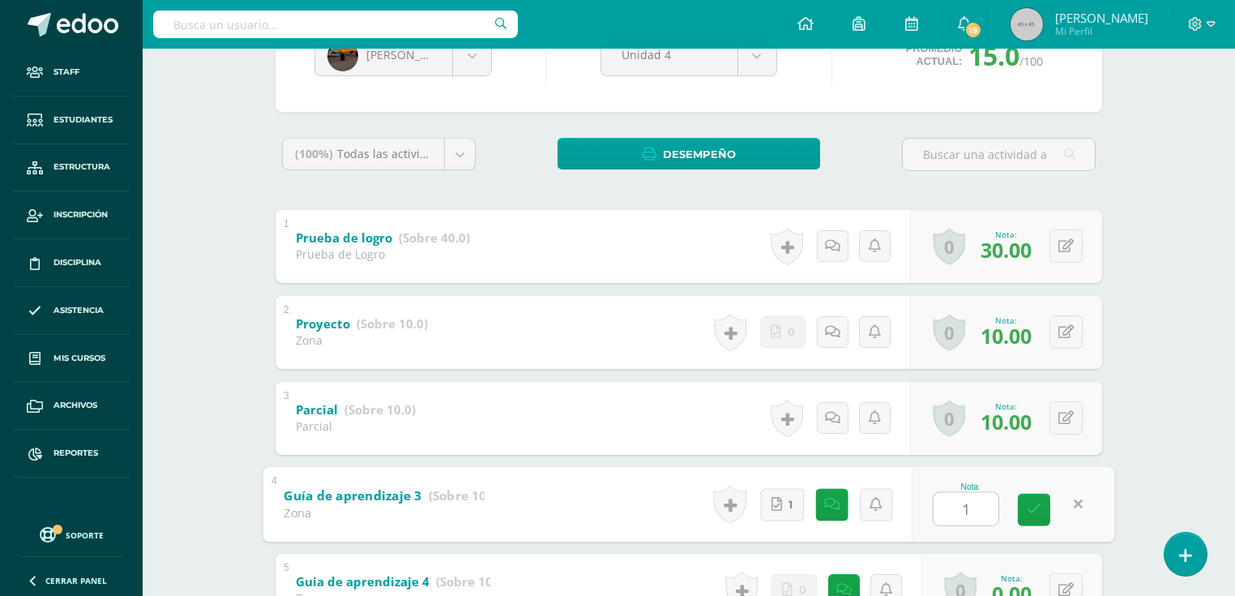
type input "10"
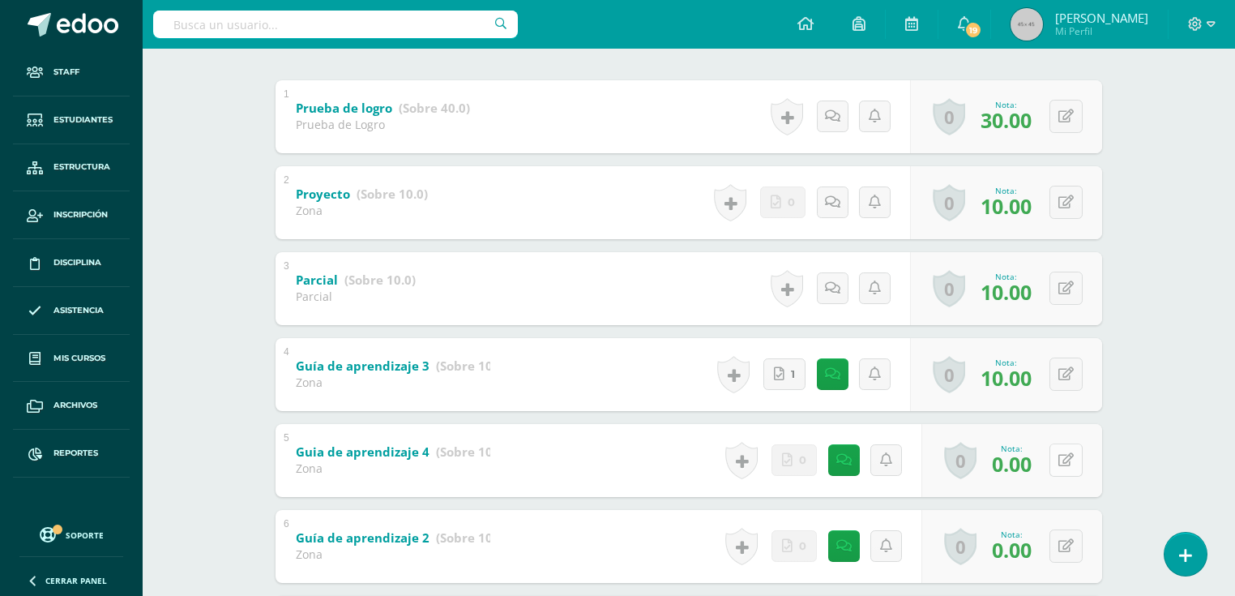
click at [1064, 468] on button at bounding box center [1065, 459] width 33 height 33
type input "10"
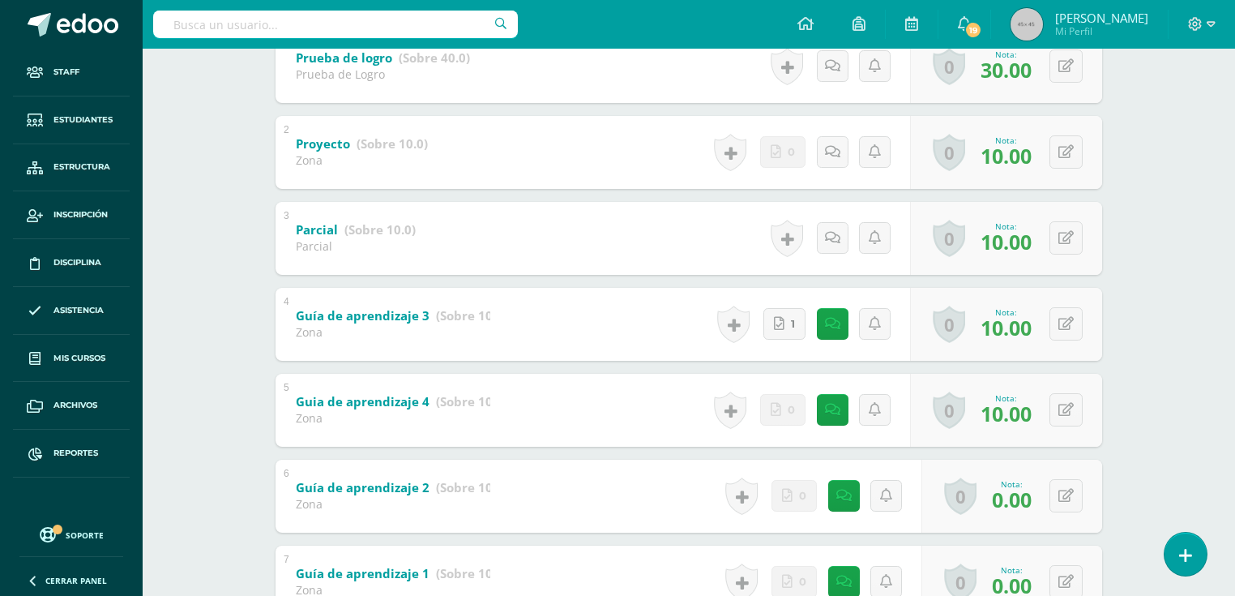
scroll to position [439, 0]
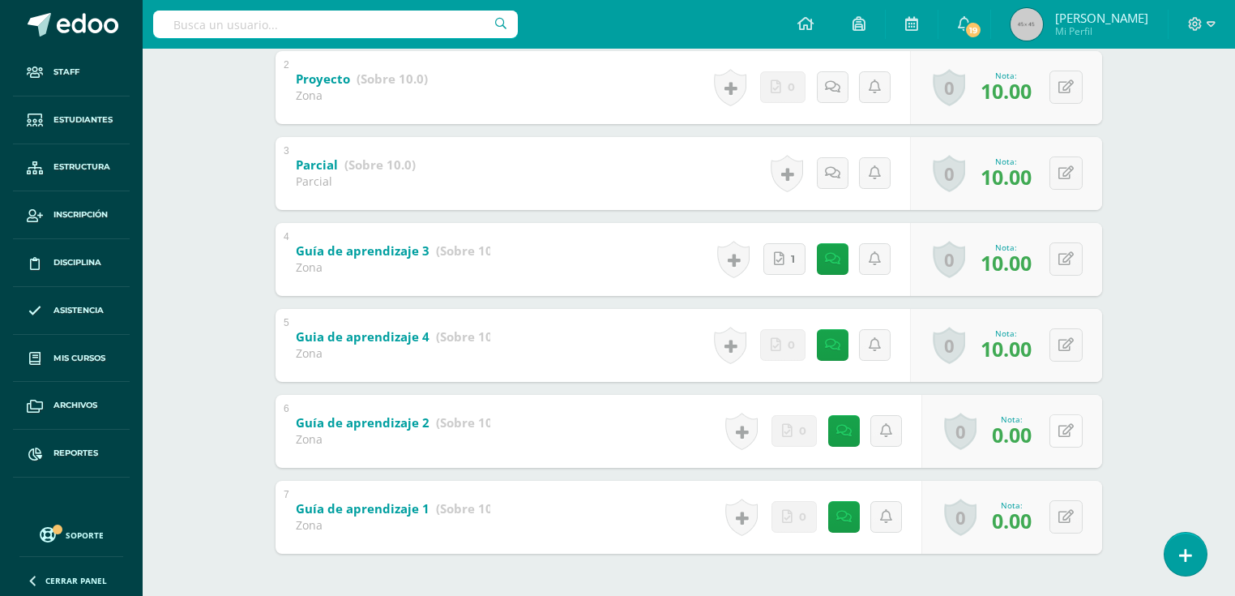
click at [1062, 434] on button at bounding box center [1065, 430] width 33 height 33
type input "10"
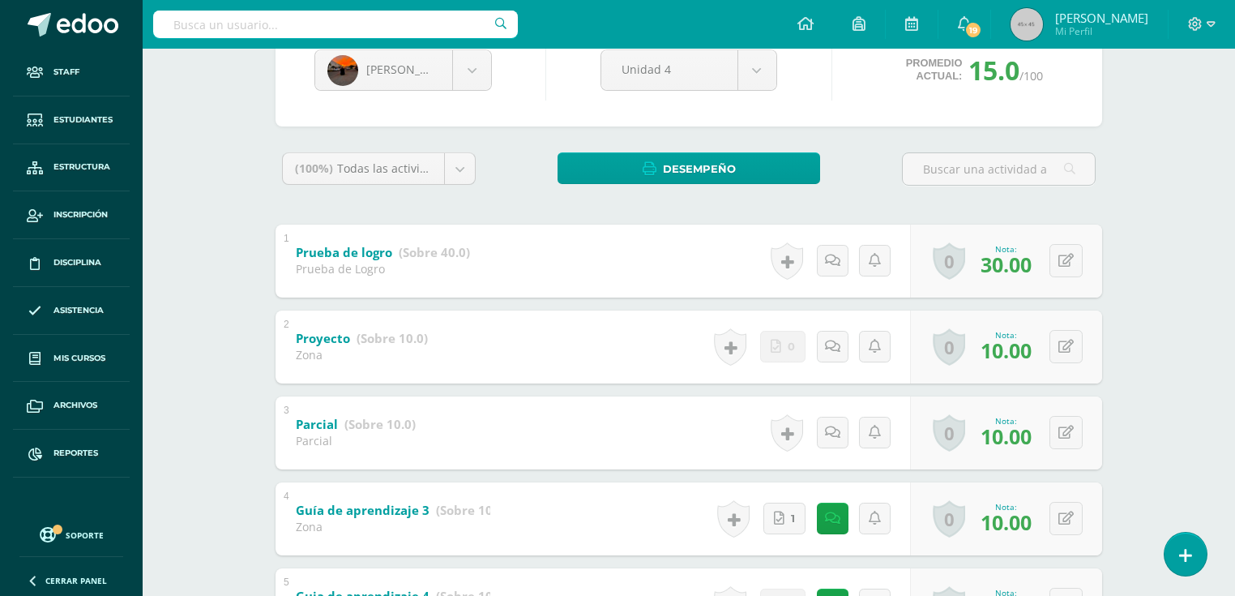
scroll to position [0, 0]
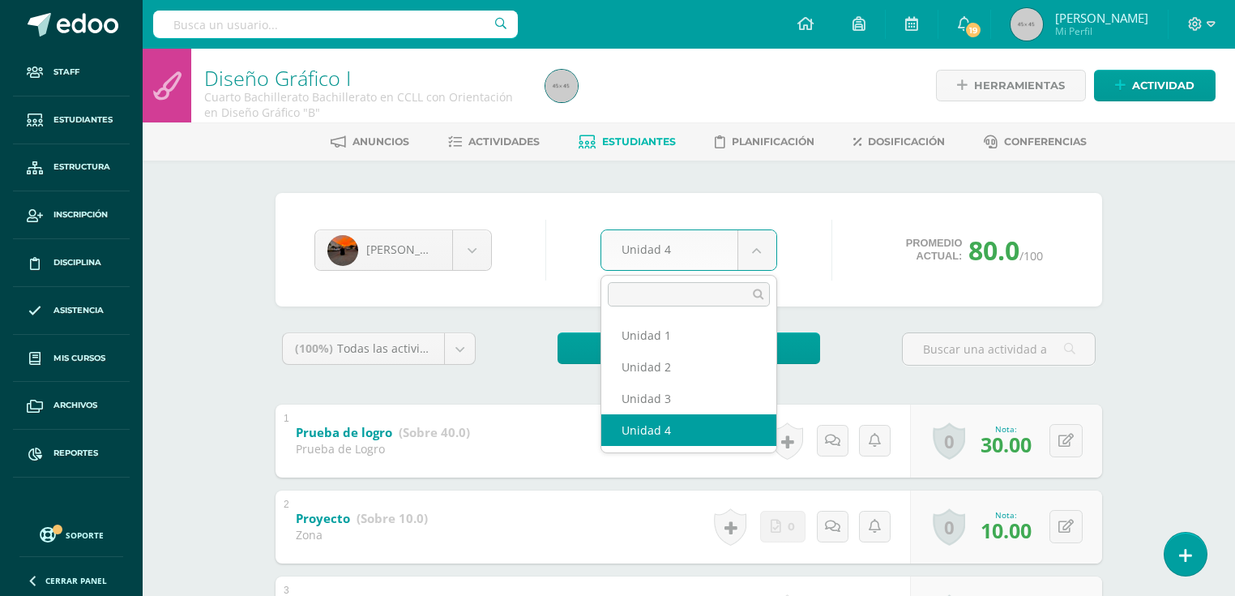
click at [759, 259] on body "Staff Estudiantes Estructura Inscripción Disciplina Asistencia Mis cursos Archi…" at bounding box center [617, 550] width 1235 height 1101
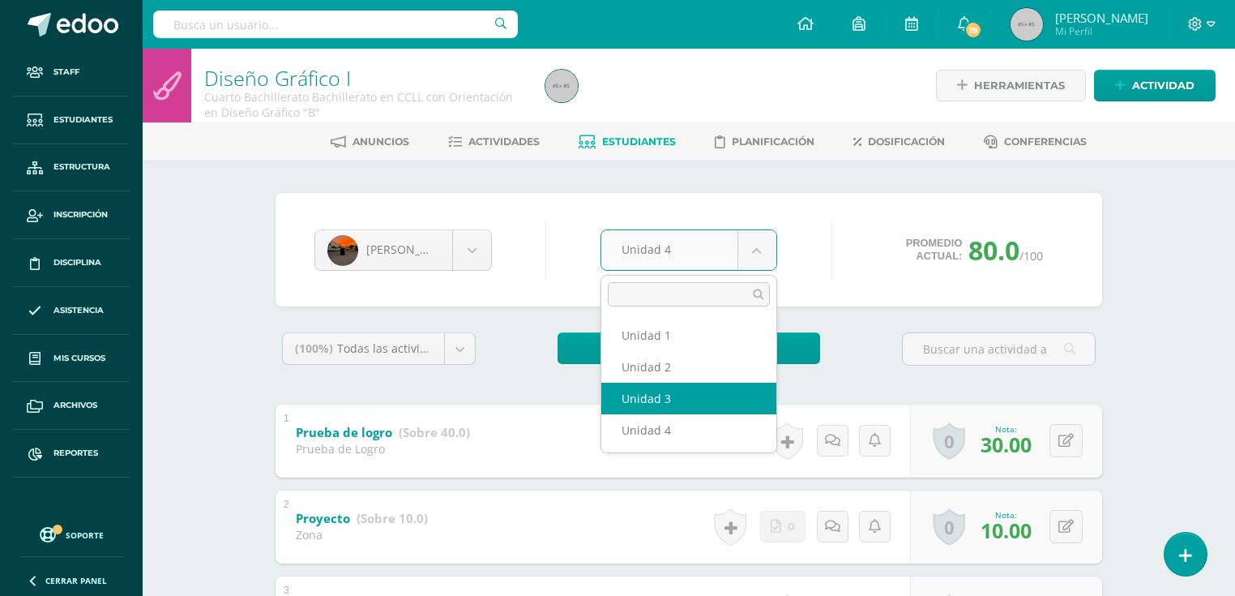
select select "Unidad 3"
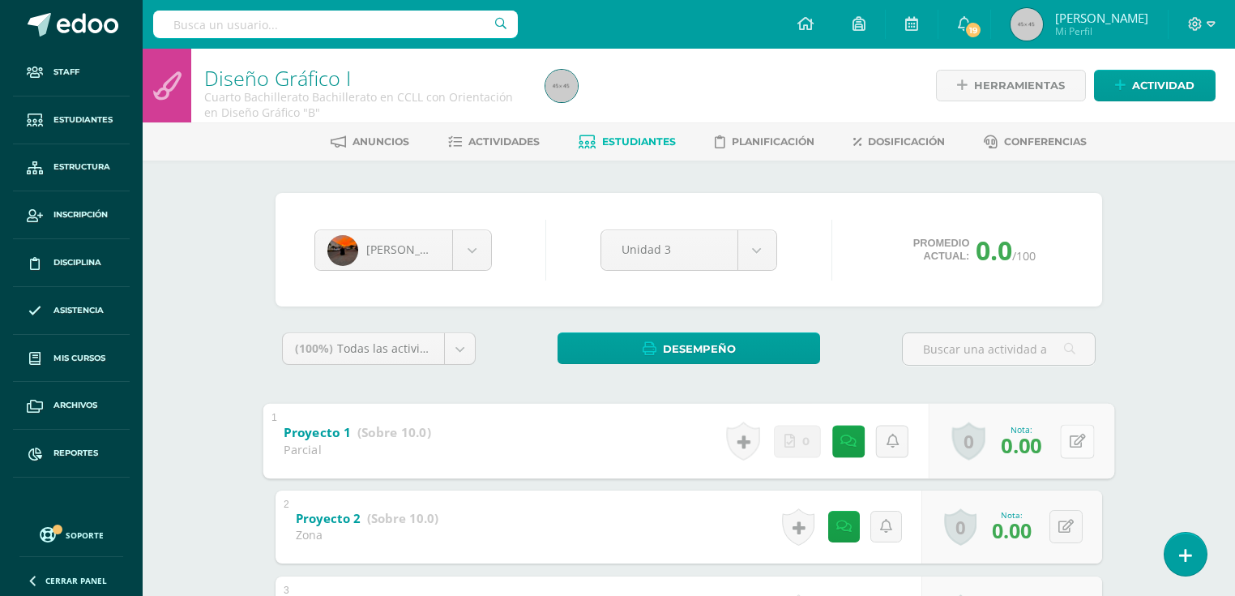
click at [1066, 446] on button at bounding box center [1077, 441] width 34 height 34
type input "10"
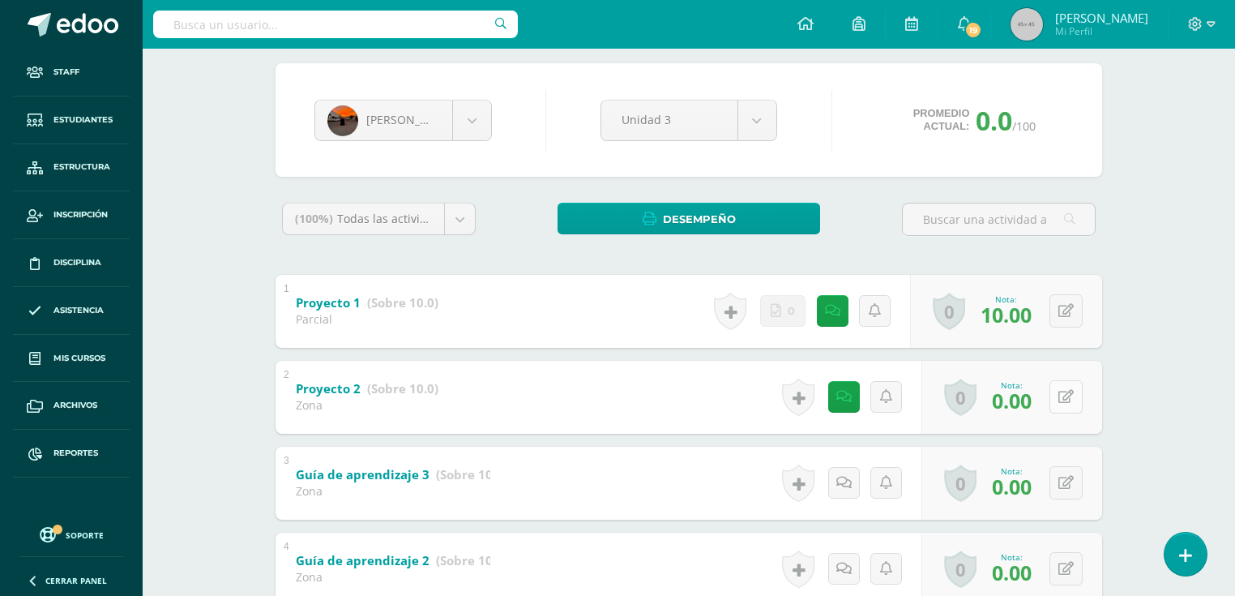
click at [1066, 399] on icon at bounding box center [1065, 397] width 15 height 14
type input "10"
click at [1075, 485] on button at bounding box center [1065, 482] width 33 height 33
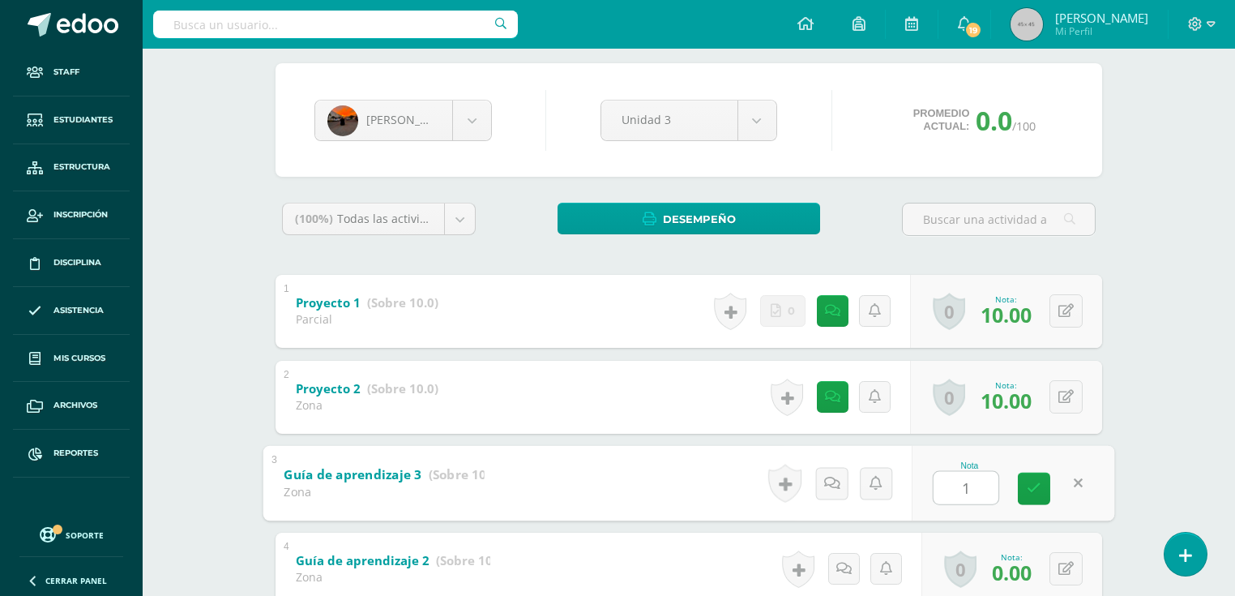
type input "10"
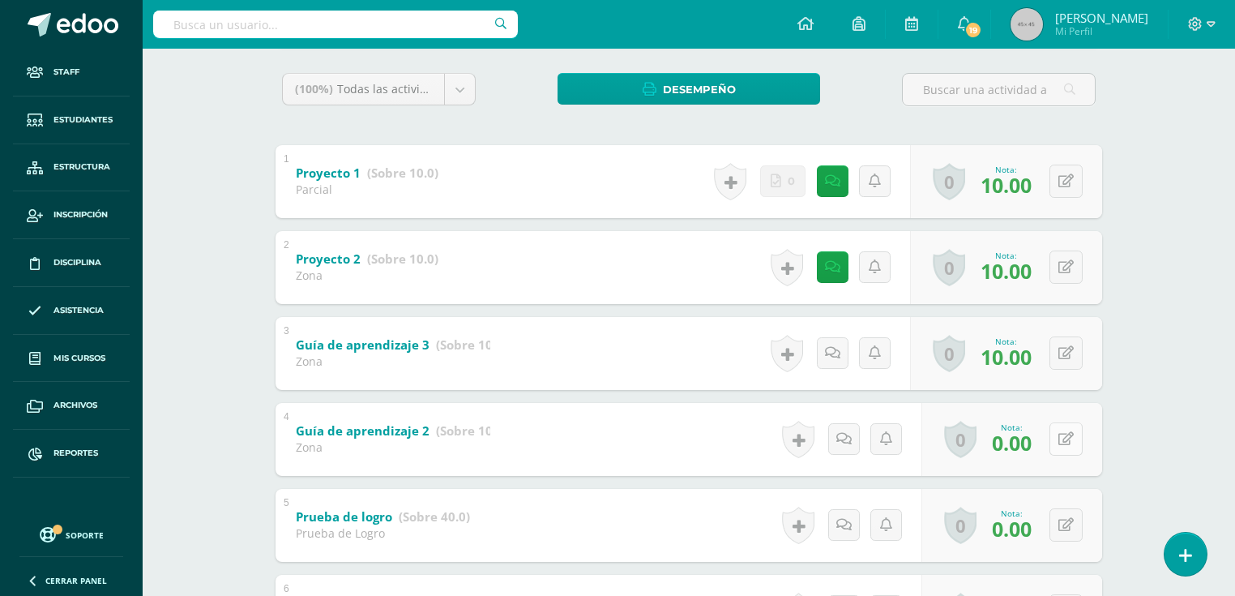
click at [1062, 438] on button at bounding box center [1065, 438] width 33 height 33
type input "10"
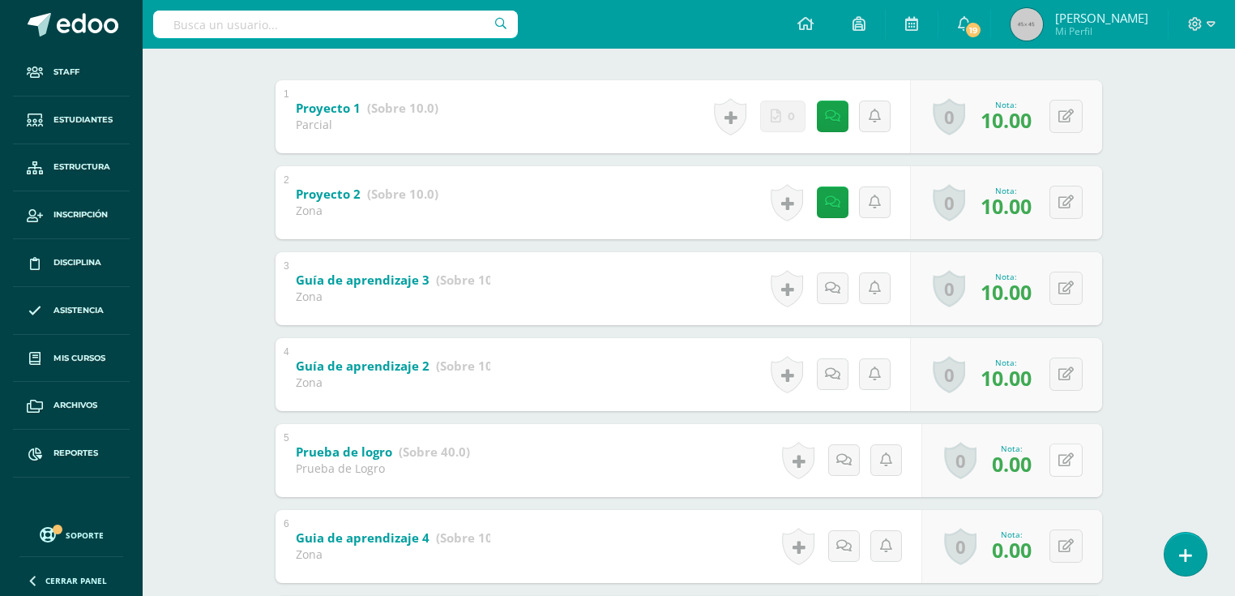
click at [1065, 457] on button at bounding box center [1065, 459] width 33 height 33
type input "30"
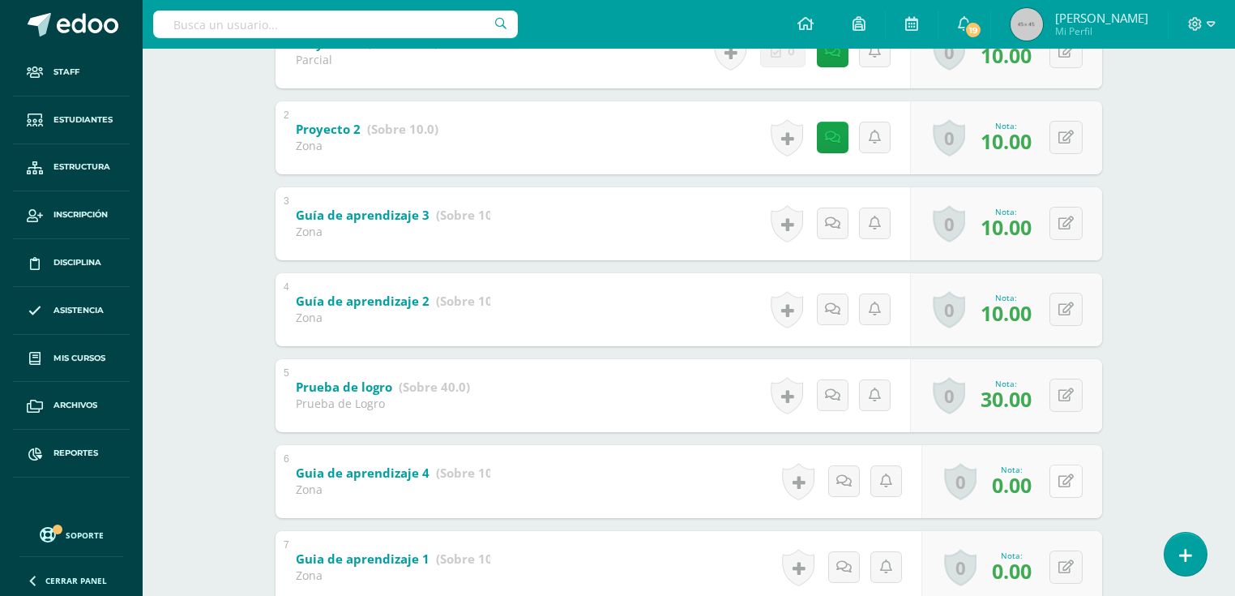
click at [1064, 489] on button at bounding box center [1065, 480] width 33 height 33
type input "10"
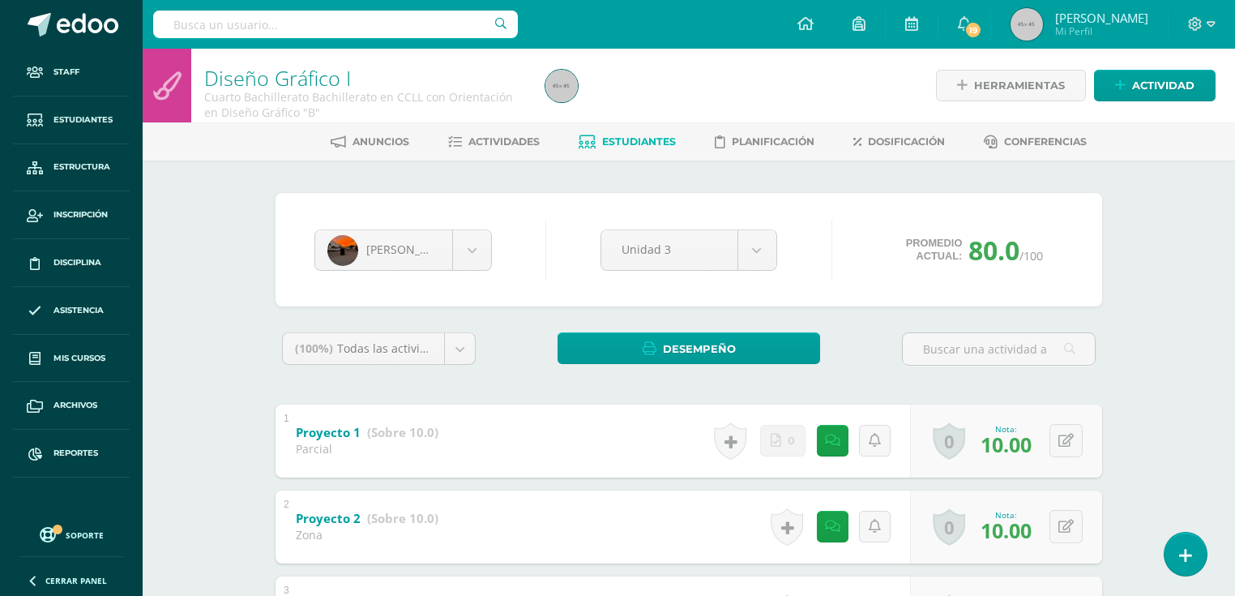
click at [641, 136] on span "Estudiantes" at bounding box center [639, 141] width 74 height 12
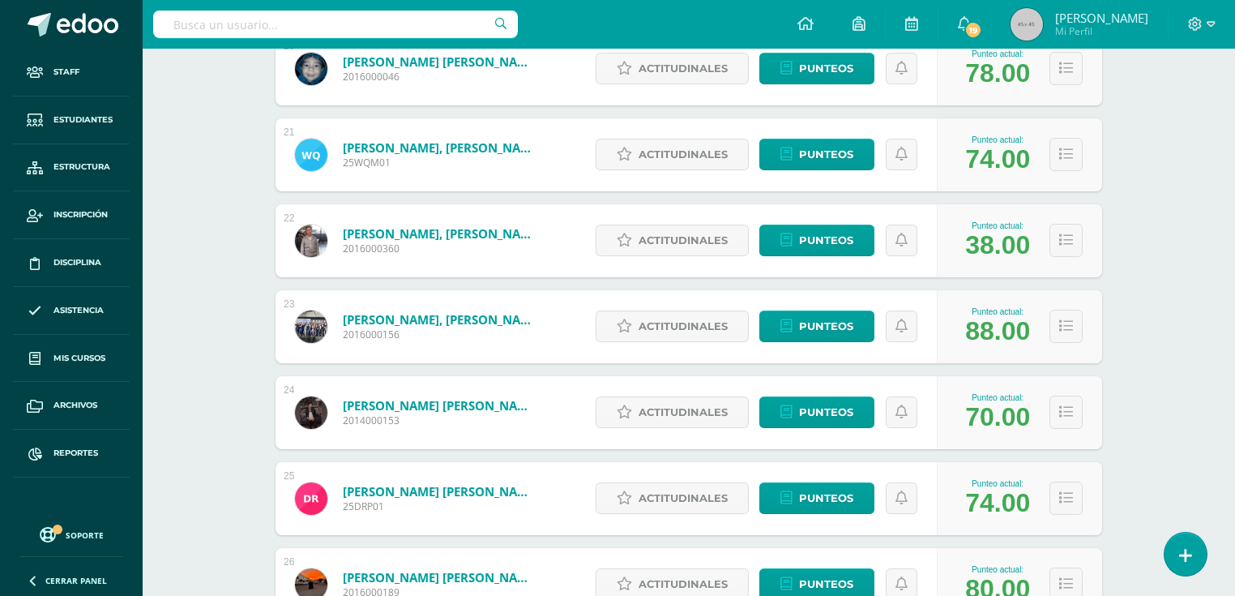
scroll to position [2147, 0]
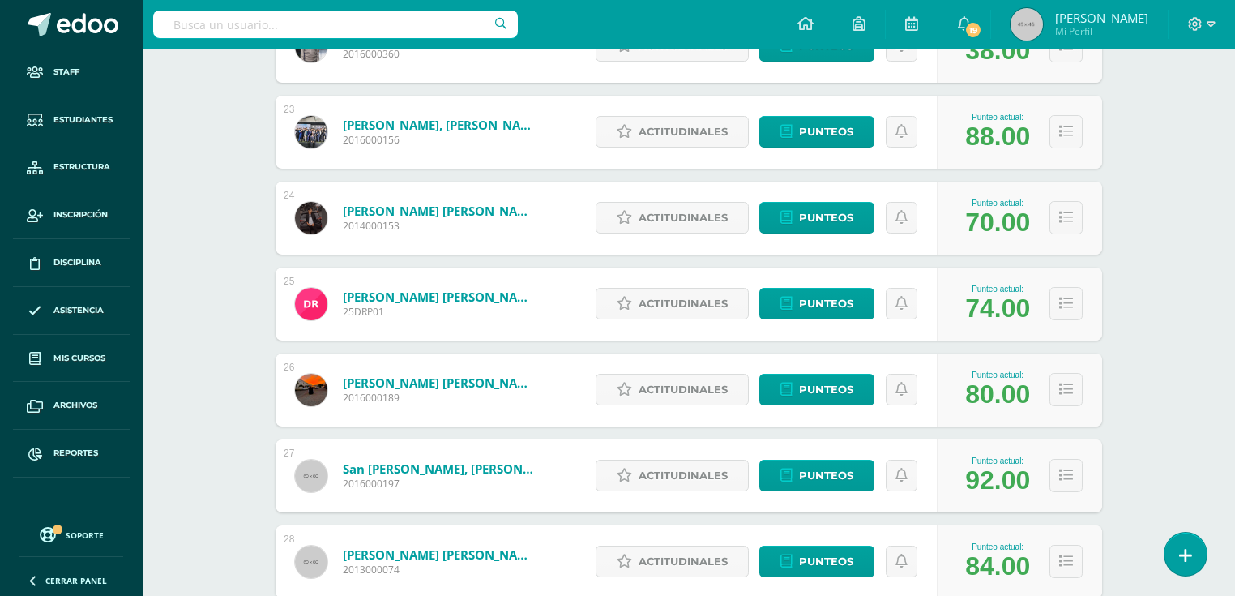
click at [422, 386] on link "Rojas Flores, Luis Fernando" at bounding box center [440, 382] width 194 height 16
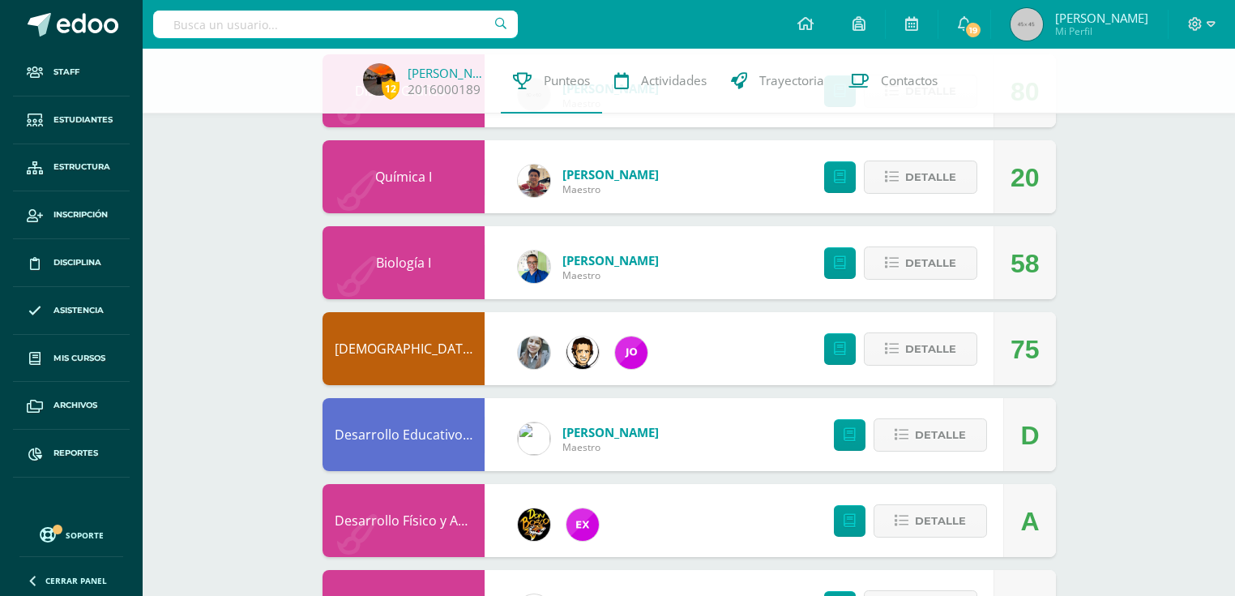
scroll to position [1483, 0]
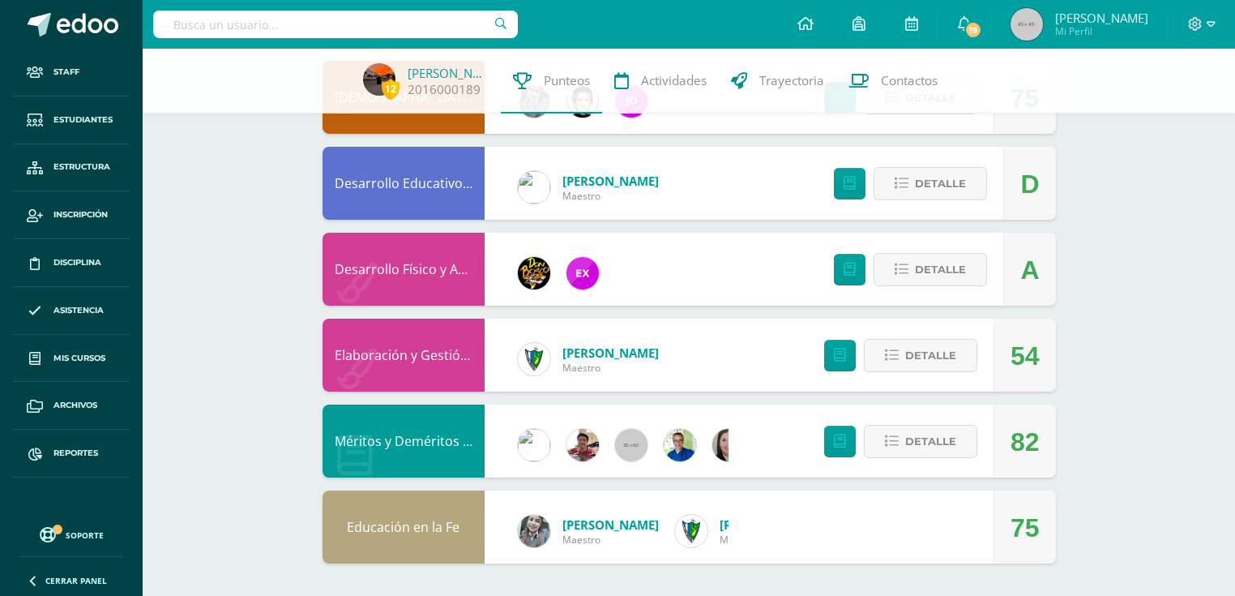
click at [408, 353] on link "Elaboración y Gestión de Proyectos" at bounding box center [443, 355] width 217 height 18
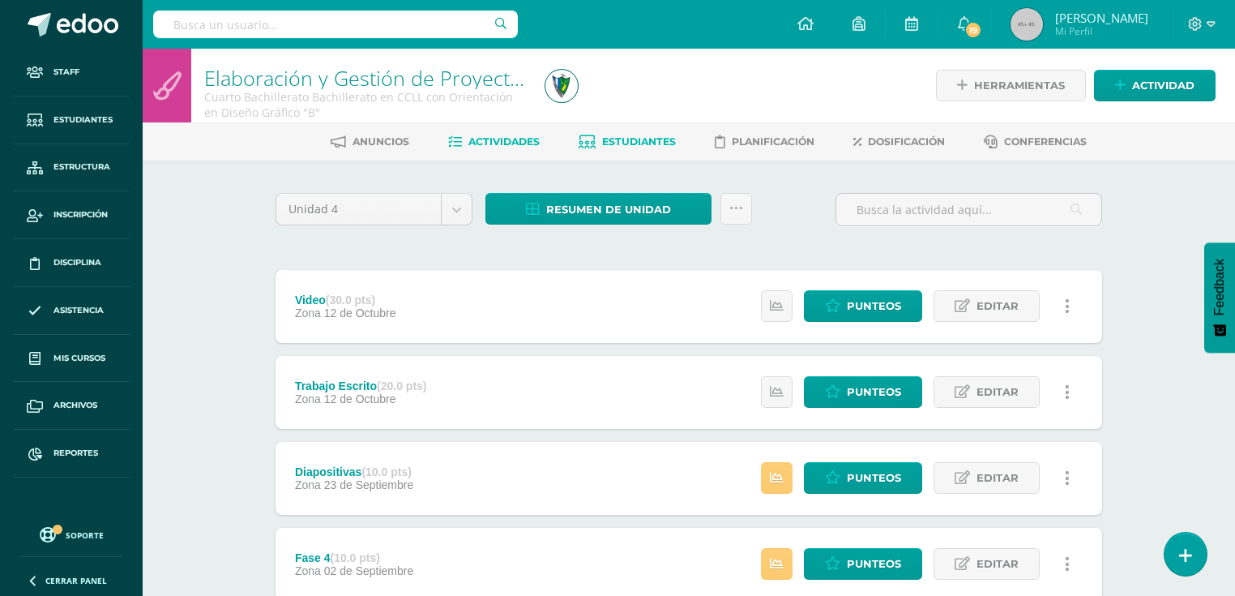
click at [652, 139] on span "Estudiantes" at bounding box center [639, 141] width 74 height 12
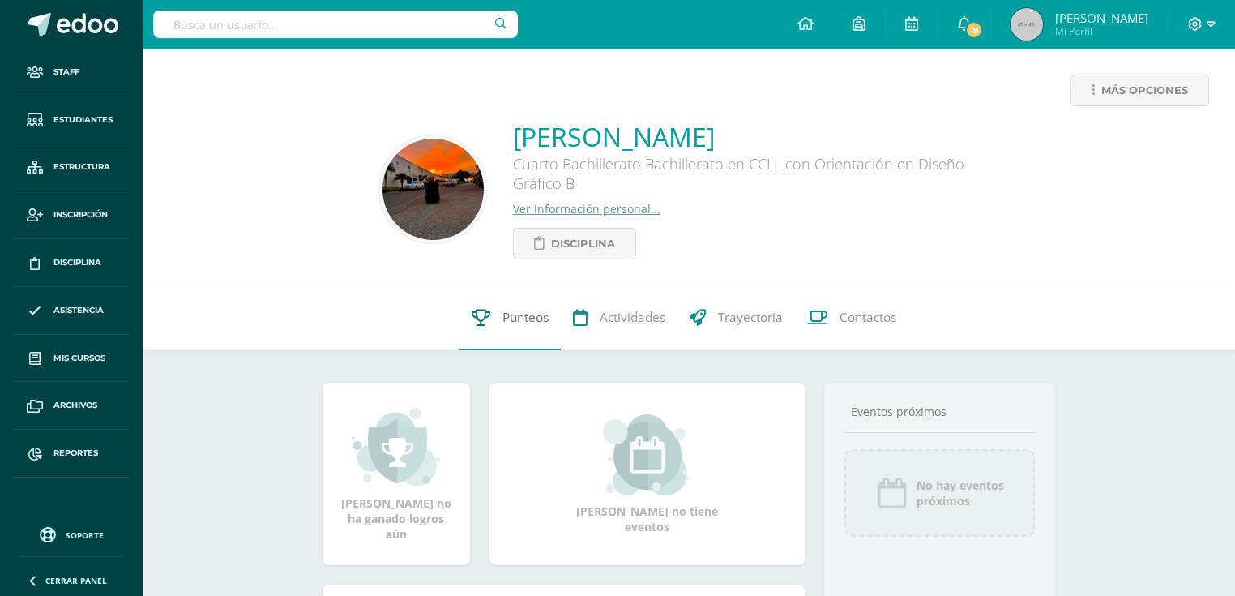
click at [519, 318] on span "Punteos" at bounding box center [525, 317] width 46 height 17
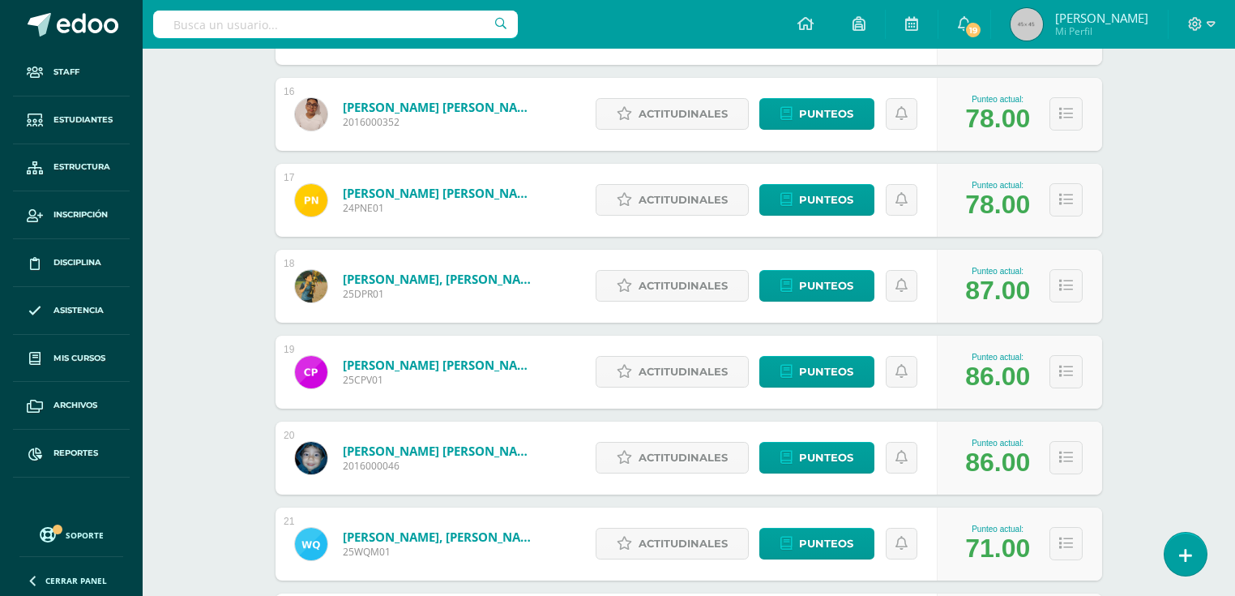
scroll to position [2017, 0]
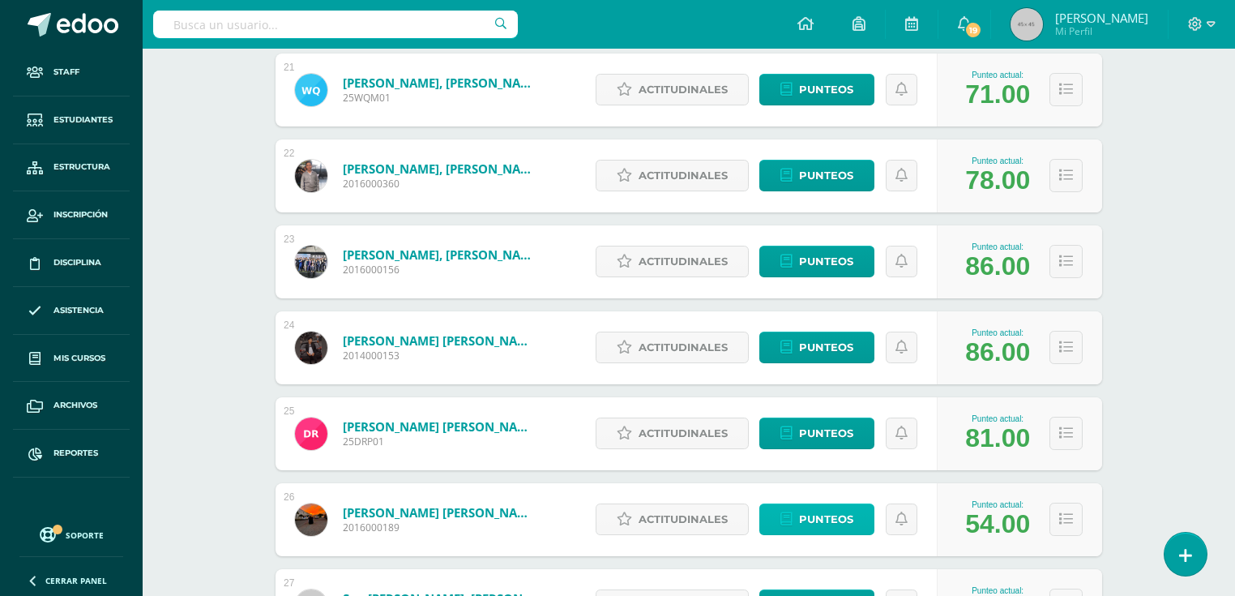
click at [849, 515] on span "Punteos" at bounding box center [826, 519] width 54 height 30
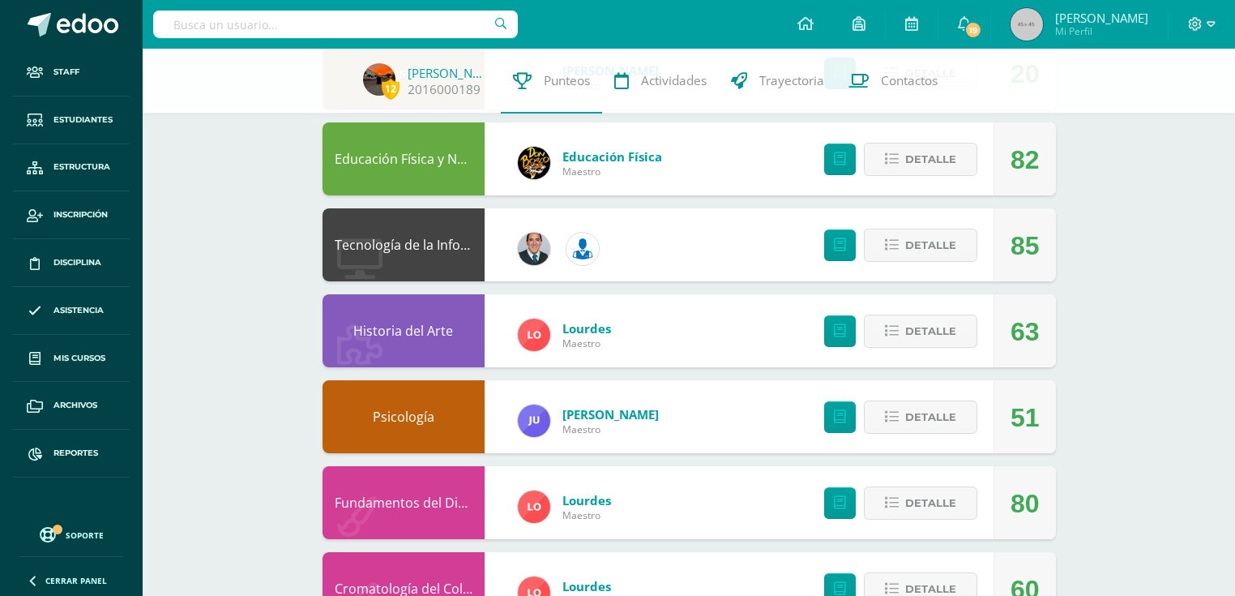
scroll to position [843, 0]
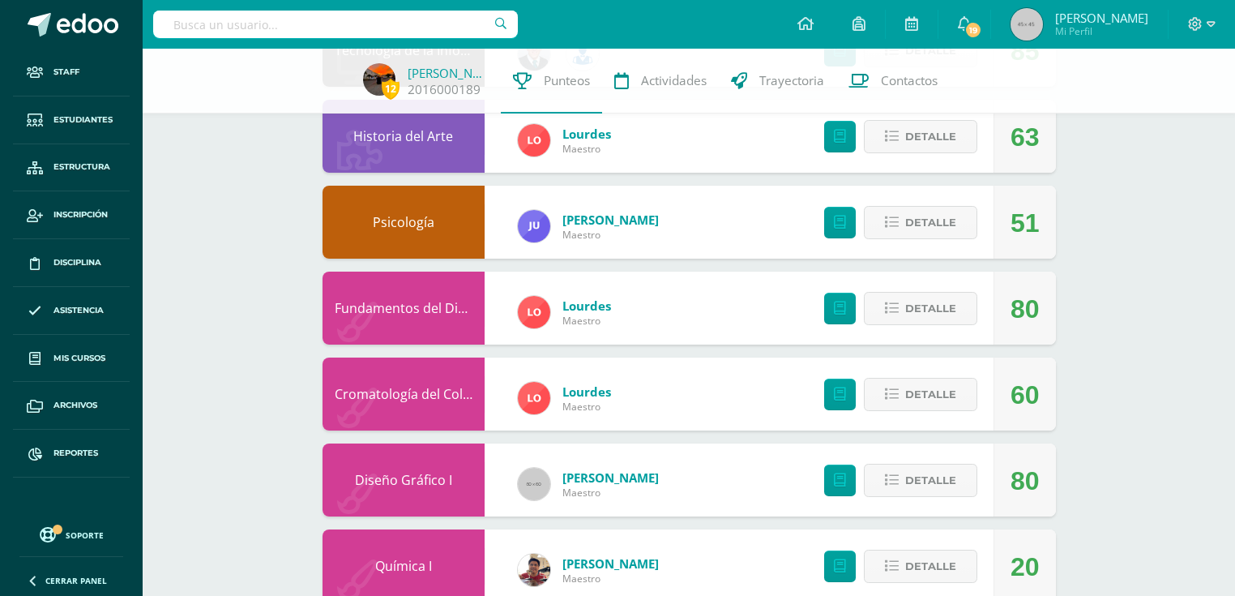
click at [423, 219] on link "Psicología" at bounding box center [404, 222] width 62 height 18
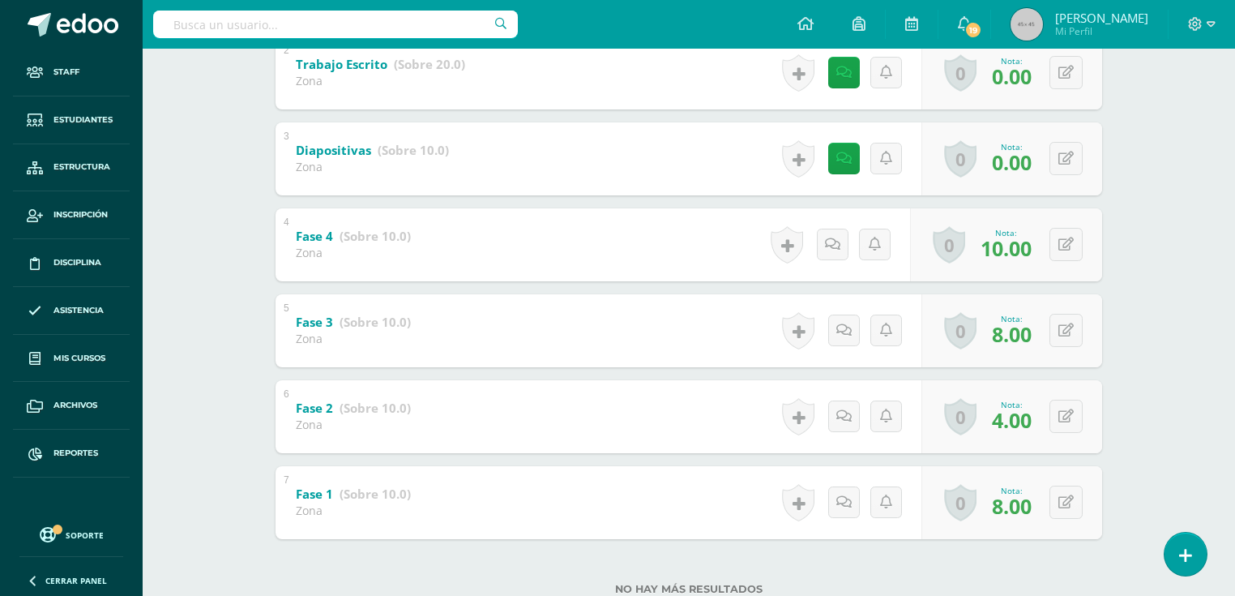
scroll to position [194, 0]
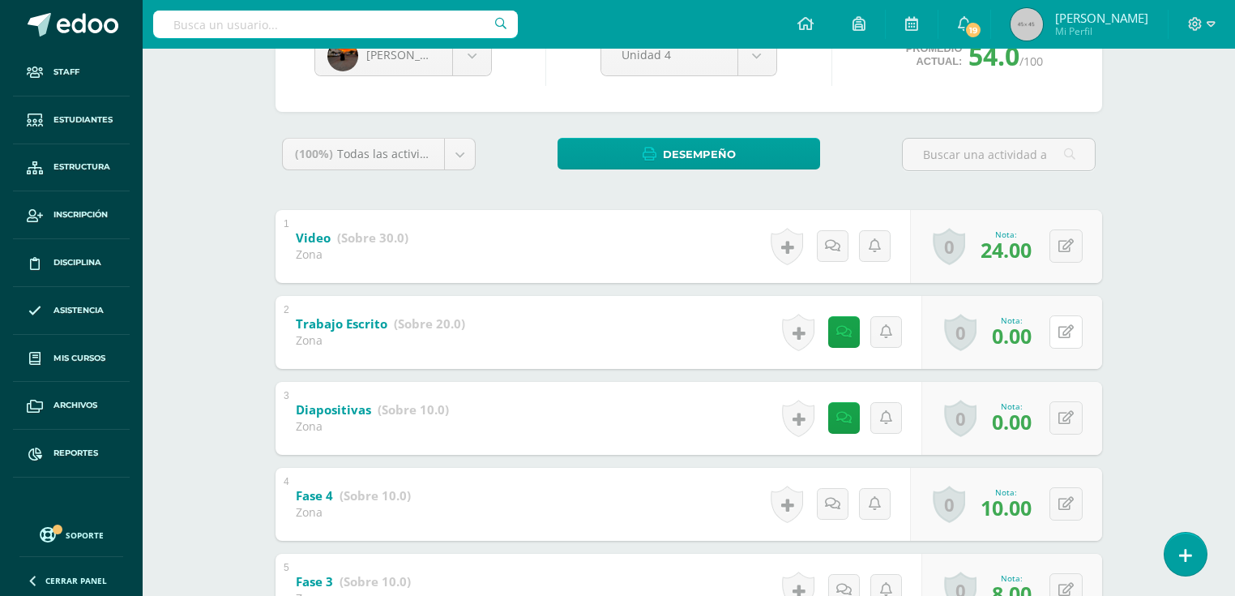
drag, startPoint x: 1062, startPoint y: 329, endPoint x: 1054, endPoint y: 331, distance: 8.3
click at [1058, 329] on button at bounding box center [1065, 331] width 33 height 33
type input "18"
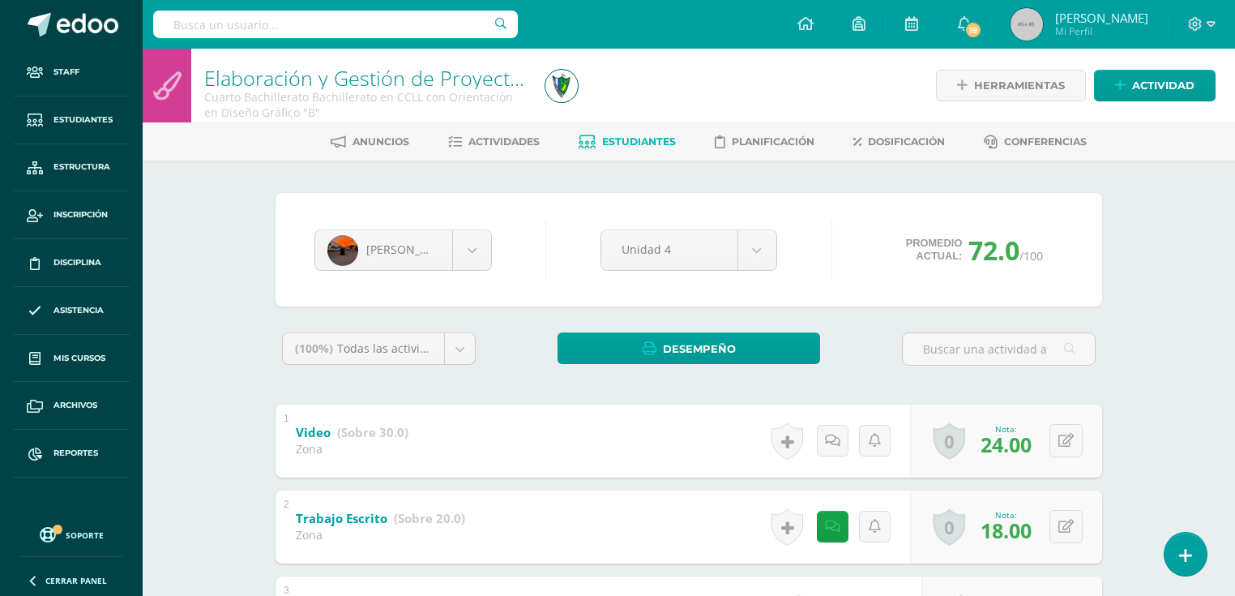
click at [631, 139] on span "Estudiantes" at bounding box center [639, 141] width 74 height 12
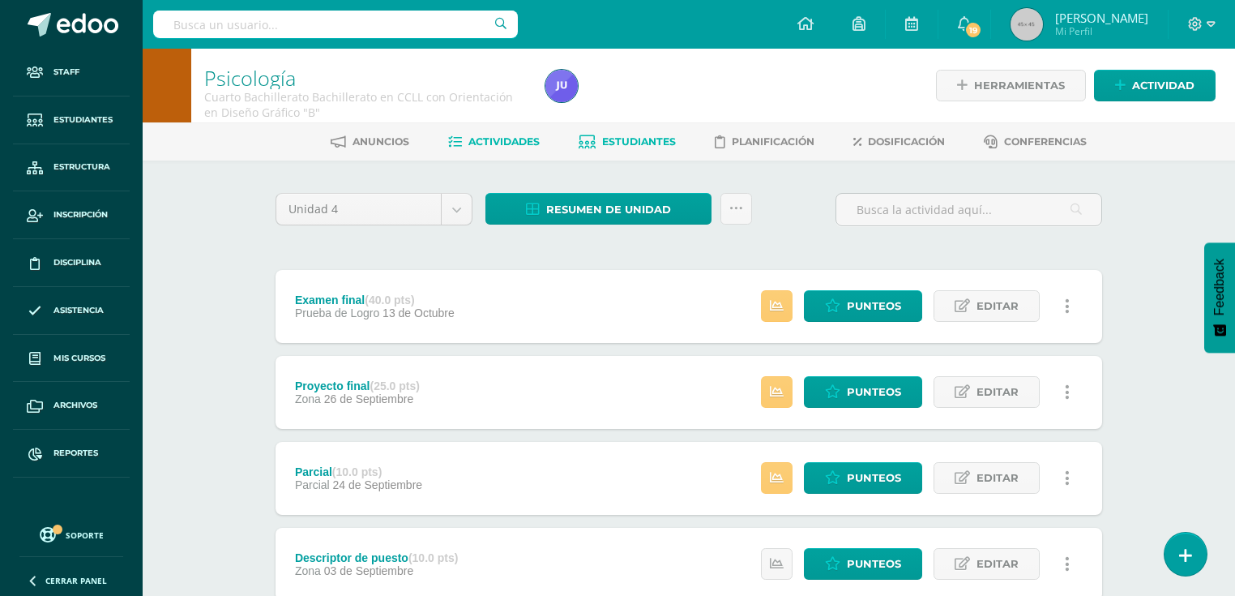
click at [658, 143] on span "Estudiantes" at bounding box center [639, 141] width 74 height 12
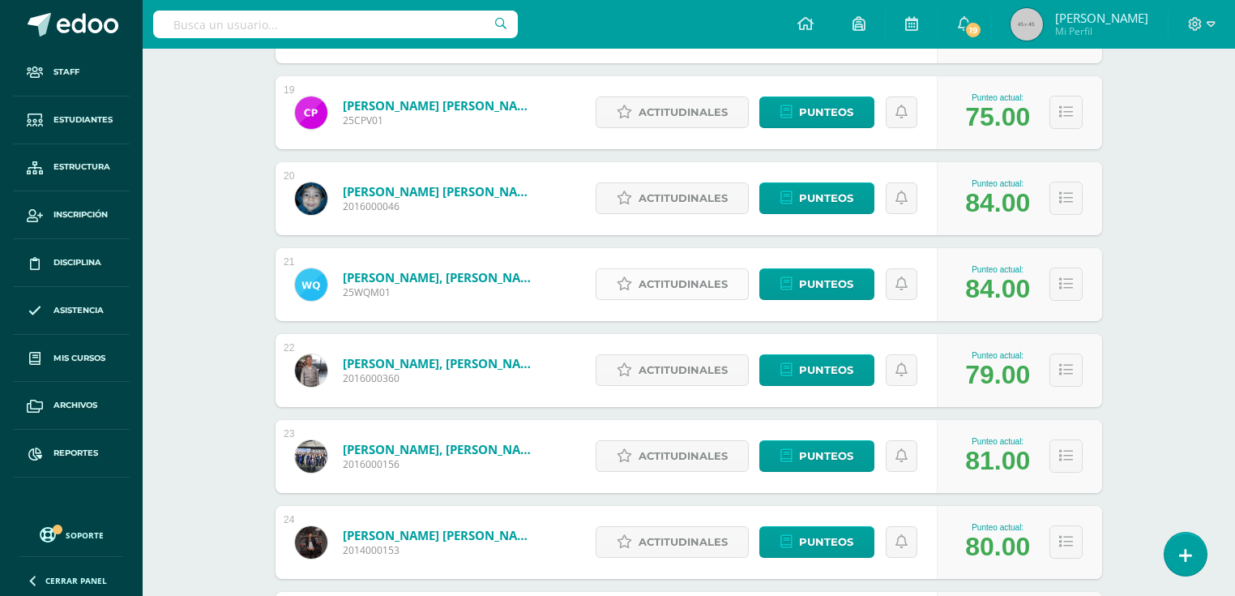
scroll to position [2082, 0]
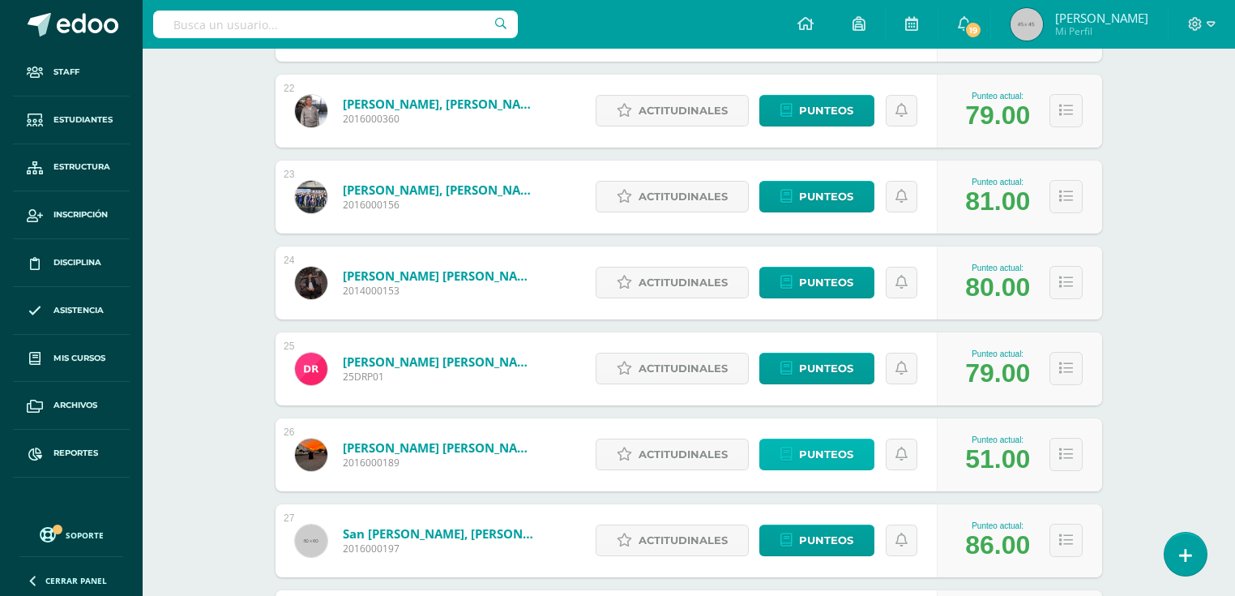
click at [787, 454] on icon at bounding box center [786, 454] width 12 height 14
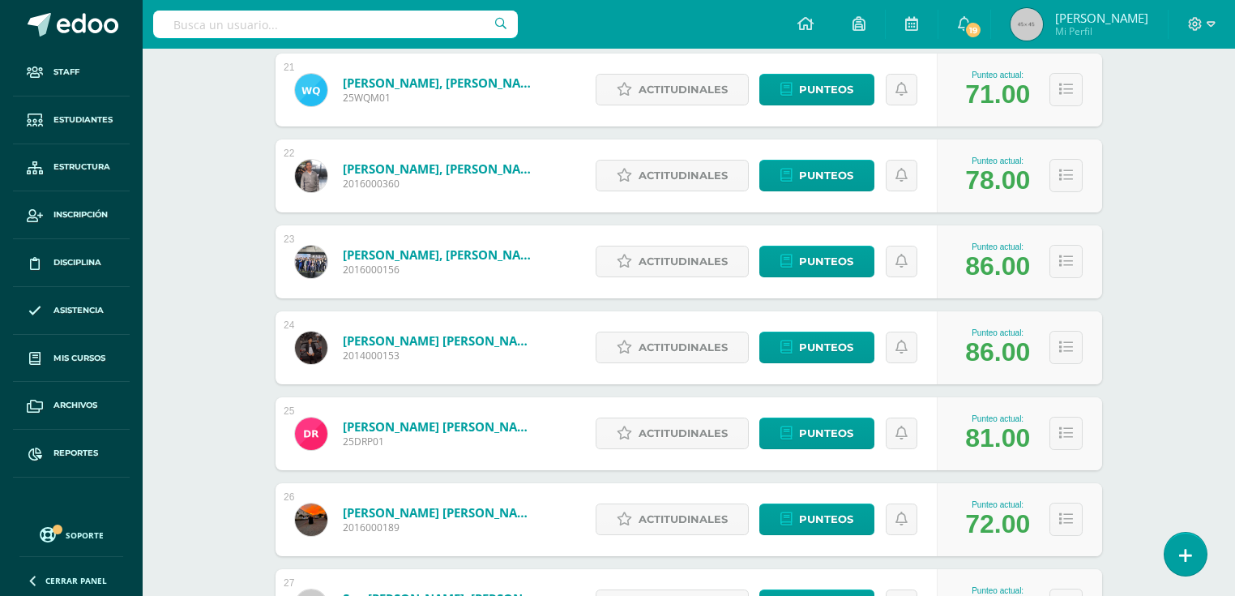
scroll to position [2147, 0]
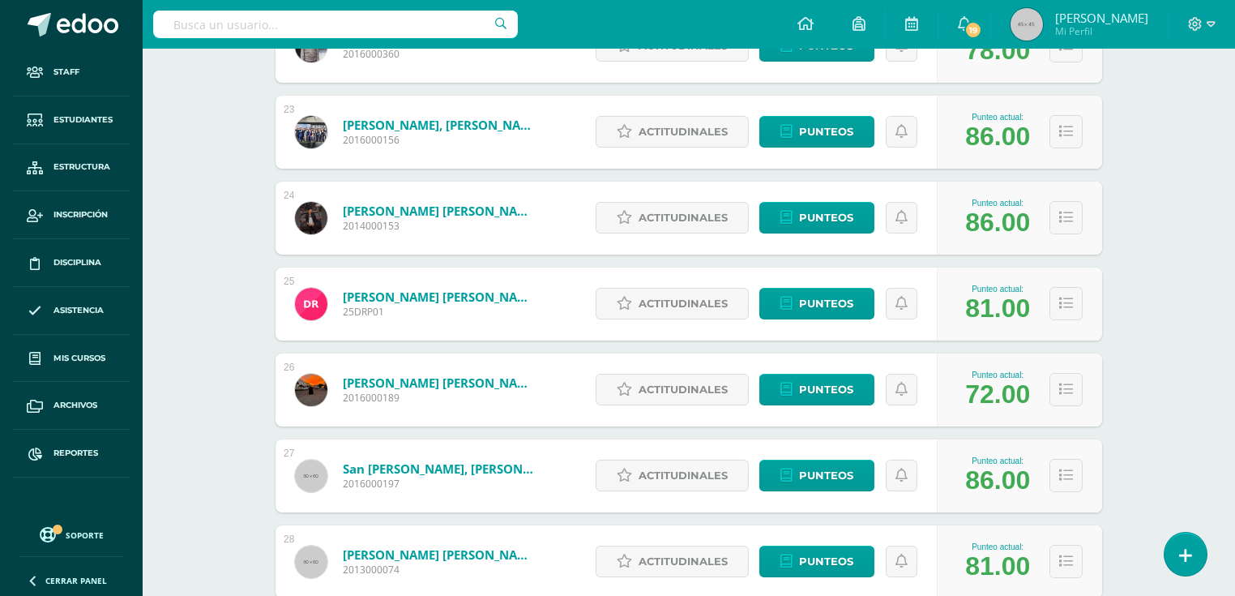
click at [486, 383] on link "Rojas Flores, Luis Fernando" at bounding box center [440, 382] width 194 height 16
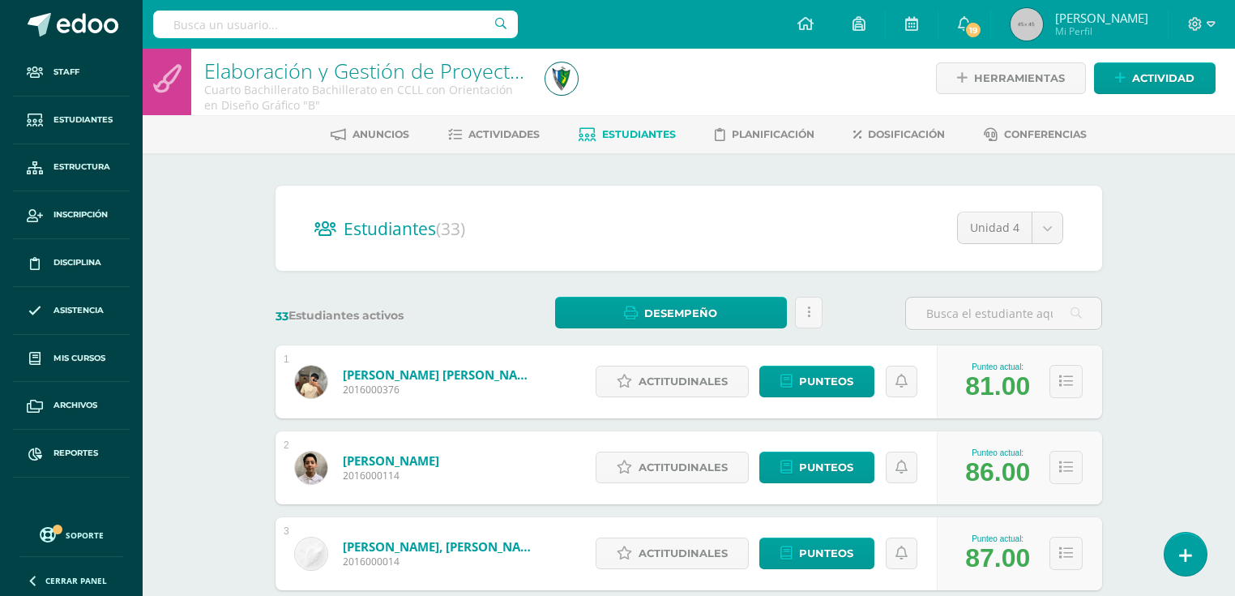
scroll to position [0, 0]
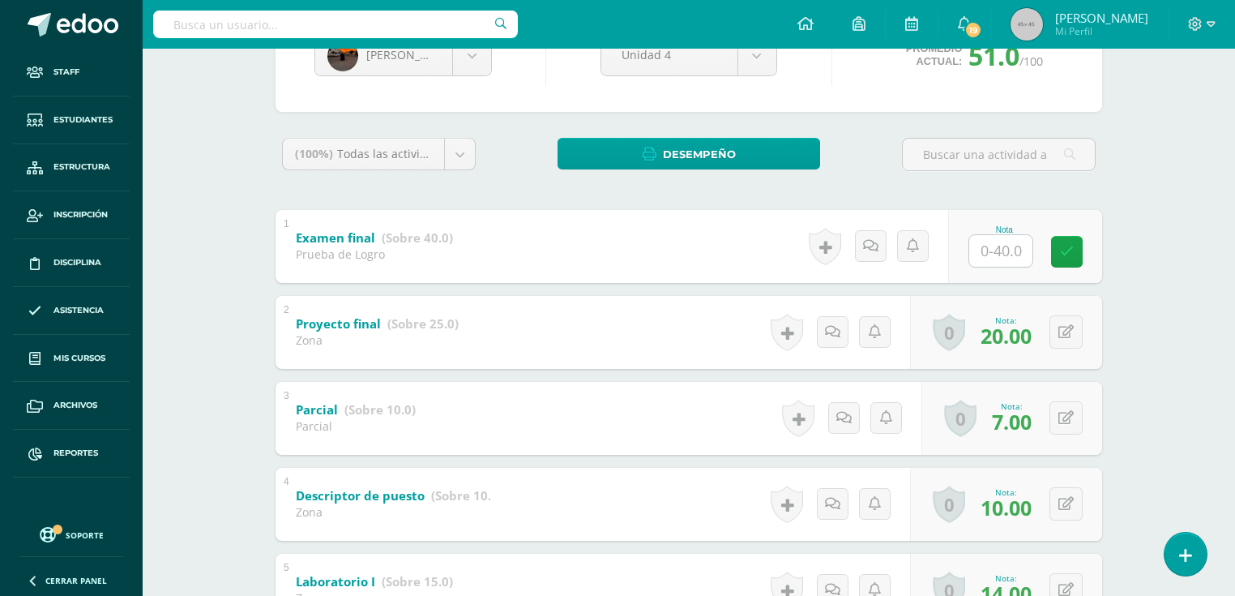
scroll to position [332, 0]
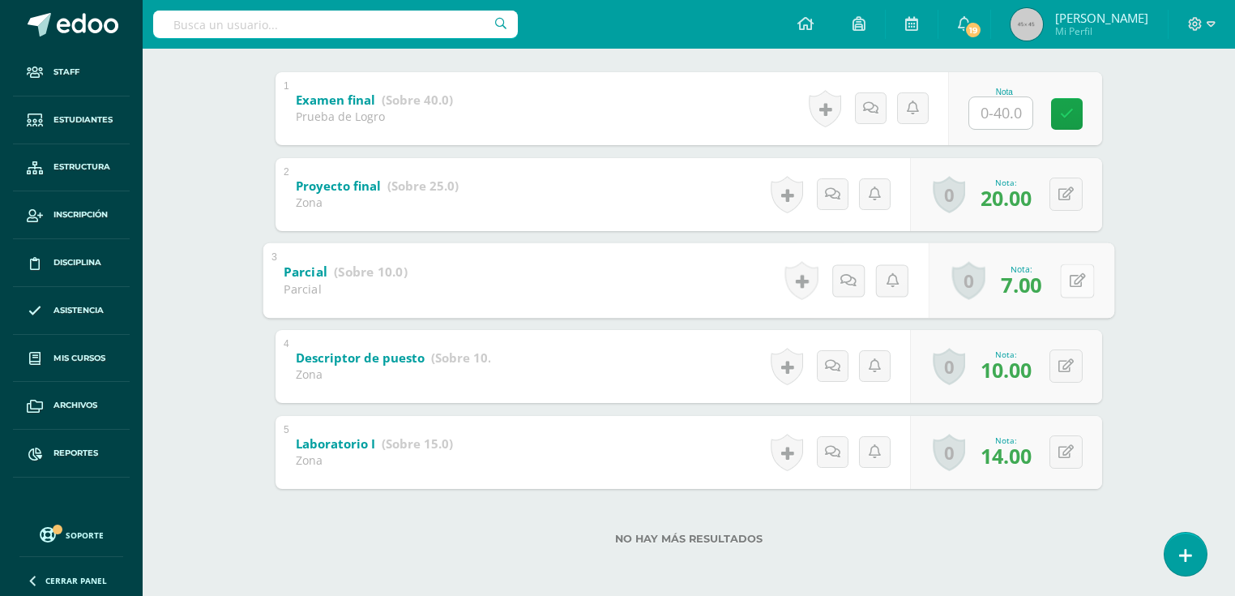
click at [1060, 285] on button at bounding box center [1077, 280] width 34 height 34
type input "0"
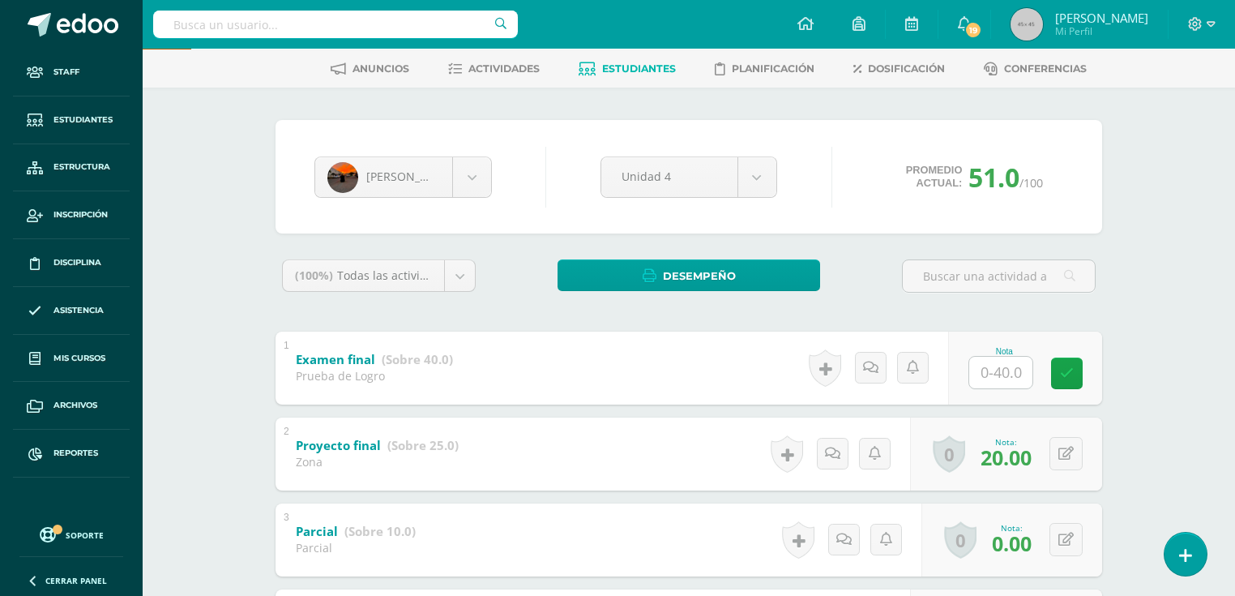
click at [994, 378] on input "text" at bounding box center [1000, 373] width 63 height 32
type input "31"
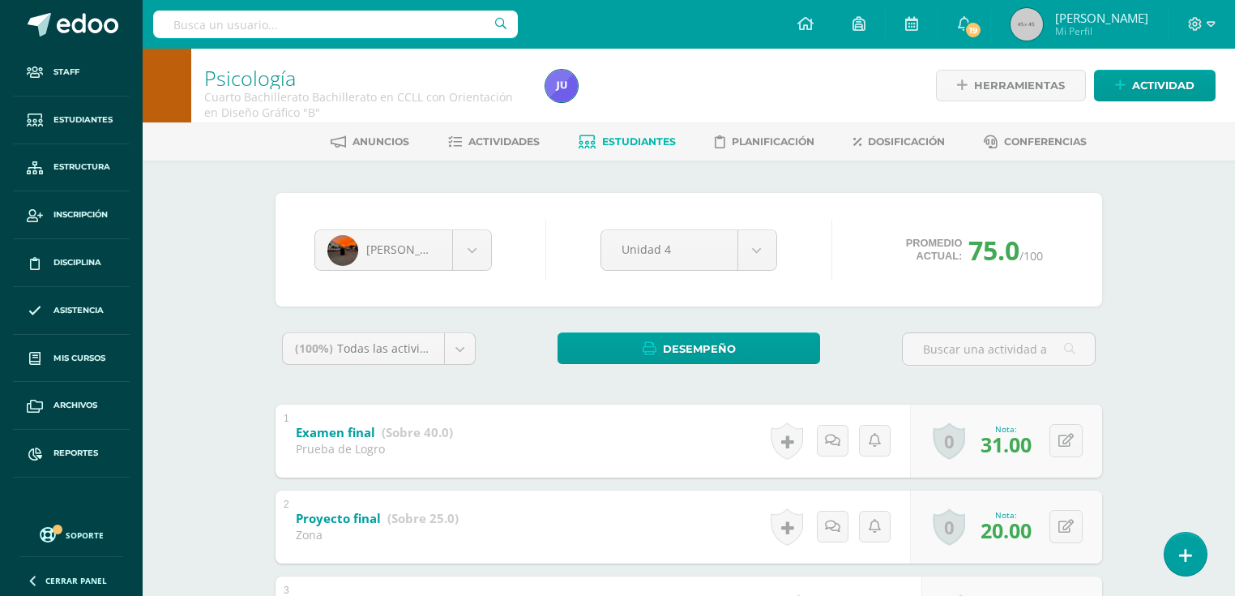
scroll to position [194, 0]
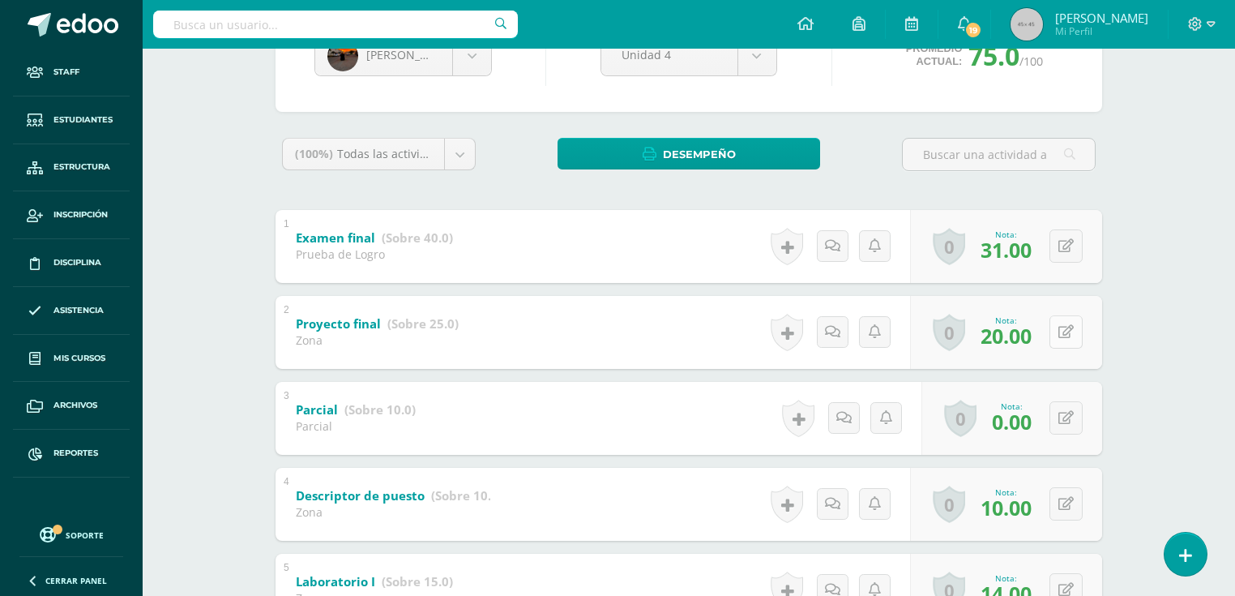
click at [1066, 336] on icon at bounding box center [1065, 332] width 15 height 14
type input "22"
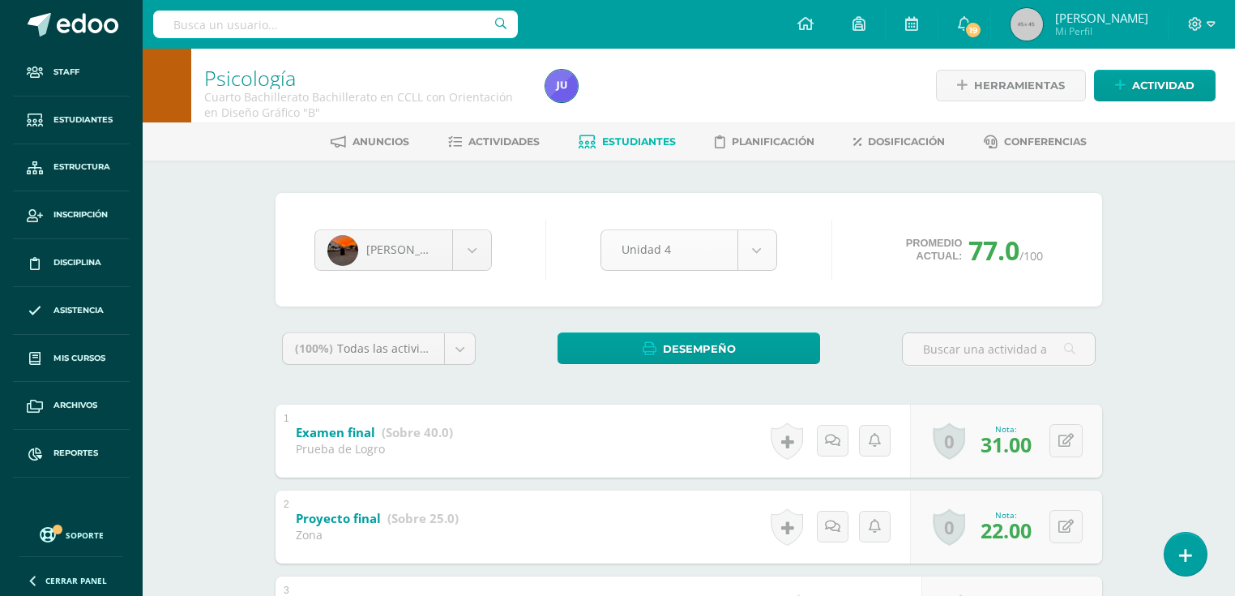
click at [747, 242] on body "Staff Estudiantes Estructura Inscripción Disciplina Asistencia Mis cursos Archi…" at bounding box center [617, 464] width 1235 height 929
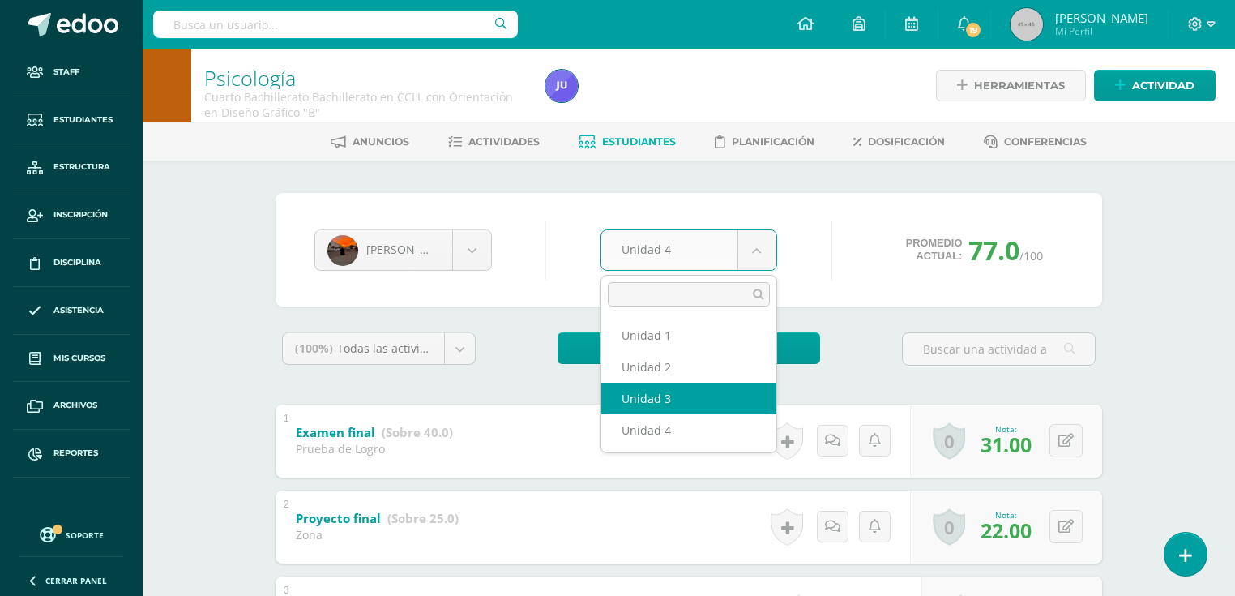
select select "Unidad 3"
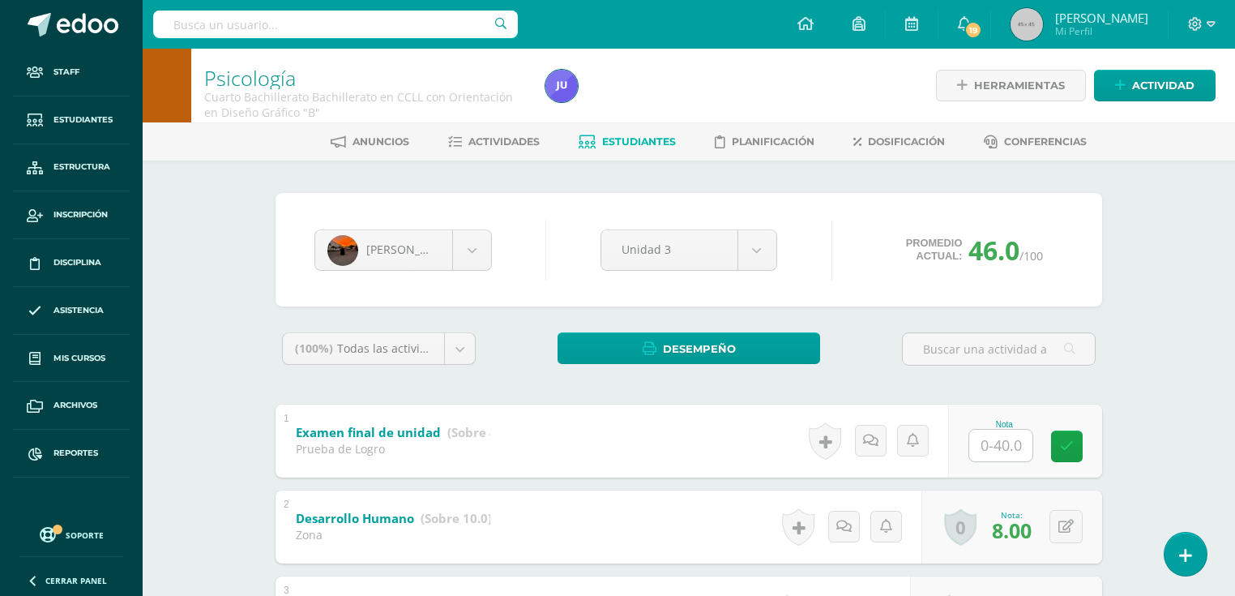
scroll to position [65, 0]
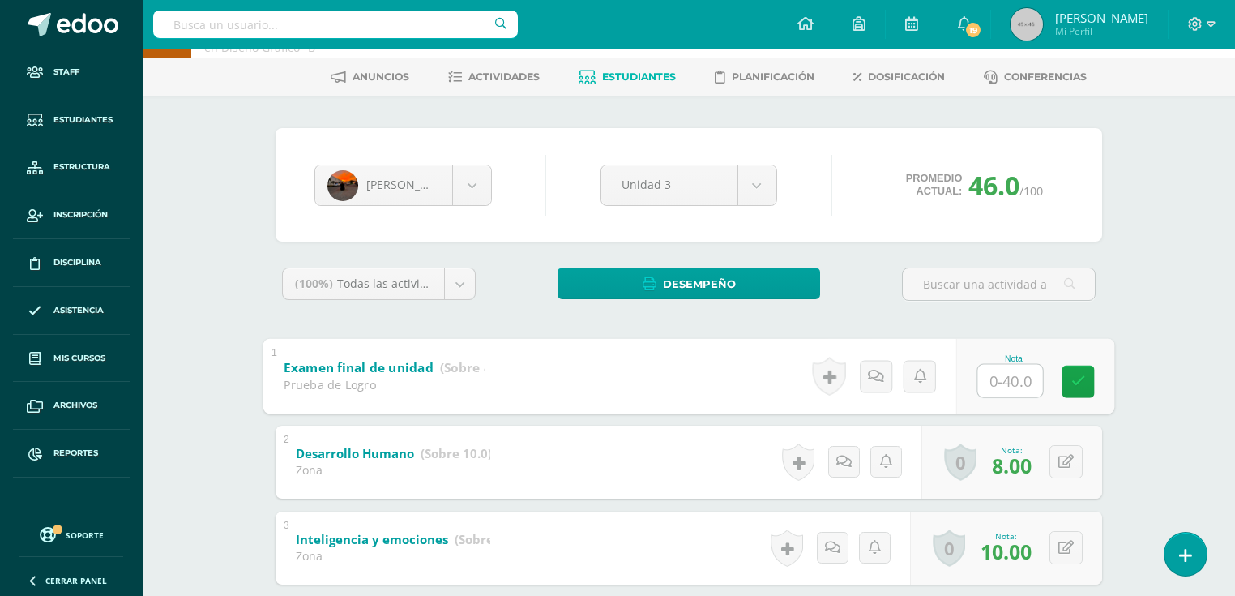
click at [1011, 375] on input "text" at bounding box center [1010, 380] width 65 height 32
type input "31"
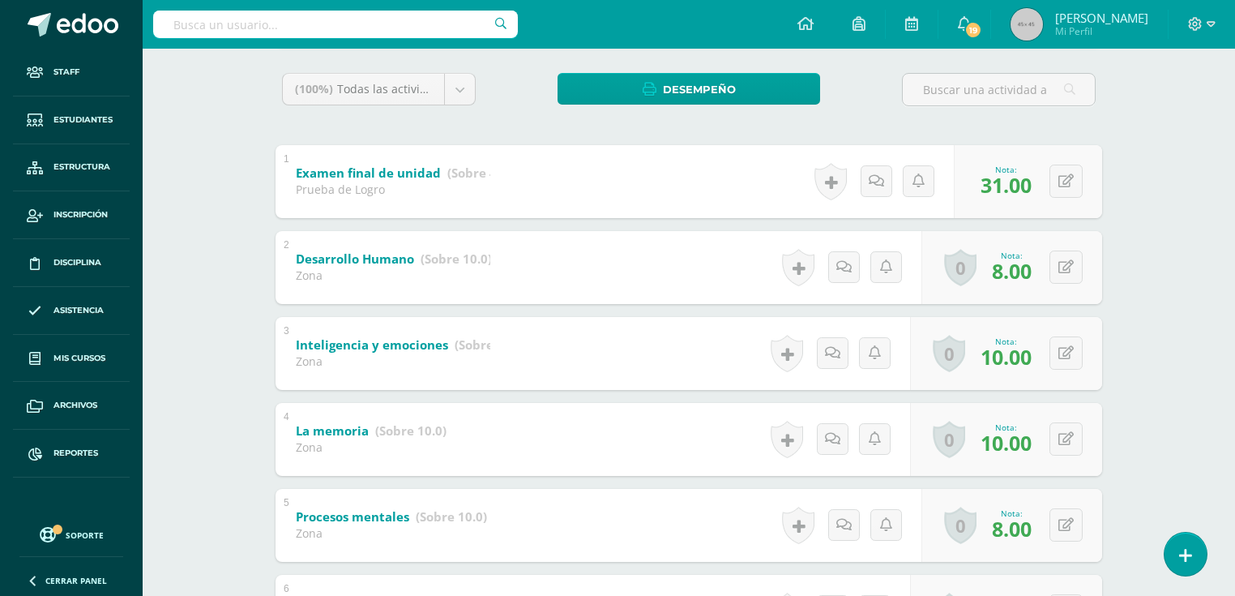
scroll to position [504, 0]
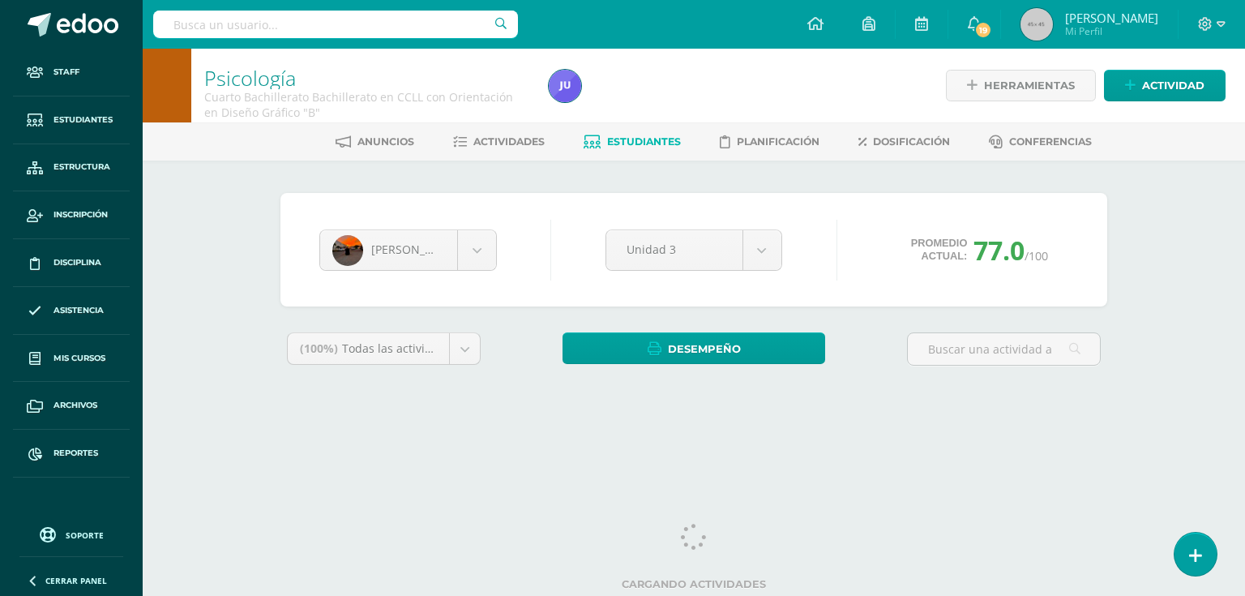
click at [651, 140] on span "Estudiantes" at bounding box center [644, 141] width 74 height 12
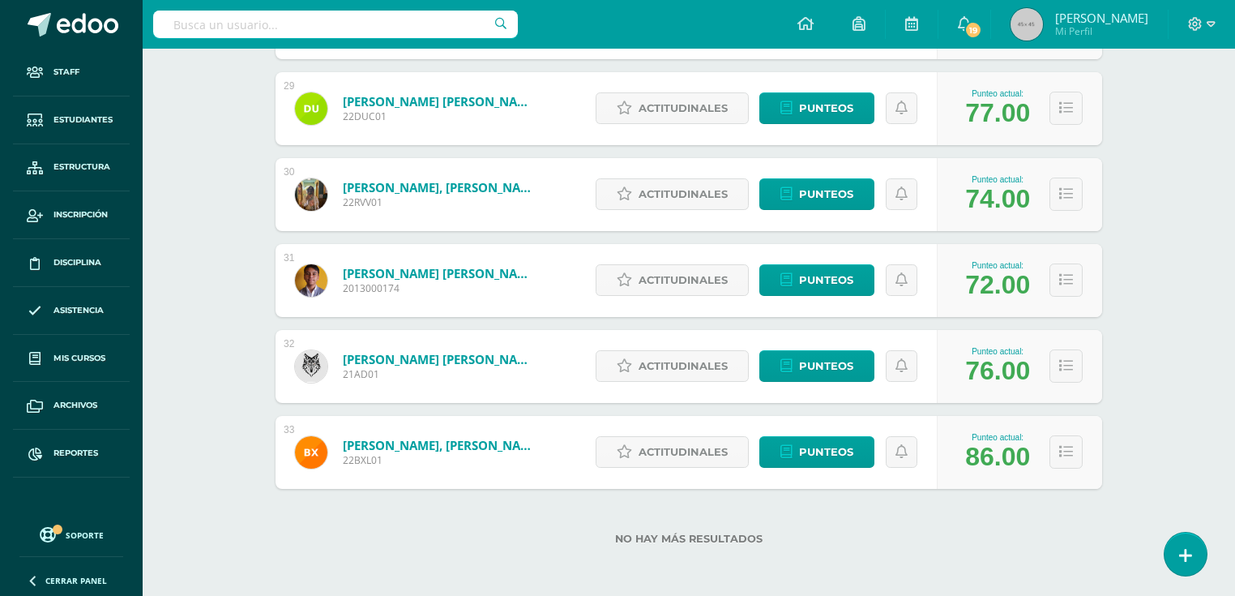
scroll to position [2361, 0]
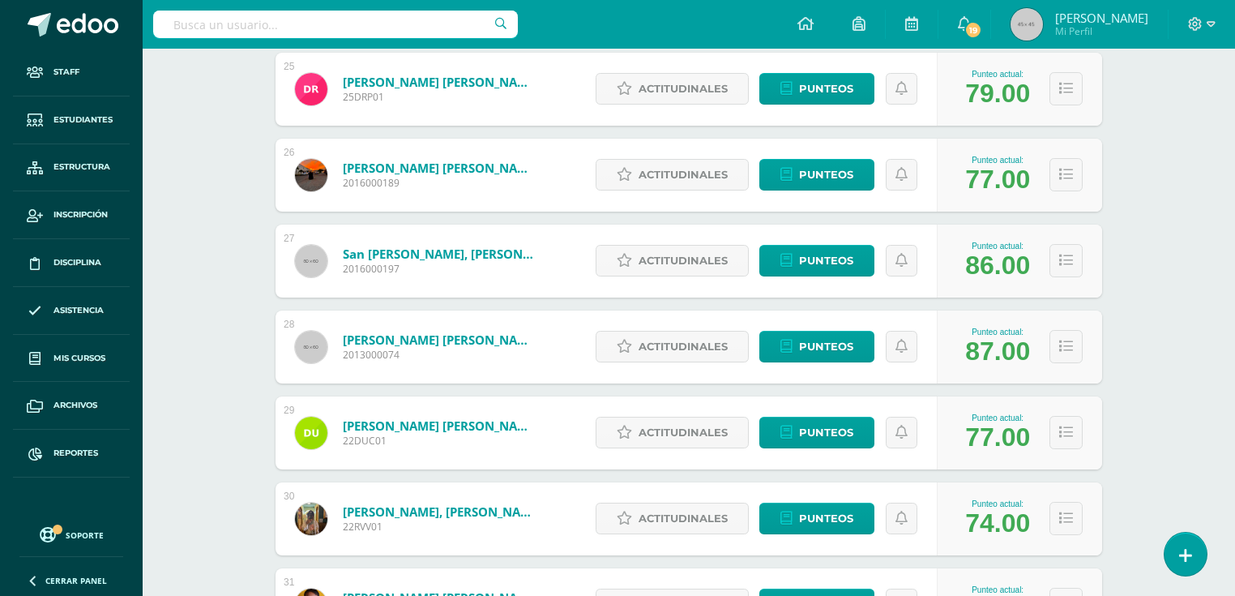
click at [451, 172] on link "Rojas Flores, Luis Fernando" at bounding box center [440, 168] width 194 height 16
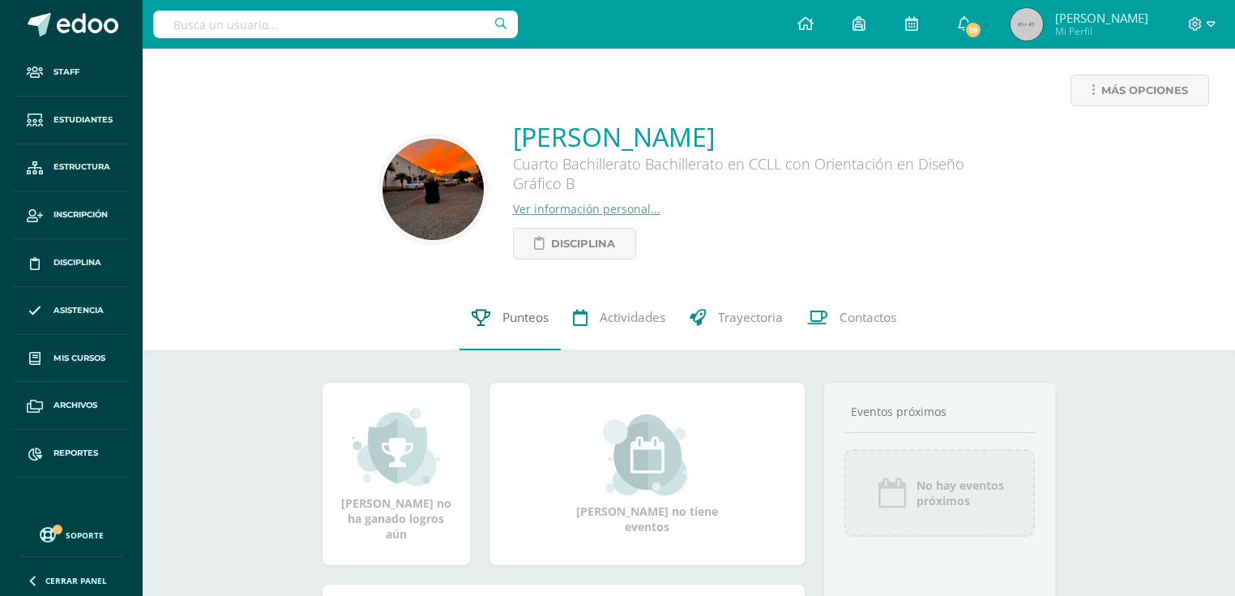
click at [510, 322] on span "Punteos" at bounding box center [525, 317] width 46 height 17
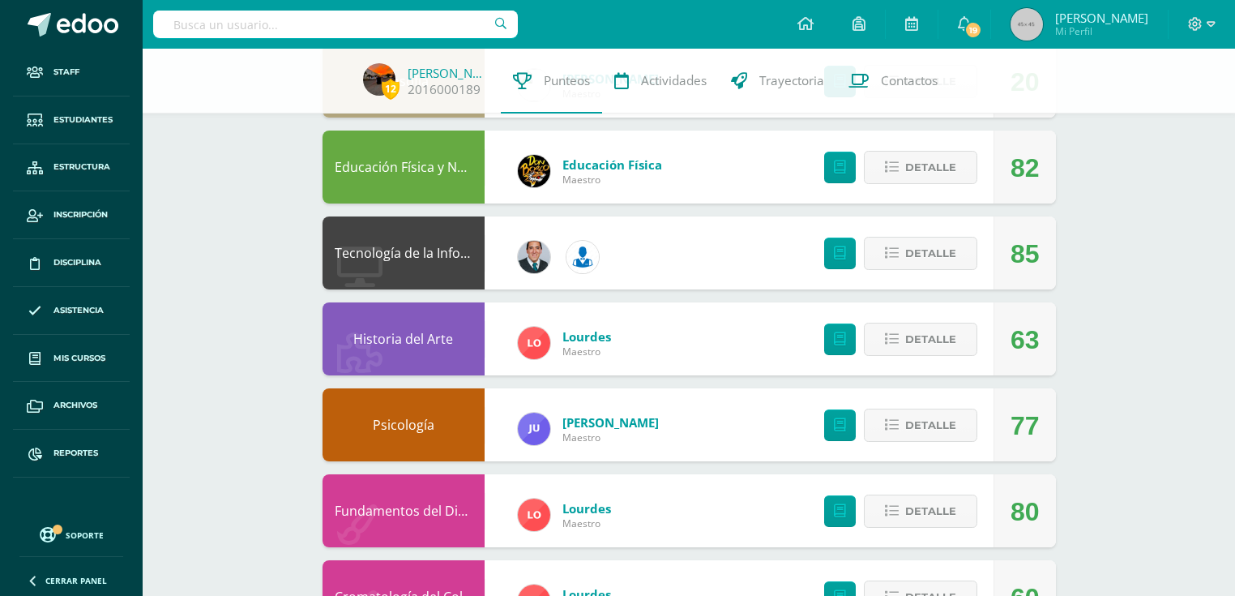
scroll to position [446, 0]
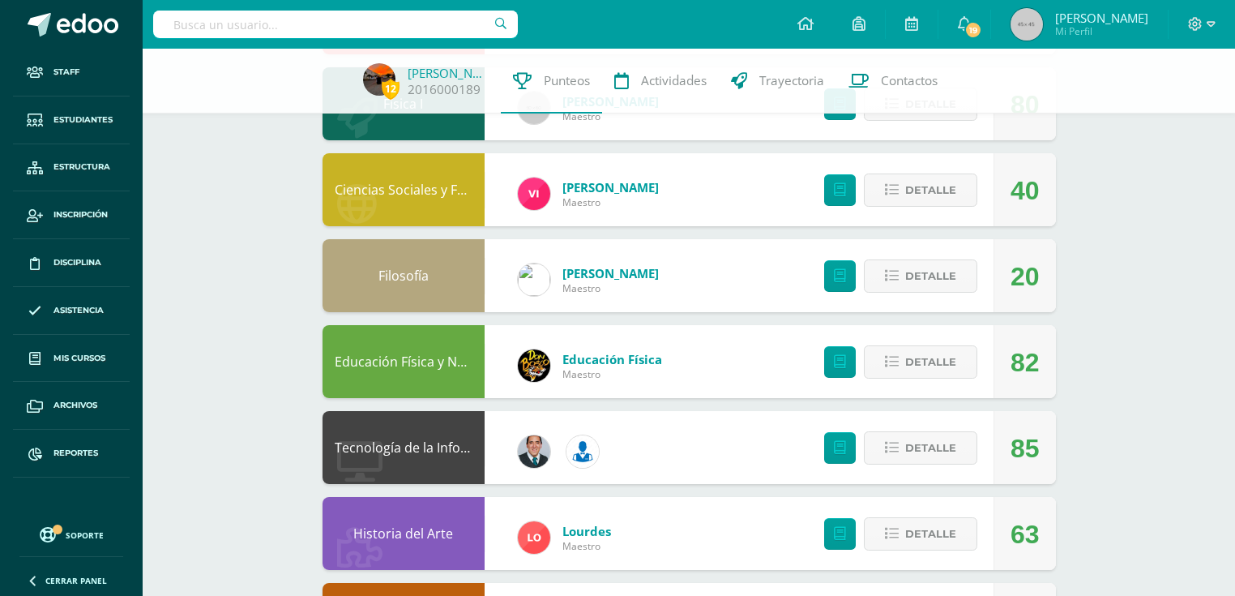
click at [412, 278] on link "Filosofía" at bounding box center [403, 276] width 50 height 18
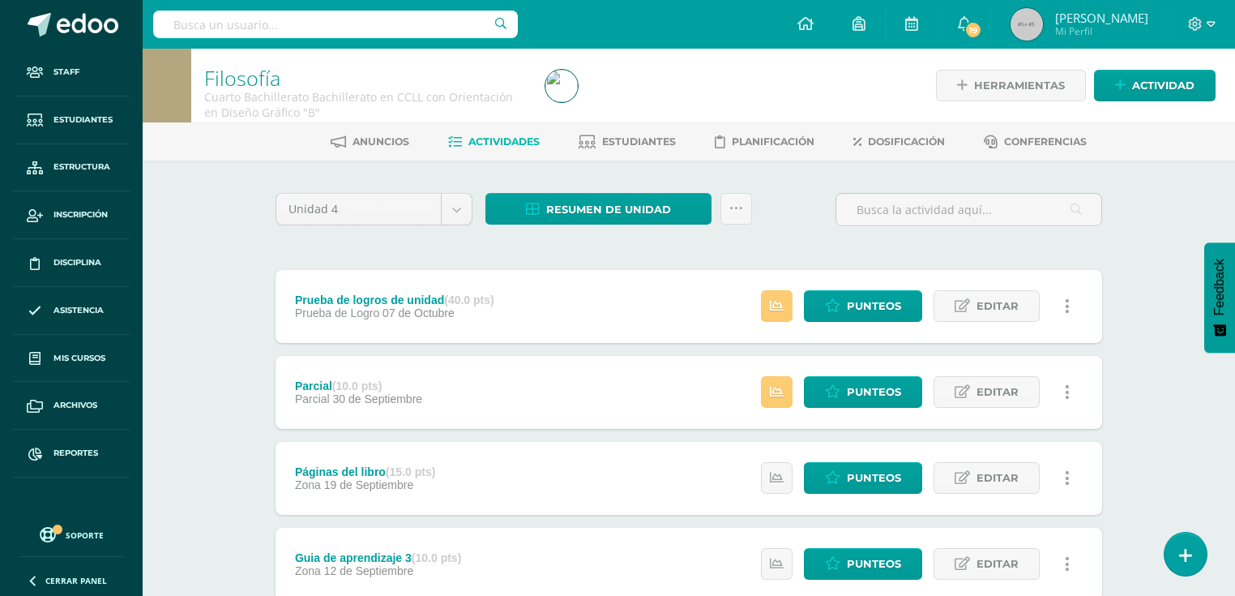
drag, startPoint x: 626, startPoint y: 139, endPoint x: 553, endPoint y: 139, distance: 72.9
click at [626, 139] on span "Estudiantes" at bounding box center [639, 141] width 74 height 12
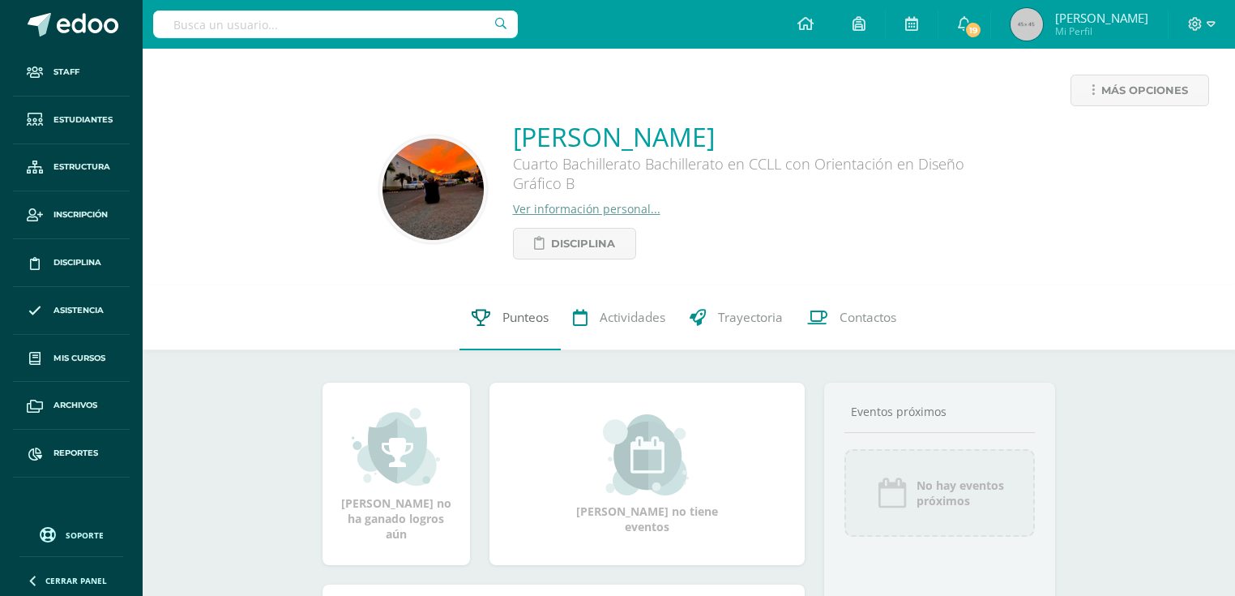
click at [509, 326] on span "Punteos" at bounding box center [525, 317] width 46 height 17
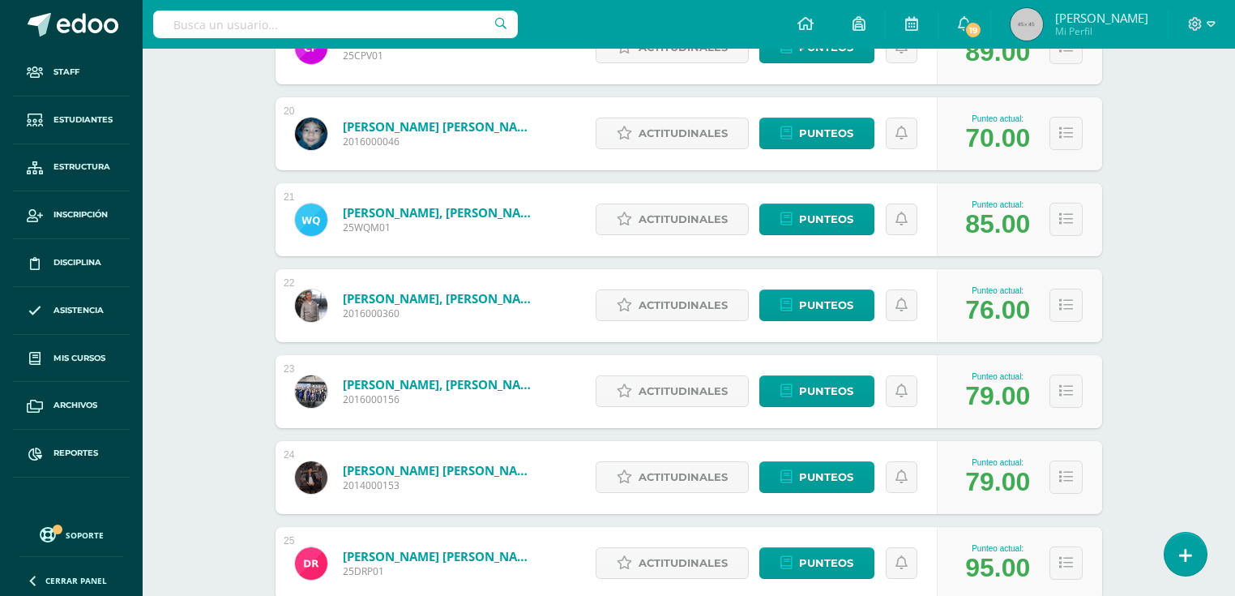
scroll to position [2147, 0]
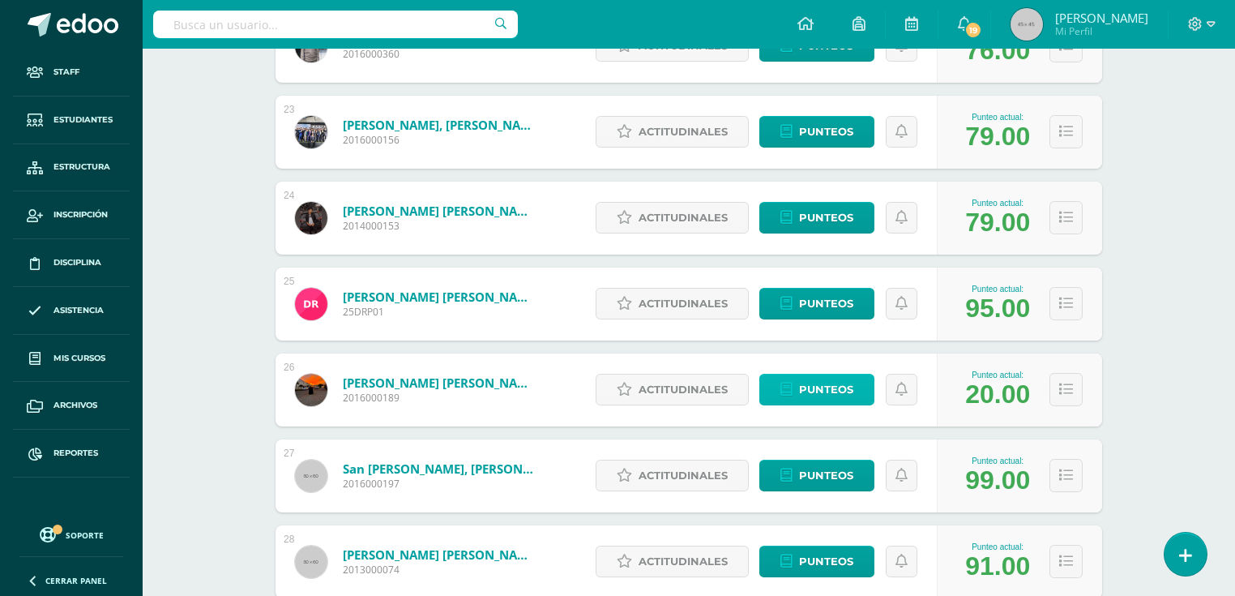
click at [828, 389] on span "Punteos" at bounding box center [826, 389] width 54 height 30
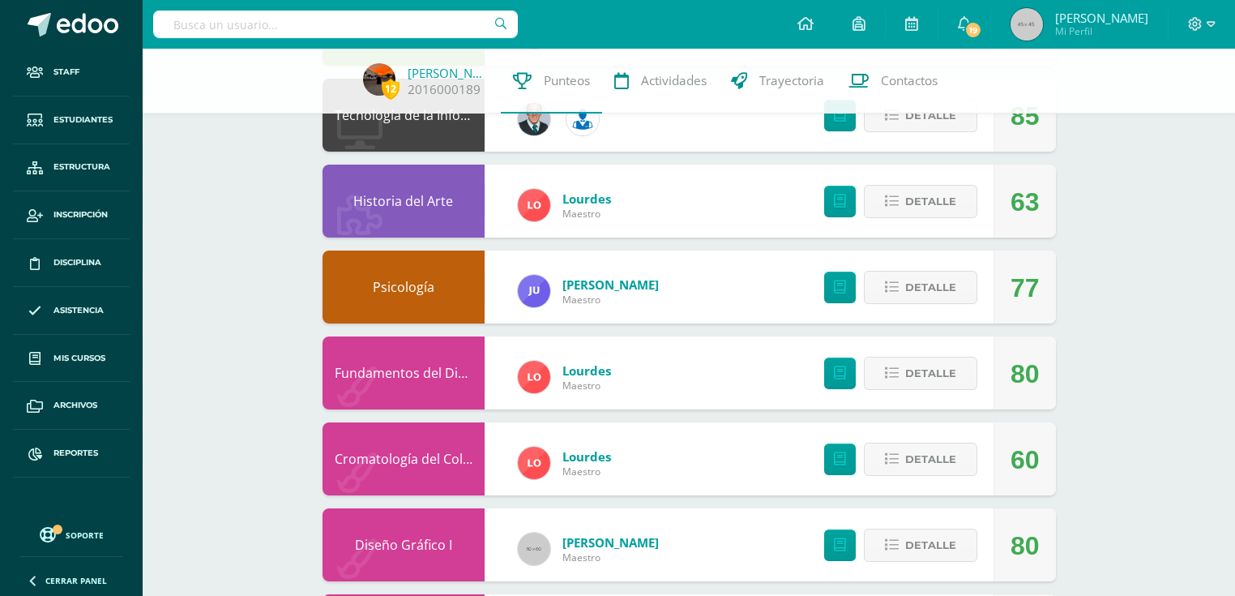
scroll to position [1167, 0]
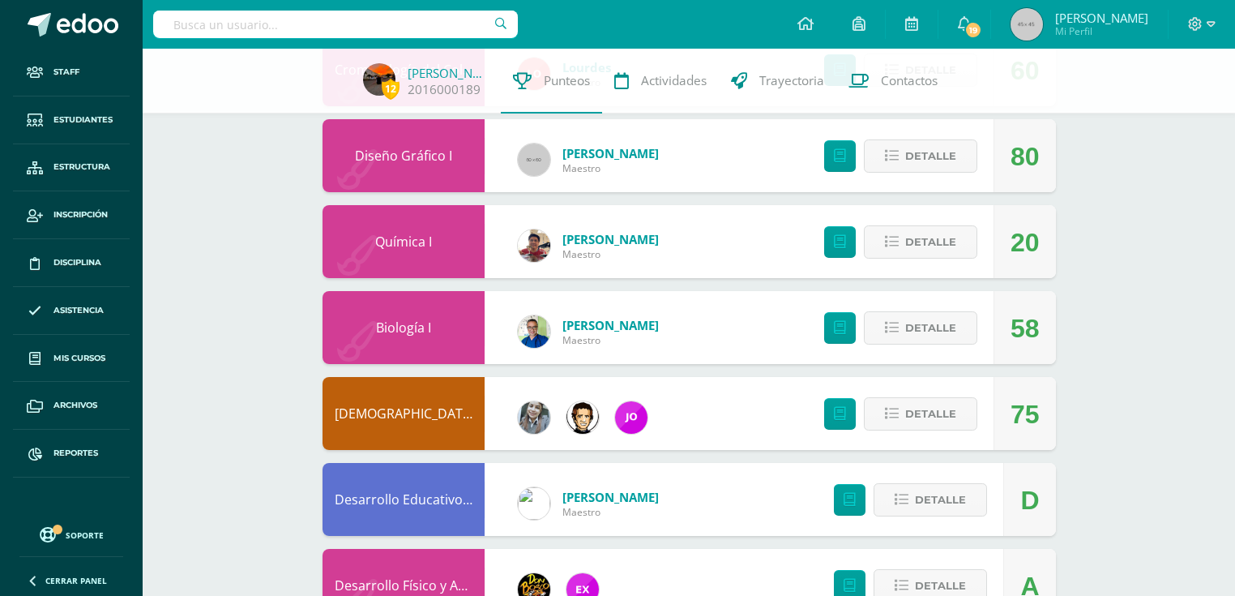
click at [423, 245] on link "Química I" at bounding box center [403, 242] width 57 height 18
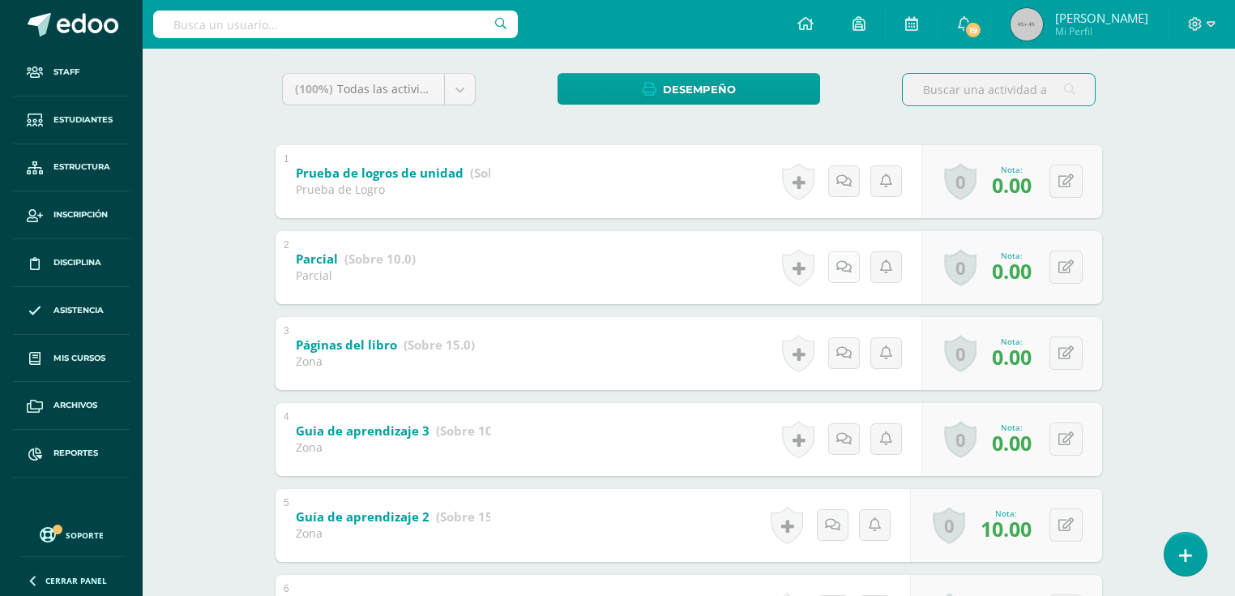
scroll to position [389, 0]
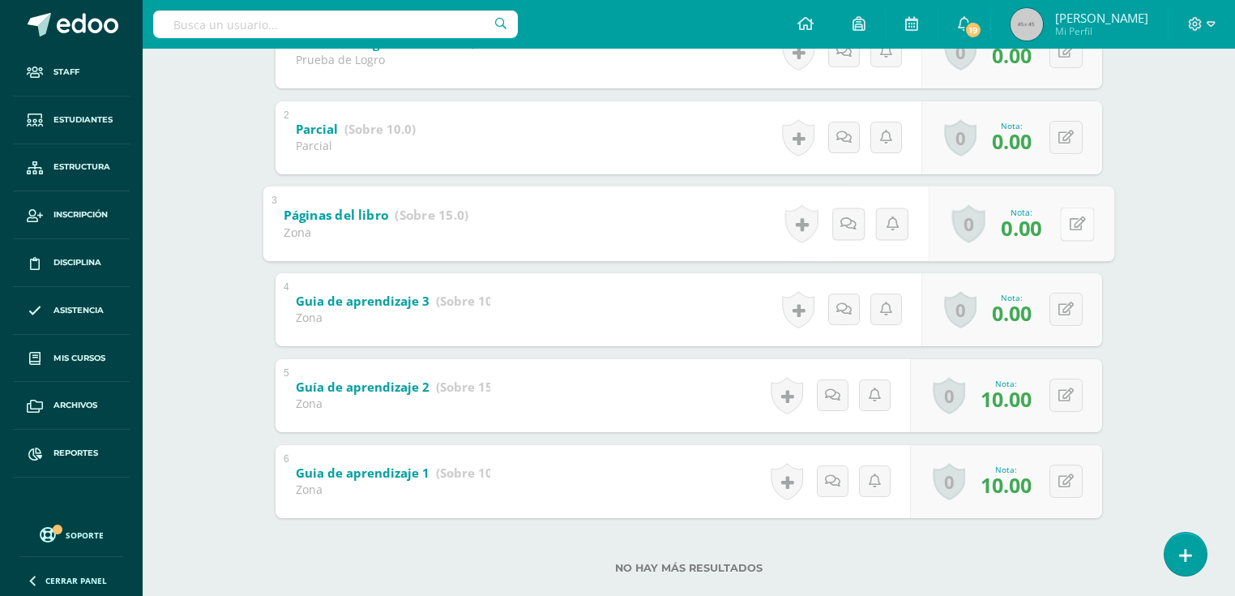
click at [1071, 224] on icon at bounding box center [1078, 223] width 16 height 14
type input "10"
click at [1066, 312] on icon at bounding box center [1065, 309] width 15 height 14
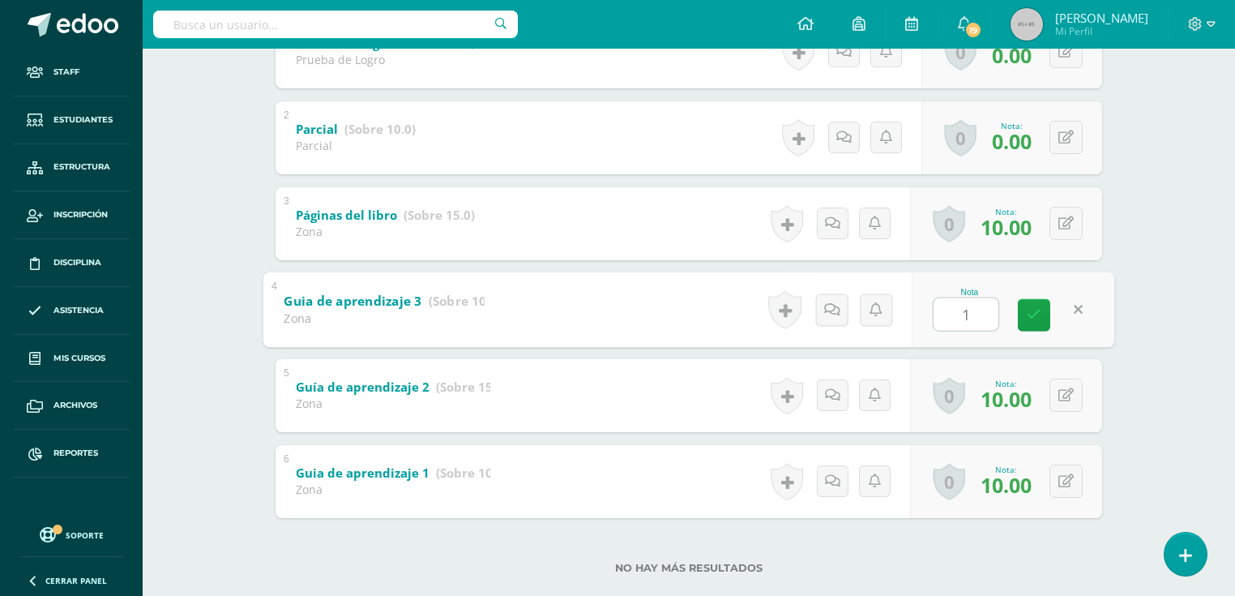
type input "10"
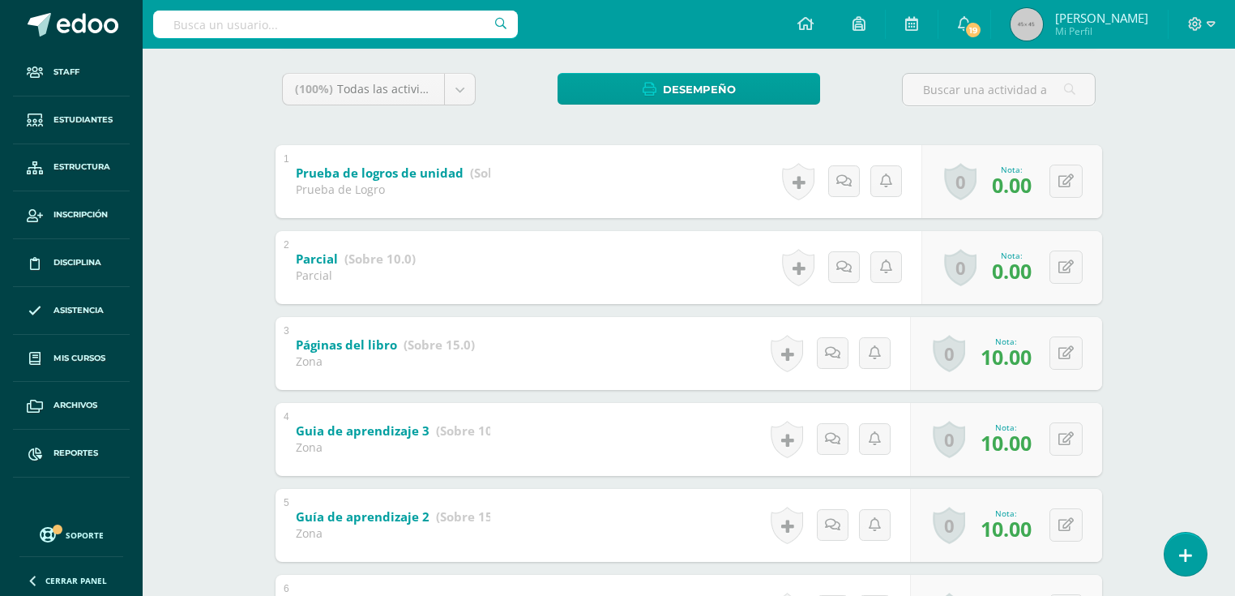
scroll to position [130, 0]
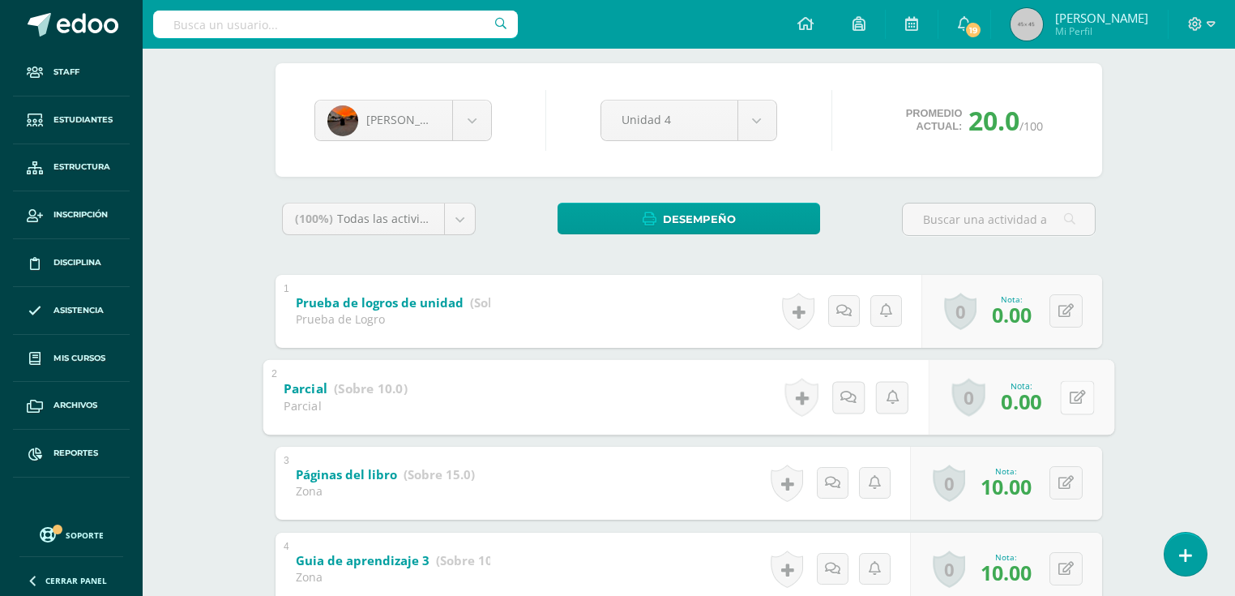
click at [1063, 399] on button at bounding box center [1077, 397] width 34 height 34
type input "5"
click at [1068, 303] on button at bounding box center [1065, 310] width 33 height 33
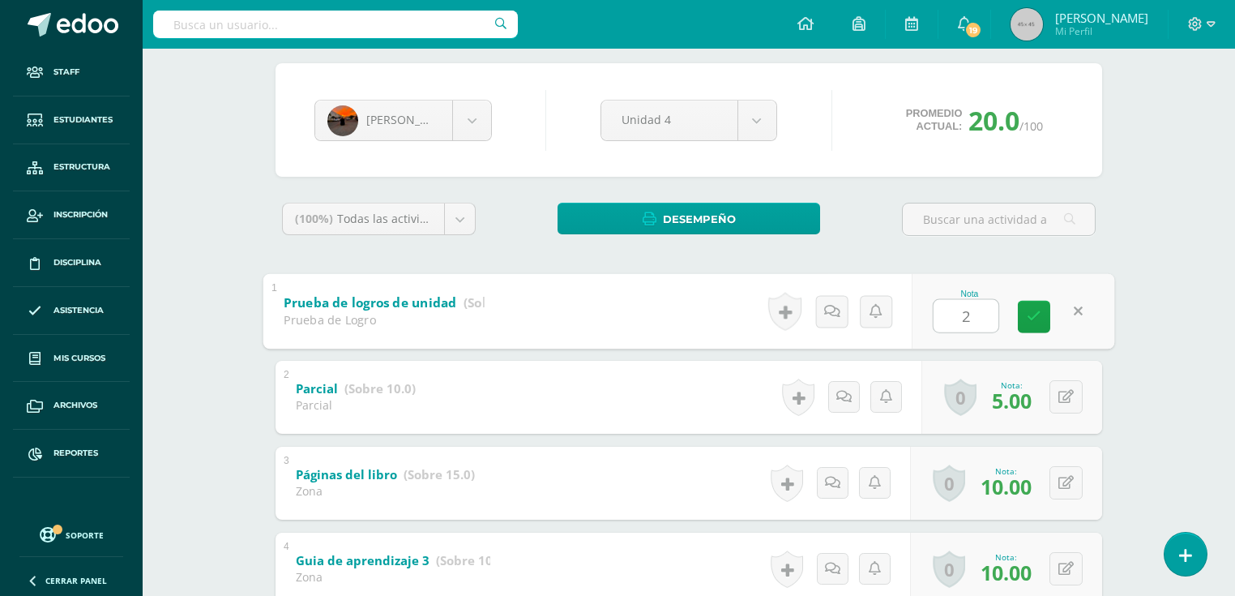
type input "27"
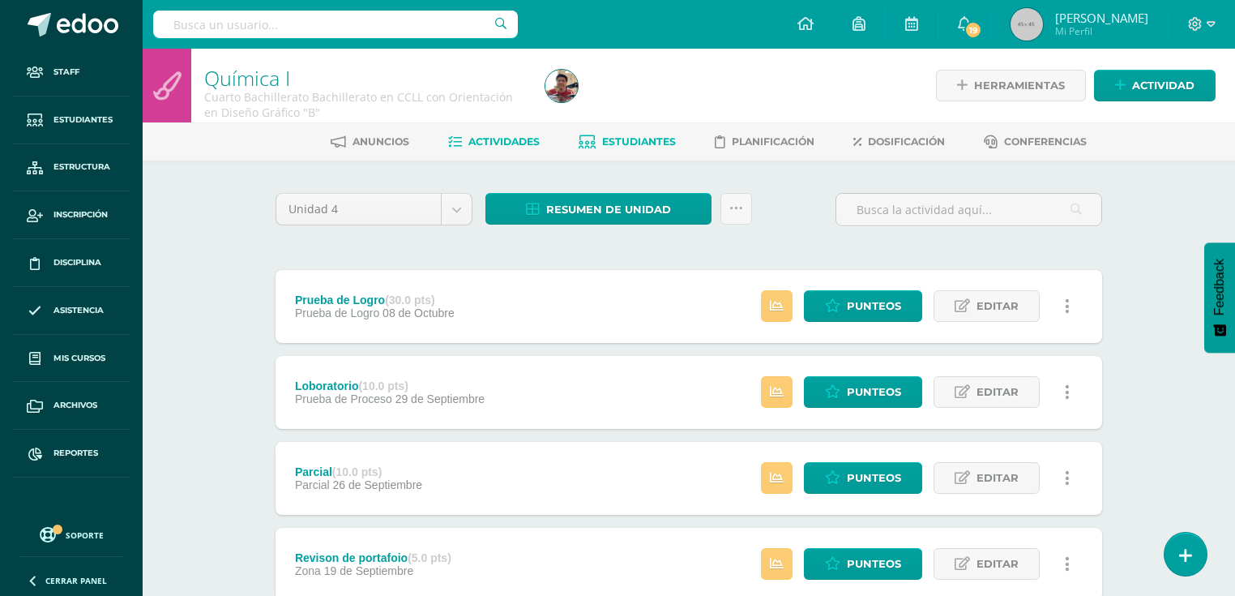
click at [645, 134] on link "Estudiantes" at bounding box center [627, 142] width 97 height 26
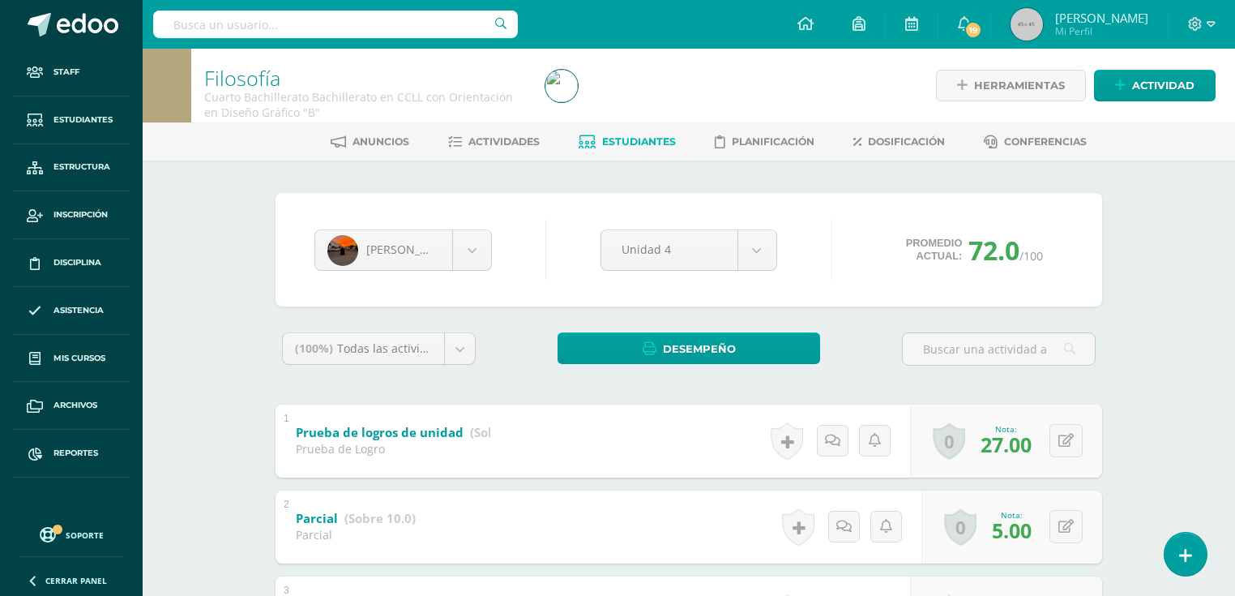
click at [615, 137] on span "Estudiantes" at bounding box center [639, 141] width 74 height 12
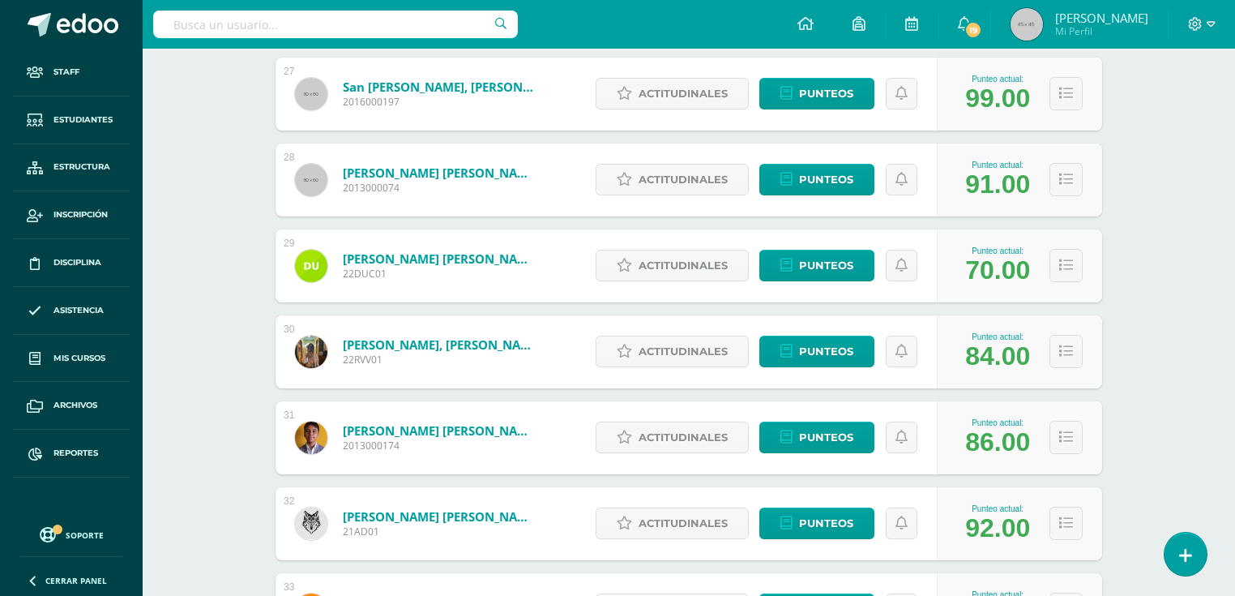
scroll to position [2139, 0]
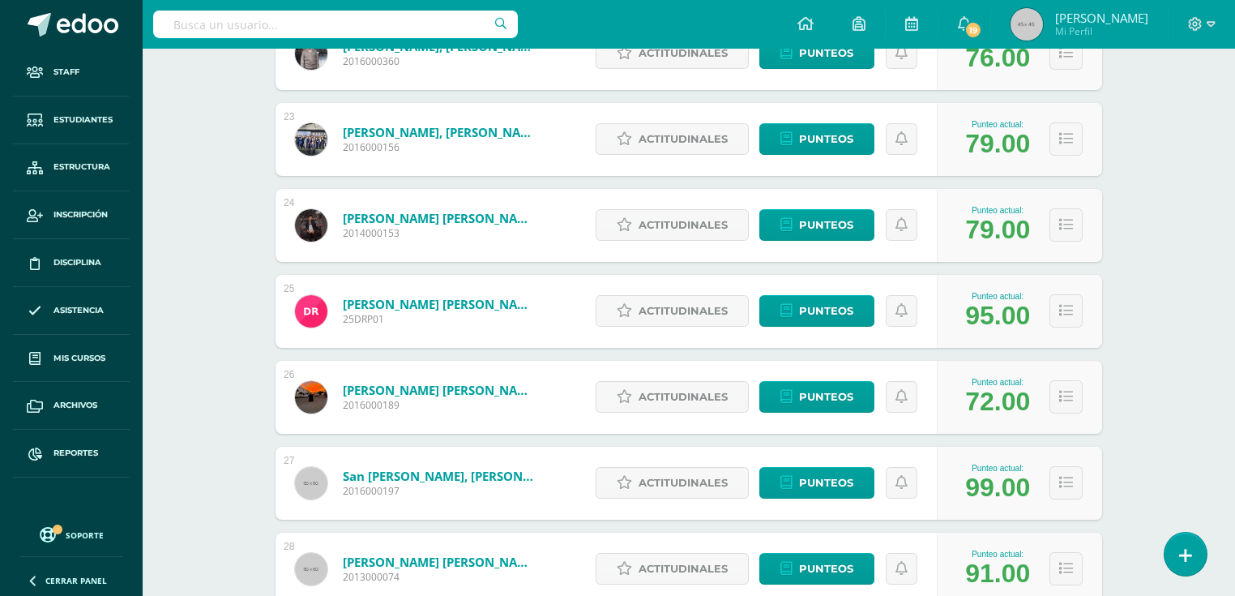
click at [458, 391] on link "Rojas Flores, Luis Fernando" at bounding box center [440, 390] width 194 height 16
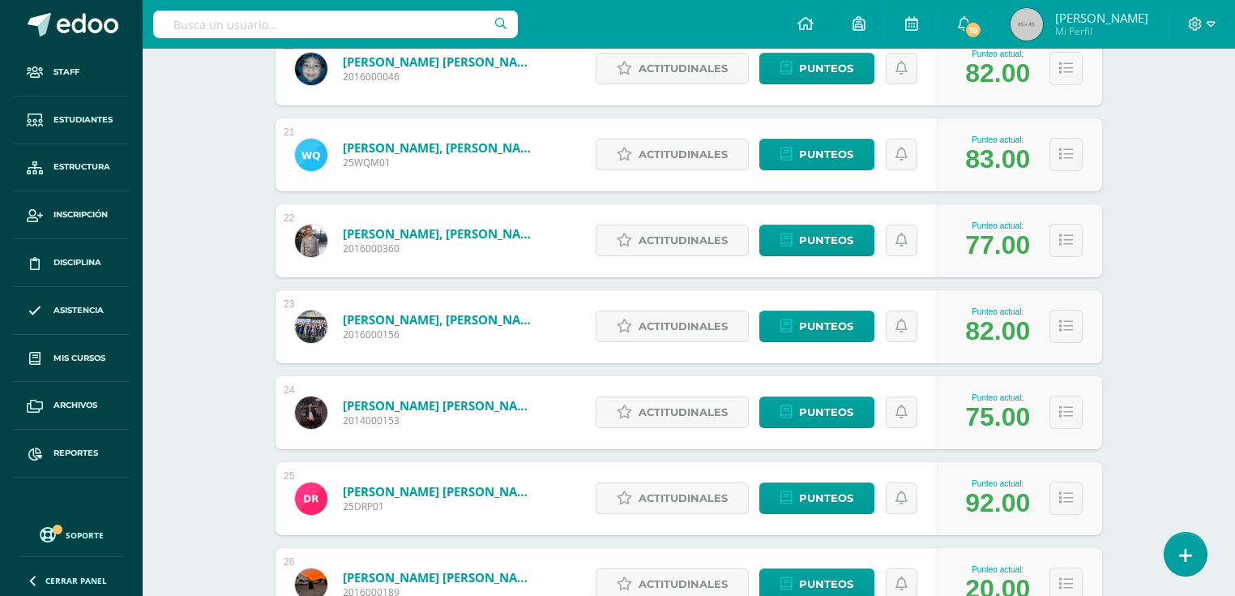
scroll to position [2341, 0]
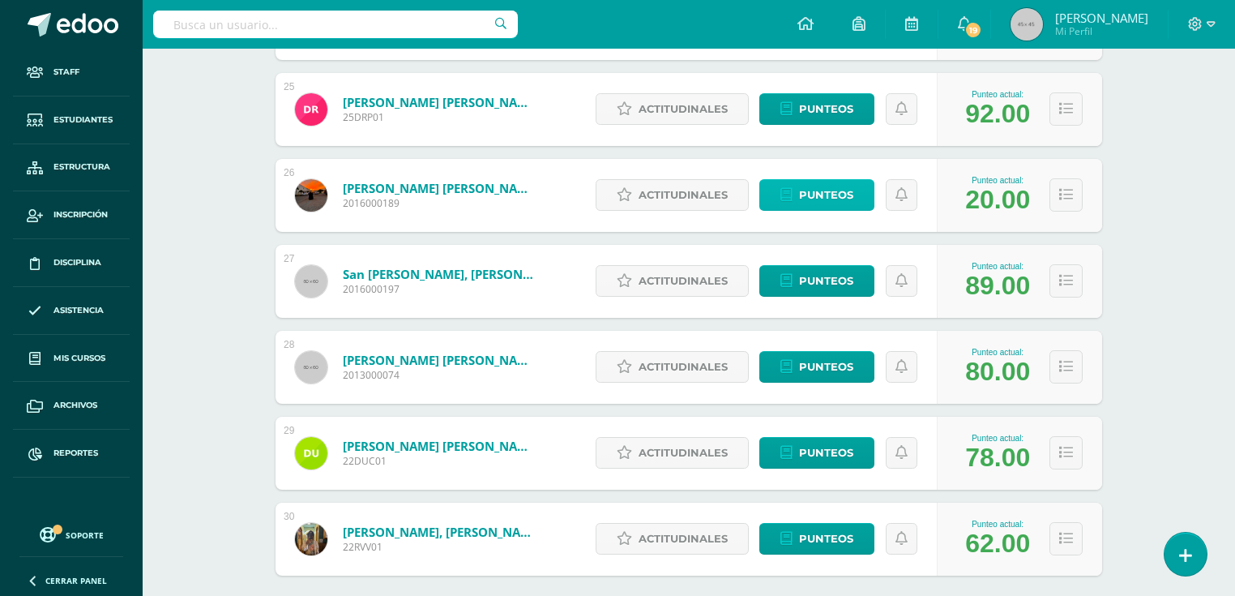
click at [808, 198] on span "Punteos" at bounding box center [826, 195] width 54 height 30
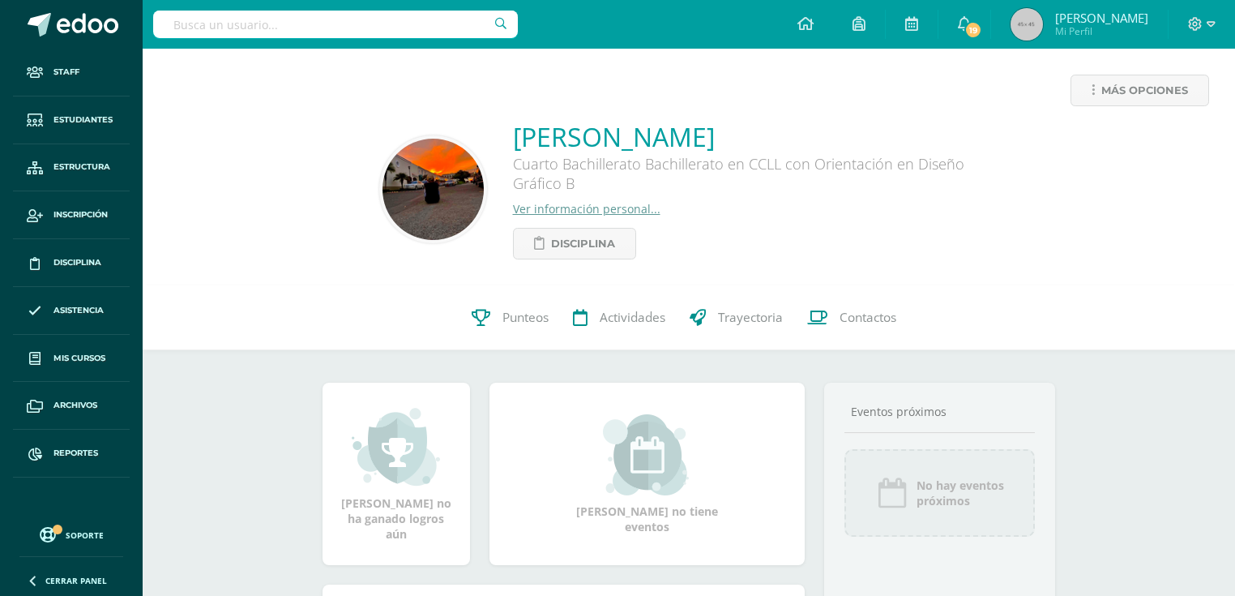
drag, startPoint x: 502, startPoint y: 327, endPoint x: 327, endPoint y: 130, distance: 264.1
click at [503, 326] on span "Punteos" at bounding box center [525, 317] width 46 height 17
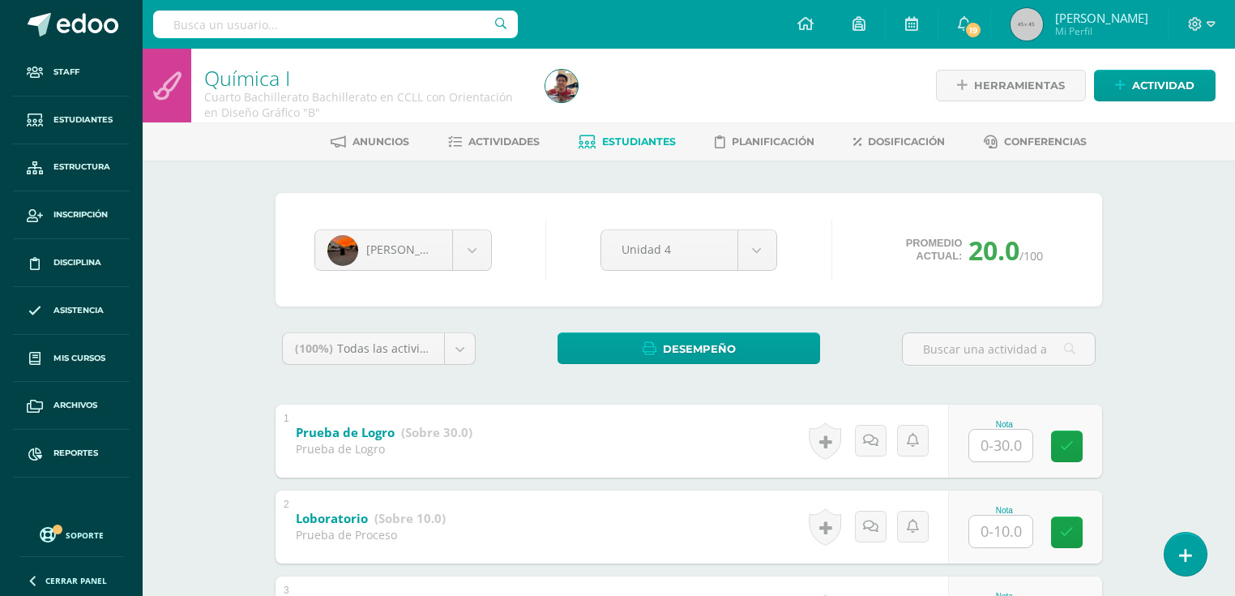
click at [998, 445] on input "text" at bounding box center [1000, 446] width 63 height 32
type input "30"
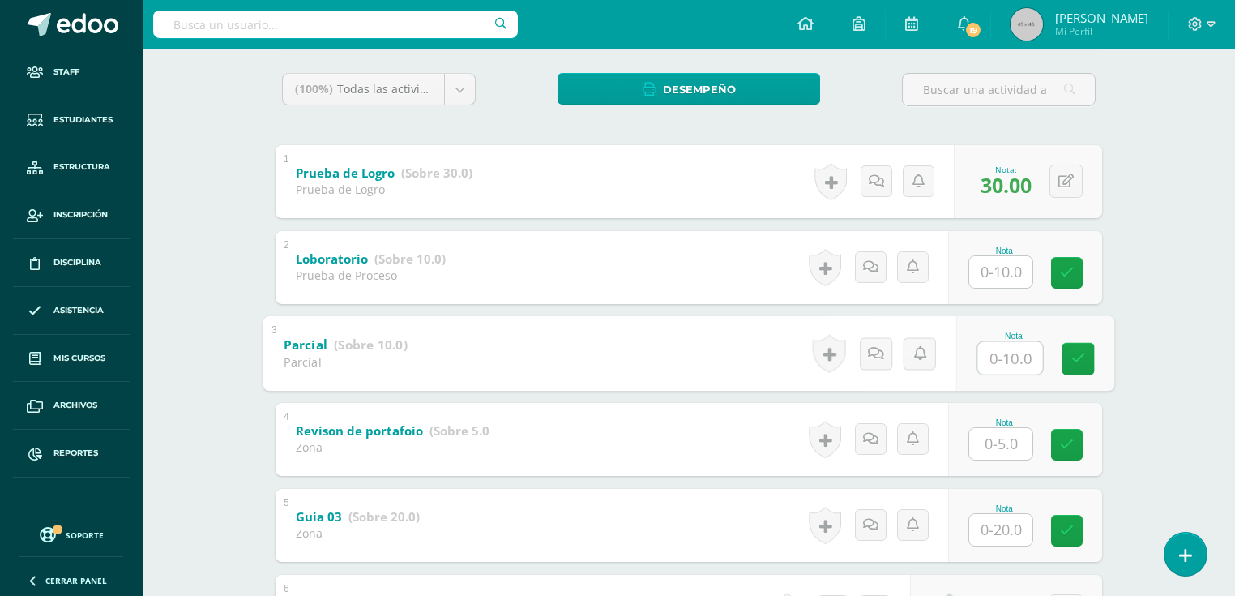
click at [982, 358] on input "text" at bounding box center [1010, 357] width 65 height 32
type input "10"
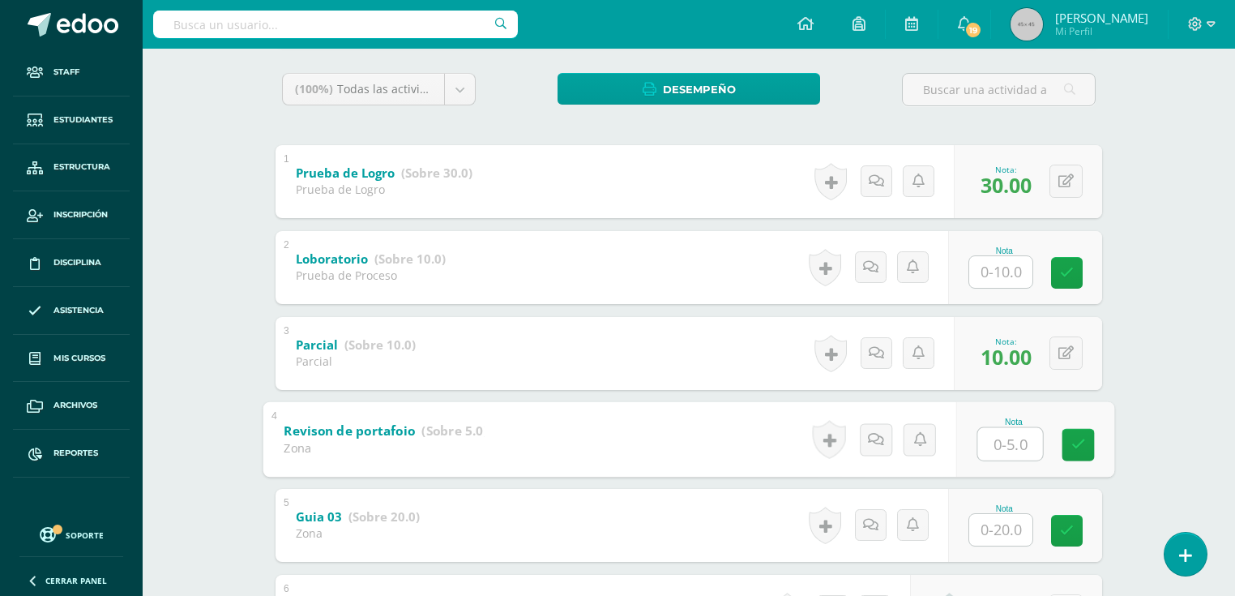
scroll to position [454, 0]
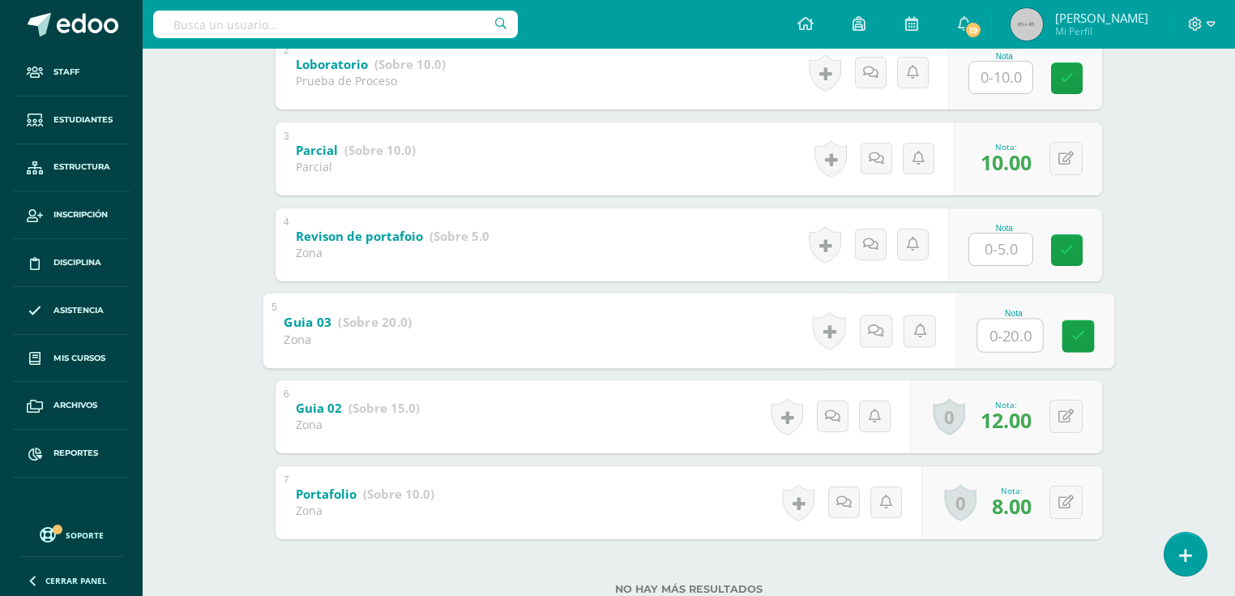
click at [1001, 337] on input "text" at bounding box center [1010, 334] width 65 height 32
type input "20"
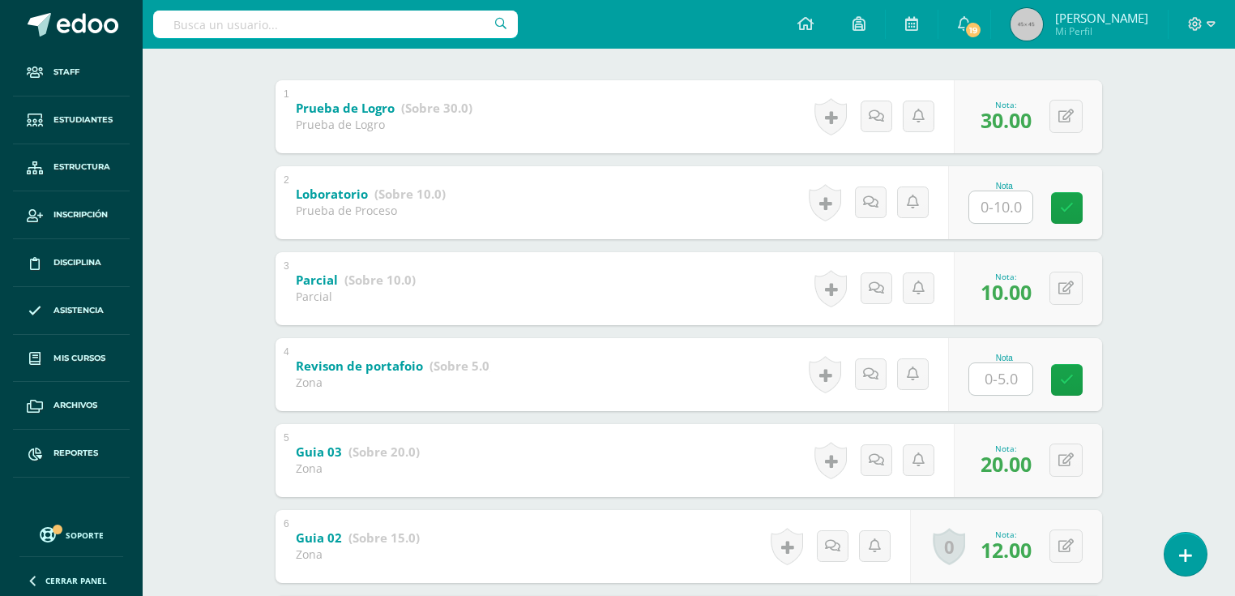
click at [990, 210] on input "text" at bounding box center [1000, 207] width 63 height 32
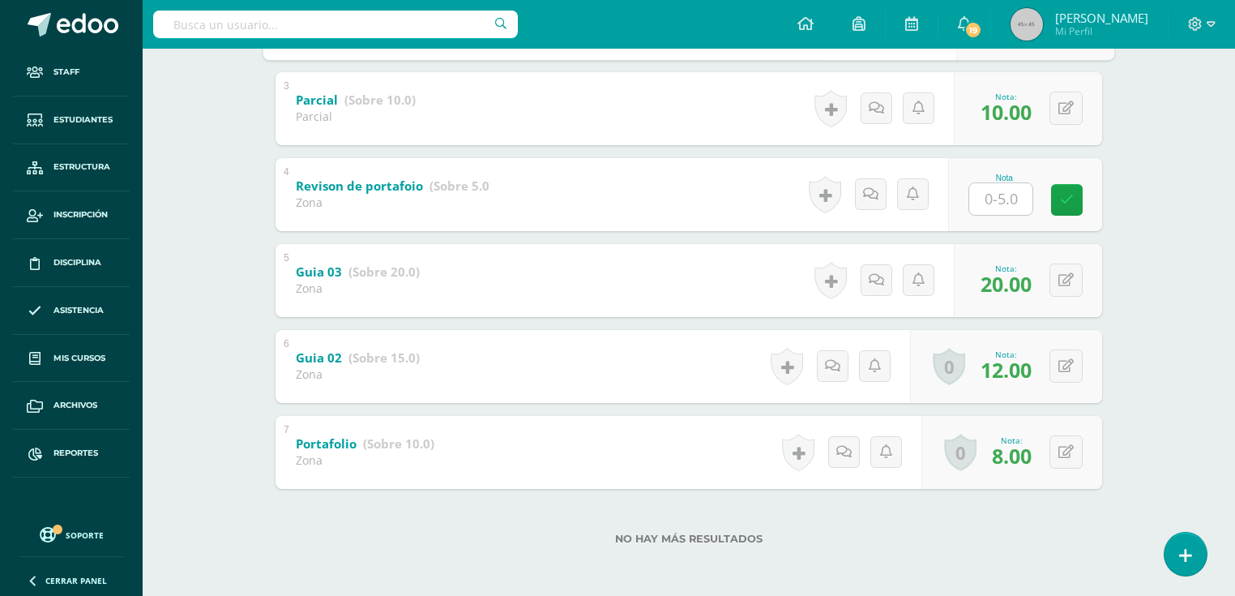
click at [992, 207] on input "text" at bounding box center [1000, 199] width 63 height 32
type input "5"
click at [1070, 370] on icon at bounding box center [1078, 366] width 16 height 14
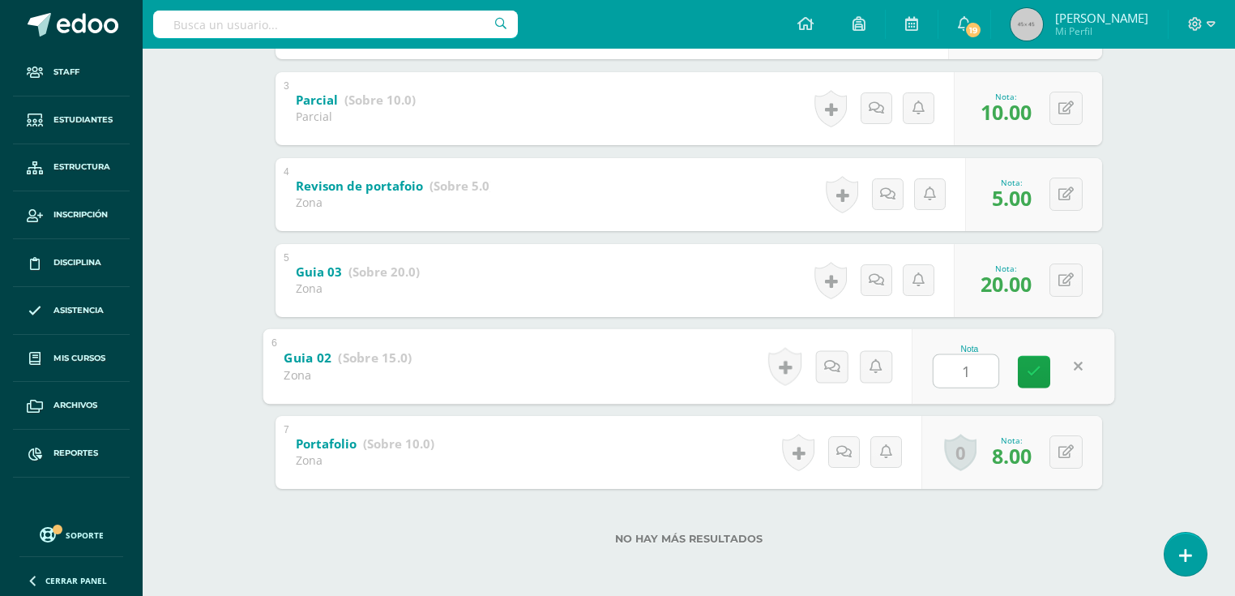
type input "15"
click at [1070, 447] on icon at bounding box center [1078, 452] width 16 height 14
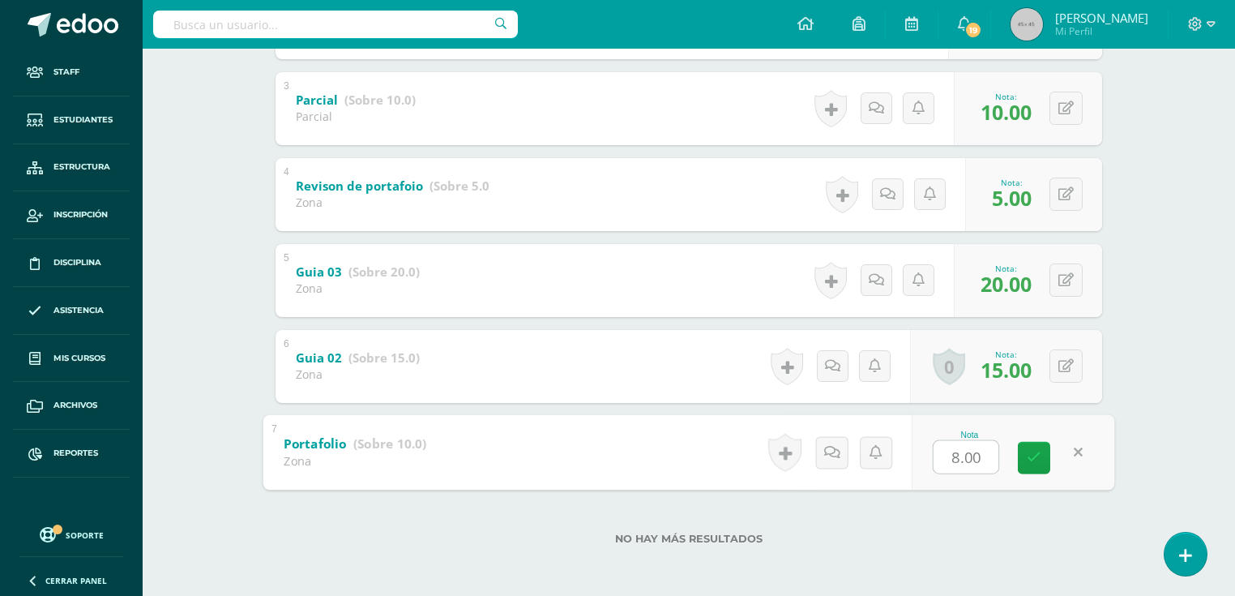
type input "9"
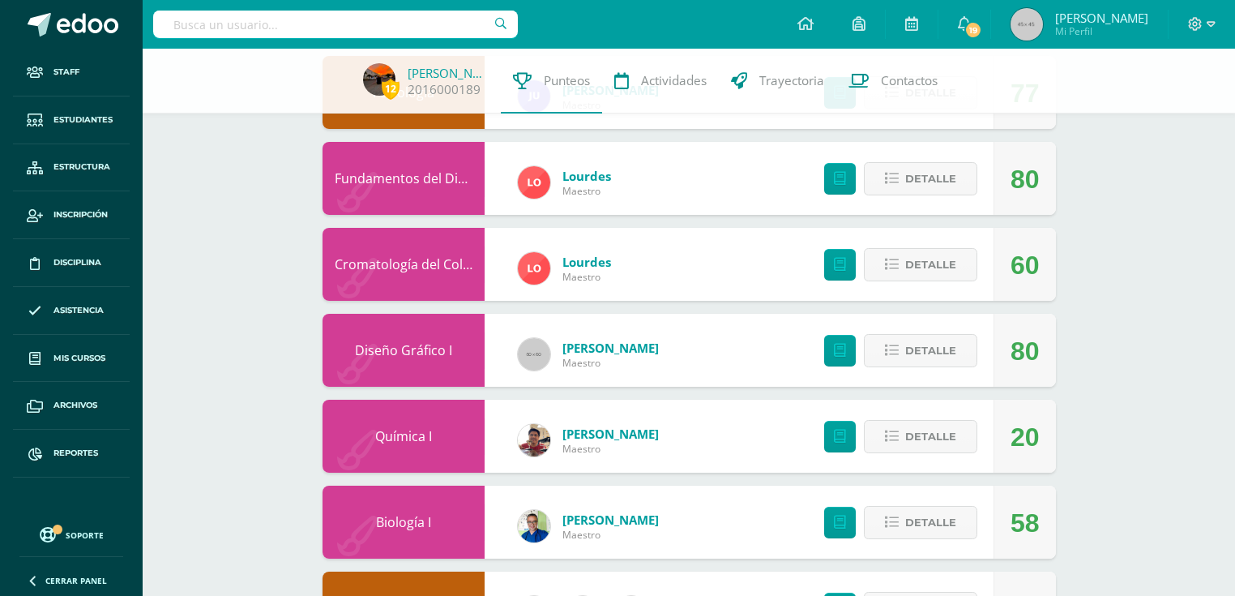
scroll to position [1102, 0]
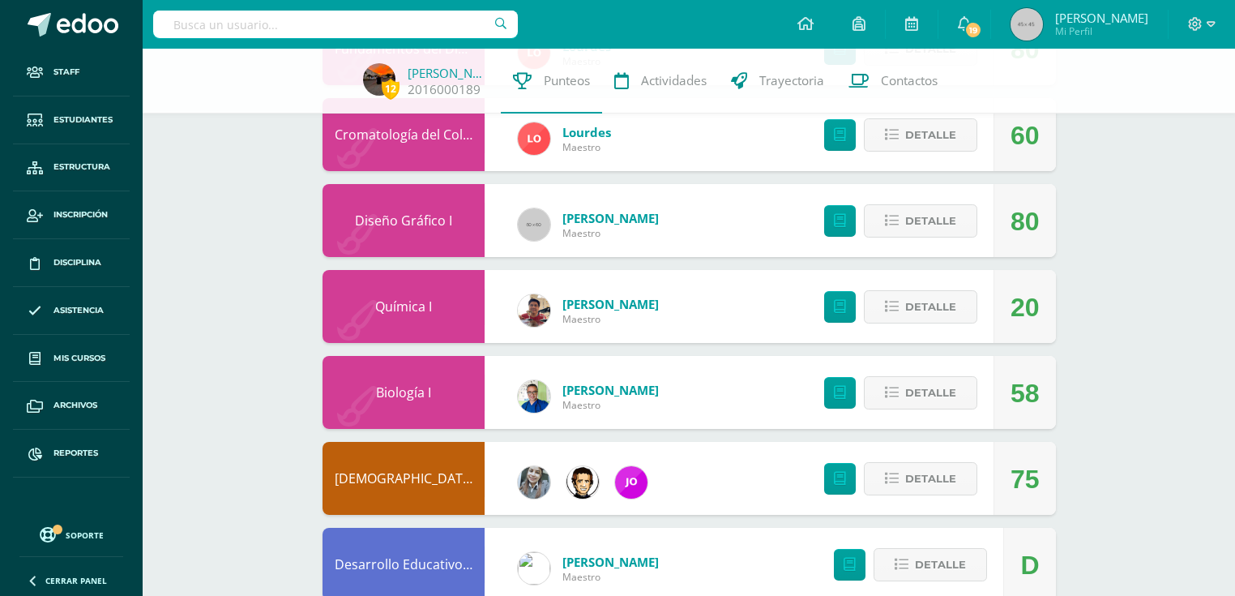
click at [406, 392] on link "Biología I" at bounding box center [403, 392] width 55 height 18
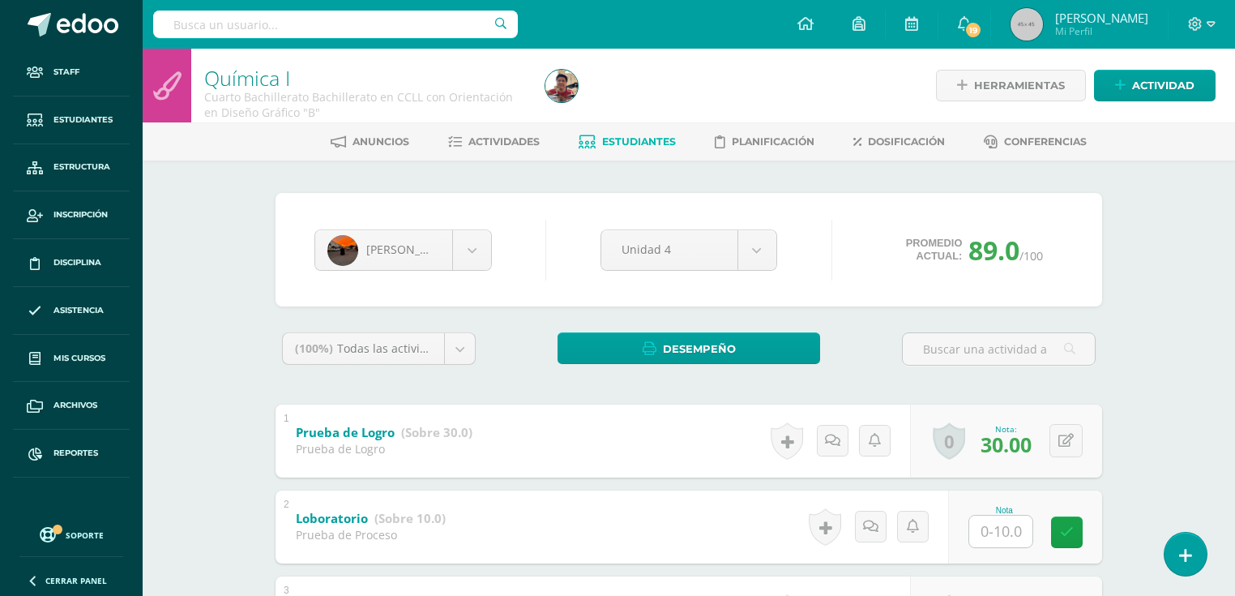
click at [648, 147] on link "Estudiantes" at bounding box center [627, 142] width 97 height 26
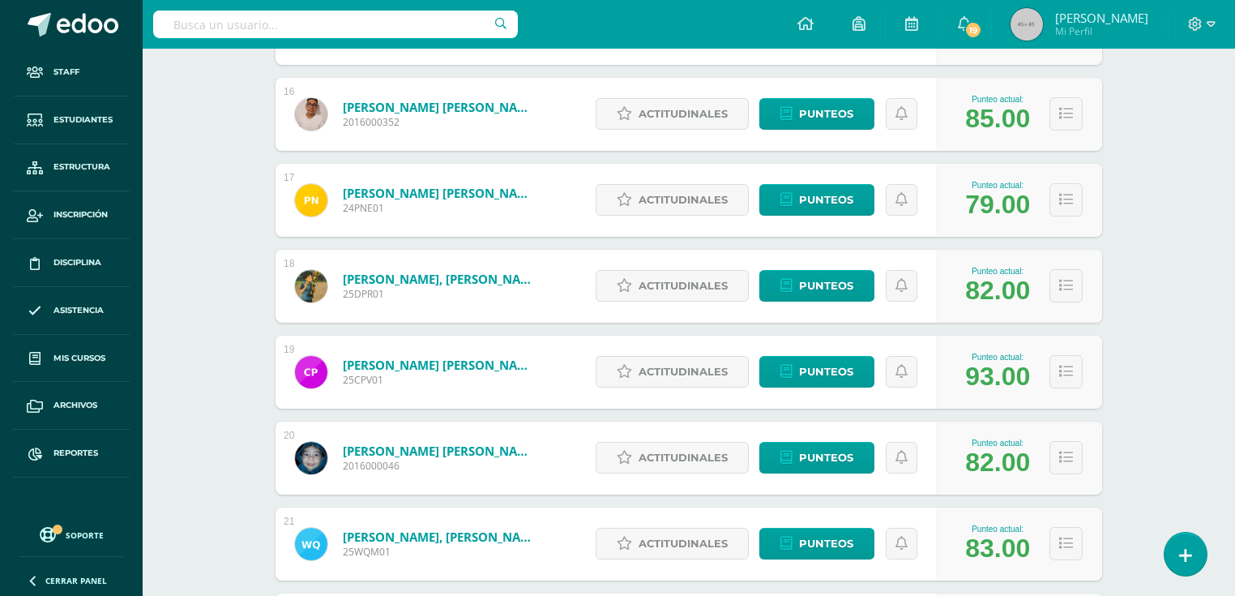
scroll to position [2017, 0]
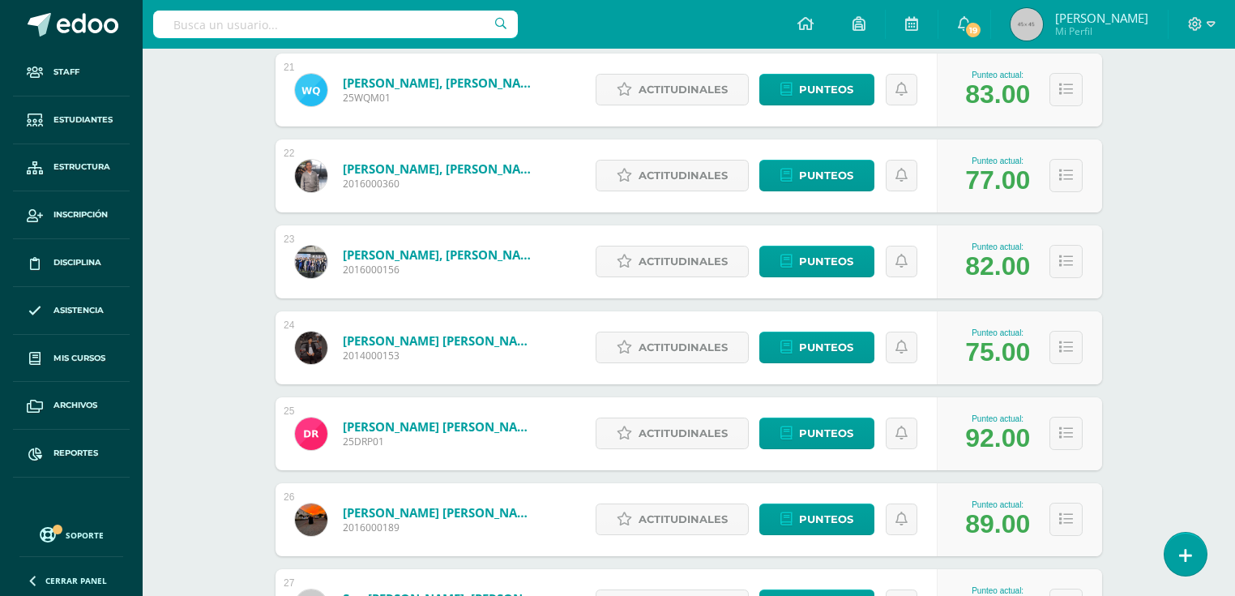
click at [444, 511] on link "[PERSON_NAME] [PERSON_NAME]" at bounding box center [440, 512] width 194 height 16
click at [405, 512] on link "Rojas Flores, Luis Fernando" at bounding box center [440, 512] width 194 height 16
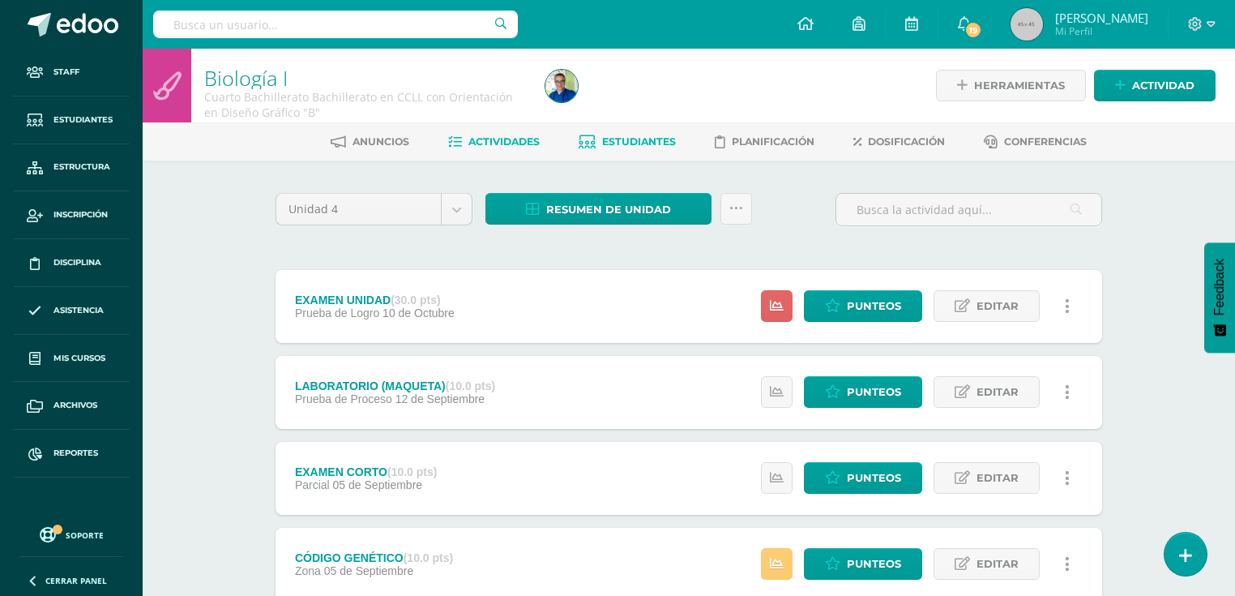
click at [651, 139] on span "Estudiantes" at bounding box center [639, 141] width 74 height 12
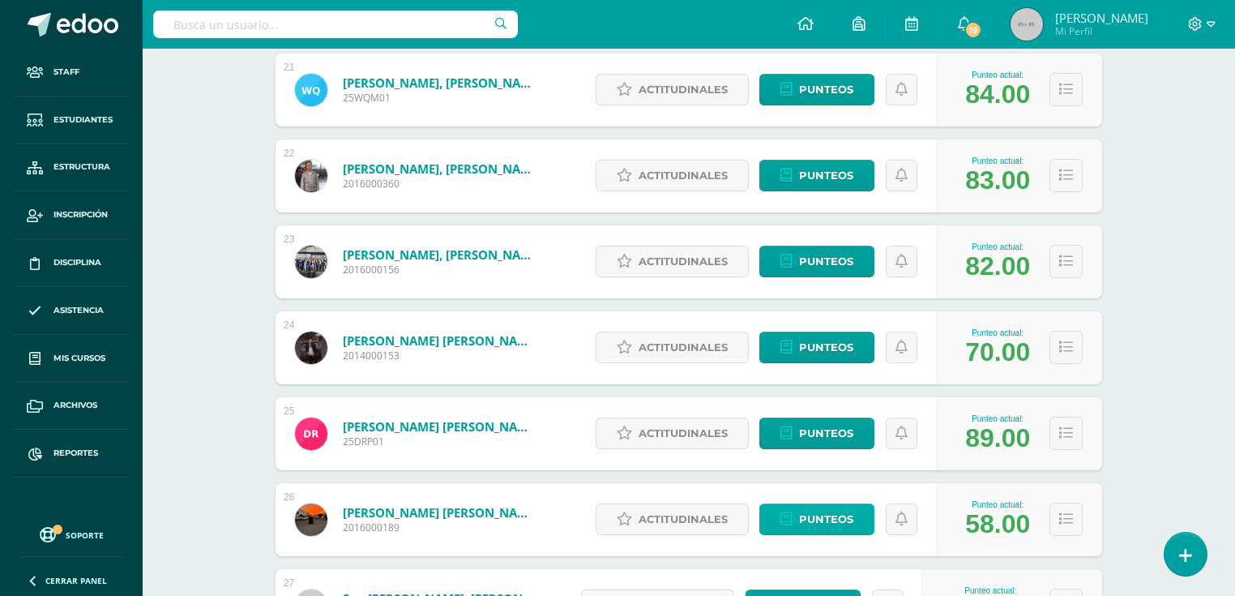
scroll to position [2082, 0]
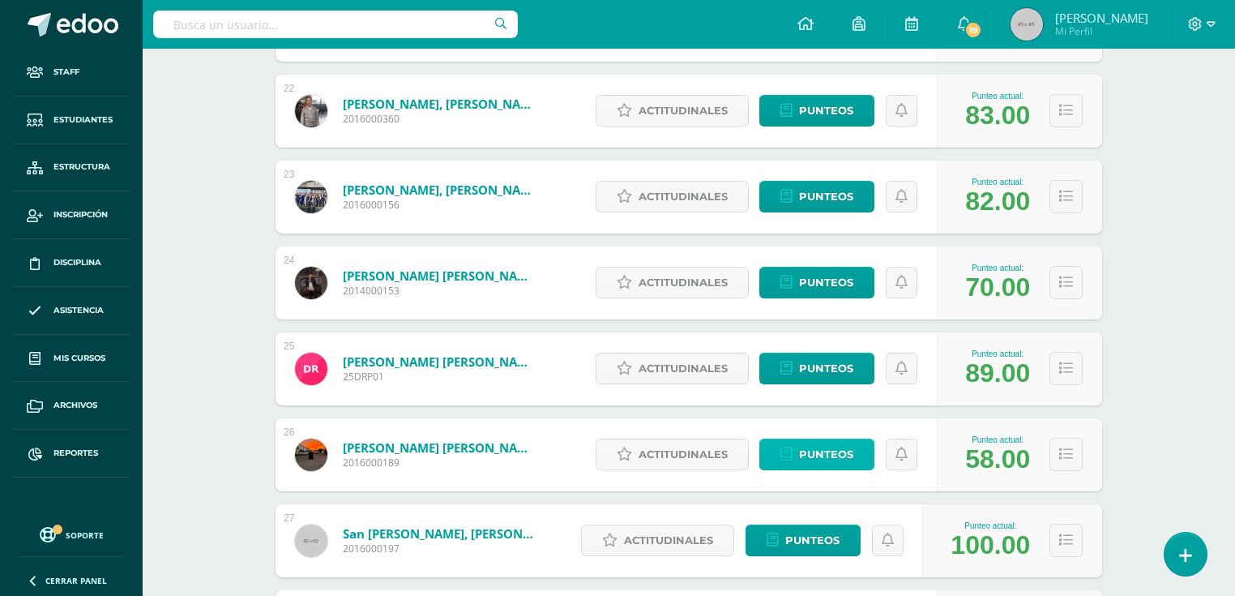
click at [828, 444] on span "Punteos" at bounding box center [826, 454] width 54 height 30
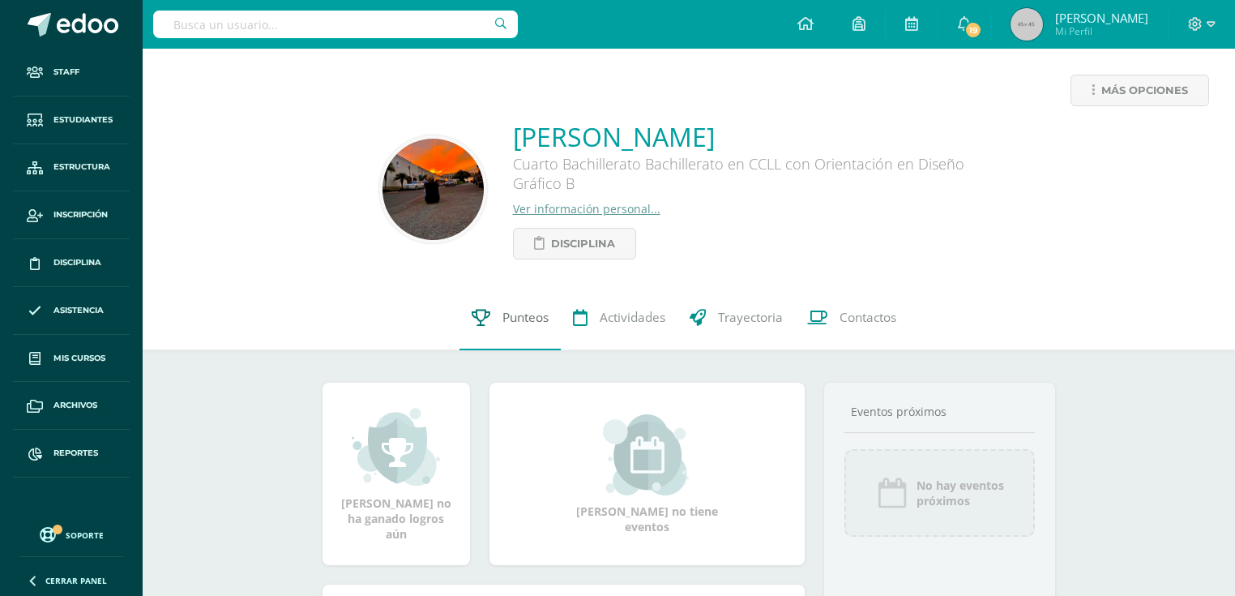
drag, startPoint x: 521, startPoint y: 333, endPoint x: 513, endPoint y: 319, distance: 16.0
click at [522, 332] on link "Punteos" at bounding box center [509, 317] width 101 height 65
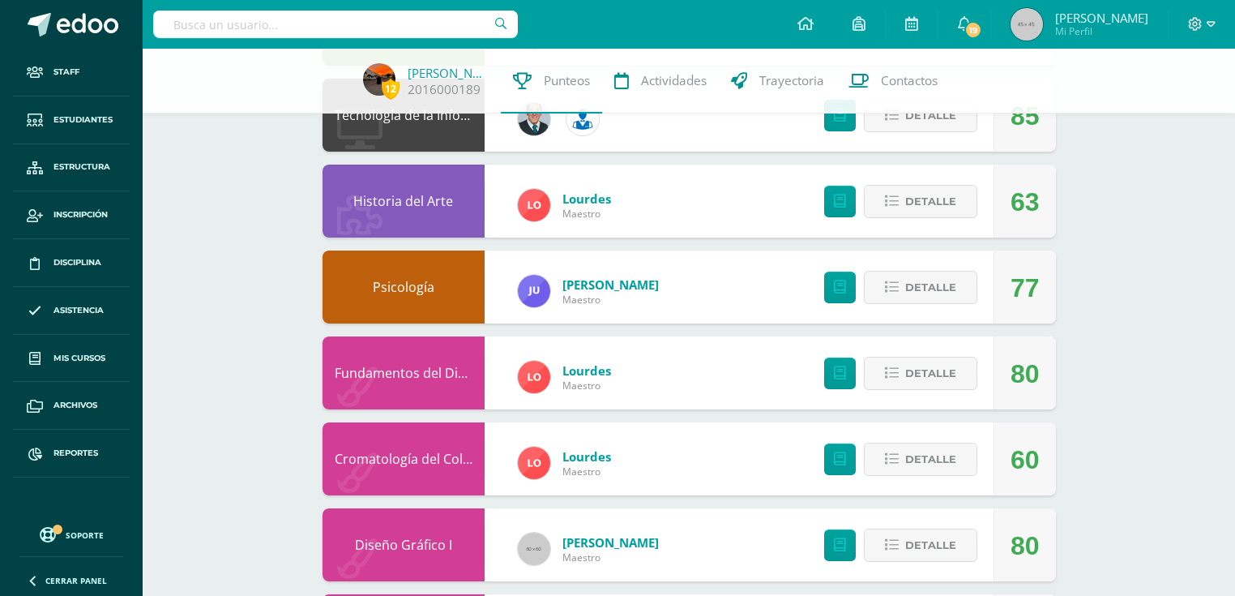
scroll to position [1102, 0]
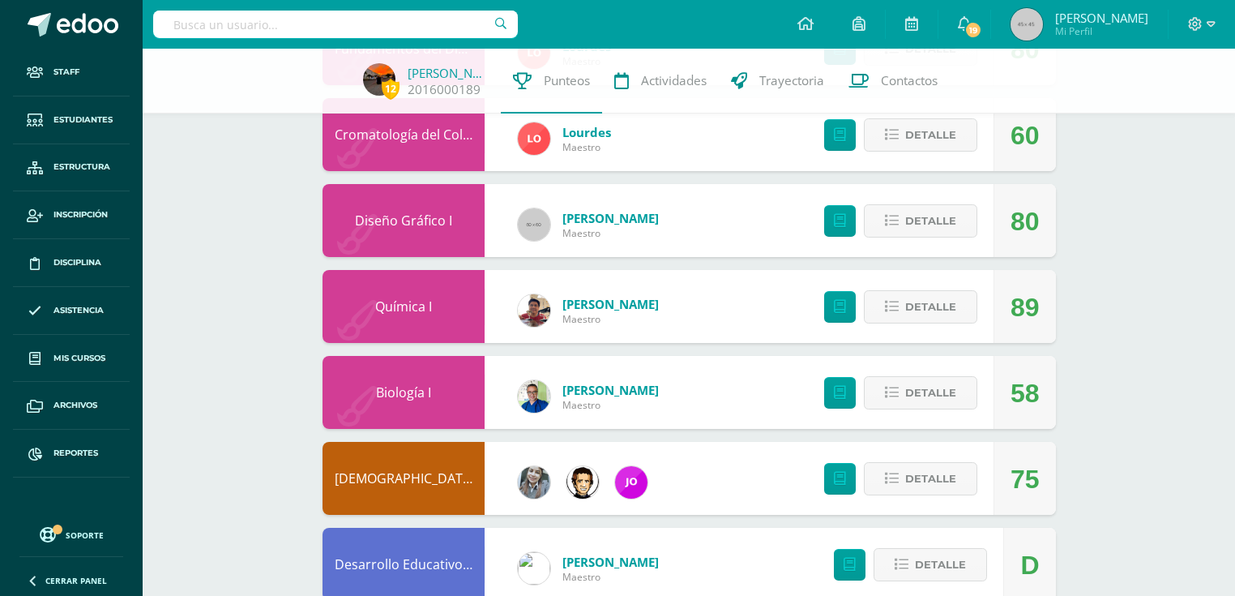
click at [392, 477] on link "Biblia" at bounding box center [405, 478] width 140 height 18
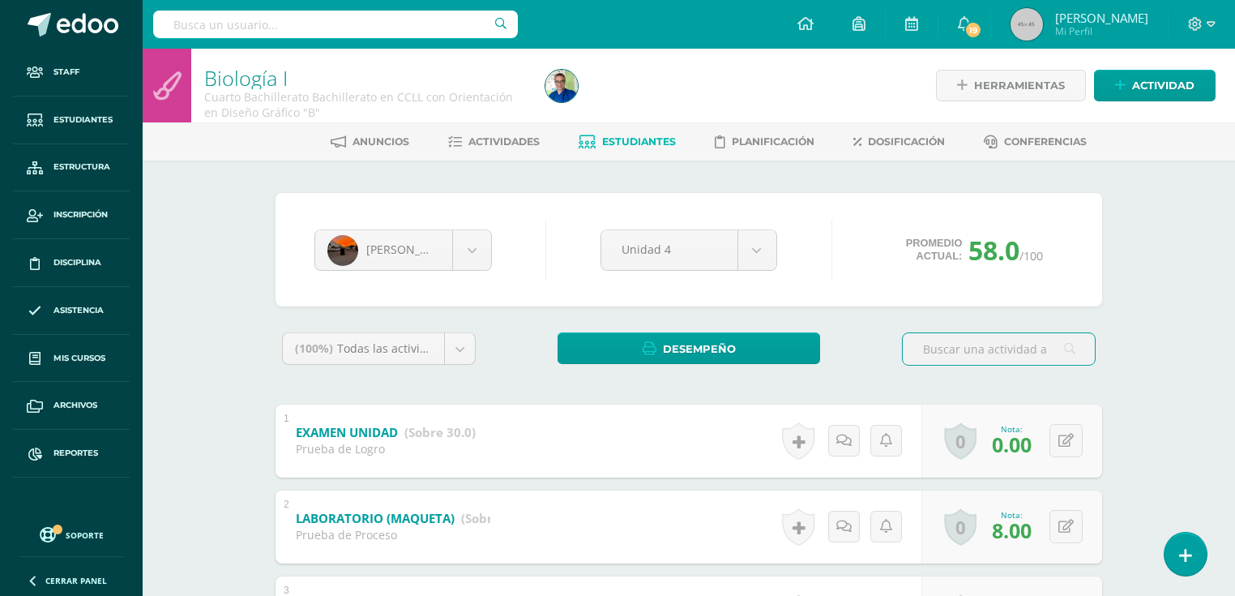
scroll to position [130, 0]
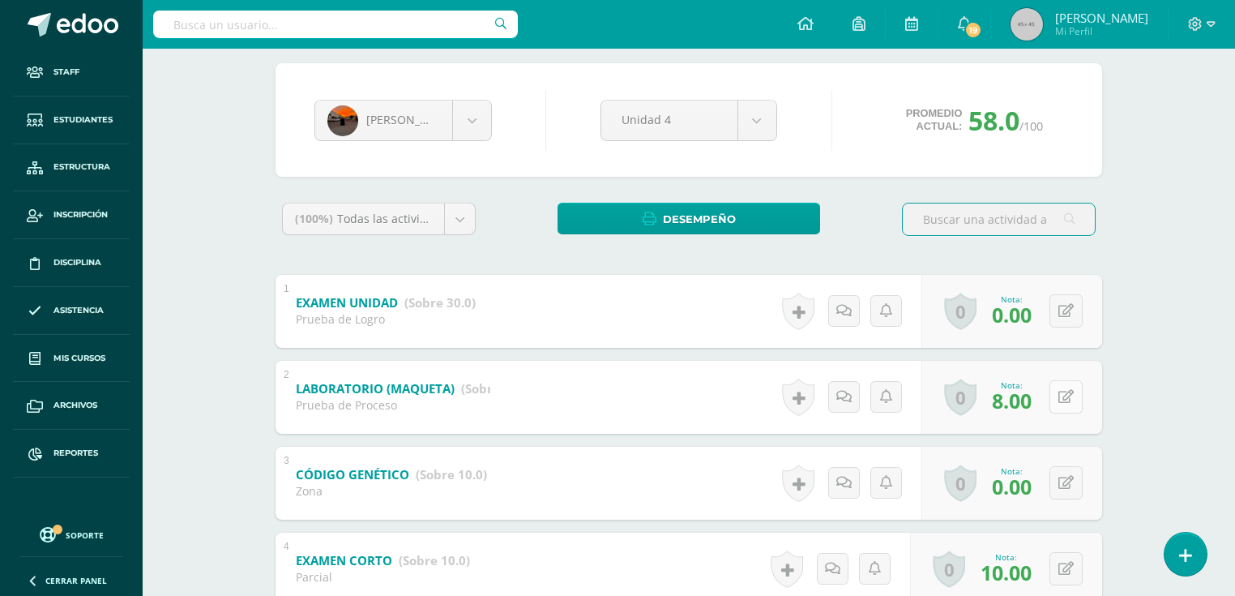
click at [1061, 398] on button at bounding box center [1065, 396] width 33 height 33
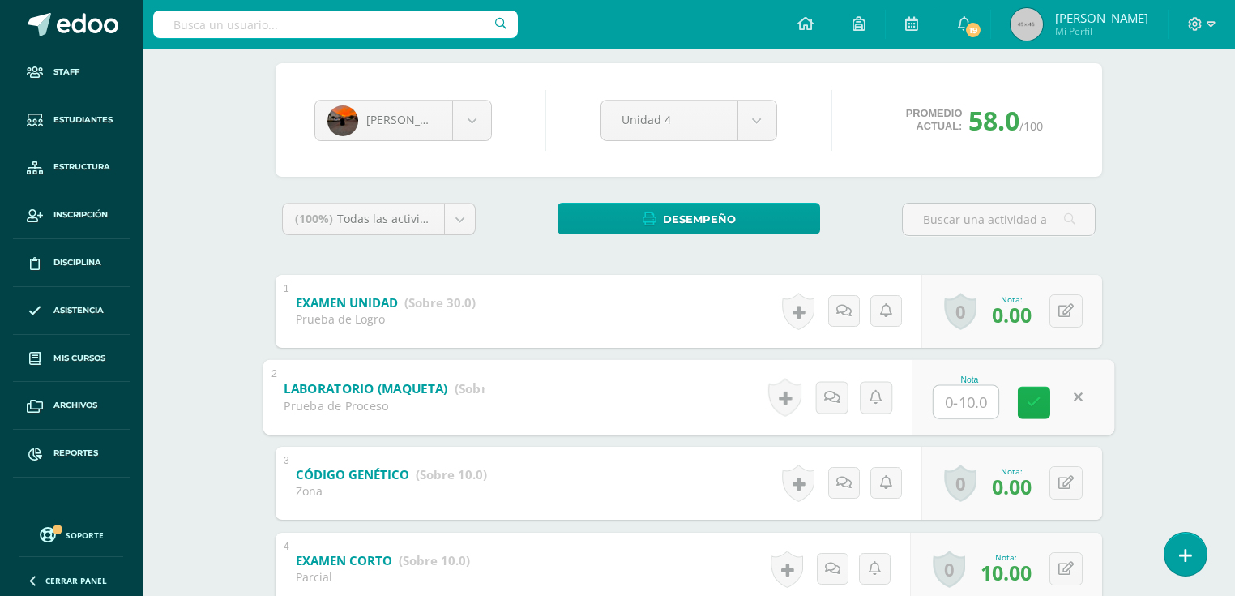
click at [1031, 402] on icon at bounding box center [1034, 402] width 15 height 14
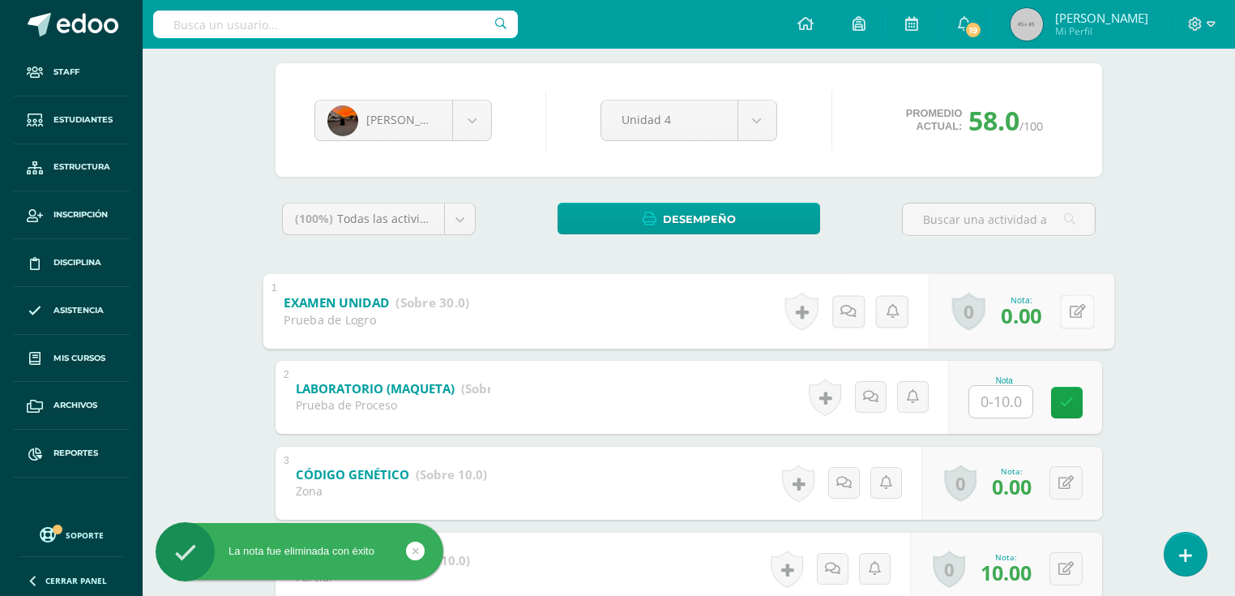
click at [1064, 304] on button at bounding box center [1077, 311] width 34 height 34
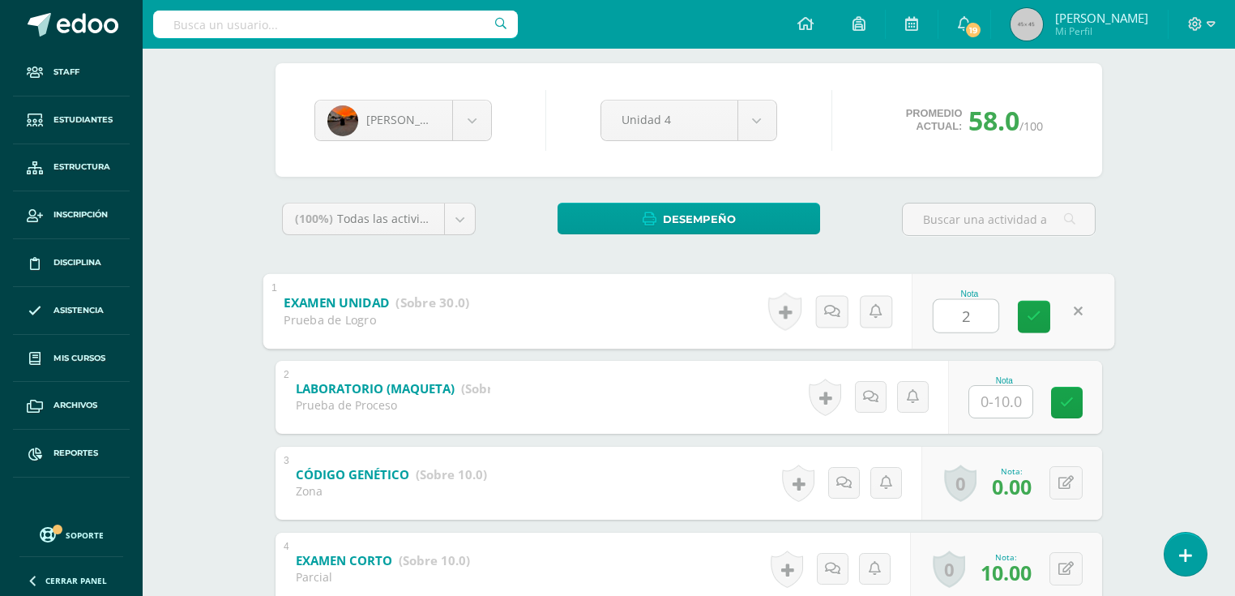
type input "23"
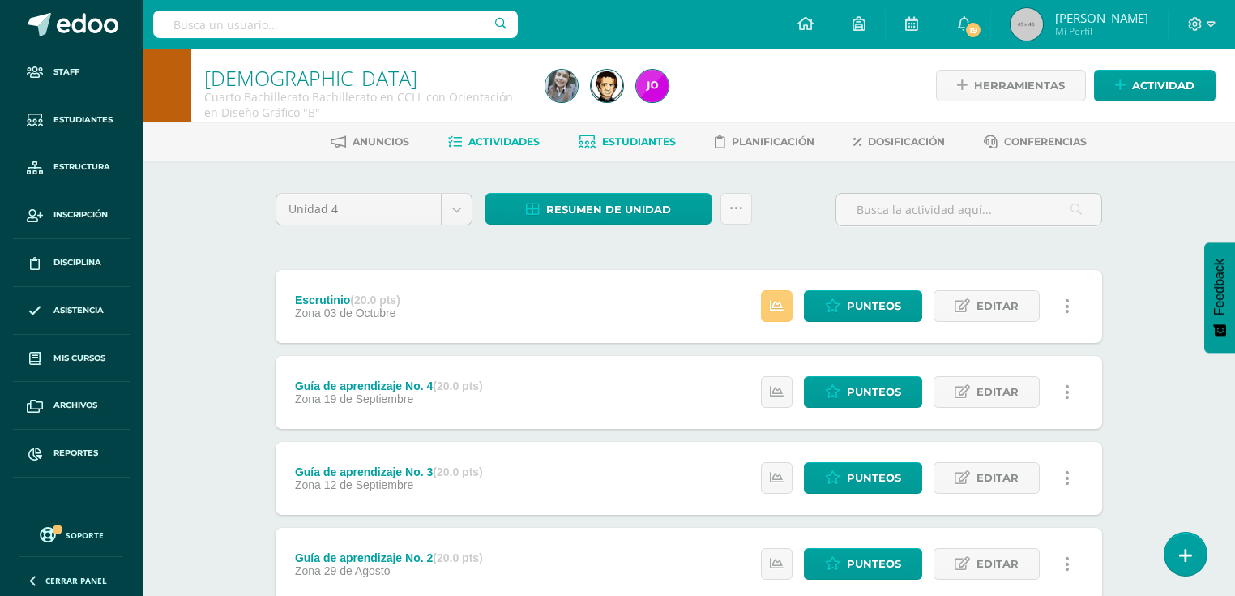
click at [654, 146] on span "Estudiantes" at bounding box center [639, 141] width 74 height 12
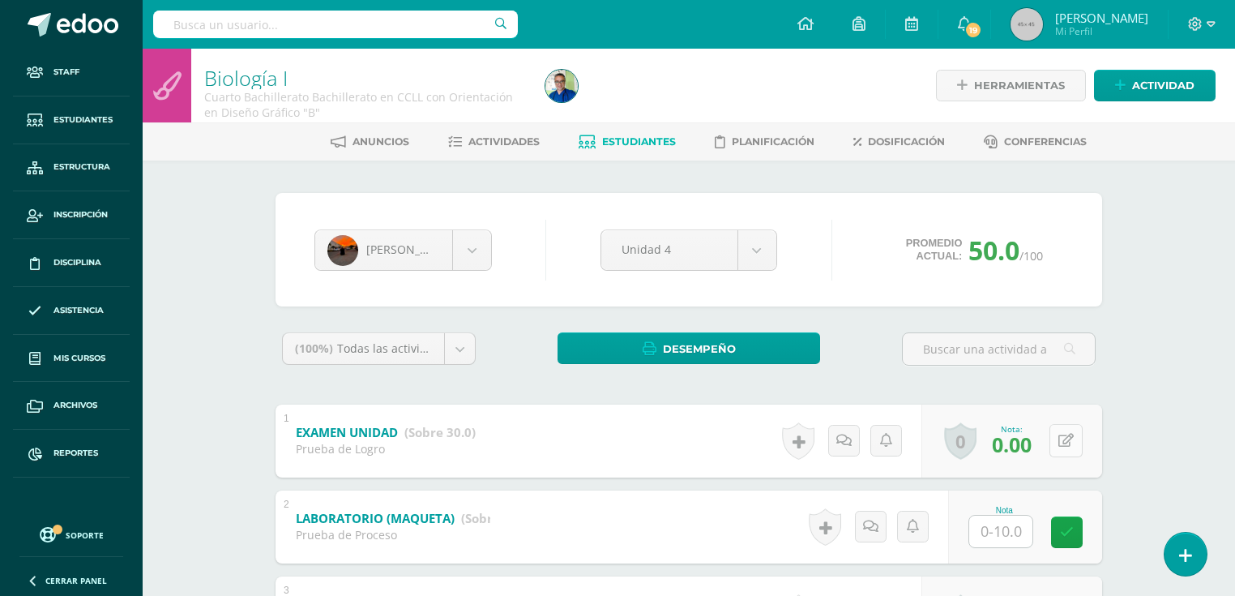
click at [1069, 441] on icon at bounding box center [1065, 441] width 15 height 14
type input "23"
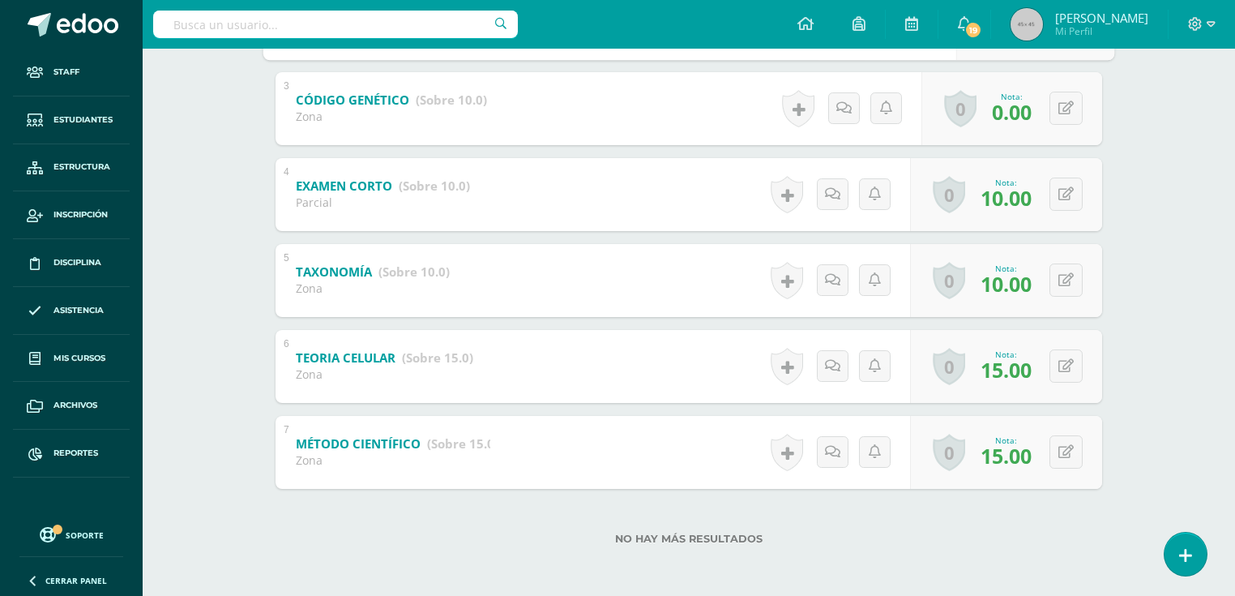
scroll to position [439, 0]
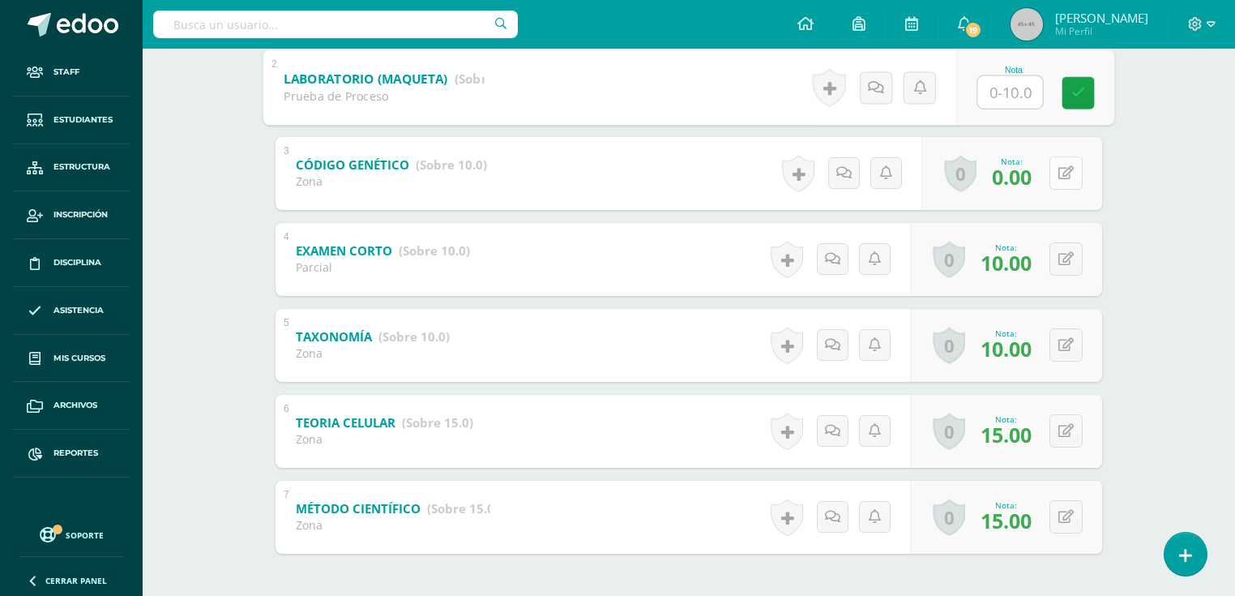
click at [1062, 173] on button at bounding box center [1065, 172] width 33 height 33
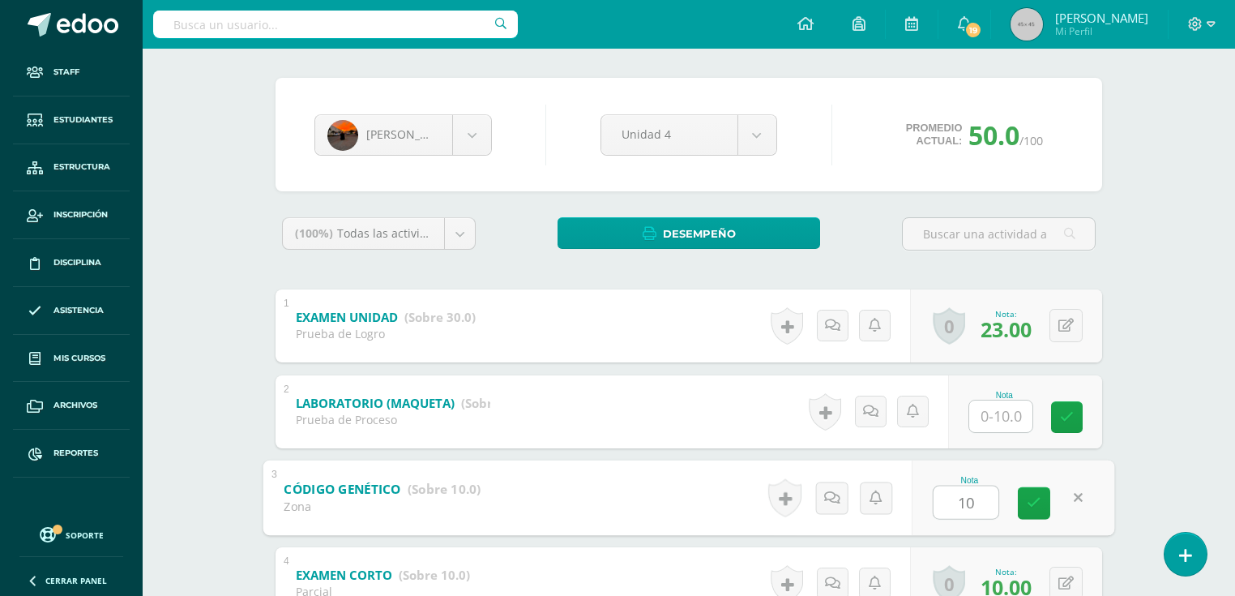
scroll to position [245, 0]
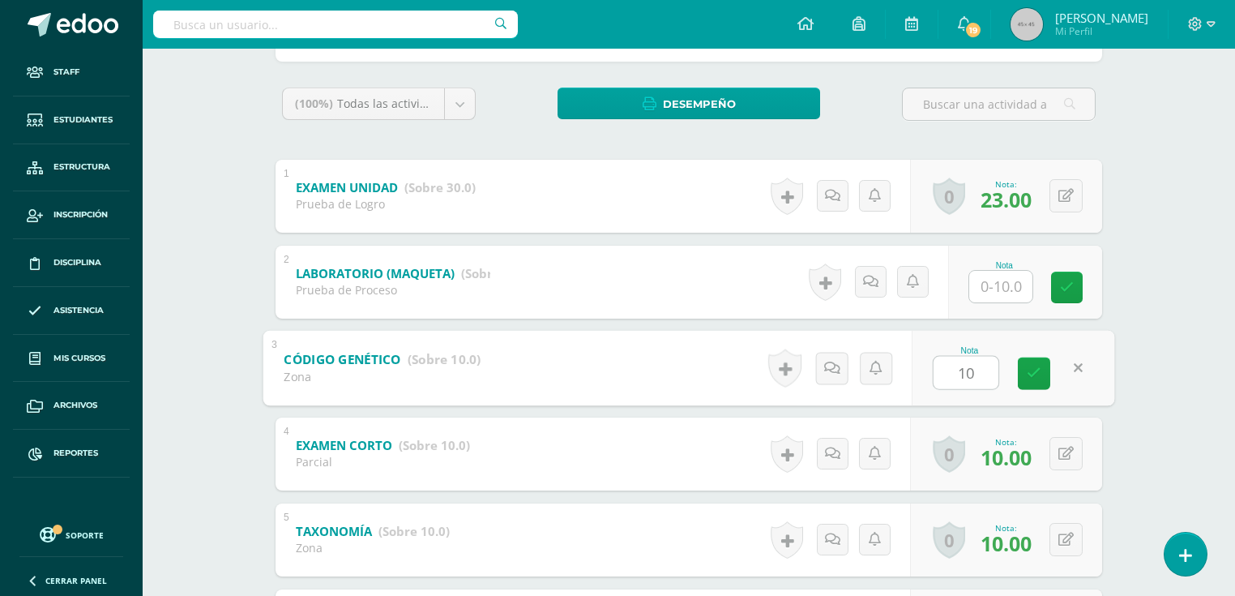
type input "1"
type input "7"
click at [1072, 288] on icon at bounding box center [1067, 287] width 14 height 14
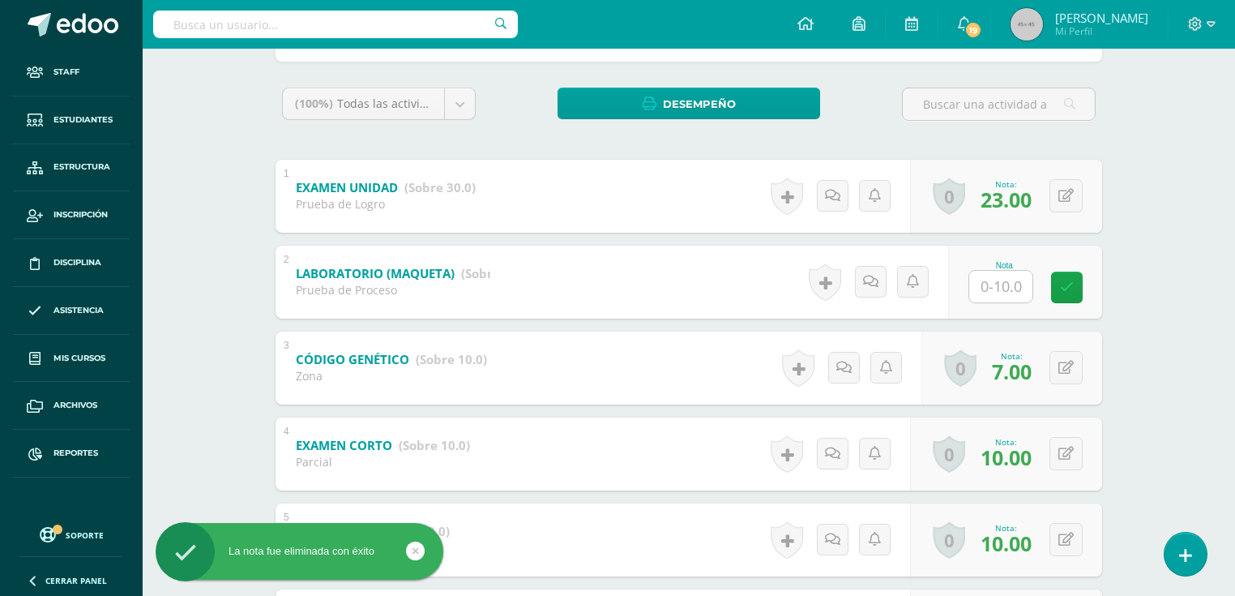
click at [1004, 191] on span "23.00" at bounding box center [1006, 200] width 51 height 28
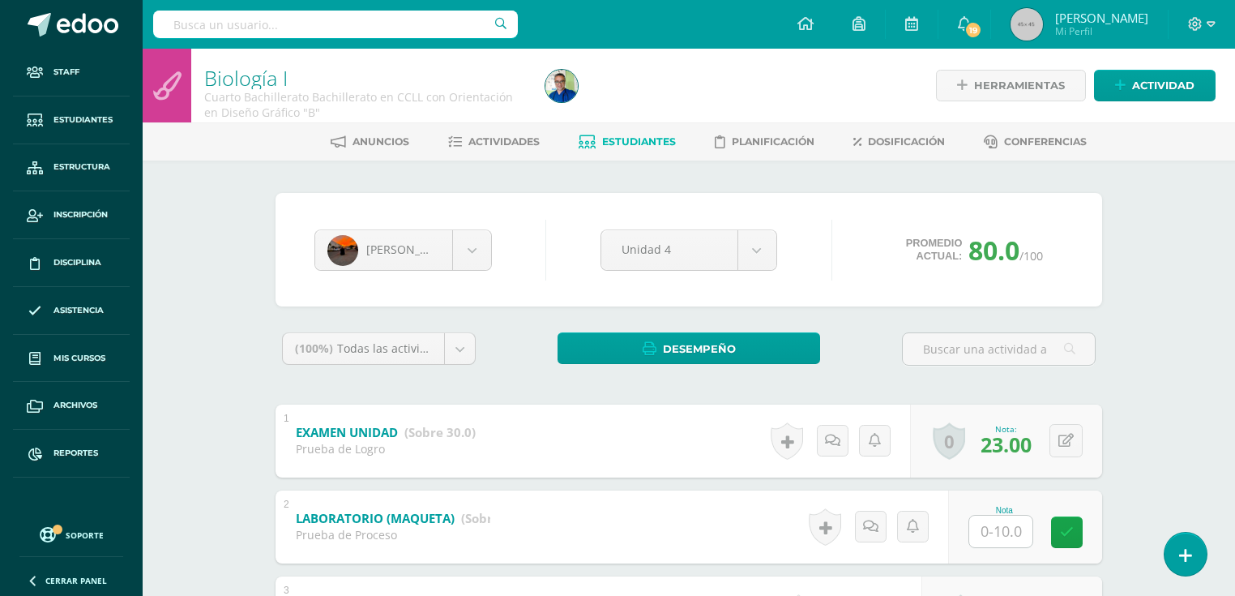
click at [599, 134] on link "Estudiantes" at bounding box center [627, 142] width 97 height 26
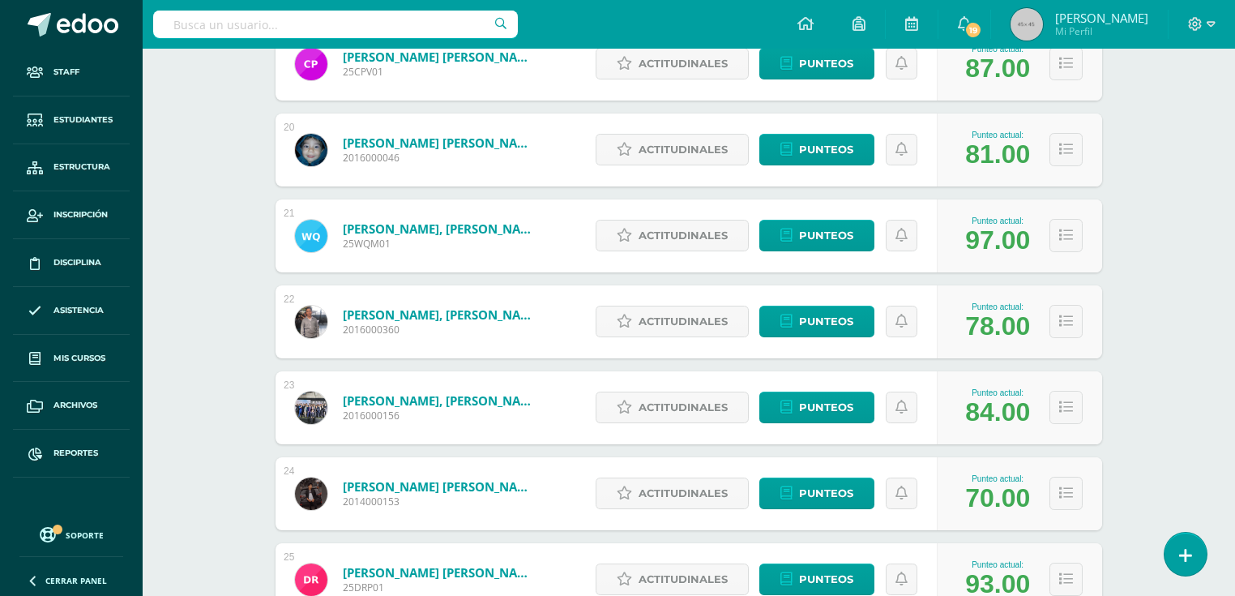
scroll to position [2131, 0]
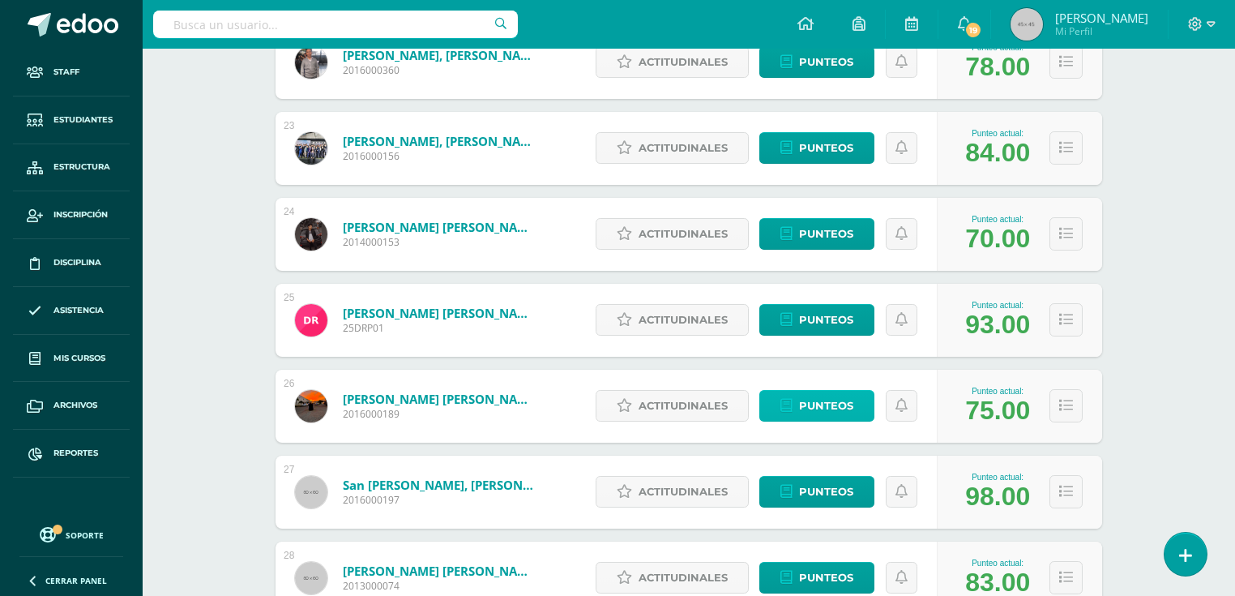
click at [848, 407] on span "Punteos" at bounding box center [826, 406] width 54 height 30
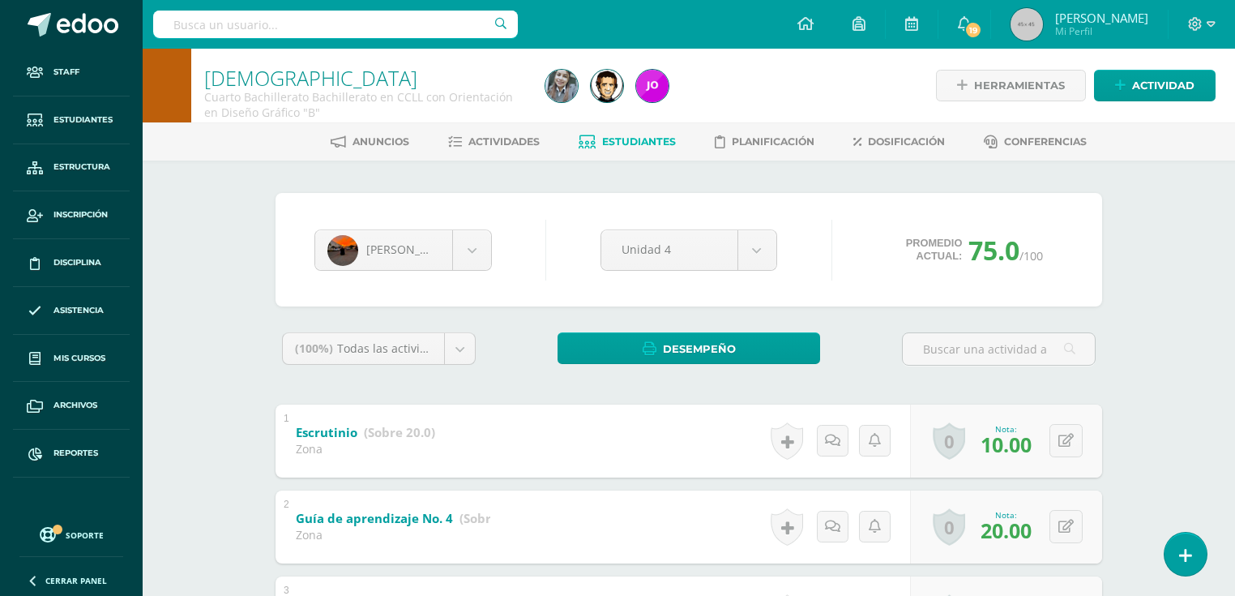
scroll to position [130, 0]
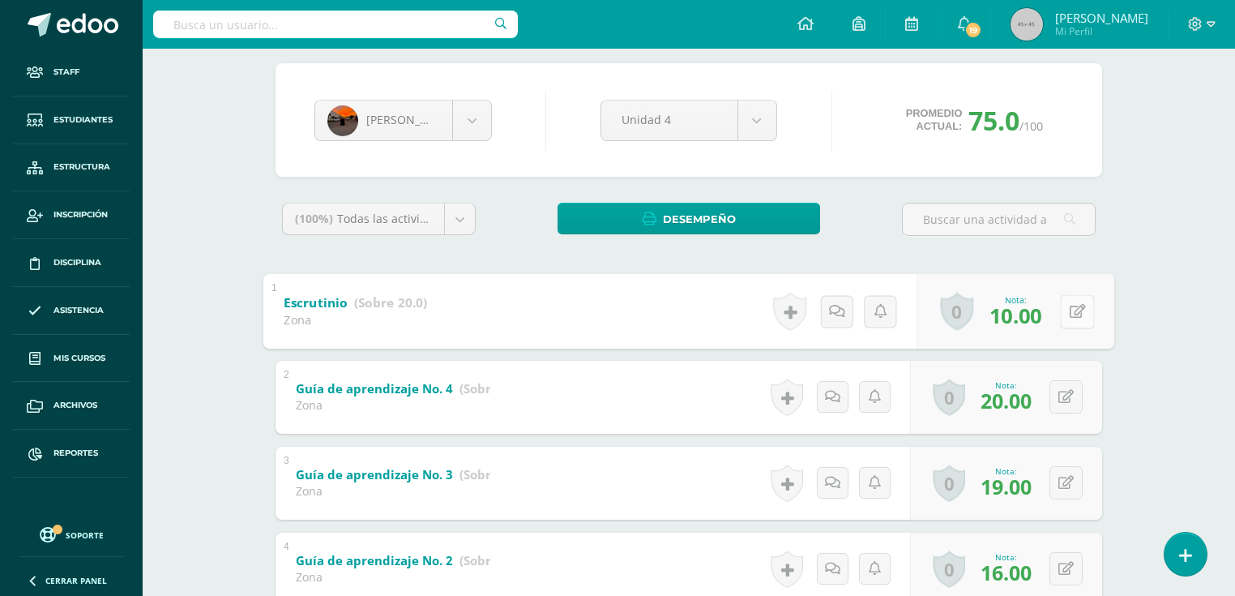
click at [1068, 301] on button at bounding box center [1077, 311] width 34 height 34
type input "12"
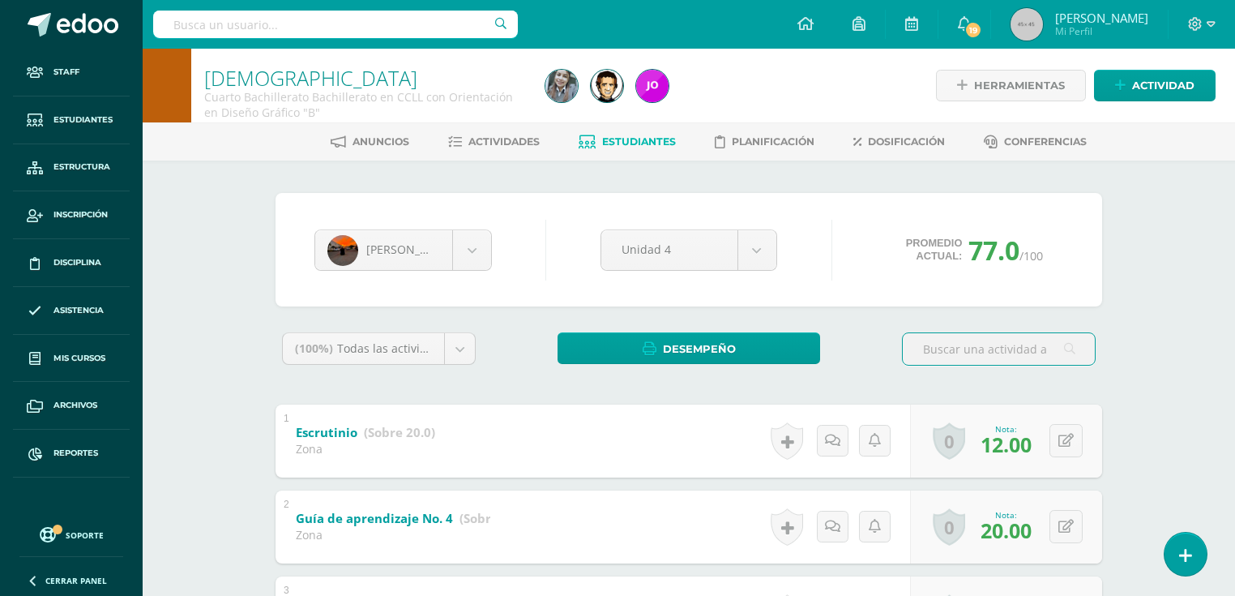
click at [656, 147] on link "Estudiantes" at bounding box center [627, 142] width 97 height 26
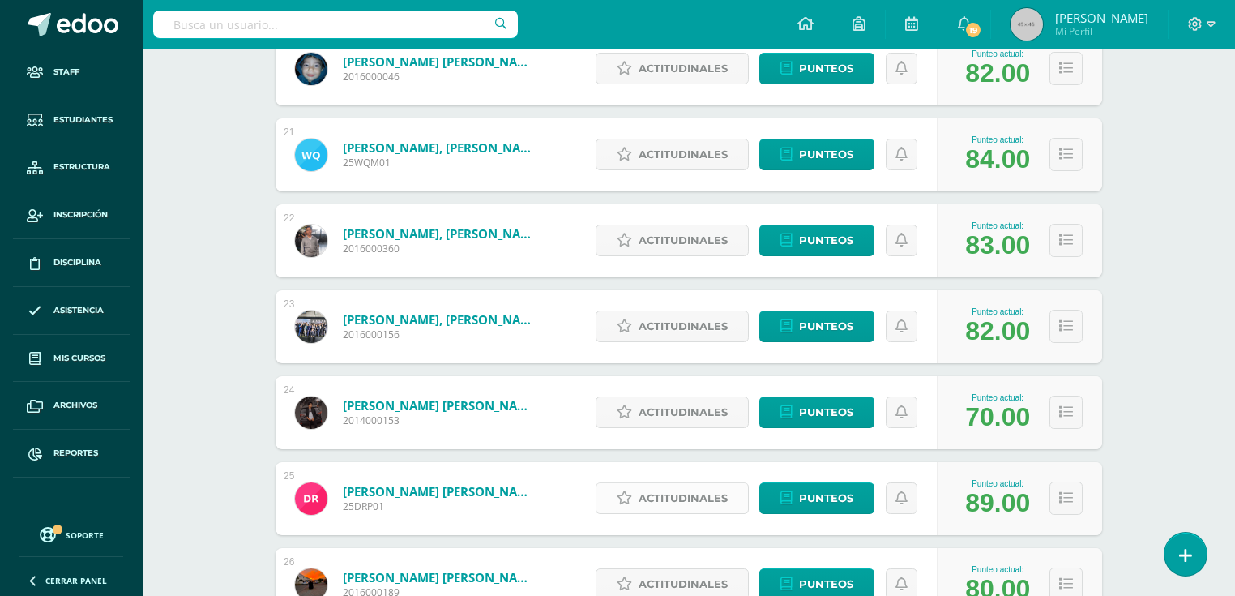
scroll to position [2147, 0]
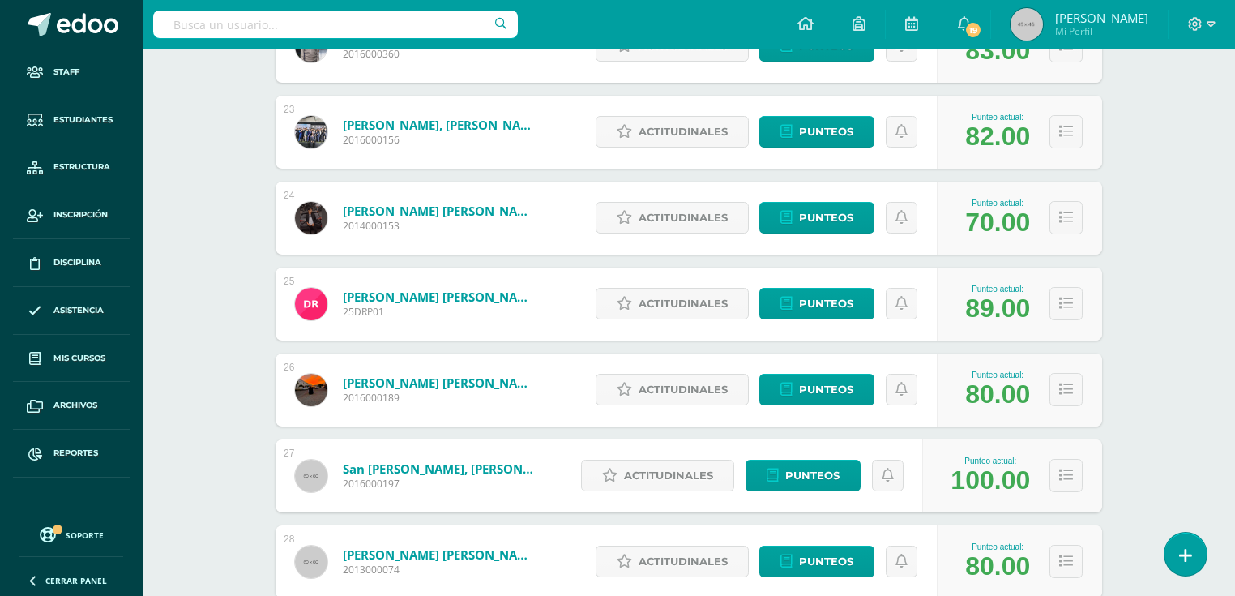
click at [490, 383] on link "[PERSON_NAME] [PERSON_NAME]" at bounding box center [440, 382] width 194 height 16
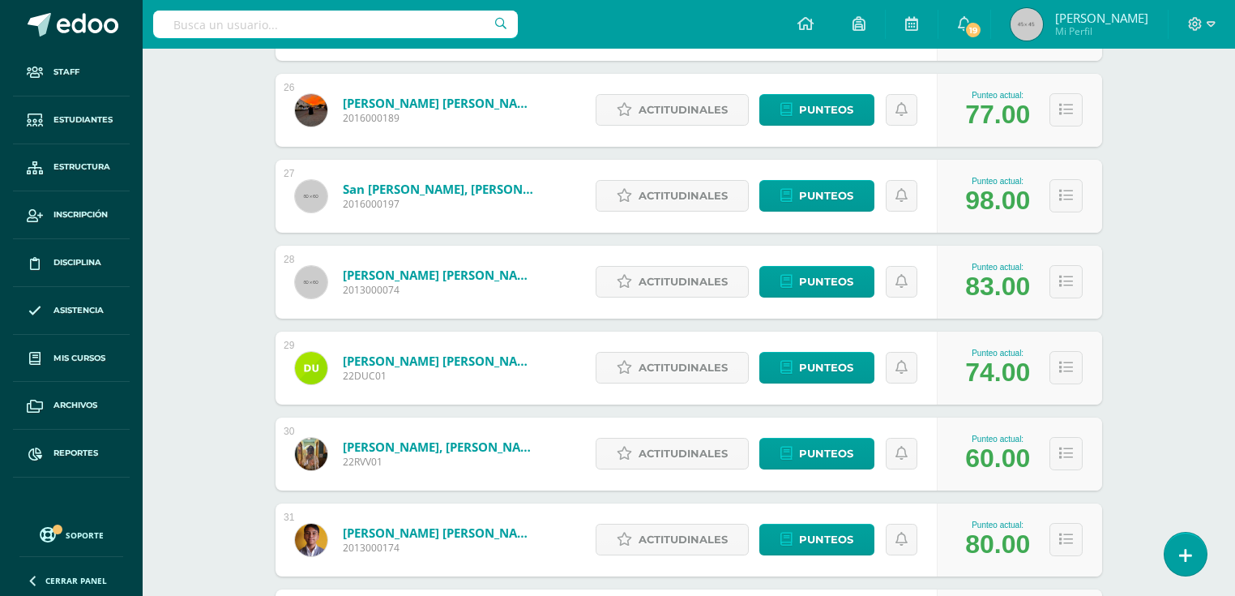
scroll to position [2232, 0]
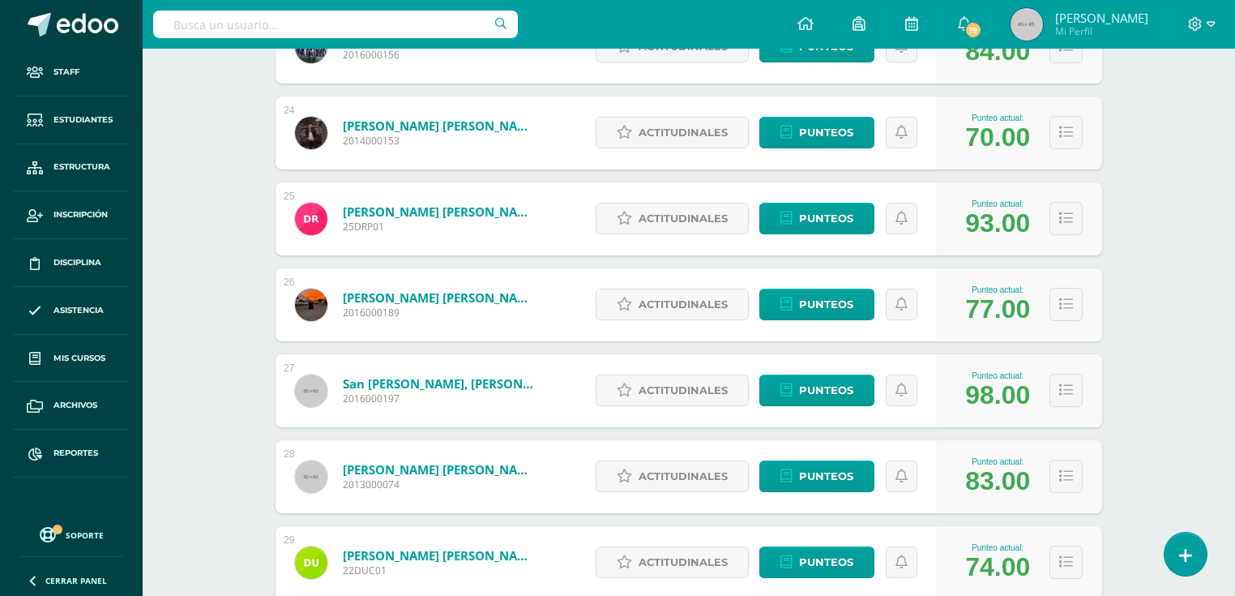
click at [404, 293] on link "Rojas Flores, Luis Fernando" at bounding box center [440, 297] width 194 height 16
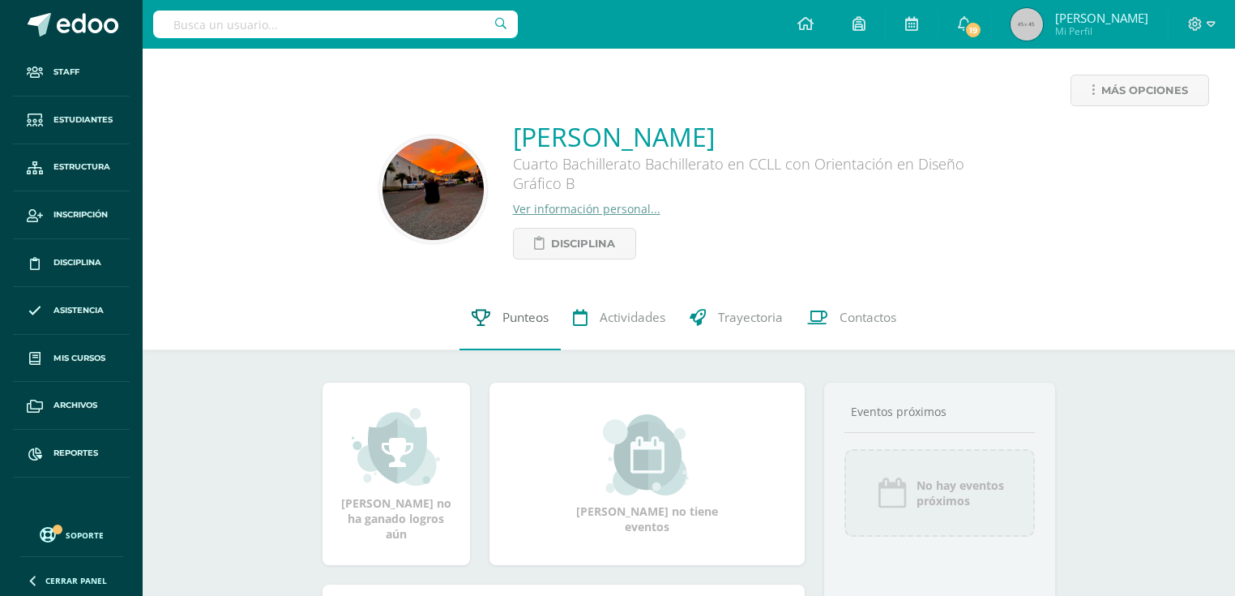
click at [503, 326] on span "Punteos" at bounding box center [525, 317] width 46 height 17
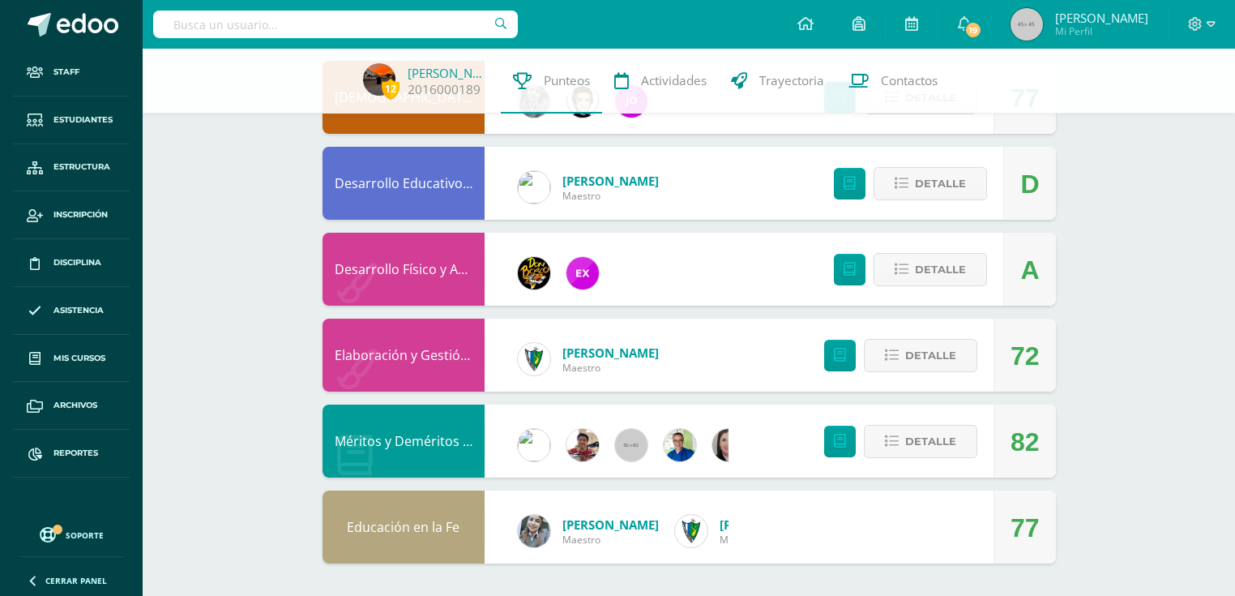
scroll to position [1159, 0]
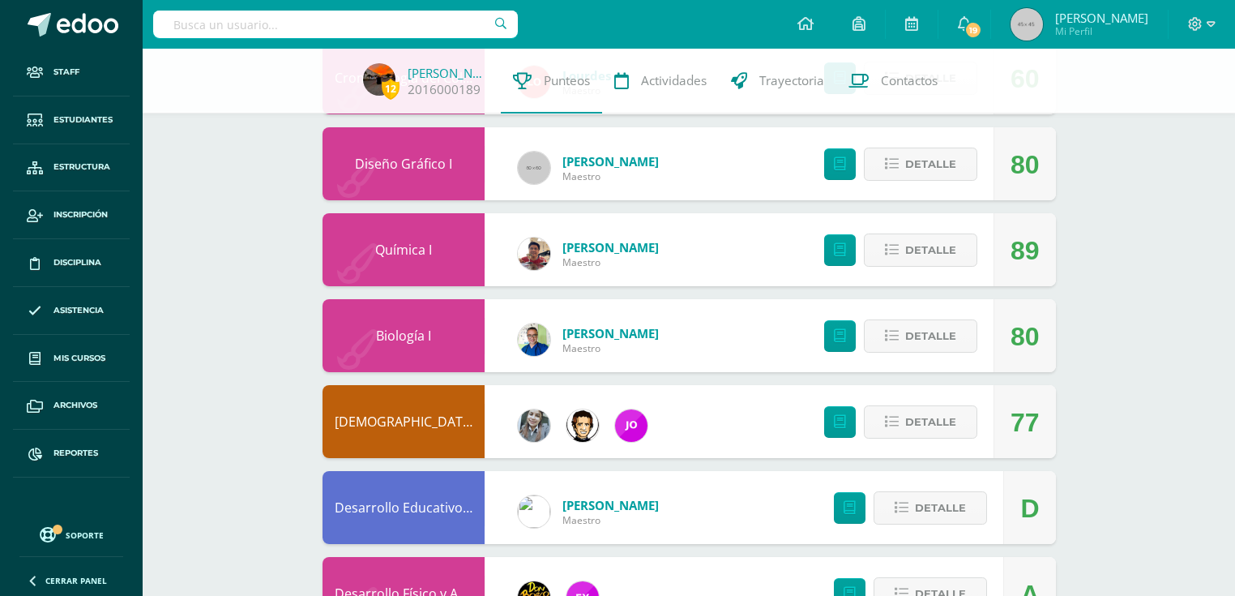
click at [425, 511] on link "Desarrollo Educativo y Proyecto de Vida" at bounding box center [457, 507] width 245 height 18
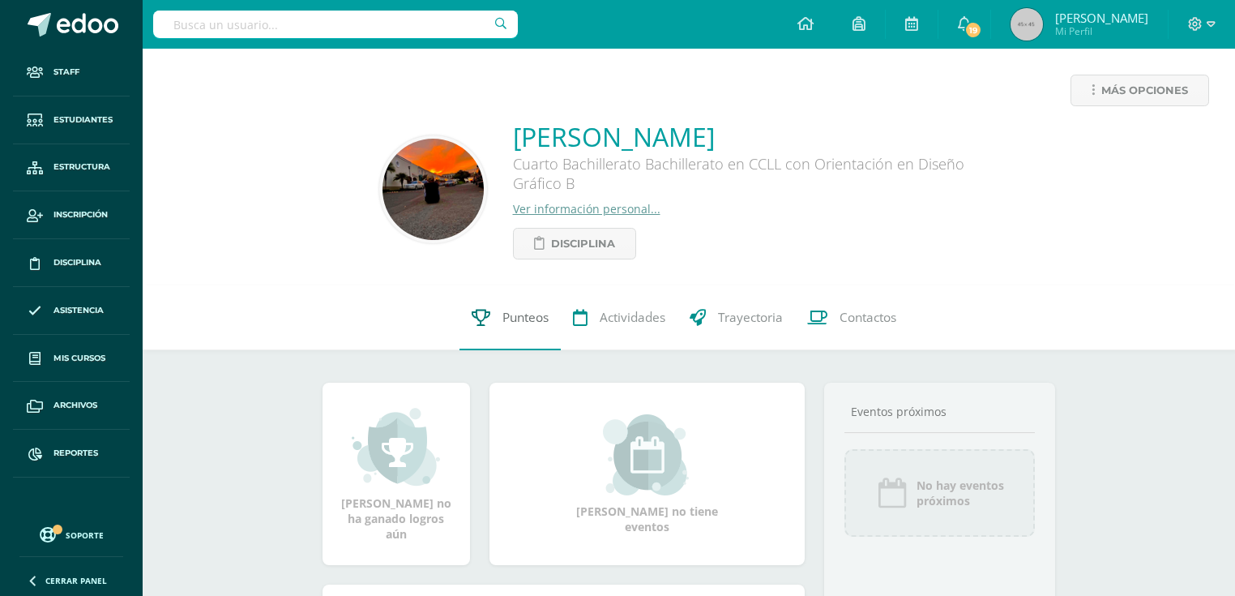
click at [504, 334] on link "Punteos" at bounding box center [509, 317] width 101 height 65
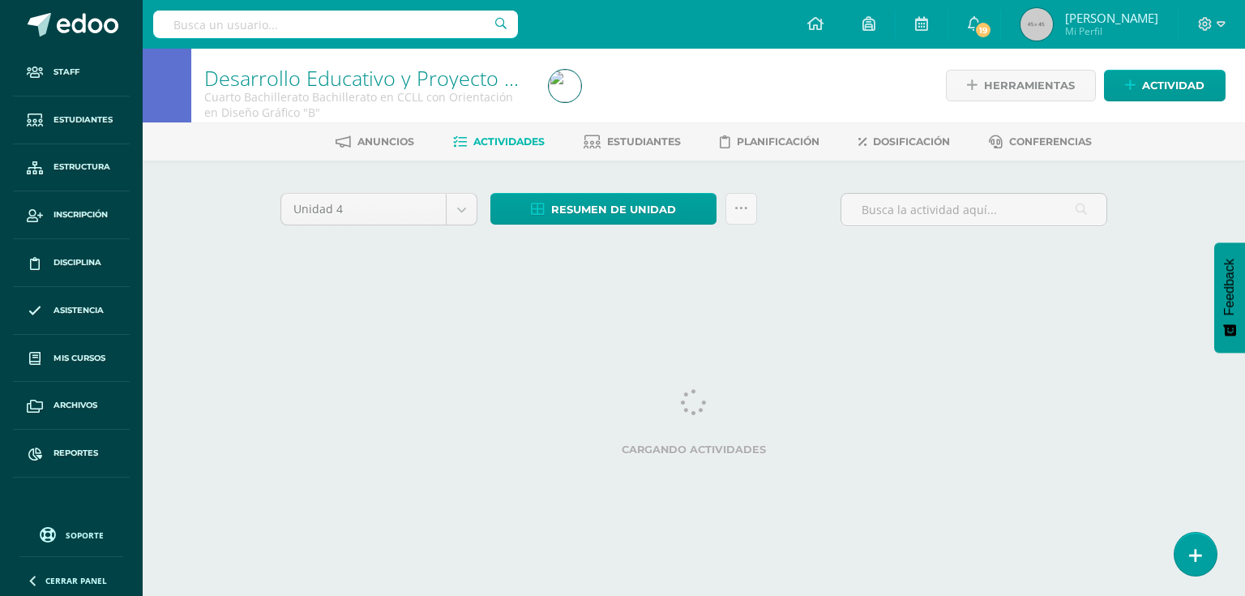
click at [660, 147] on span "Estudiantes" at bounding box center [644, 141] width 74 height 12
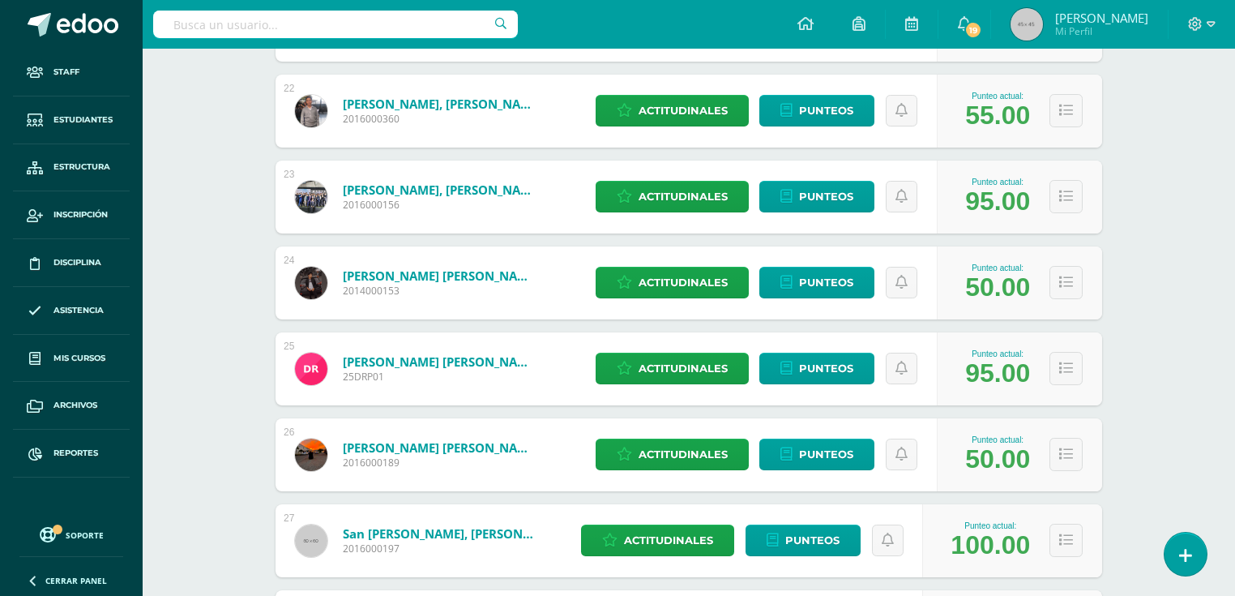
scroll to position [2212, 0]
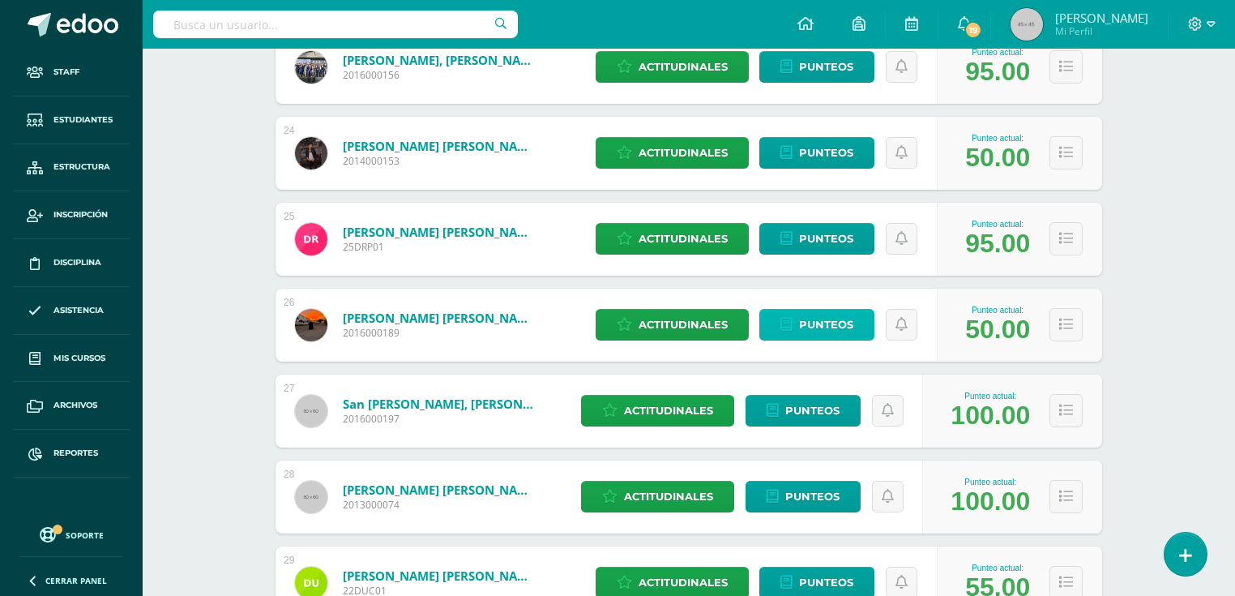
click at [821, 326] on span "Punteos" at bounding box center [826, 325] width 54 height 30
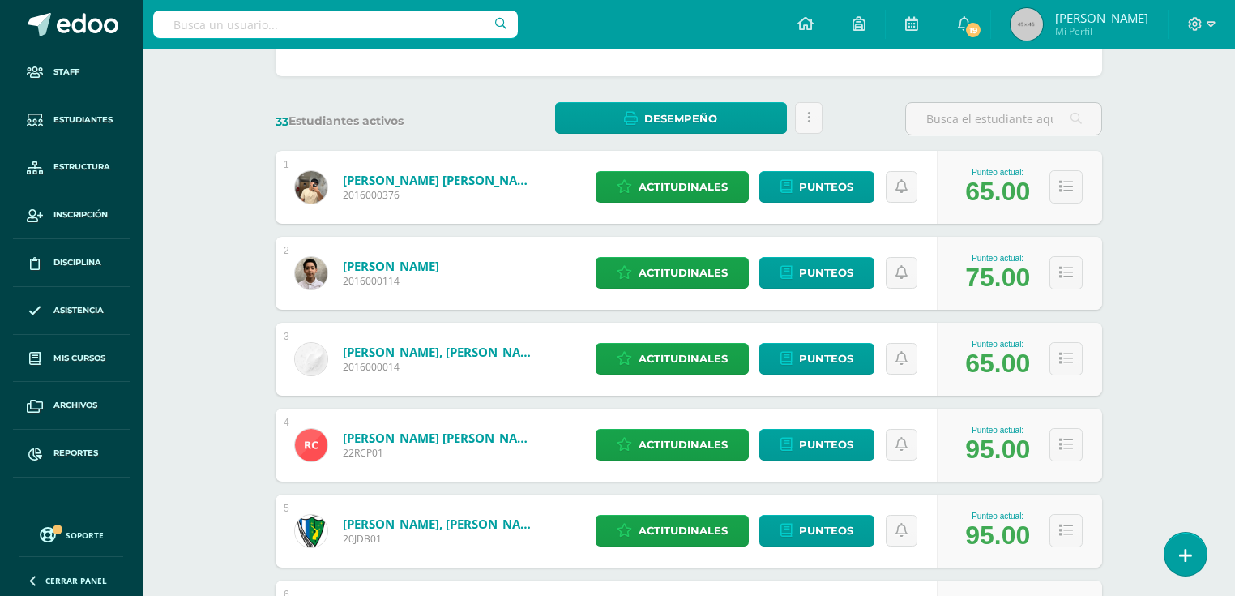
scroll to position [0, 0]
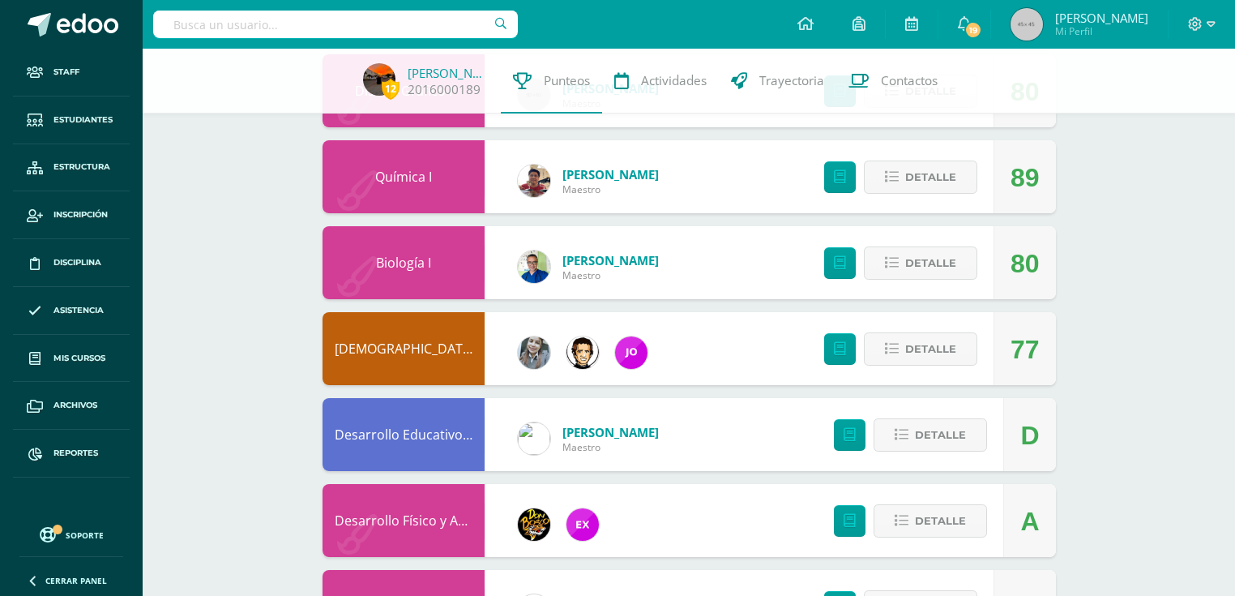
scroll to position [1361, 0]
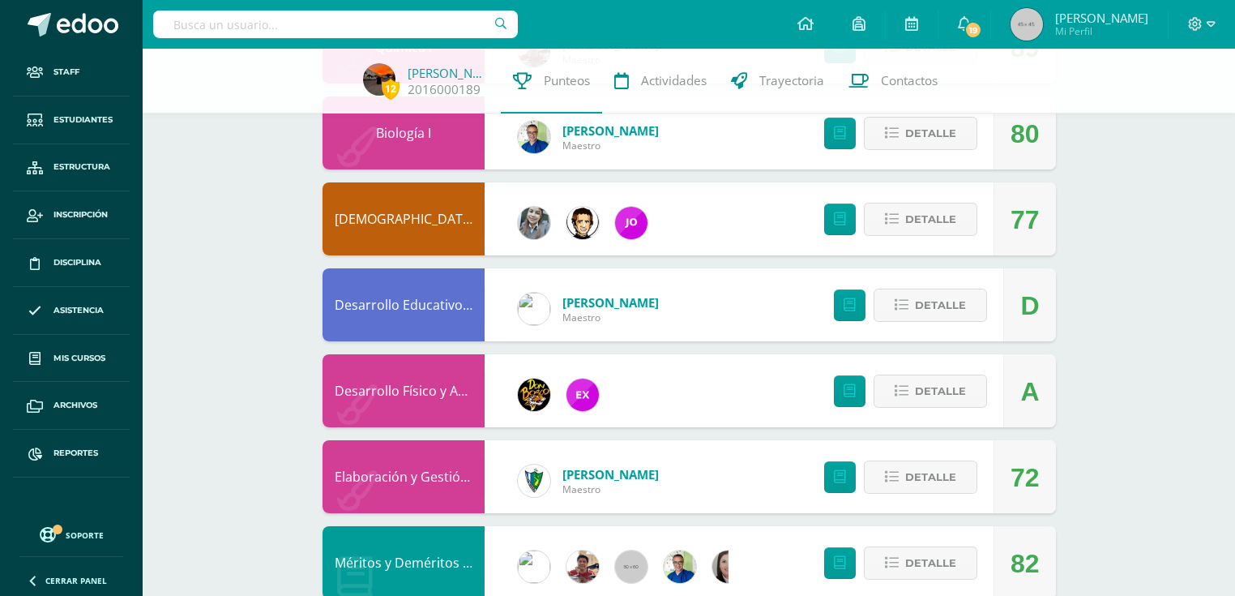
click at [436, 393] on link "Desarrollo Físico y Artístico (Extracurricular)" at bounding box center [469, 391] width 269 height 18
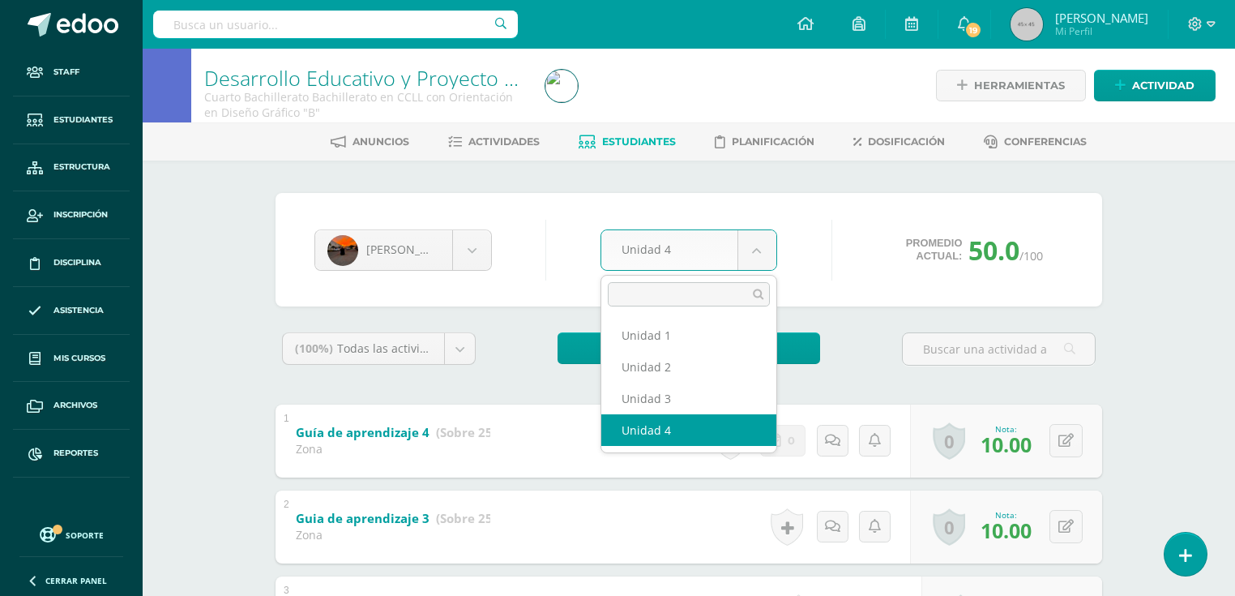
click at [758, 246] on body "Staff Estudiantes Estructura Inscripción Disciplina Asistencia Mis cursos Archi…" at bounding box center [617, 421] width 1235 height 843
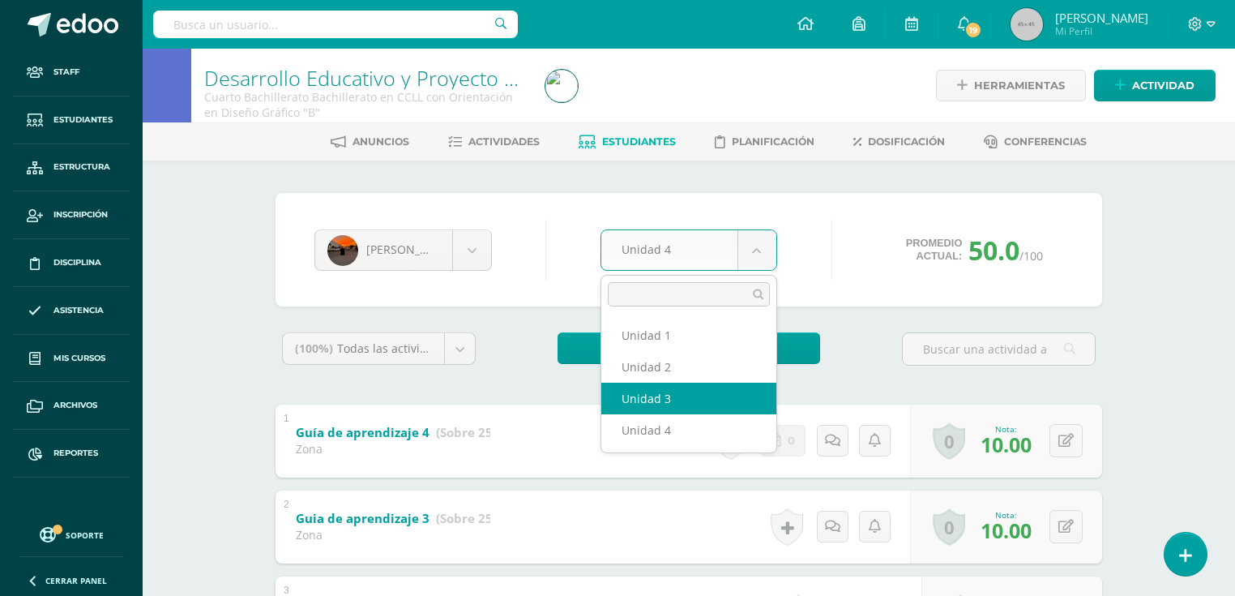
select select "Unidad 3"
click at [752, 252] on body "Staff Estudiantes Estructura Inscripción Disciplina Asistencia Mis cursos Archi…" at bounding box center [617, 421] width 1235 height 843
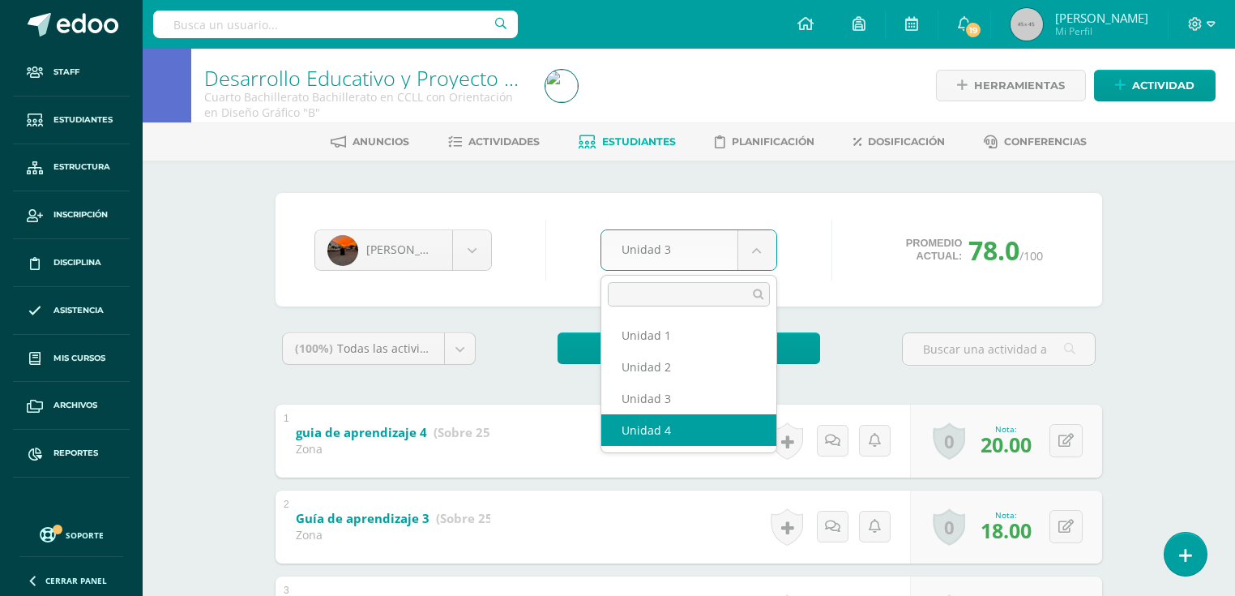
select select "Unidad 4"
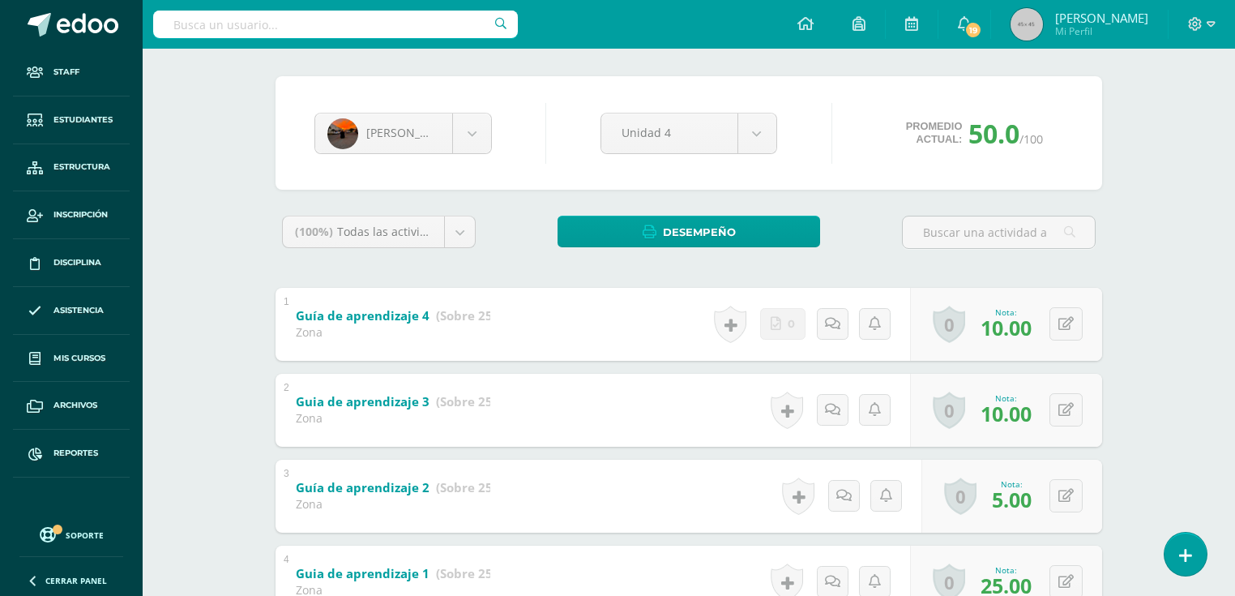
scroll to position [182, 0]
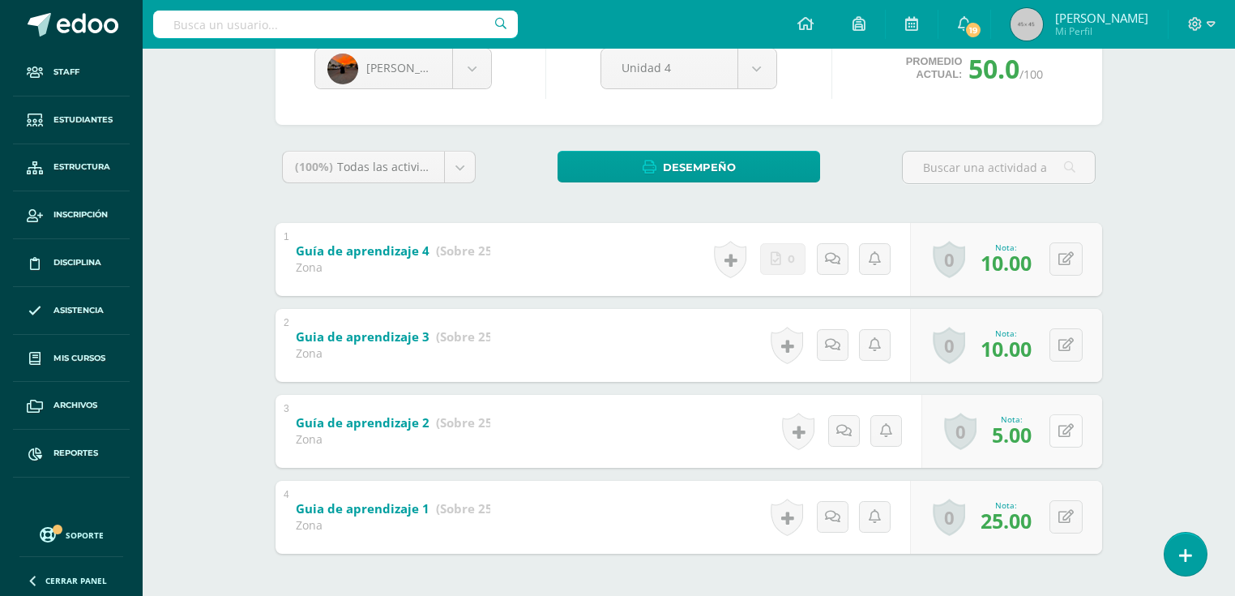
click at [1063, 430] on icon at bounding box center [1065, 431] width 15 height 14
type input "25"
click at [1067, 343] on icon at bounding box center [1065, 345] width 15 height 14
type input "17"
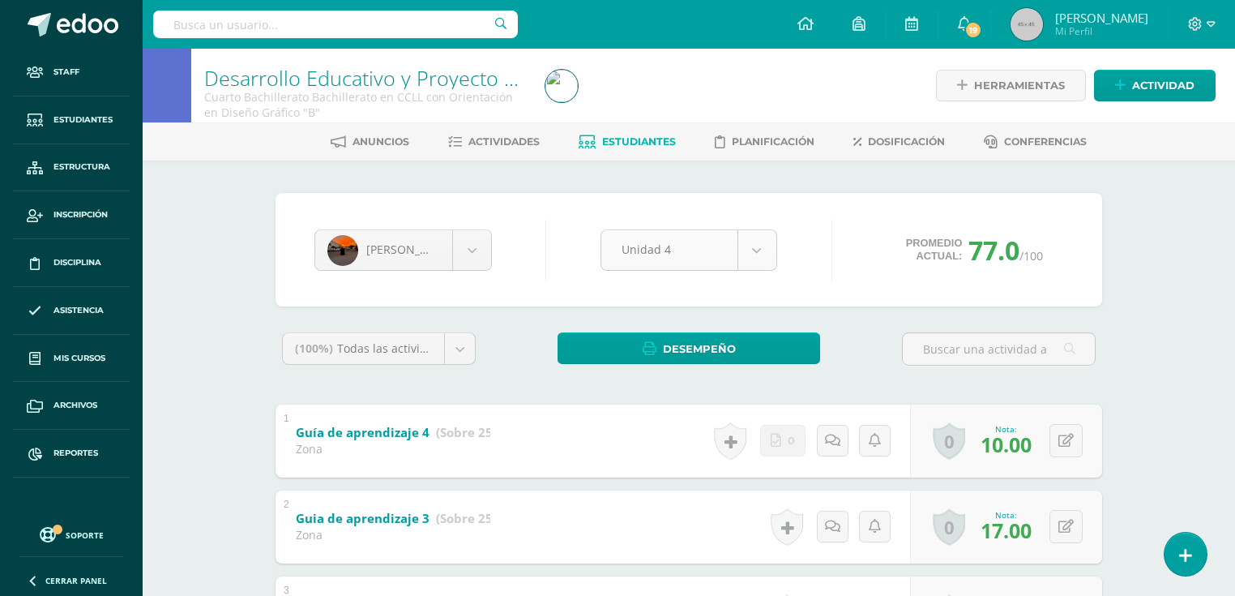
click at [756, 256] on body "Staff Estudiantes Estructura Inscripción Disciplina Asistencia Mis cursos Archi…" at bounding box center [617, 421] width 1235 height 843
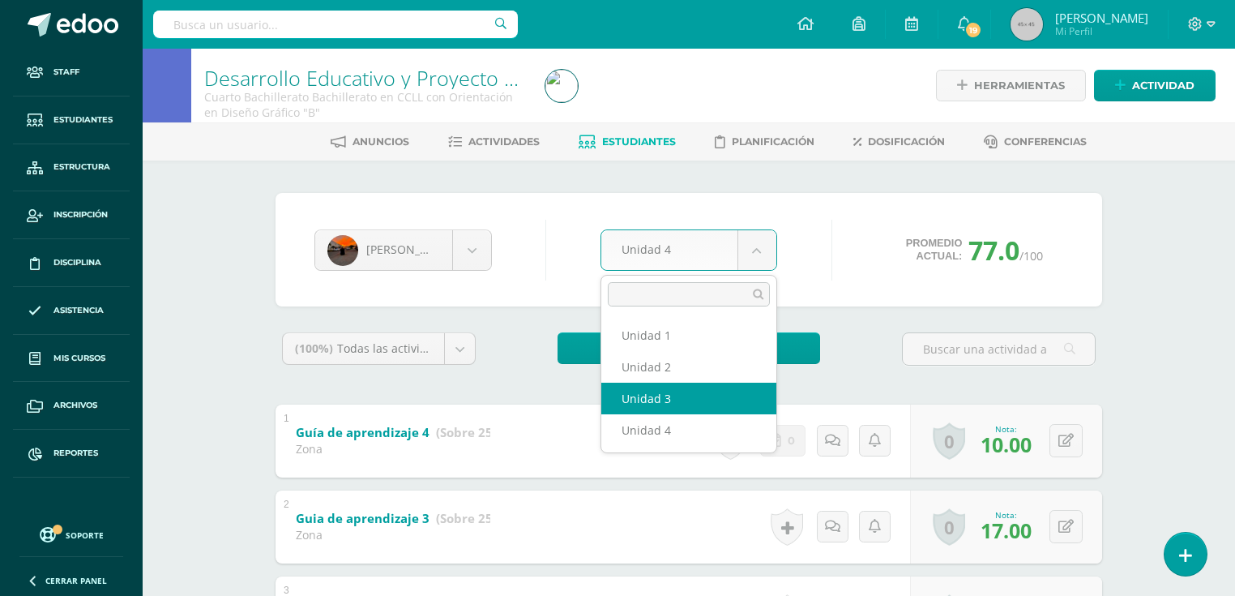
select select "Unidad 3"
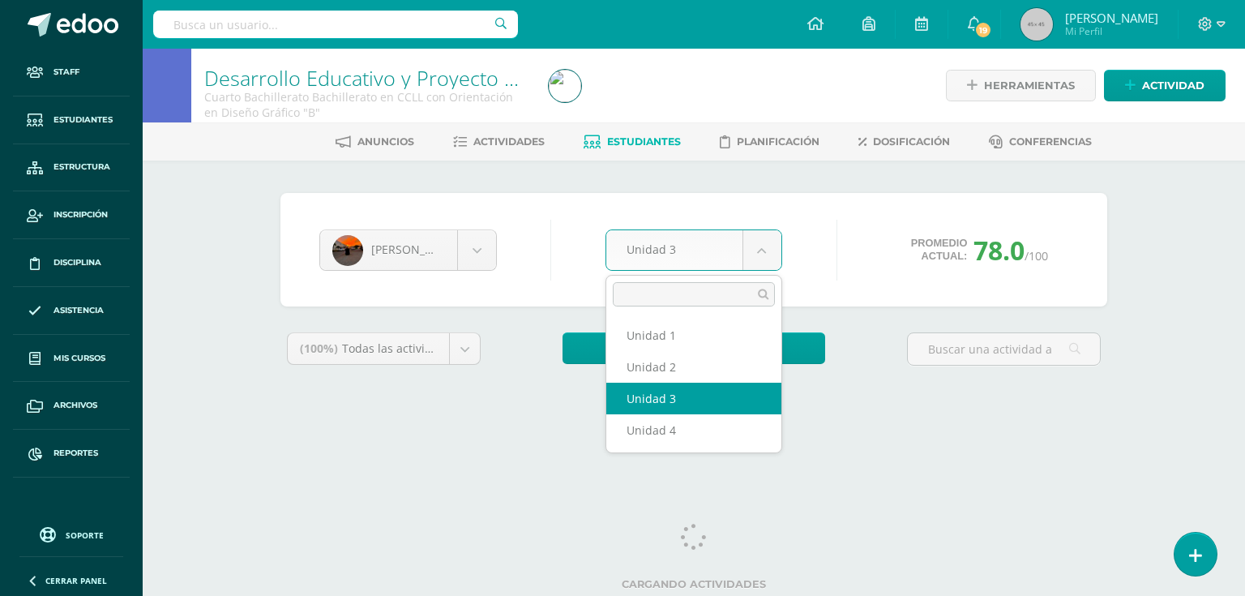
click at [764, 263] on body "Staff Estudiantes Estructura Inscripción Disciplina Asistencia Mis cursos Archi…" at bounding box center [622, 218] width 1245 height 437
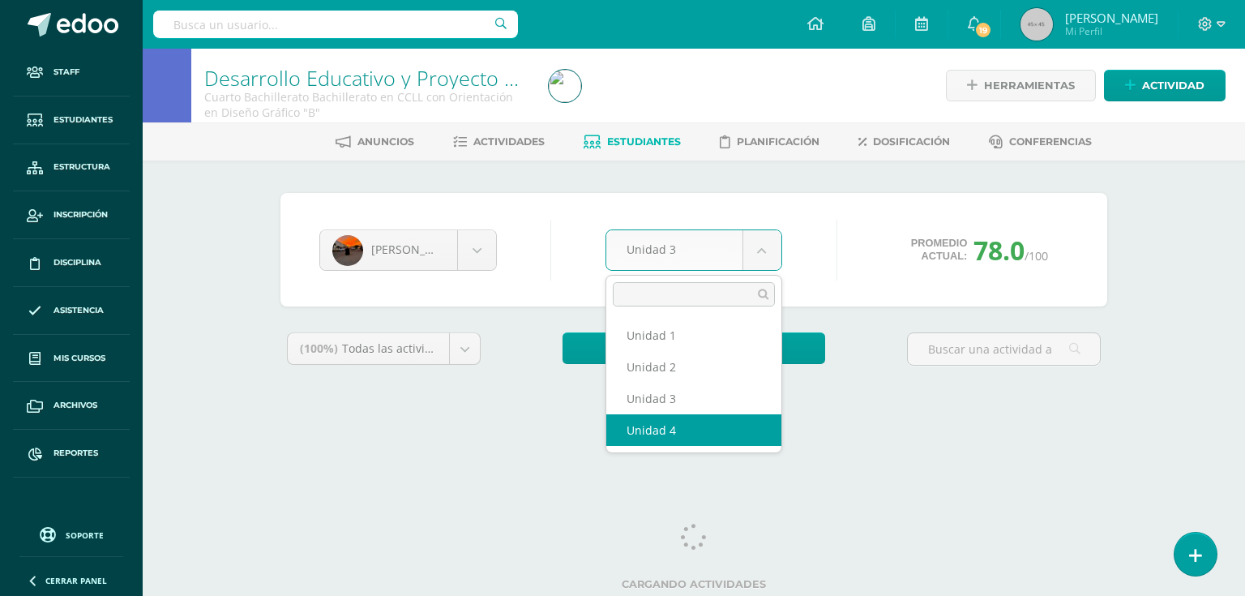
select select "Unidad 4"
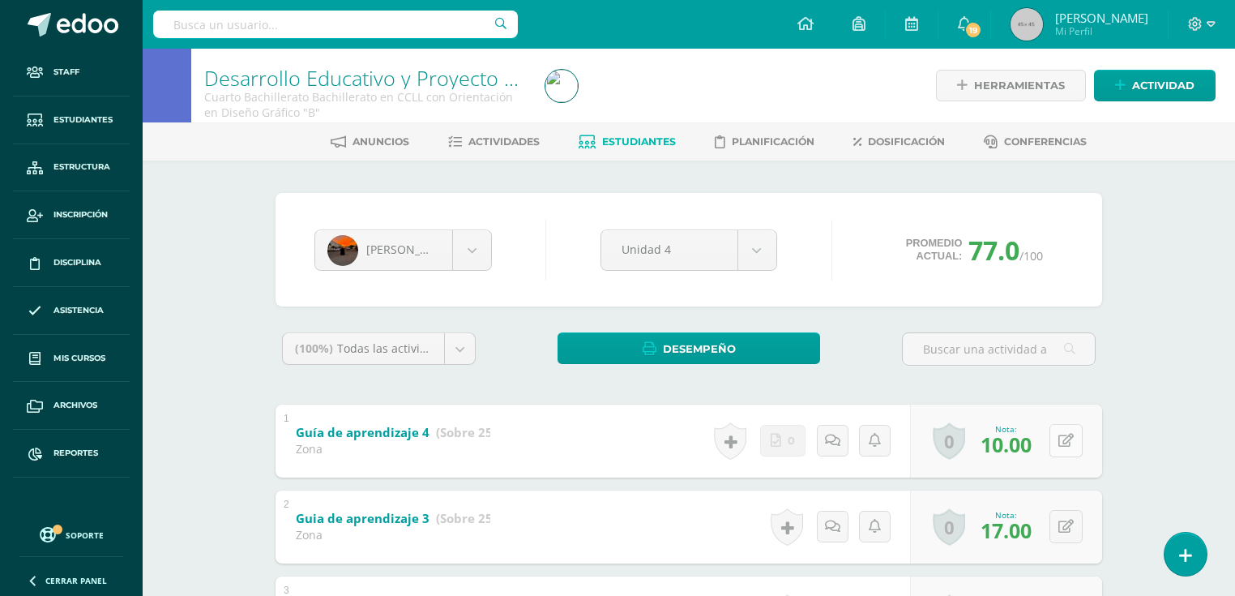
click at [1067, 443] on icon at bounding box center [1065, 441] width 15 height 14
type input "11"
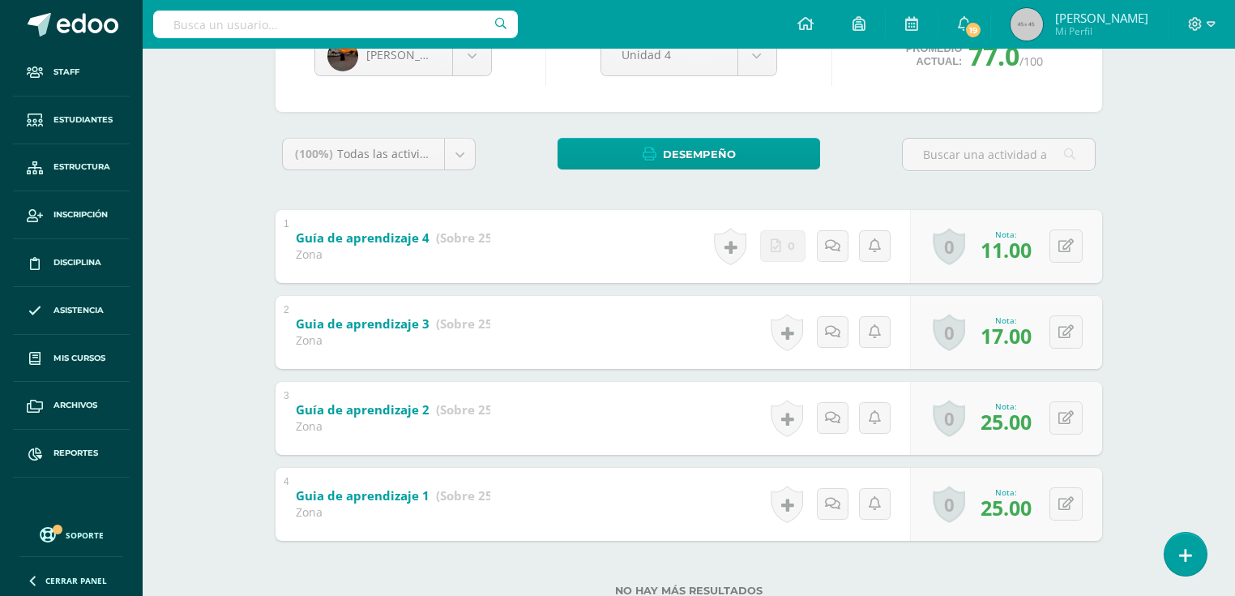
scroll to position [246, 0]
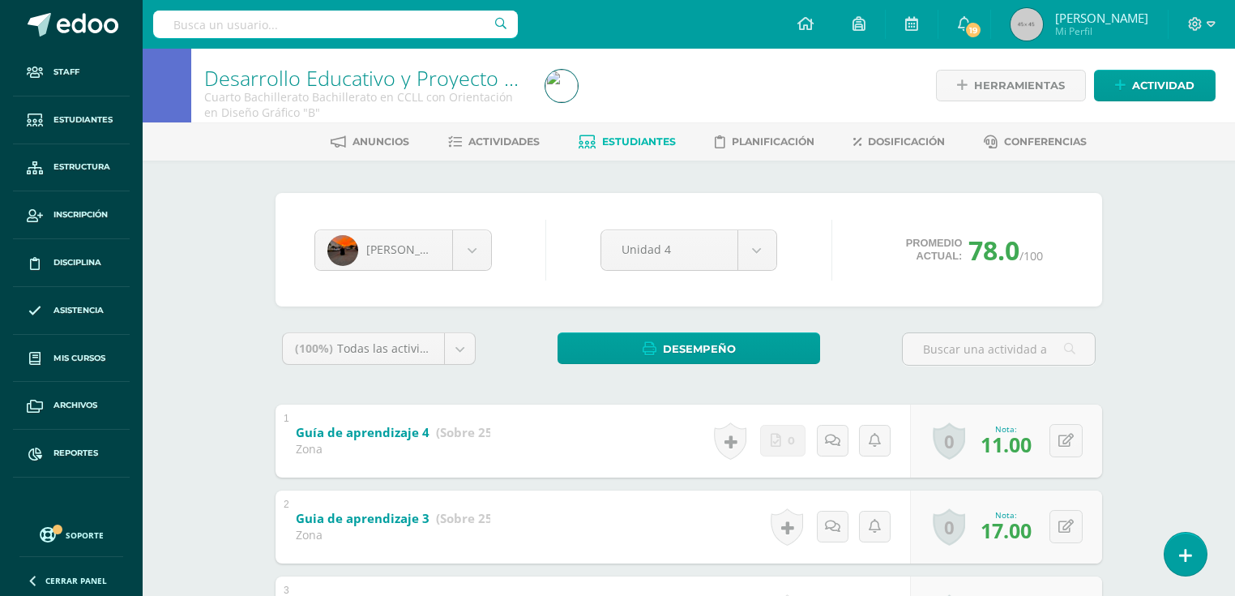
click at [633, 142] on span "Estudiantes" at bounding box center [639, 141] width 74 height 12
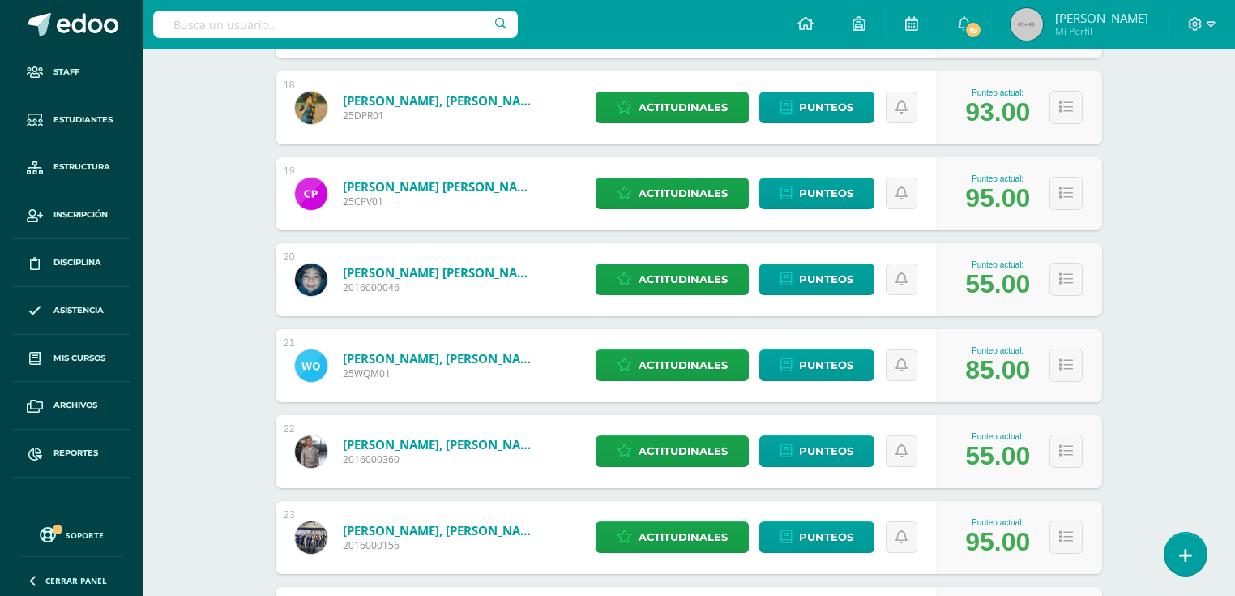
scroll to position [2195, 0]
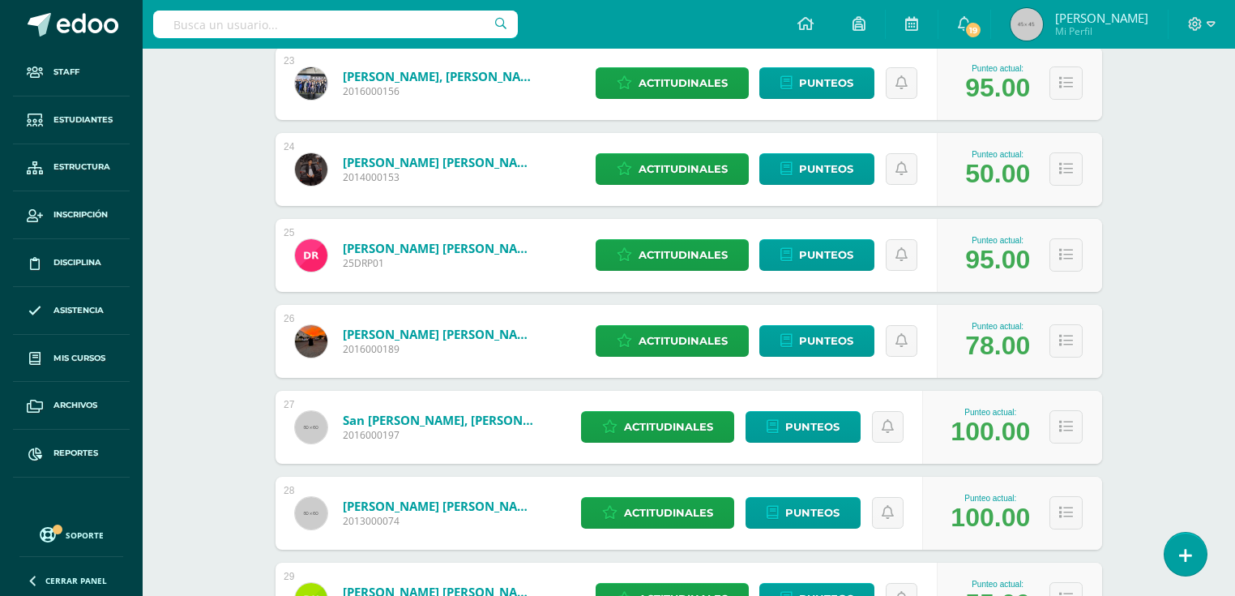
click at [457, 333] on link "[PERSON_NAME] [PERSON_NAME]" at bounding box center [440, 334] width 194 height 16
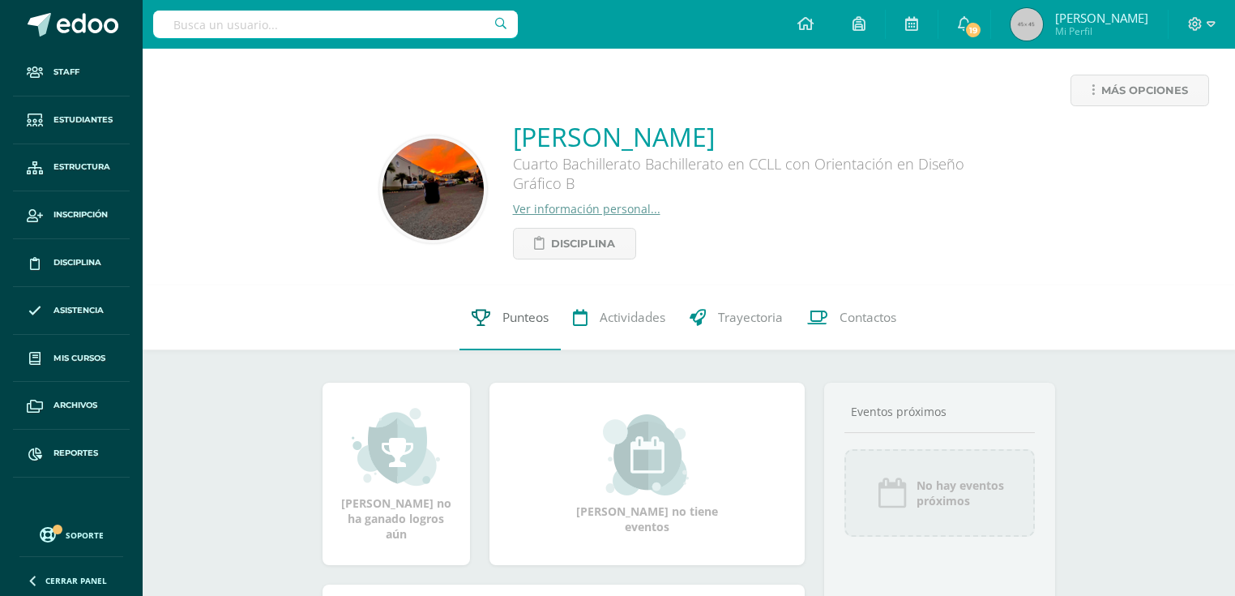
click at [554, 330] on link "Punteos" at bounding box center [509, 317] width 101 height 65
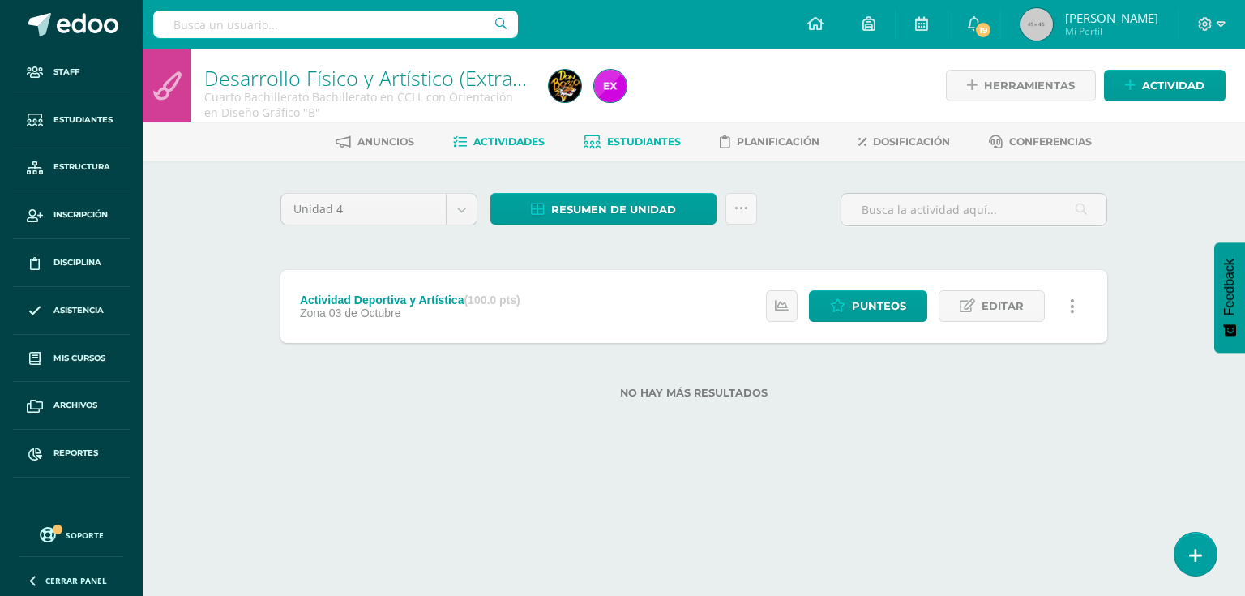
click at [624, 138] on span "Estudiantes" at bounding box center [644, 141] width 74 height 12
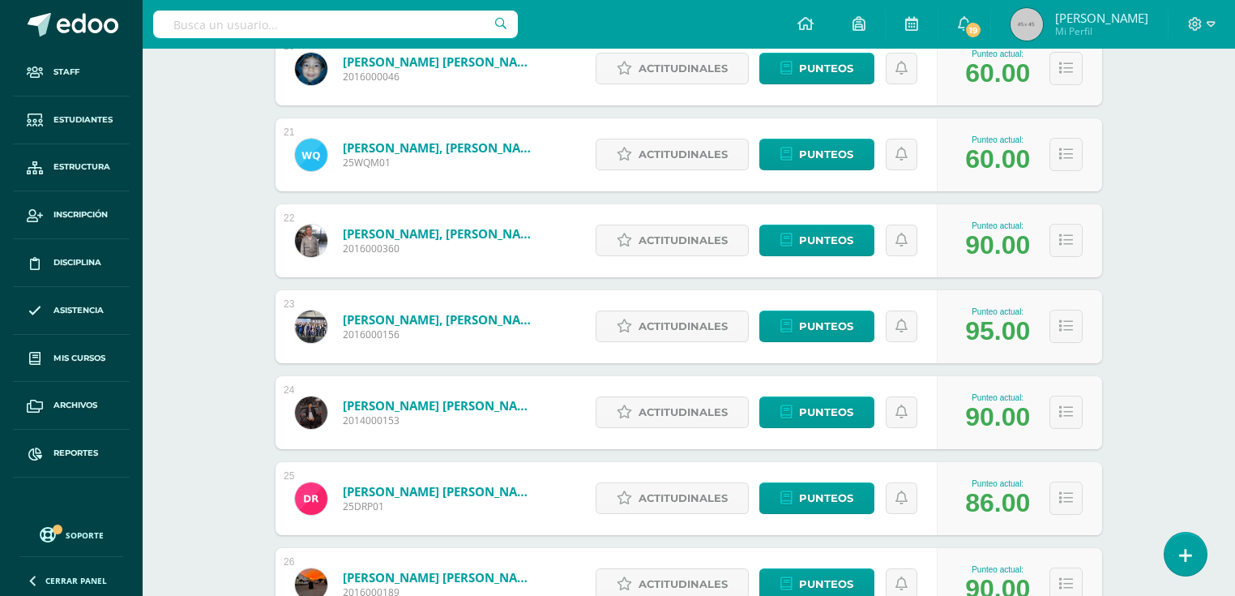
scroll to position [2082, 0]
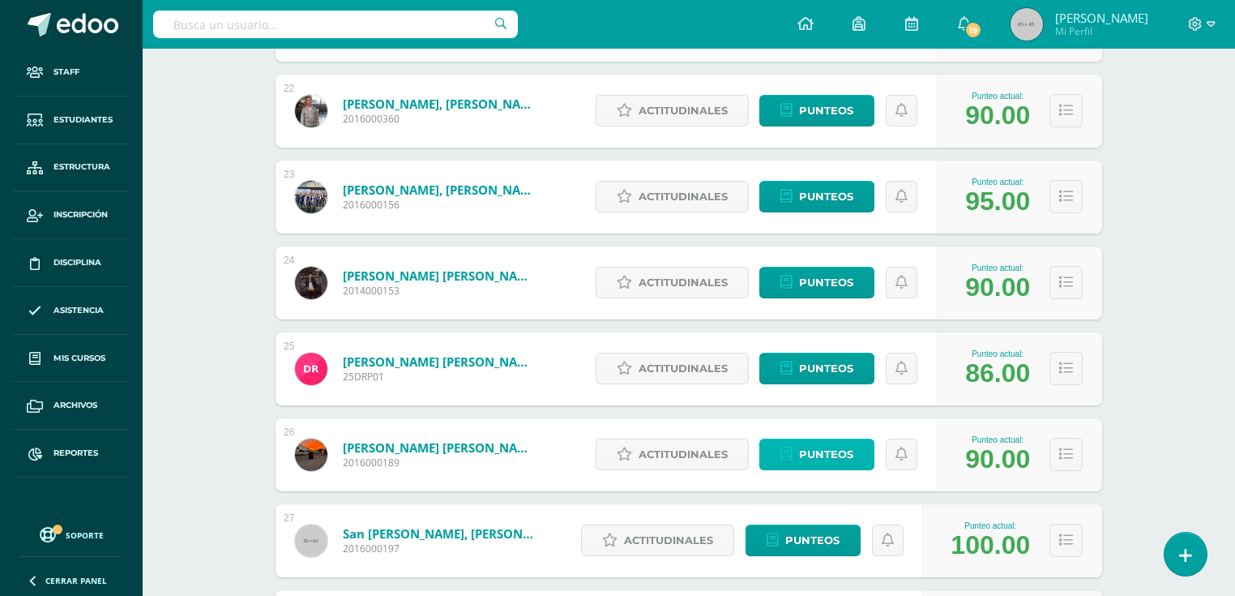
click at [848, 454] on span "Punteos" at bounding box center [826, 454] width 54 height 30
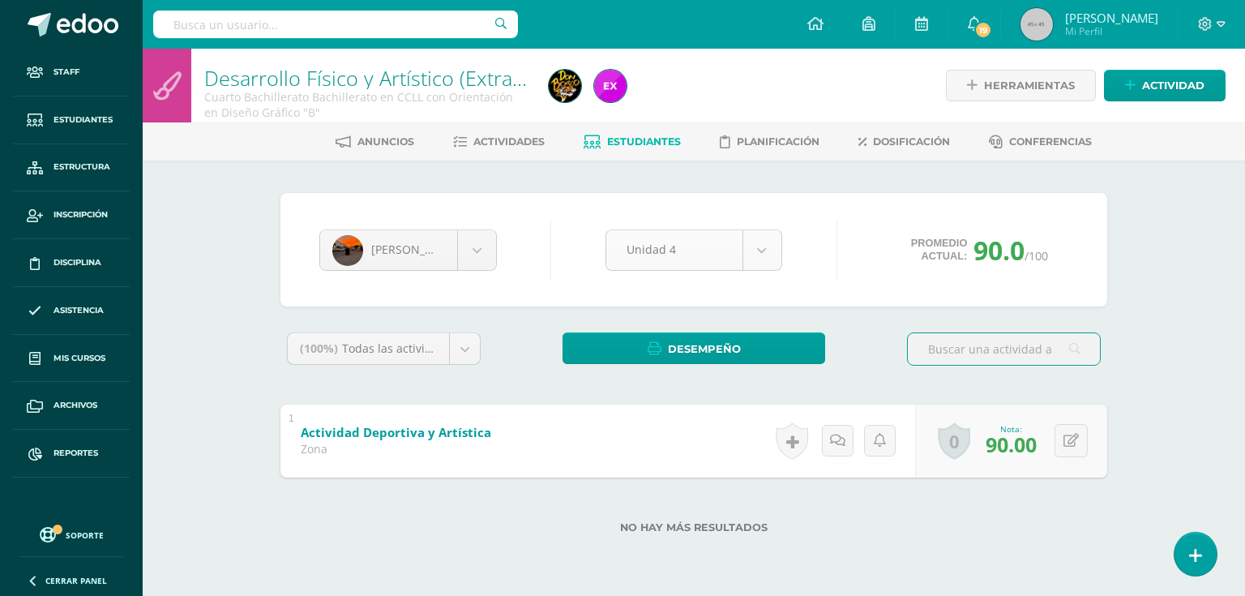
click at [766, 254] on body "Staff Estudiantes Estructura Inscripción Disciplina Asistencia Mis cursos Archi…" at bounding box center [622, 292] width 1245 height 585
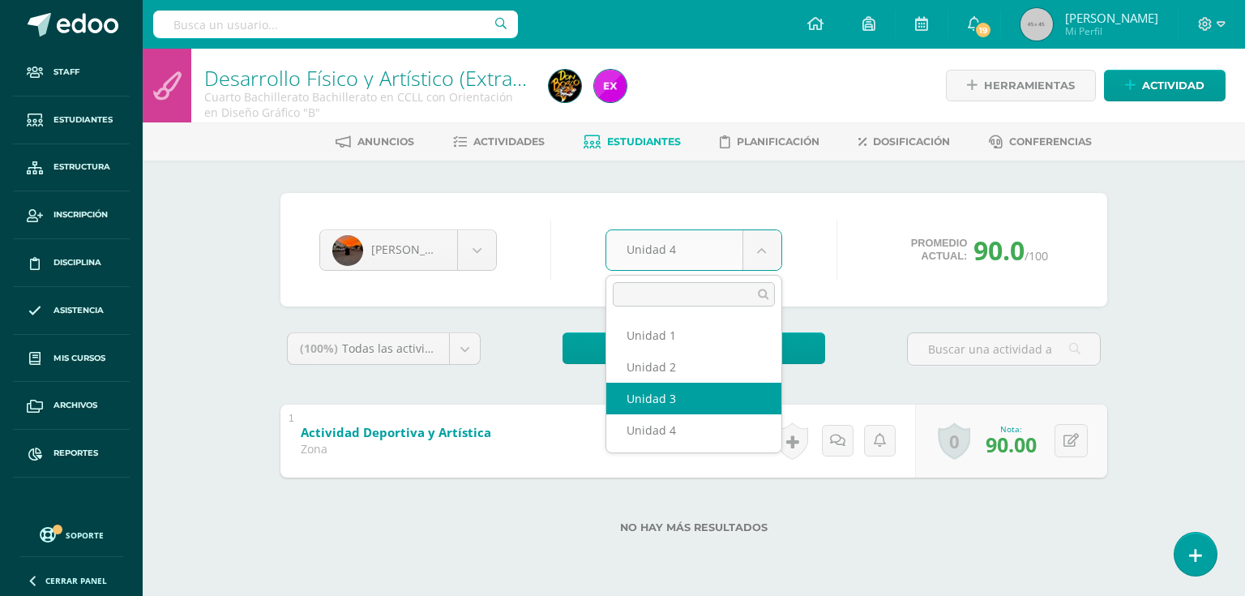
select select "Unidad 3"
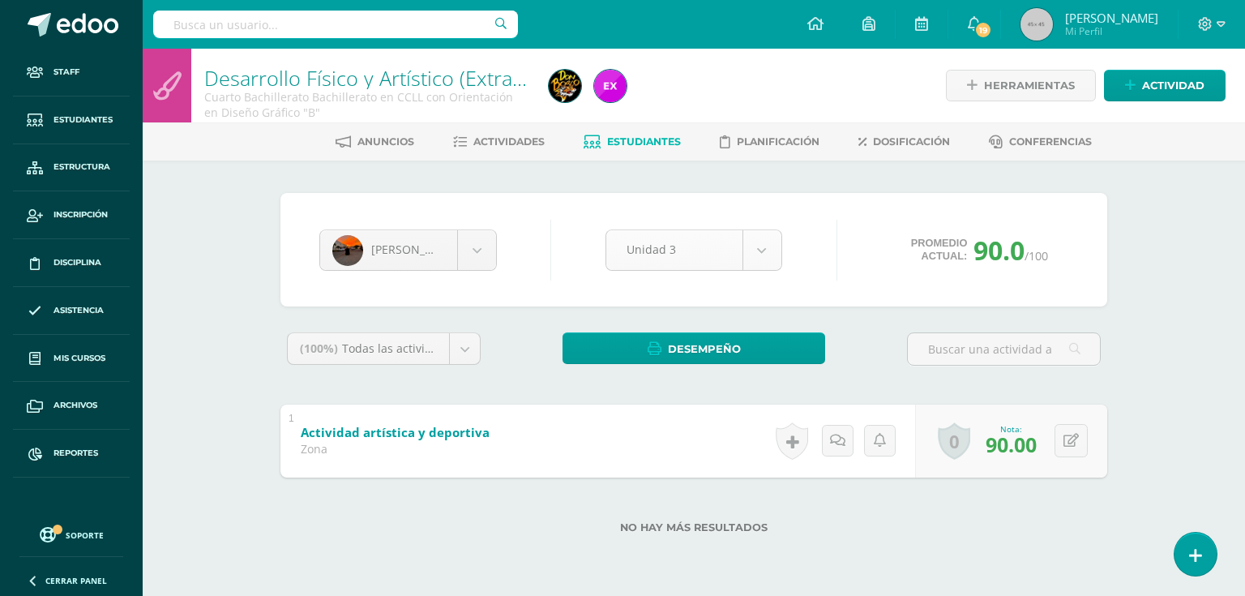
click at [771, 248] on body "Staff Estudiantes Estructura Inscripción Disciplina Asistencia Mis cursos Archi…" at bounding box center [622, 292] width 1245 height 585
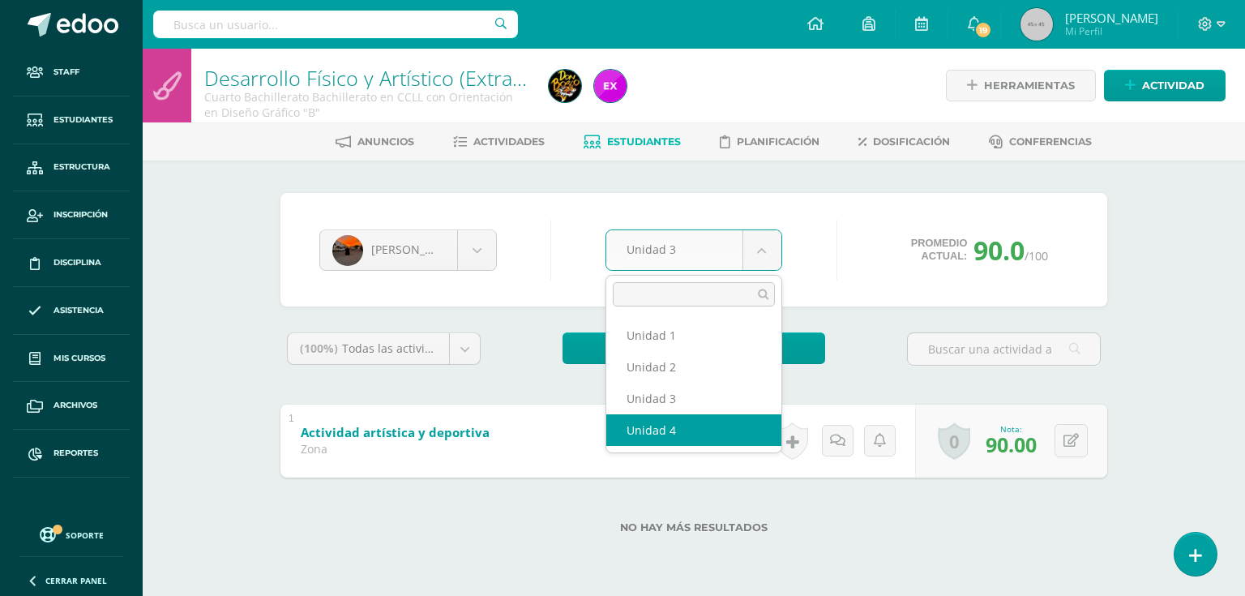
drag, startPoint x: 712, startPoint y: 425, endPoint x: 493, endPoint y: 40, distance: 443.2
select select "Unidad 4"
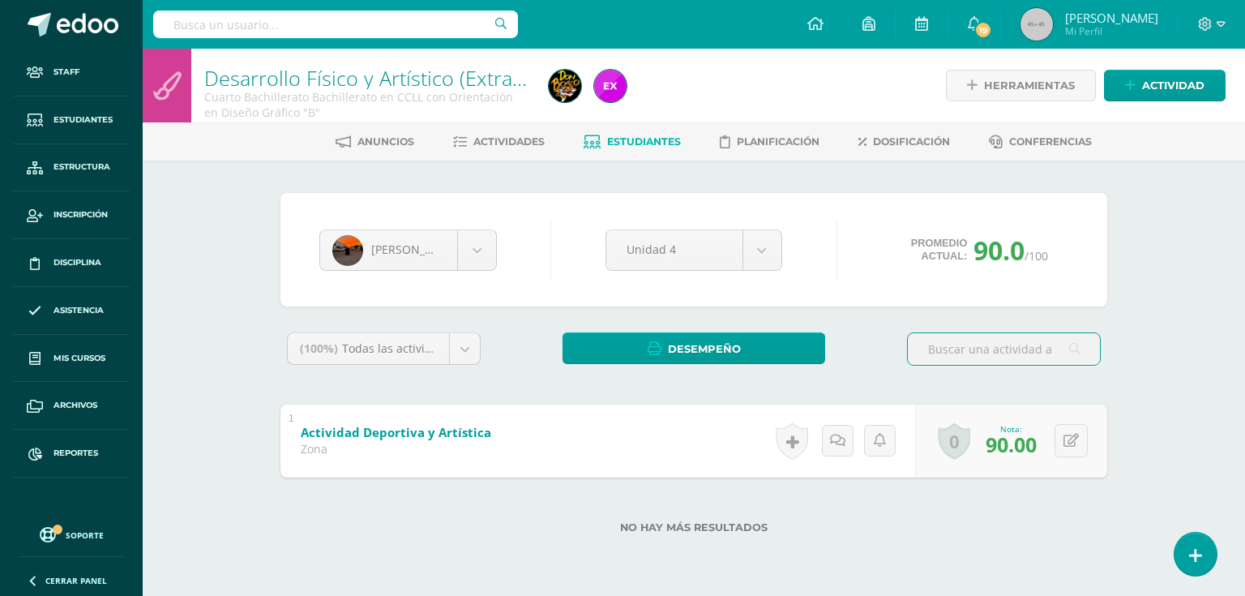
drag, startPoint x: 604, startPoint y: 141, endPoint x: 246, endPoint y: 6, distance: 382.9
click at [607, 141] on span "Estudiantes" at bounding box center [644, 141] width 74 height 12
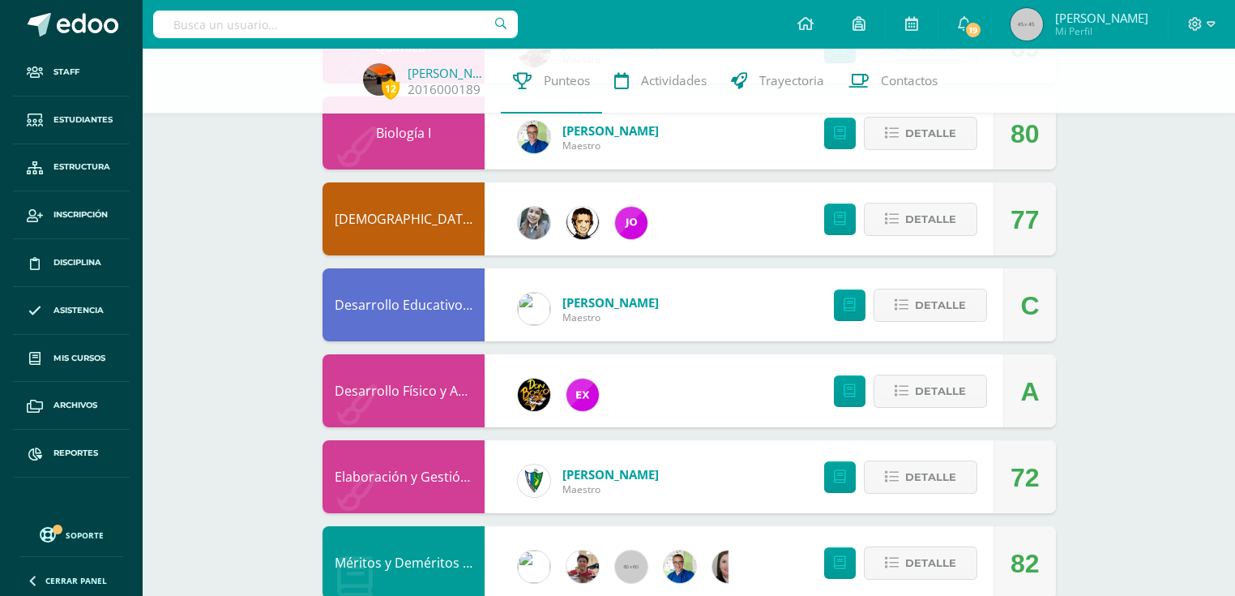
scroll to position [1483, 0]
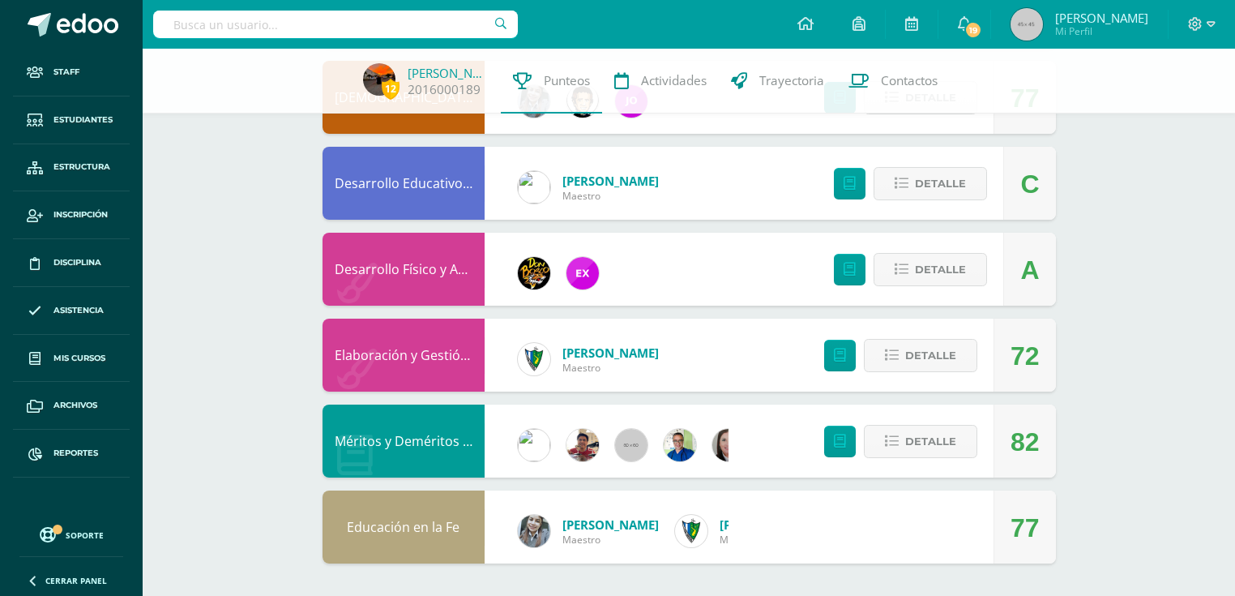
click at [394, 440] on link "Méritos y Deméritos 4to. Bach. en CCLL. con Orientación en Diseño Gráfico "B"" at bounding box center [573, 441] width 477 height 18
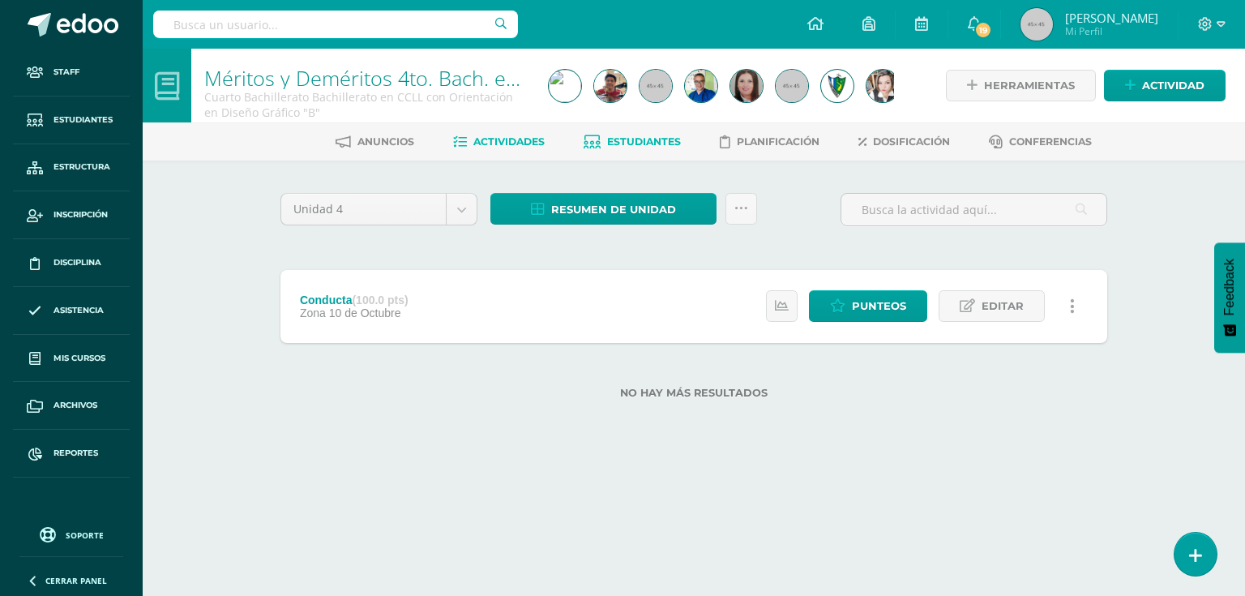
click at [658, 147] on link "Estudiantes" at bounding box center [631, 142] width 97 height 26
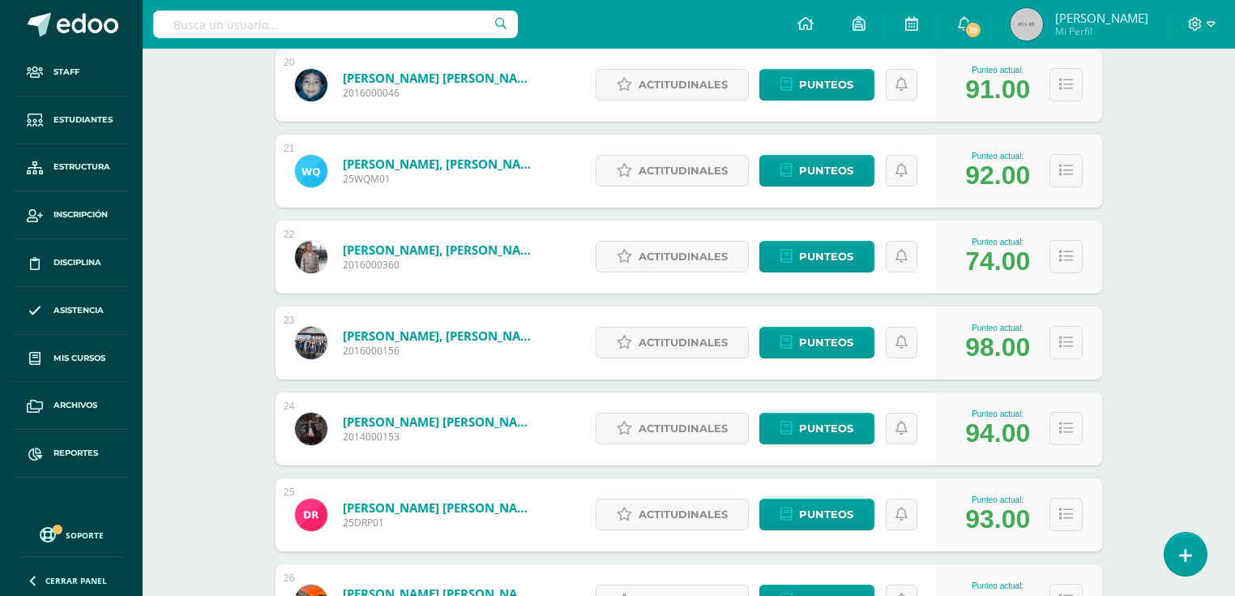
scroll to position [2195, 0]
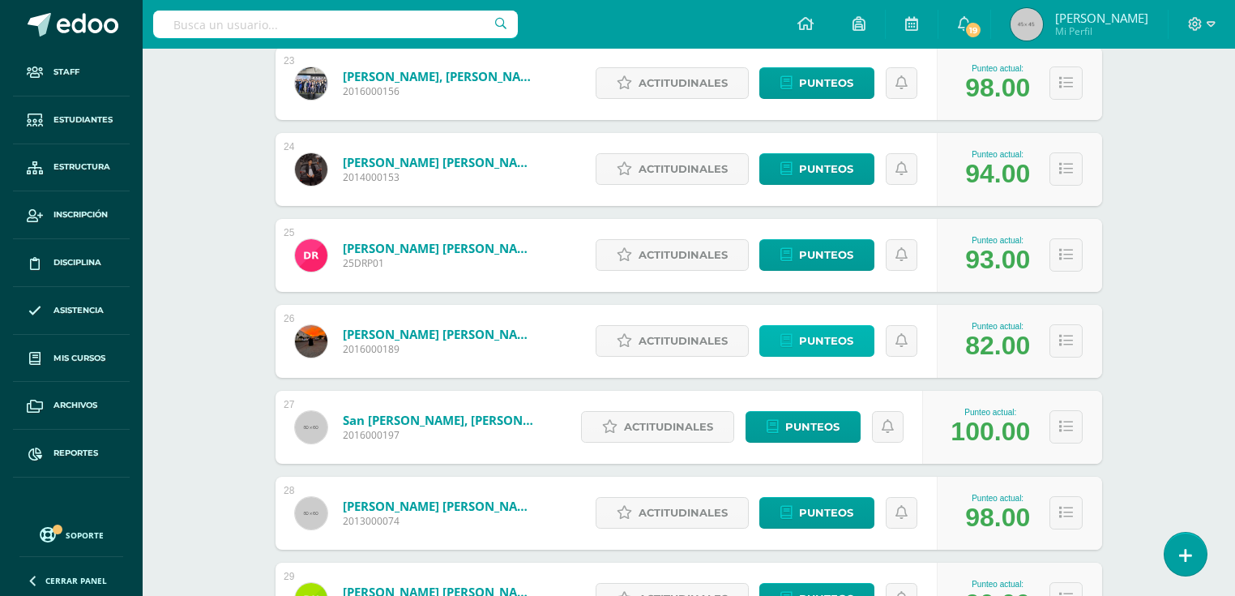
click at [833, 340] on span "Punteos" at bounding box center [826, 341] width 54 height 30
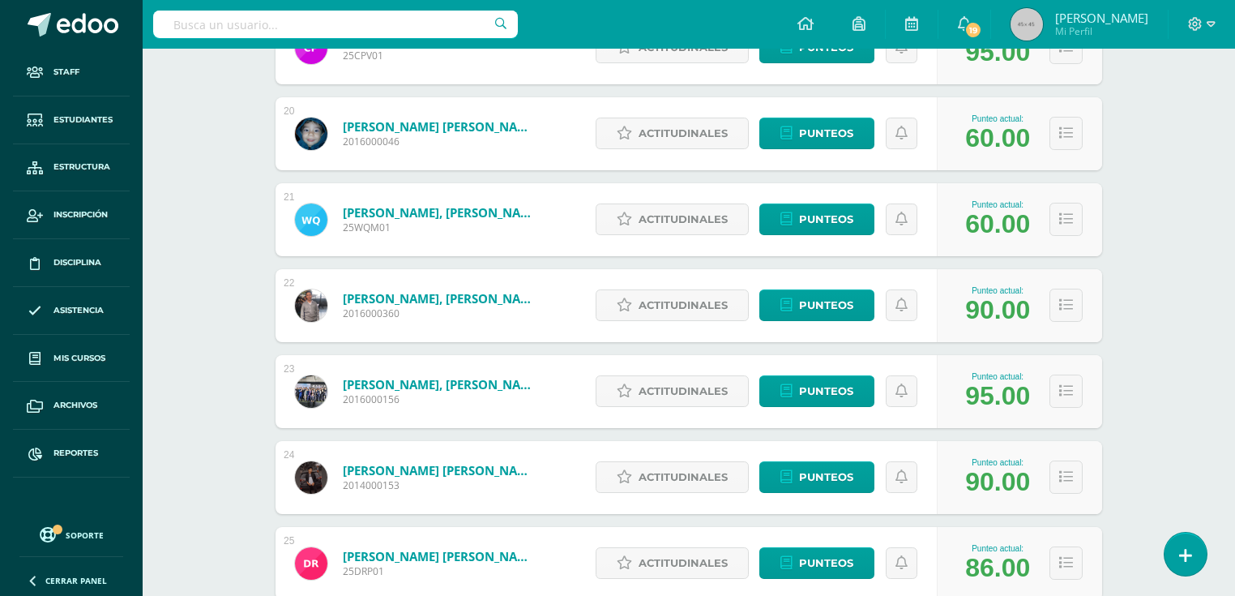
scroll to position [2147, 0]
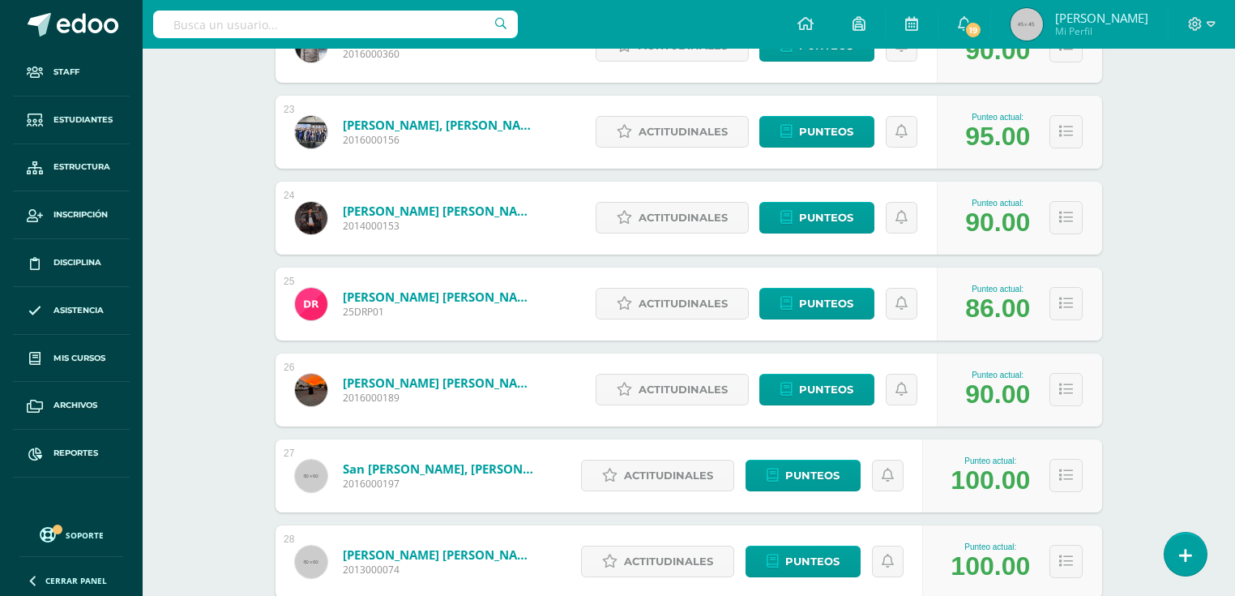
click at [412, 383] on link "Rojas Flores, Luis Fernando" at bounding box center [440, 382] width 194 height 16
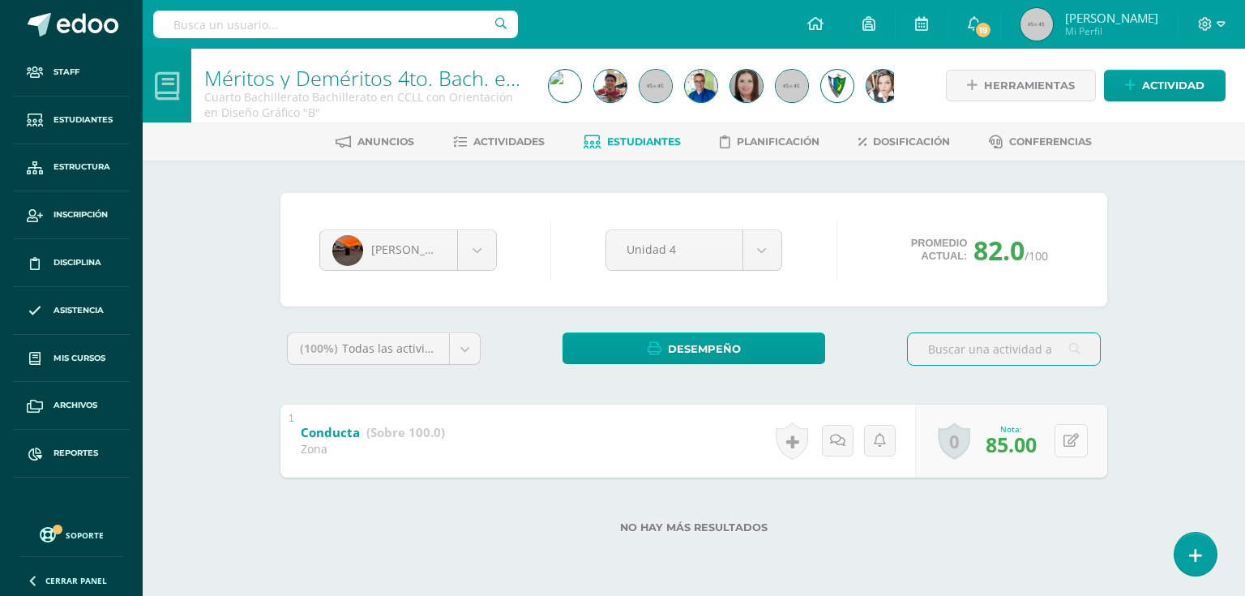
click at [1073, 439] on icon at bounding box center [1070, 441] width 15 height 14
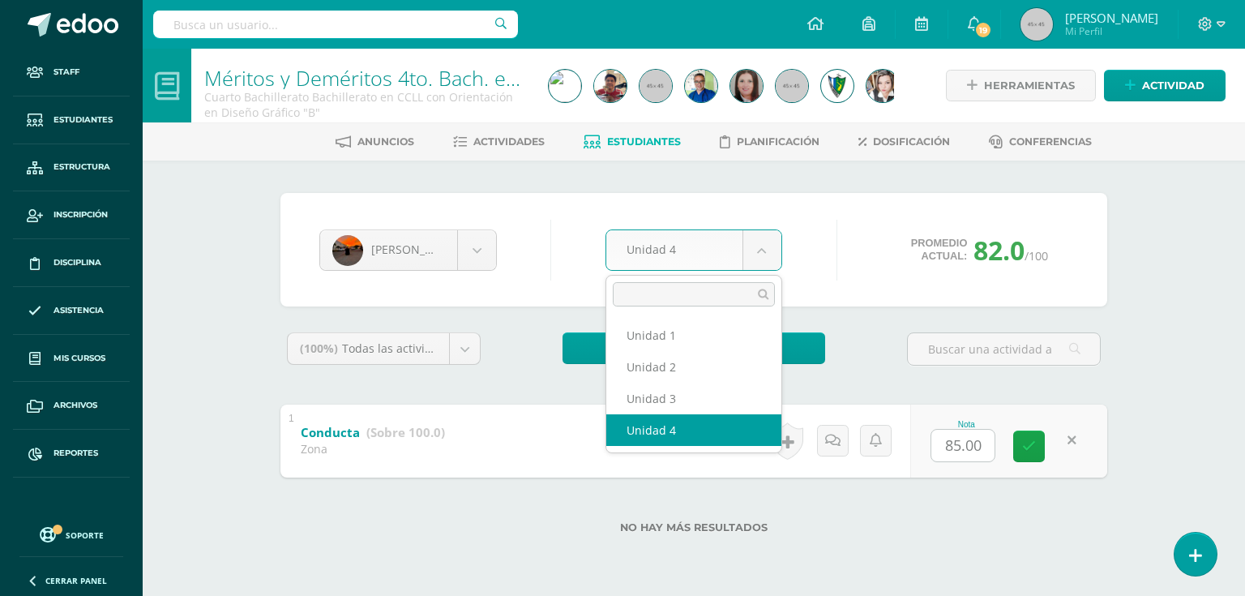
click at [751, 246] on body "Staff Estudiantes Estructura Inscripción Disciplina Asistencia Mis cursos Archi…" at bounding box center [622, 292] width 1245 height 585
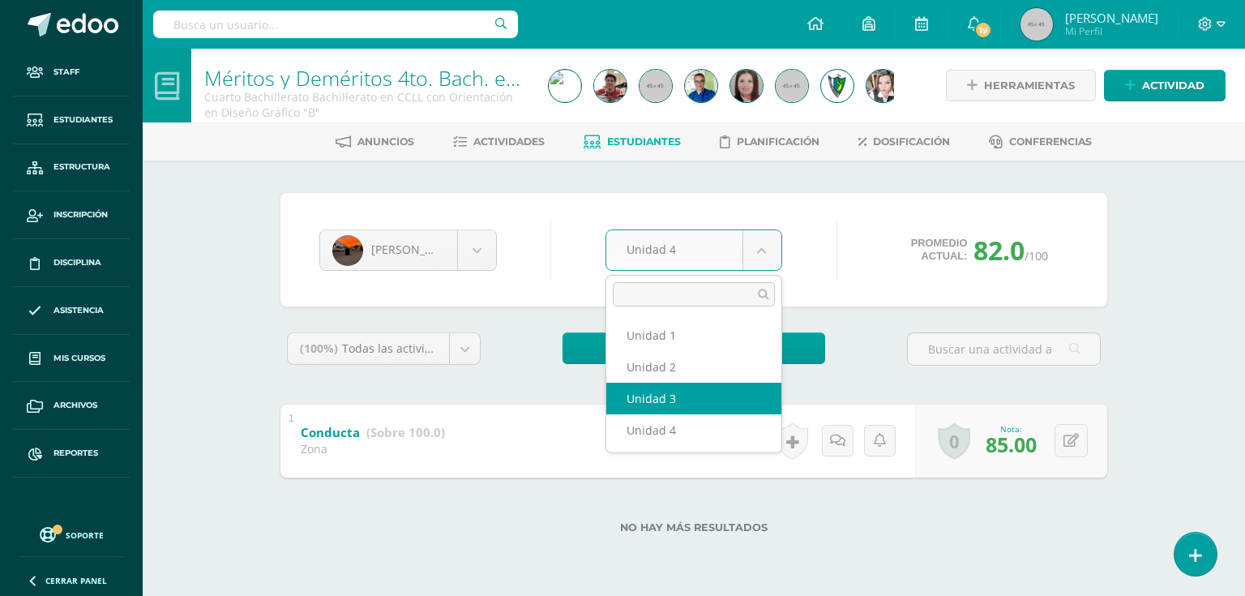
select select "Unidad 3"
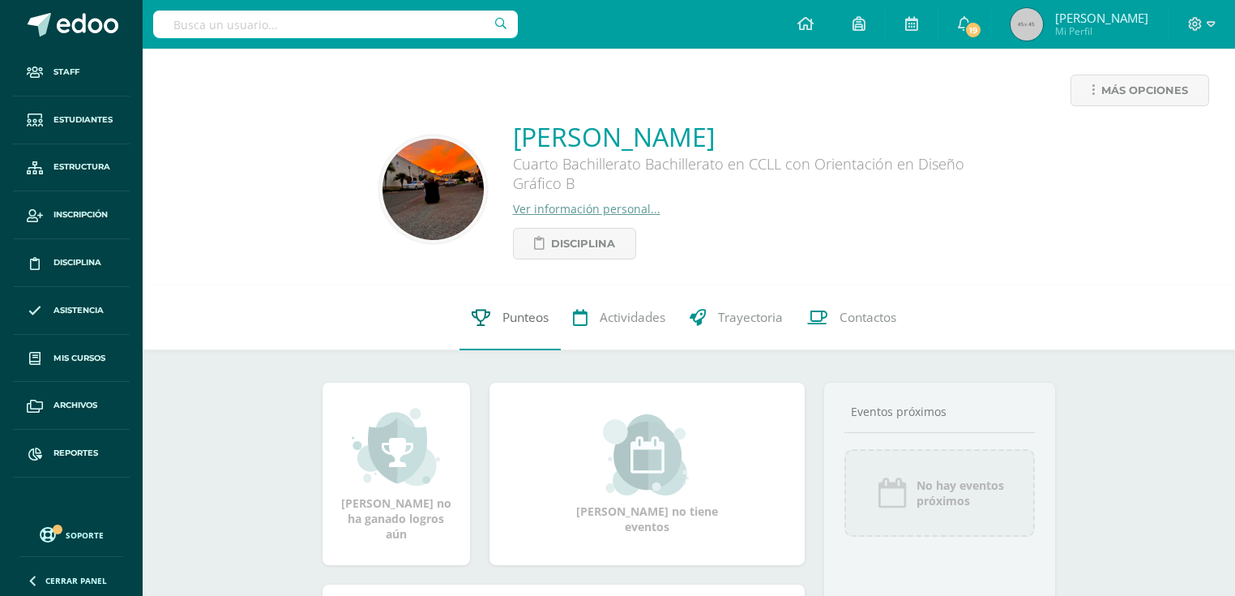
click at [506, 318] on span "Punteos" at bounding box center [525, 317] width 46 height 17
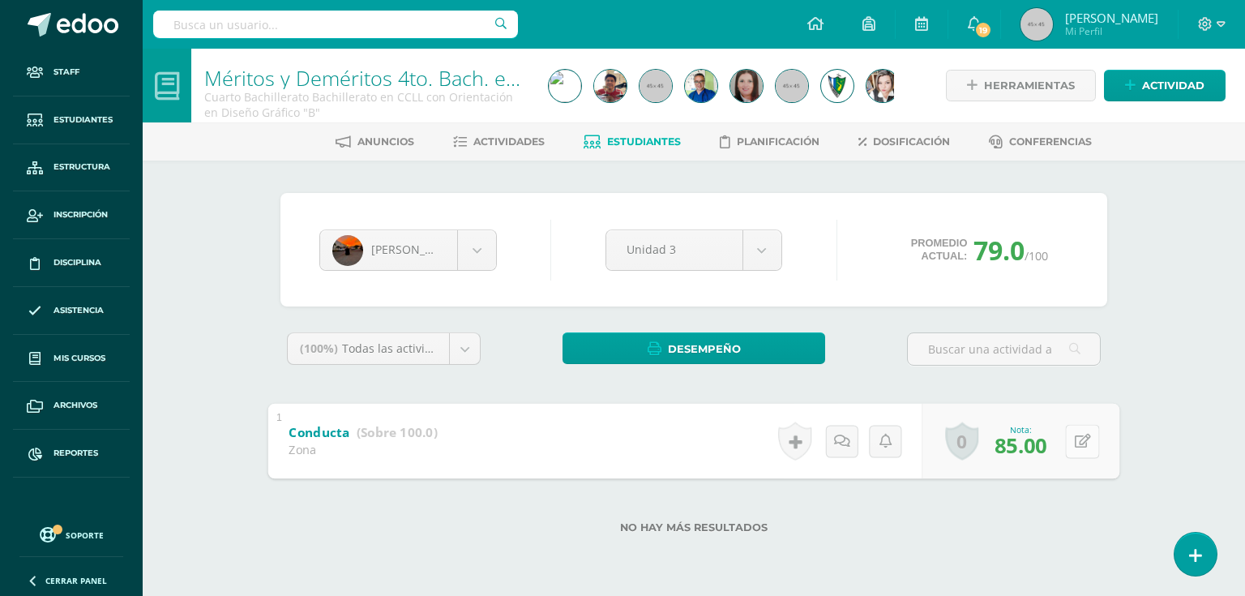
click at [1072, 446] on button at bounding box center [1082, 441] width 34 height 34
type input "88"
click at [1034, 444] on icon at bounding box center [1039, 446] width 15 height 14
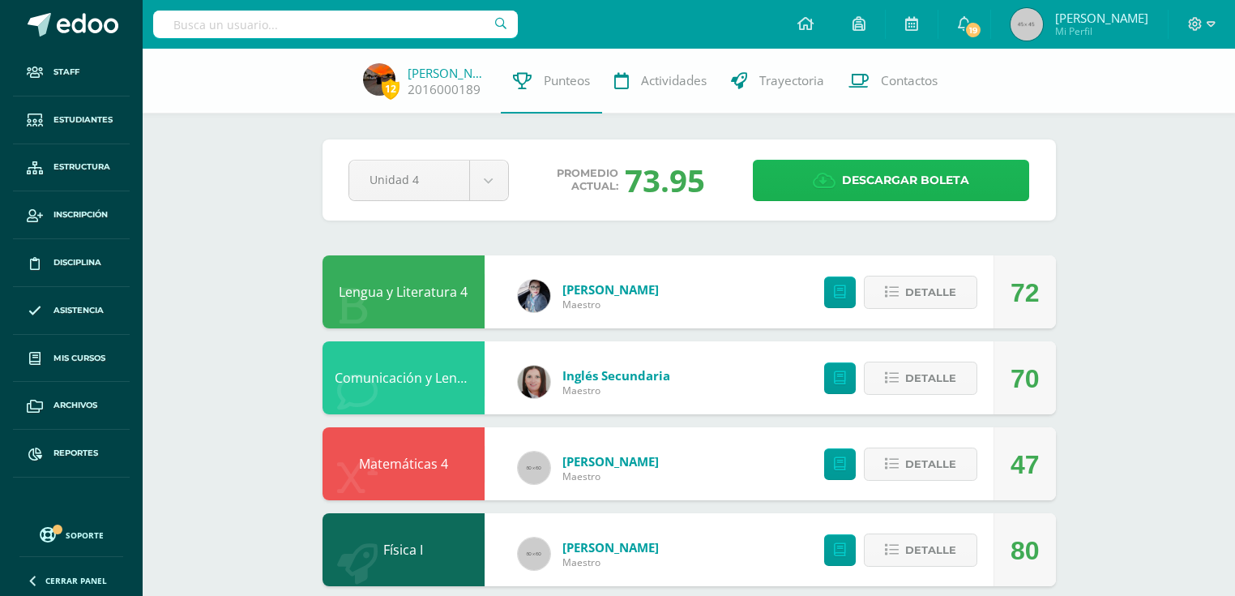
drag, startPoint x: 844, startPoint y: 191, endPoint x: 712, endPoint y: 124, distance: 147.5
click at [844, 192] on span "Descargar boleta" at bounding box center [905, 180] width 127 height 40
